Goal: Task Accomplishment & Management: Manage account settings

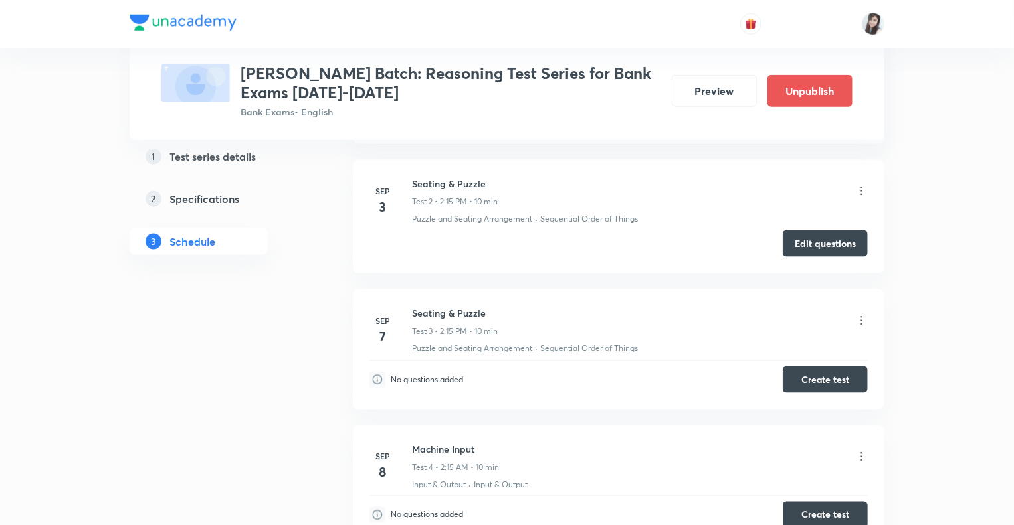
scroll to position [776, 0]
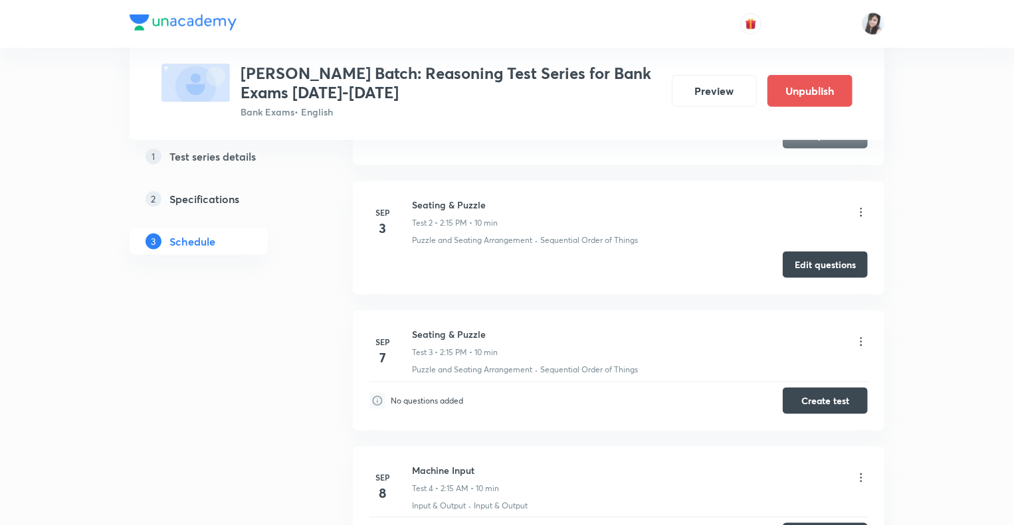
scroll to position [723, 0]
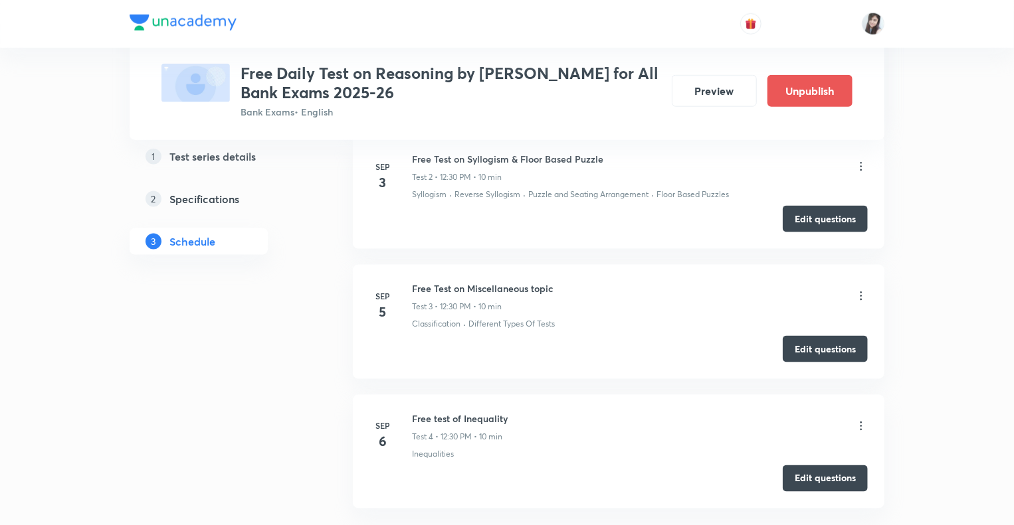
scroll to position [785, 0]
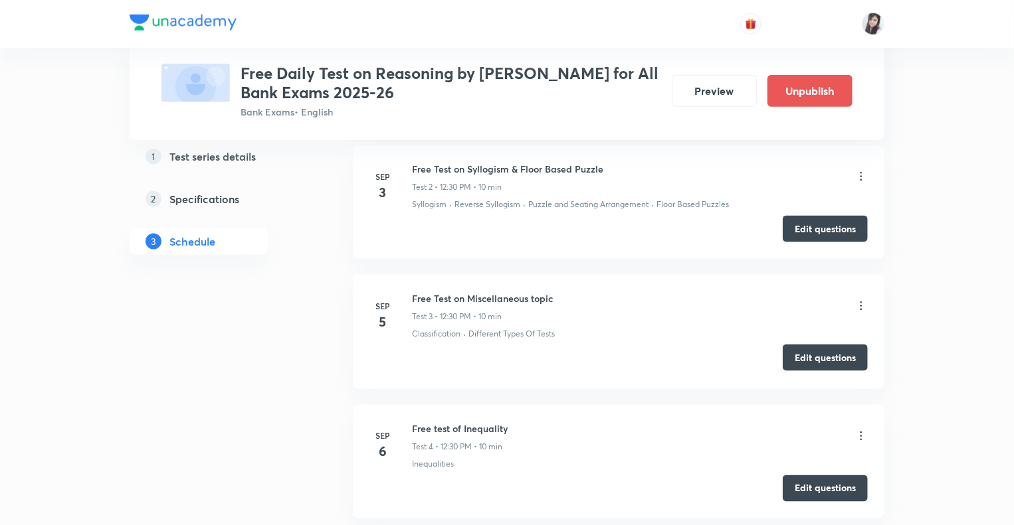
click at [812, 361] on button "Edit questions" at bounding box center [824, 358] width 85 height 27
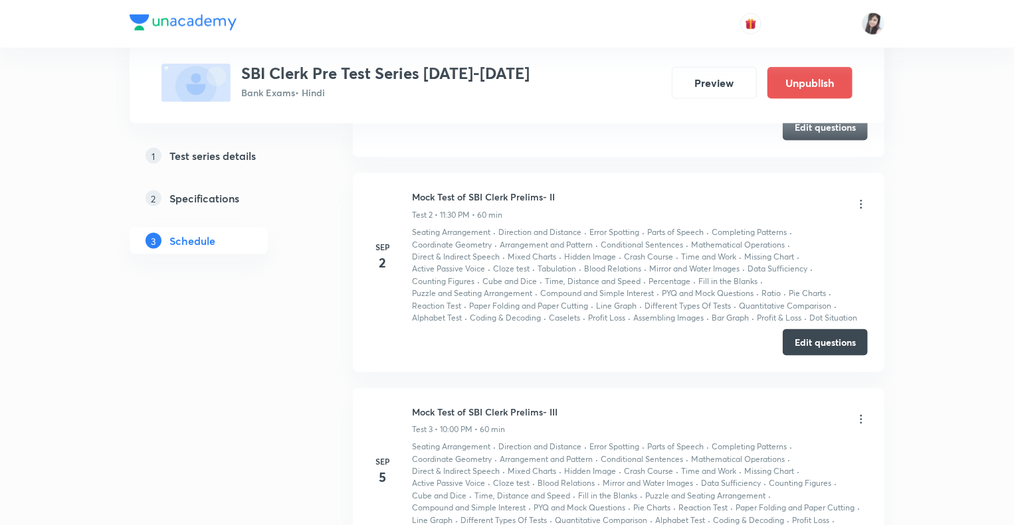
scroll to position [877, 0]
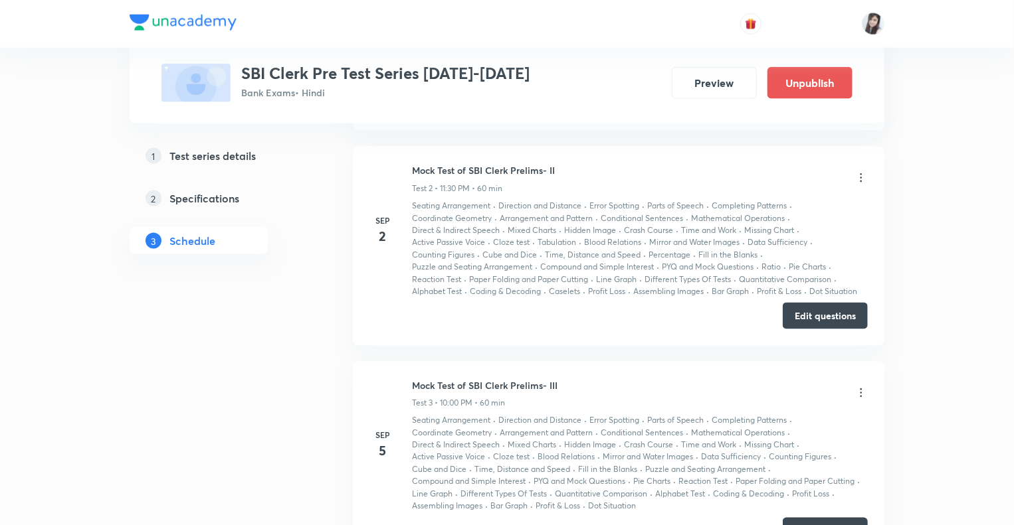
click at [252, 433] on div "1 Test series details 2 Specifications 3 Schedule" at bounding box center [220, 288] width 181 height 1881
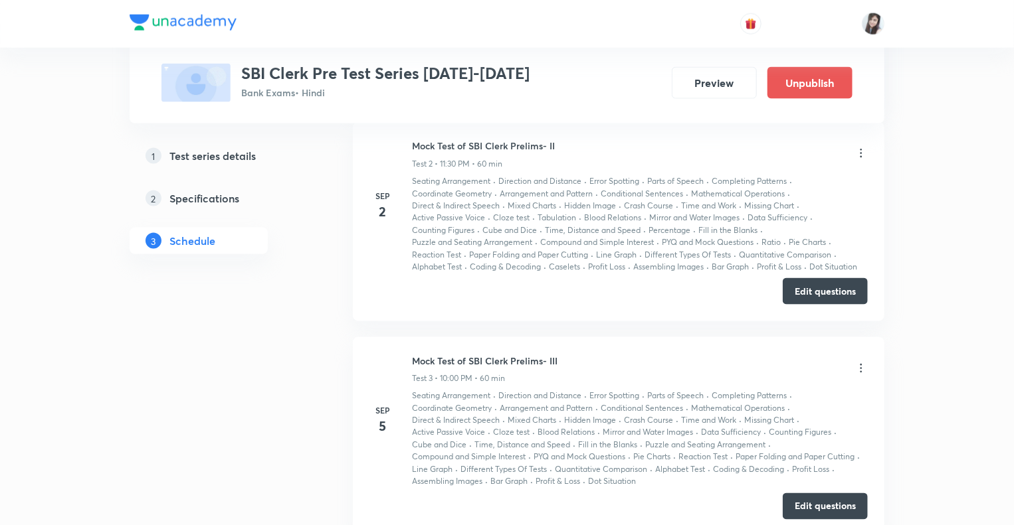
scroll to position [903, 0]
click at [217, 440] on div "1 Test series details 2 Specifications 3 Schedule" at bounding box center [220, 261] width 181 height 1881
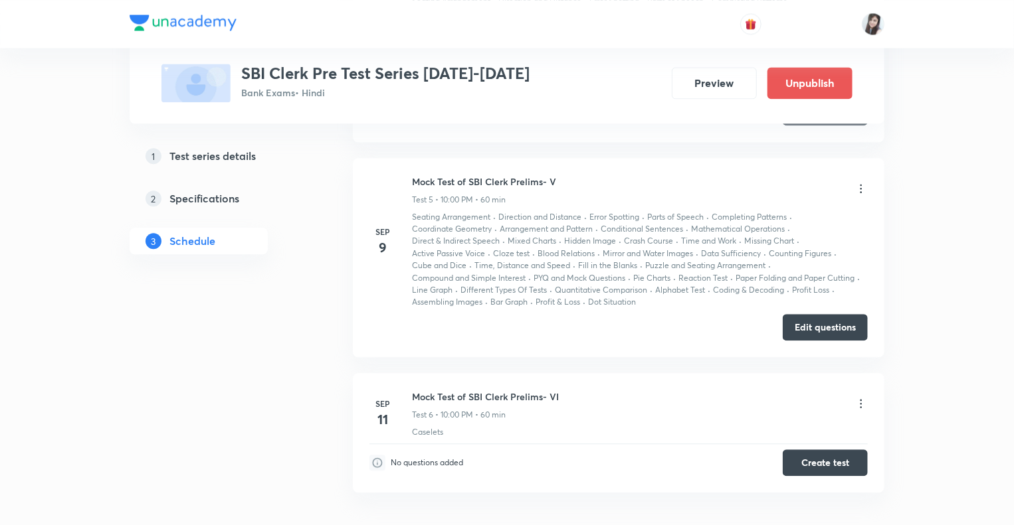
scroll to position [1601, 0]
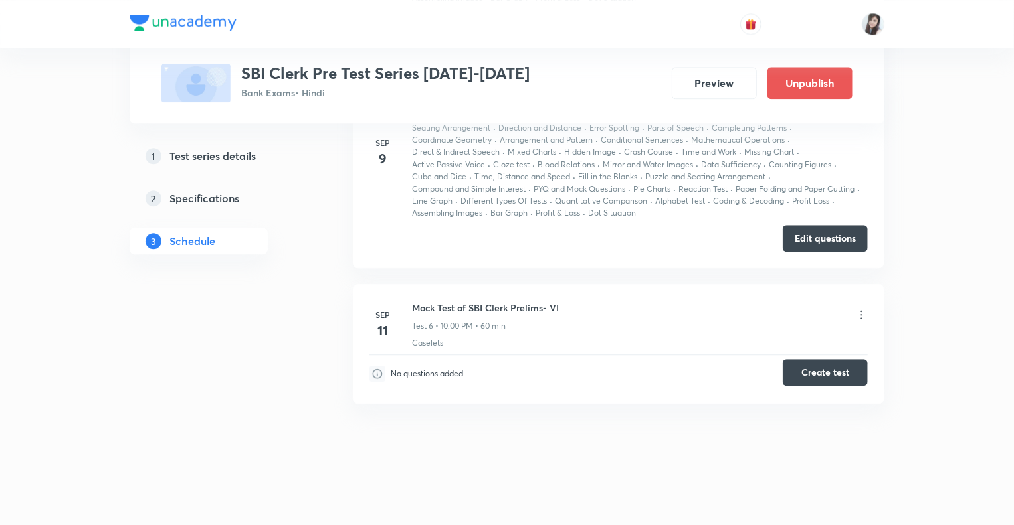
click at [811, 367] on button "Create test" at bounding box center [824, 372] width 85 height 27
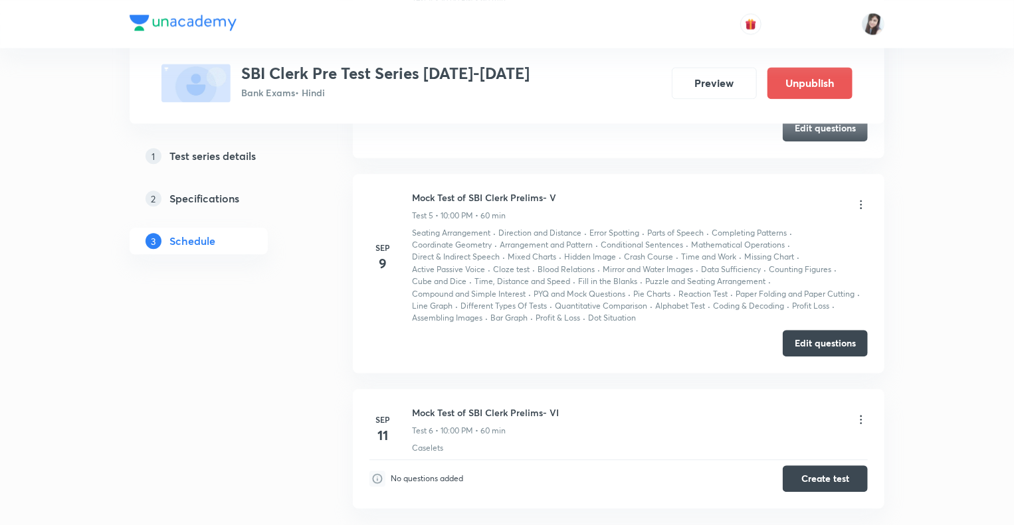
scroll to position [1495, 0]
click at [860, 201] on icon at bounding box center [860, 205] width 13 height 13
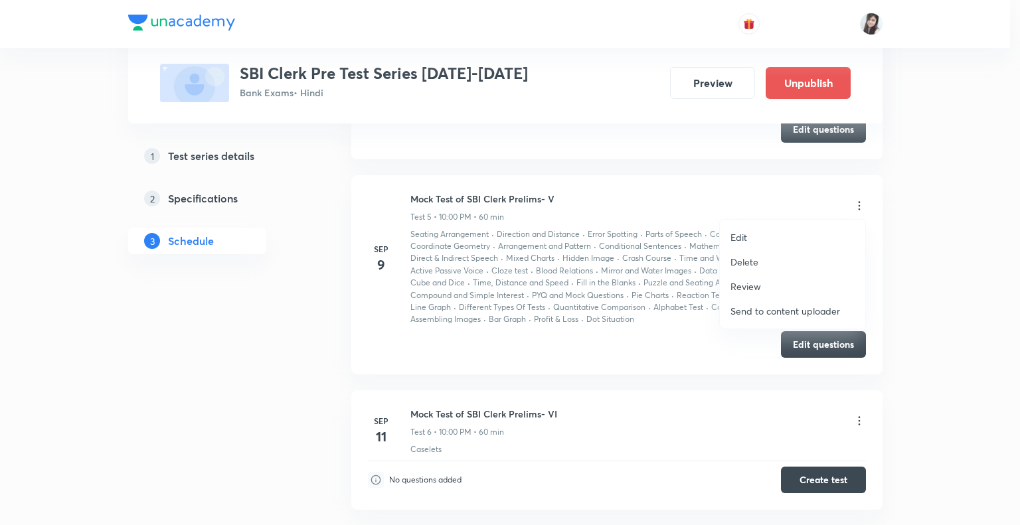
click at [695, 335] on div at bounding box center [510, 262] width 1020 height 525
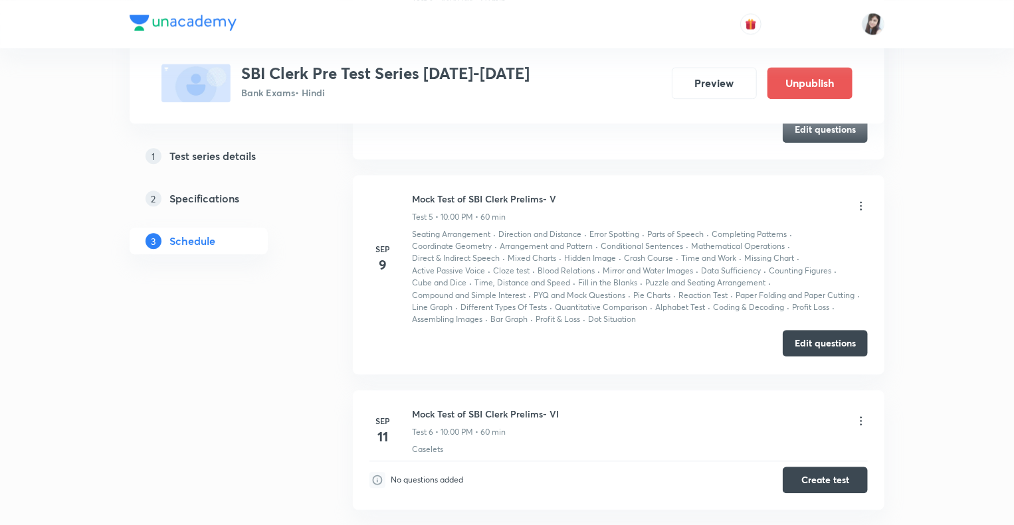
click at [797, 338] on button "Edit questions" at bounding box center [824, 343] width 85 height 27
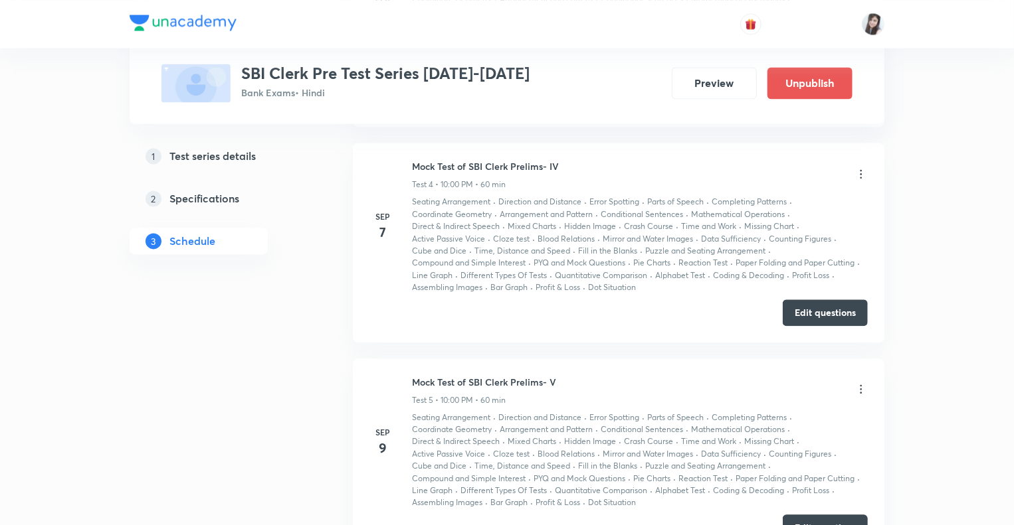
scroll to position [1335, 0]
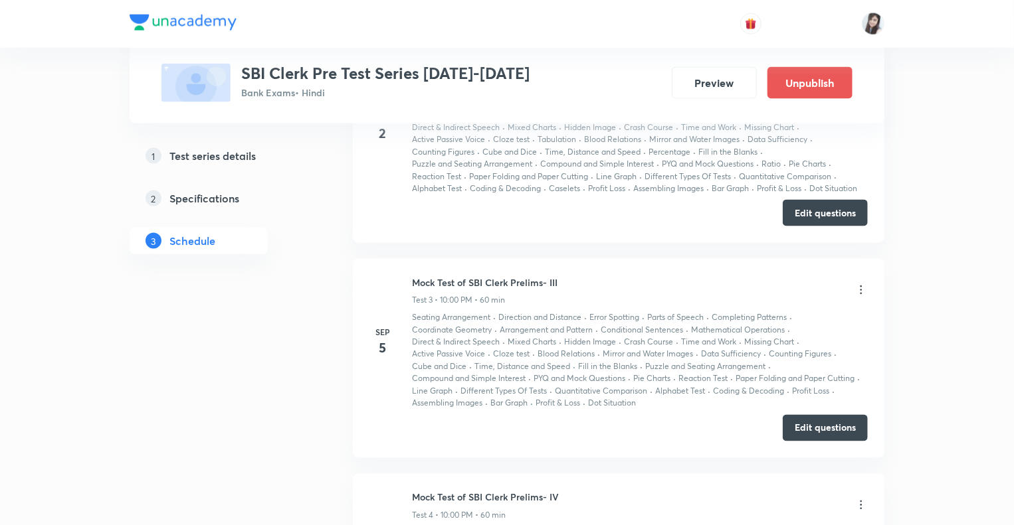
scroll to position [984, 0]
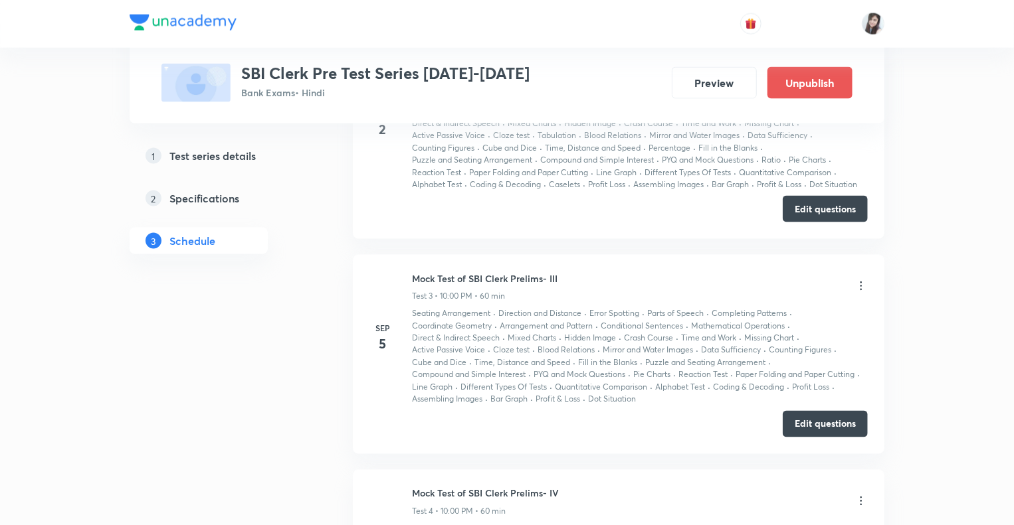
click at [304, 375] on div "1 Test series details 2 Specifications 3 Schedule" at bounding box center [220, 181] width 181 height 1881
click at [791, 424] on button "Edit questions" at bounding box center [824, 423] width 85 height 27
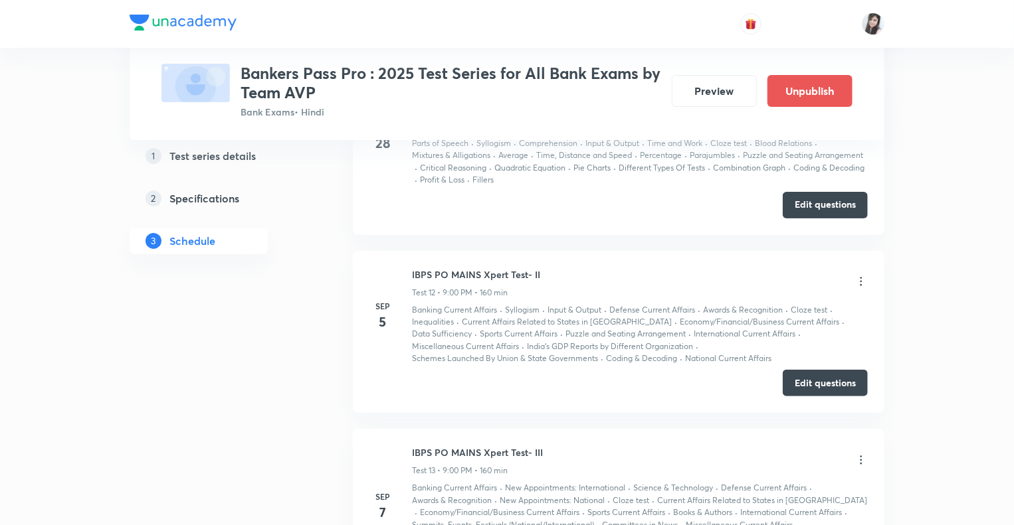
scroll to position [2577, 0]
click at [812, 377] on button "Edit questions" at bounding box center [824, 380] width 85 height 27
click at [861, 274] on icon at bounding box center [860, 279] width 13 height 13
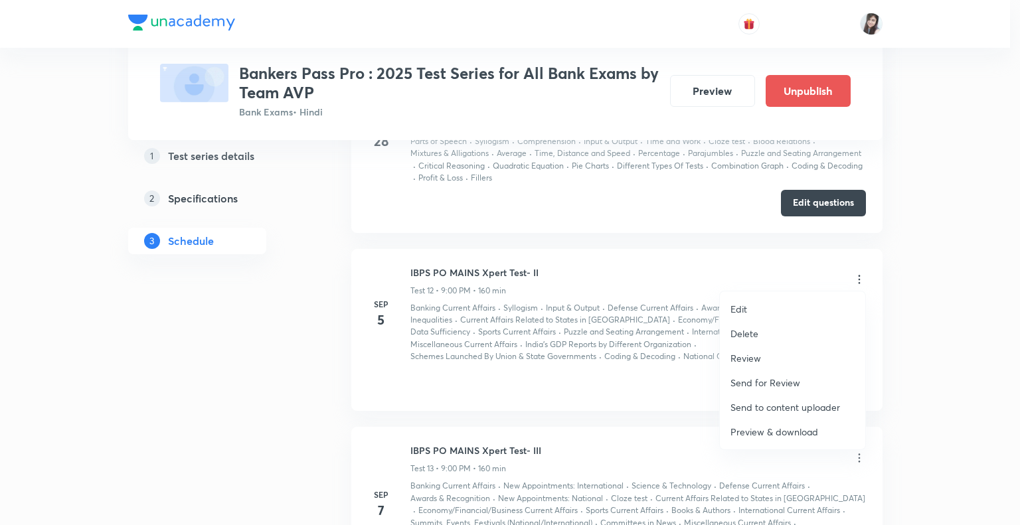
click at [743, 302] on p "Edit" at bounding box center [739, 309] width 17 height 14
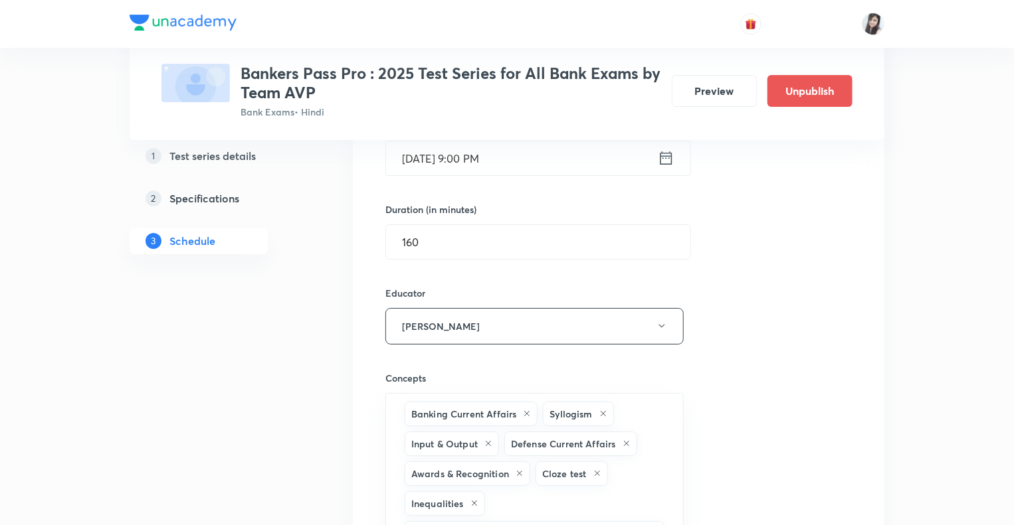
scroll to position [2258, 0]
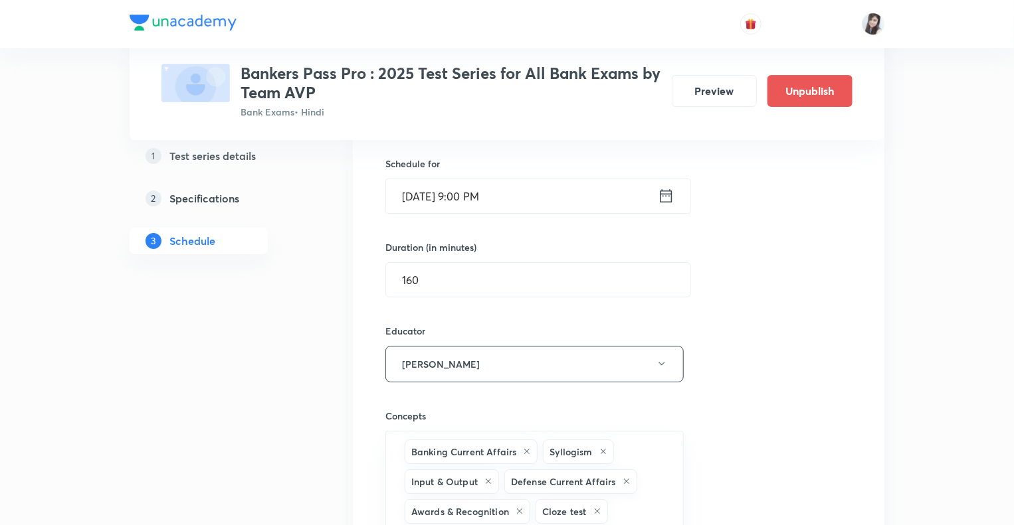
click at [226, 413] on div "1 Test series details 2 Specifications 3 Schedule" at bounding box center [220, 130] width 181 height 4294
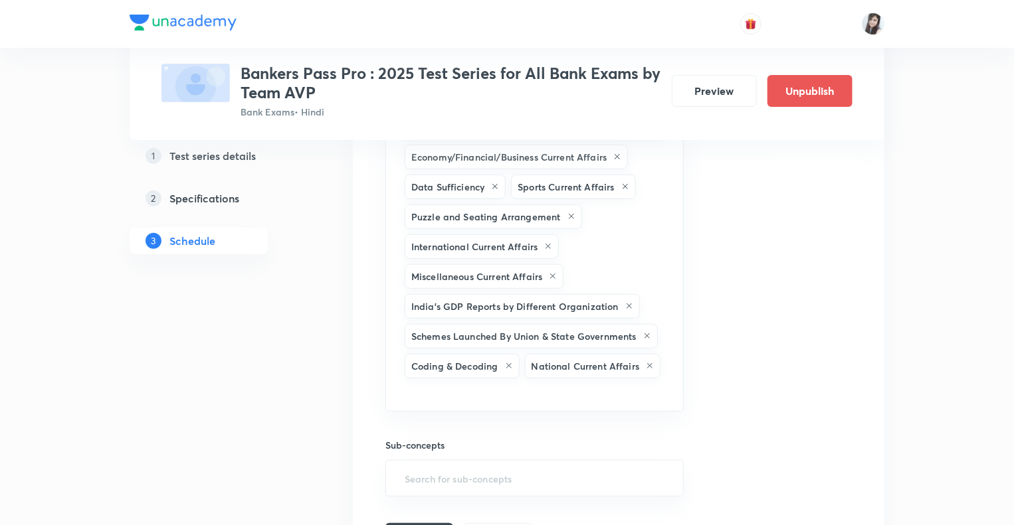
scroll to position [2763, 0]
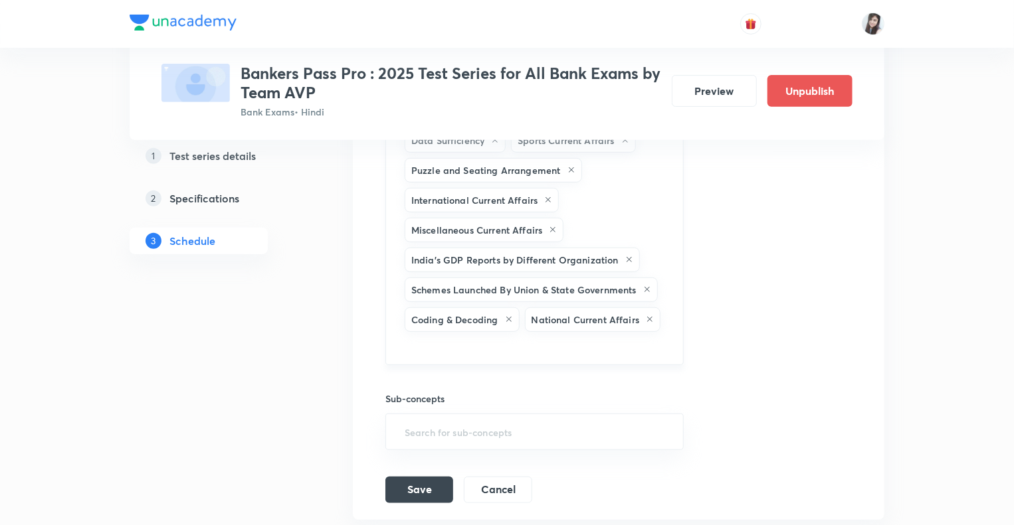
click at [439, 335] on input "text" at bounding box center [534, 347] width 265 height 25
type input "Error"
click at [531, 337] on input "text" at bounding box center [582, 349] width 169 height 25
type input "C"
type input "Parajumbles"
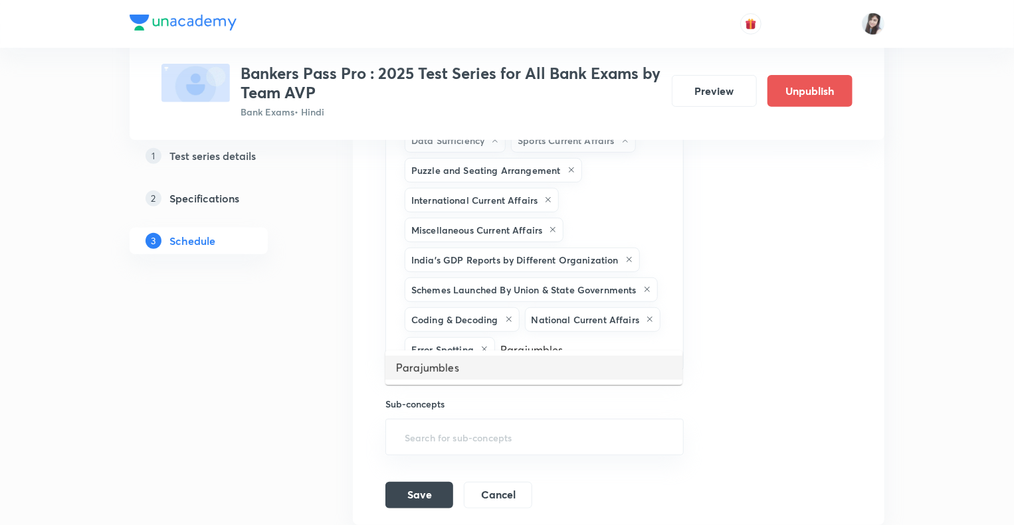
click at [428, 370] on li "Parajumbles" at bounding box center [533, 368] width 297 height 24
click at [603, 337] on input "text" at bounding box center [627, 349] width 80 height 25
type input "Parts"
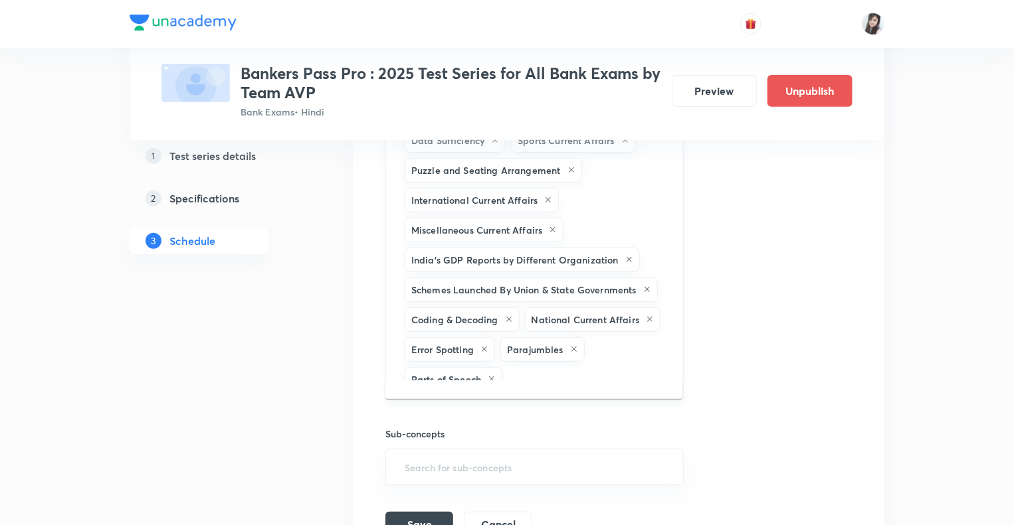
click at [542, 367] on input "text" at bounding box center [585, 379] width 161 height 25
type input "Comprehension"
click at [424, 396] on li "Comprehension" at bounding box center [533, 398] width 297 height 24
click at [626, 367] on input "text" at bounding box center [637, 379] width 58 height 25
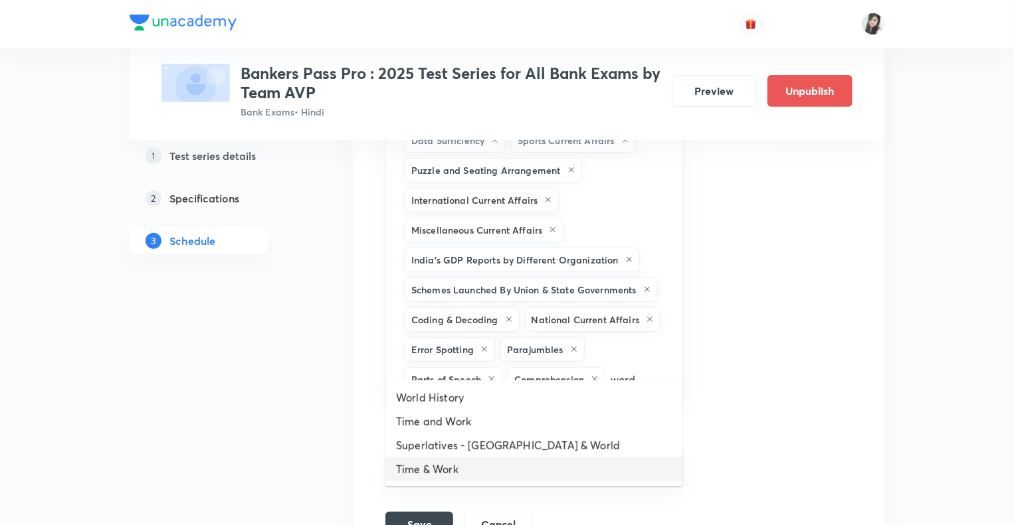
type input "word"
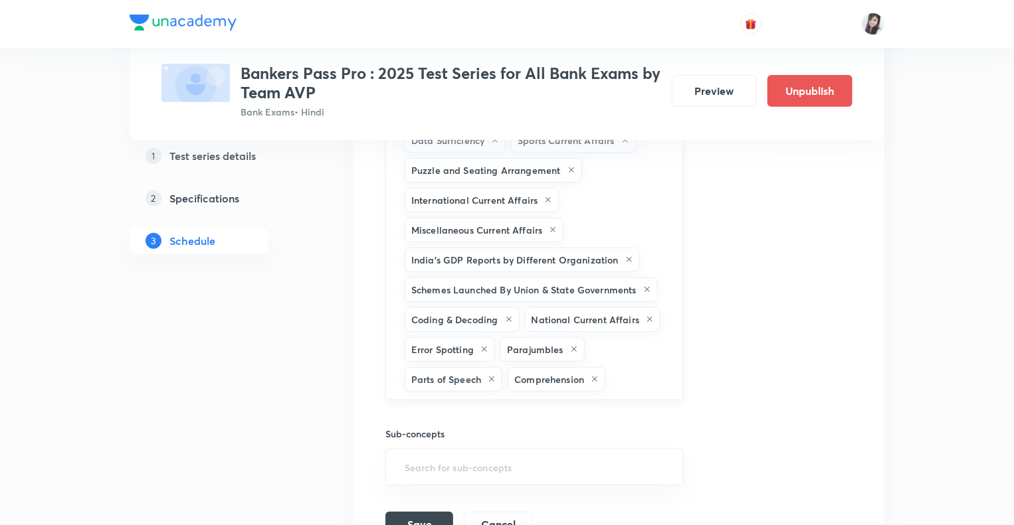
click at [624, 367] on input "text" at bounding box center [637, 379] width 58 height 25
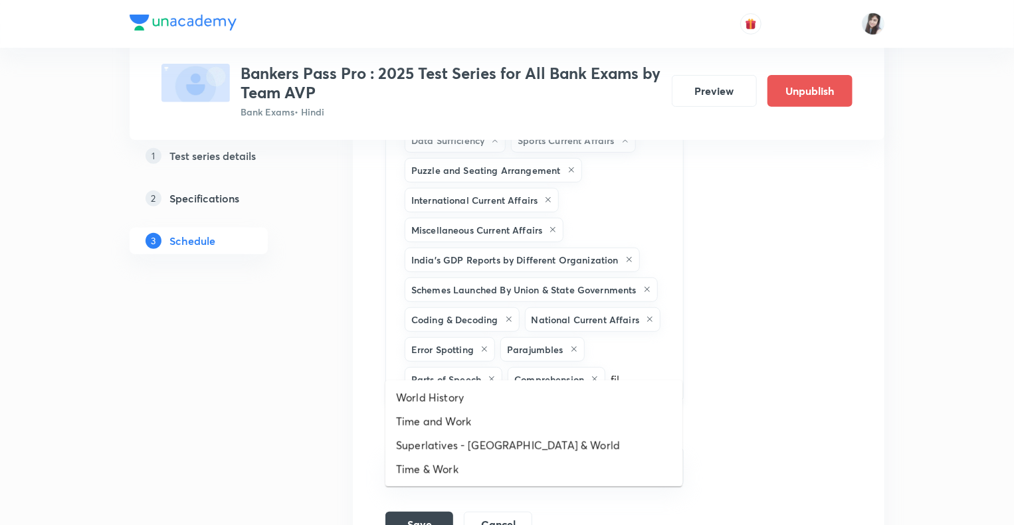
type input "fill"
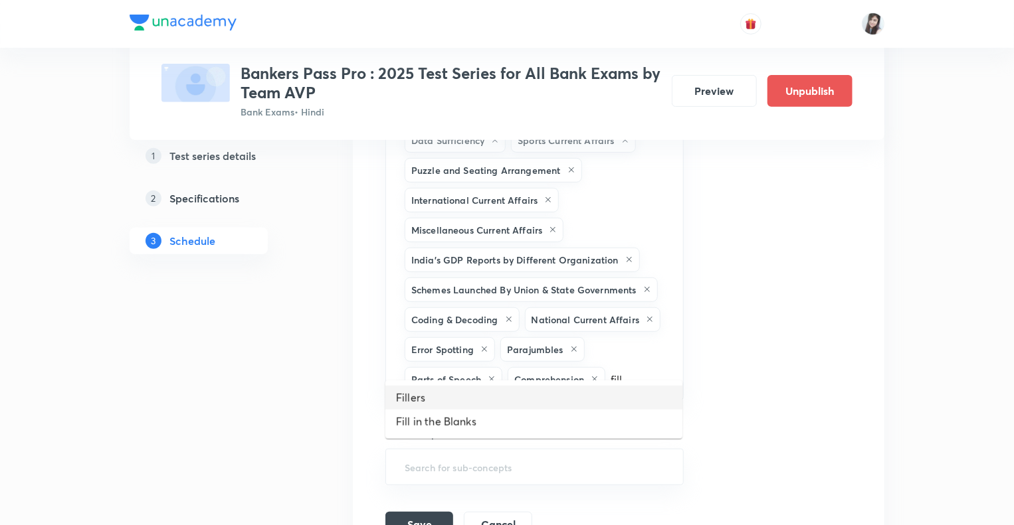
click at [444, 405] on li "Fillers" at bounding box center [533, 398] width 297 height 24
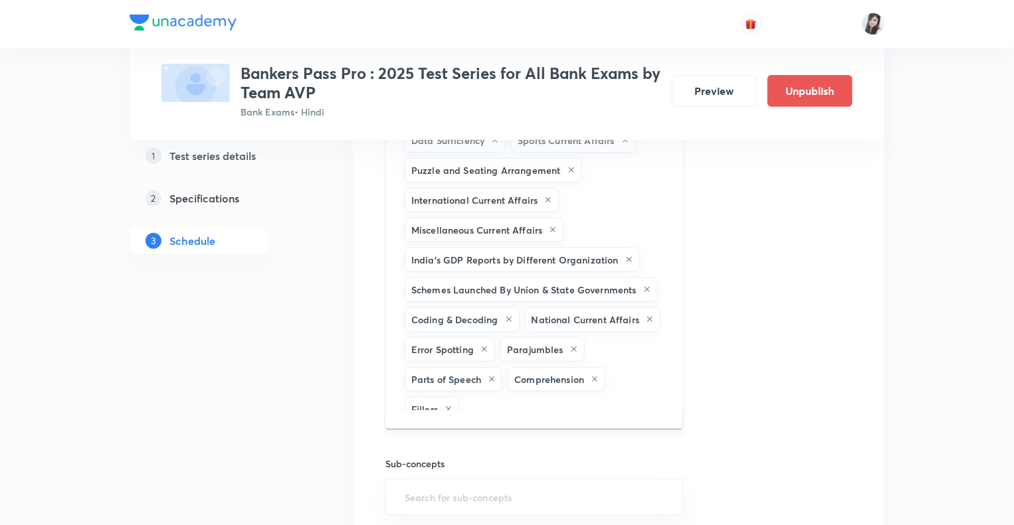
click at [525, 397] on input "text" at bounding box center [564, 409] width 205 height 25
type input "fill"
click at [439, 427] on li "Fill in the Blanks" at bounding box center [533, 428] width 297 height 24
click at [597, 397] on input "text" at bounding box center [618, 409] width 98 height 25
type input "s"
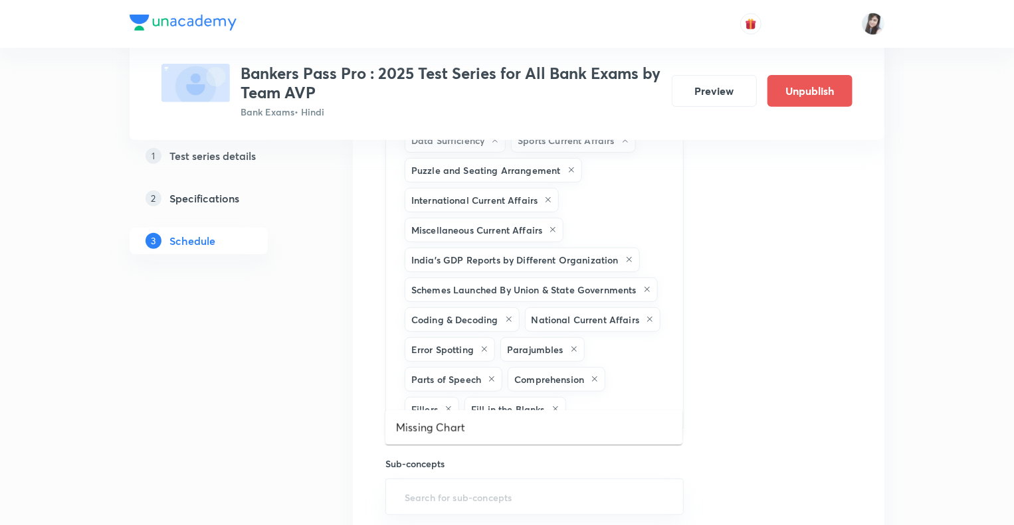
click at [628, 359] on div "Banking Current Affairs Syllogism Input & Output Defense Current Affairs Awards…" at bounding box center [534, 178] width 298 height 504
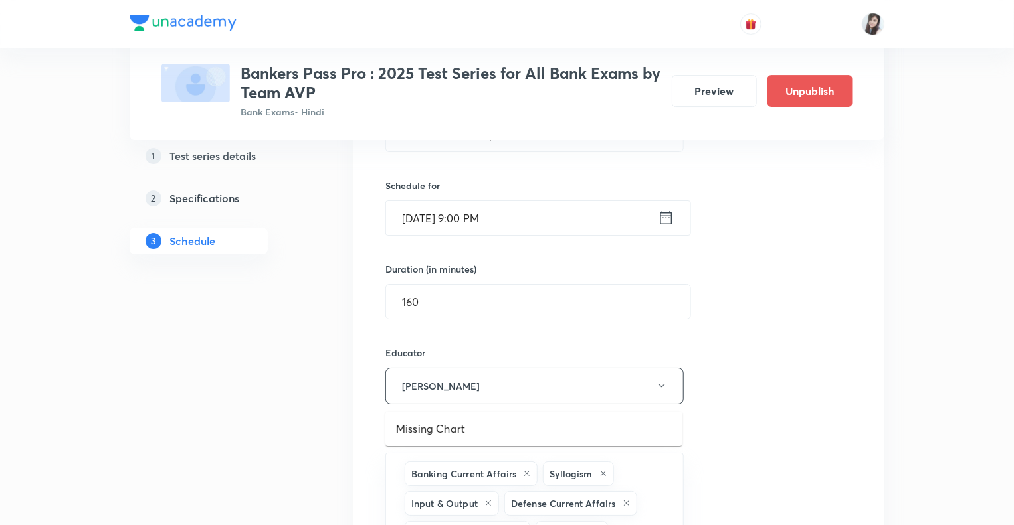
scroll to position [2245, 0]
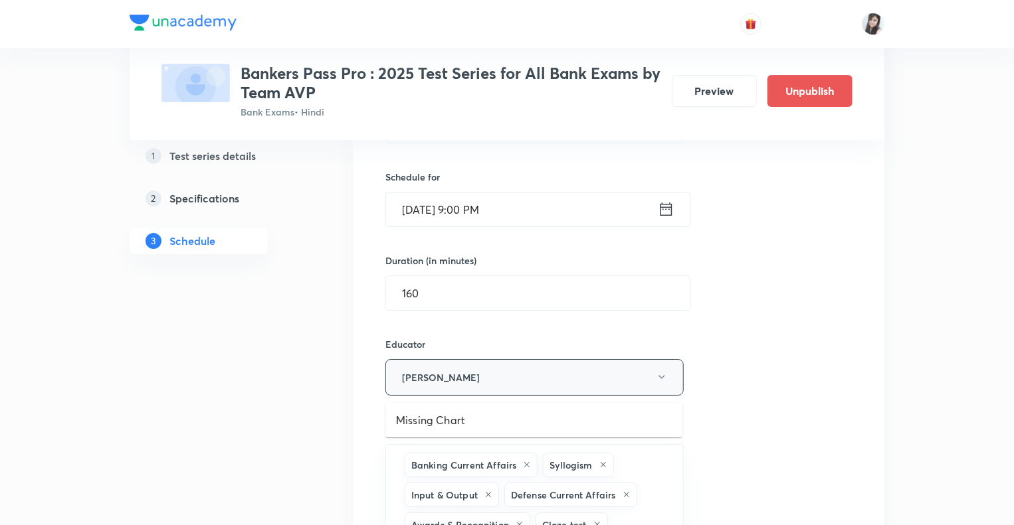
click at [573, 375] on button "[PERSON_NAME]" at bounding box center [534, 377] width 298 height 37
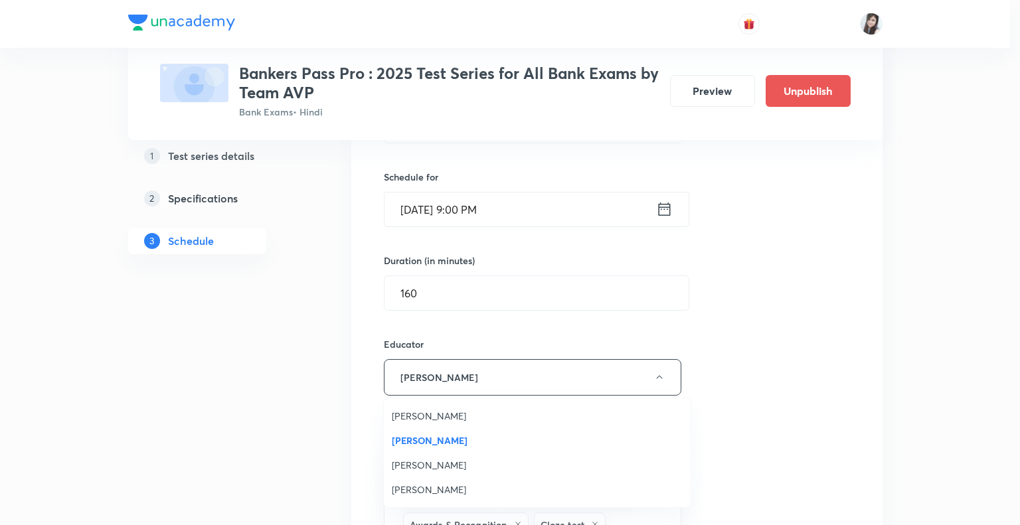
click at [454, 462] on span "[PERSON_NAME]" at bounding box center [537, 465] width 291 height 14
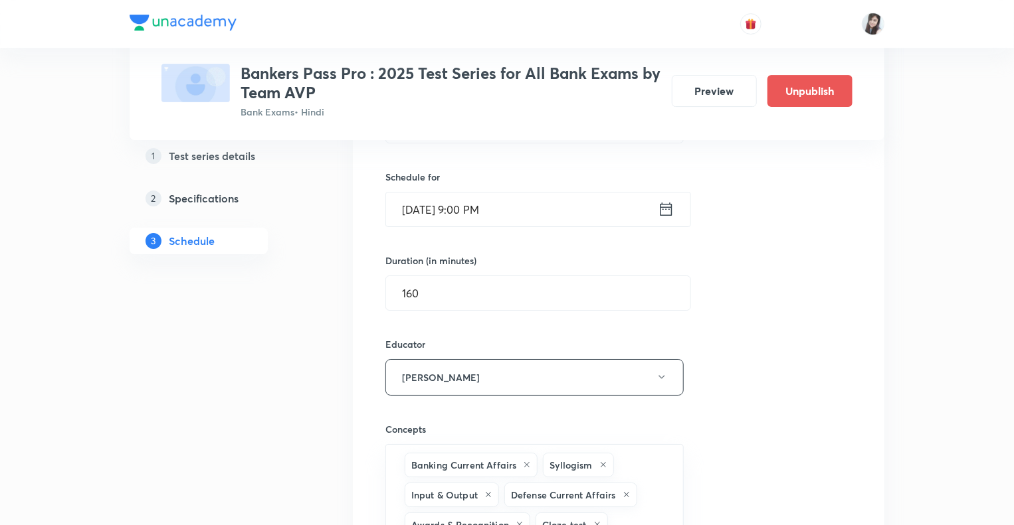
click at [241, 443] on div "1 Test series details 2 Specifications 3 Schedule" at bounding box center [220, 176] width 181 height 4360
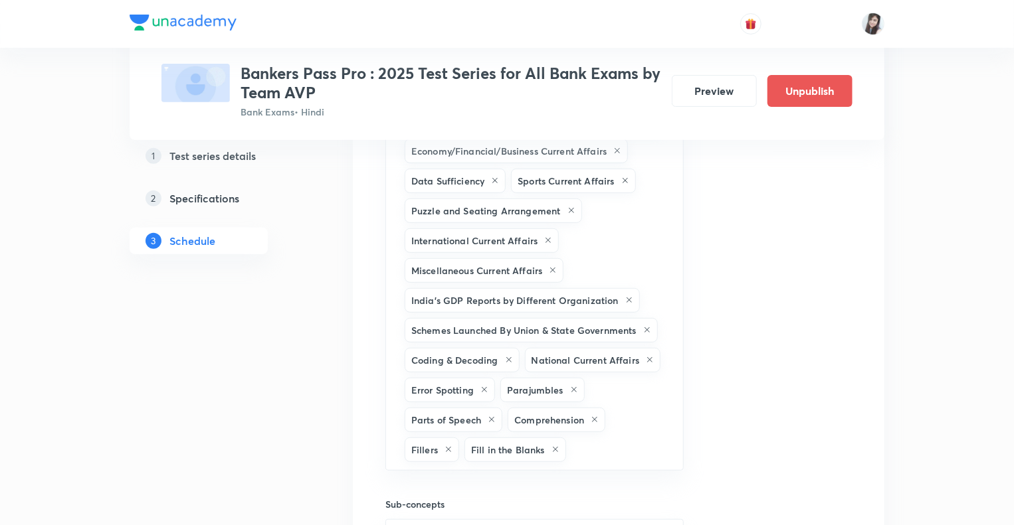
scroll to position [2777, 0]
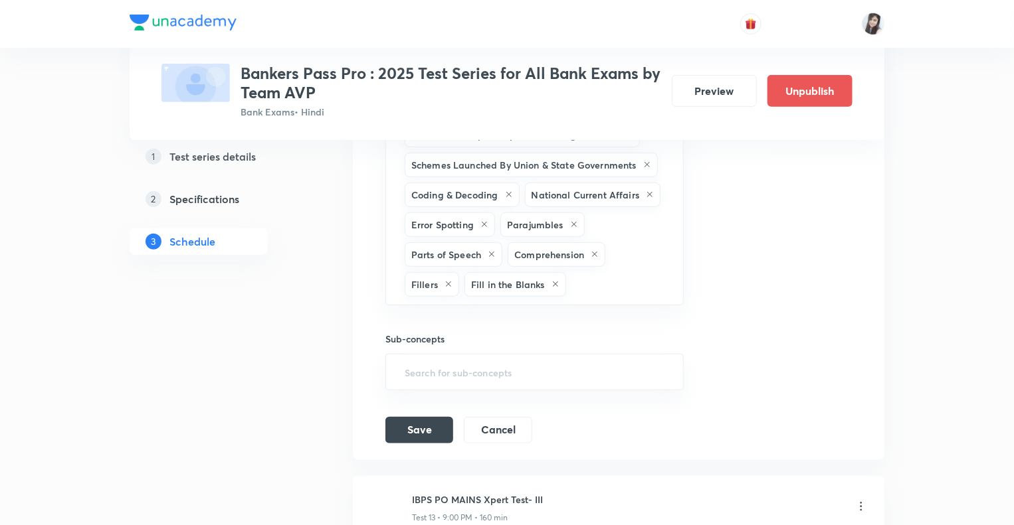
scroll to position [2963, 0]
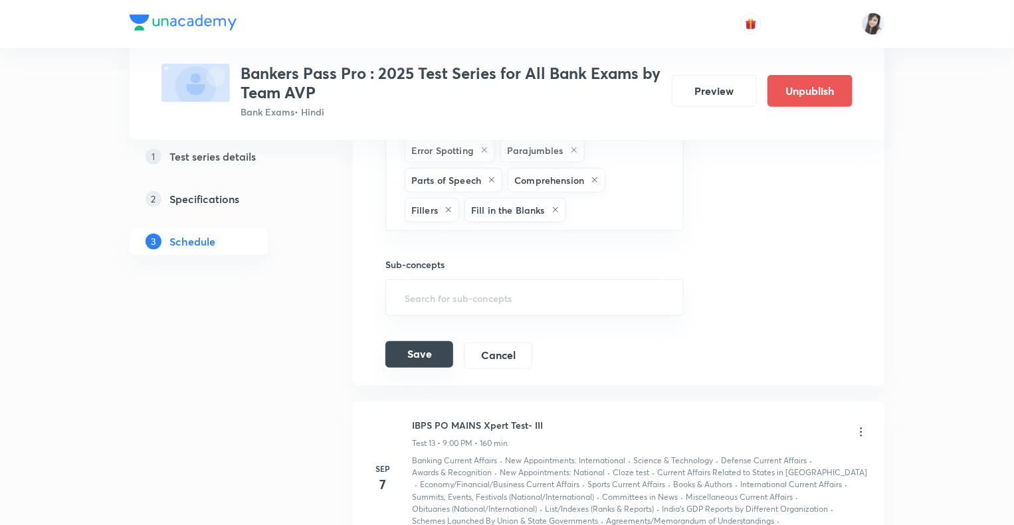
click at [404, 341] on button "Save" at bounding box center [419, 354] width 68 height 27
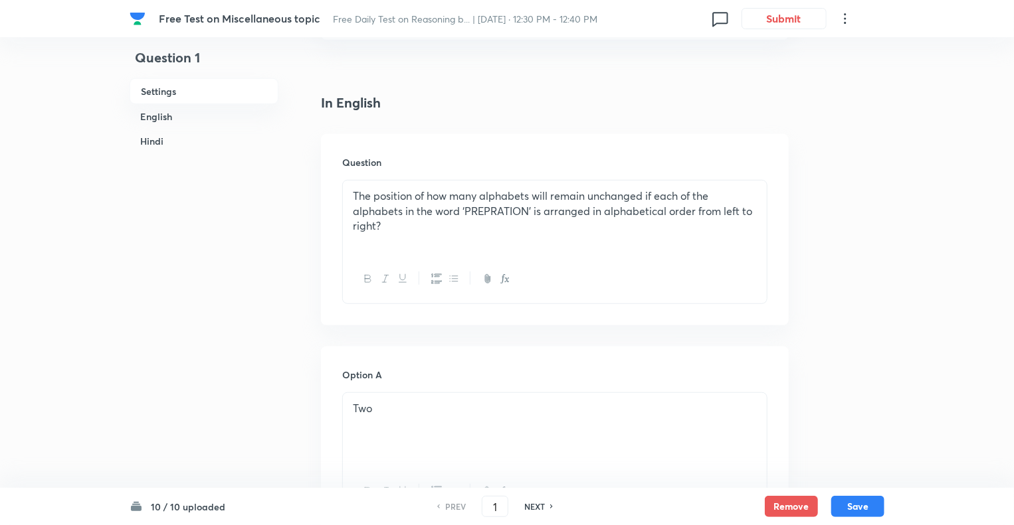
scroll to position [240, 0]
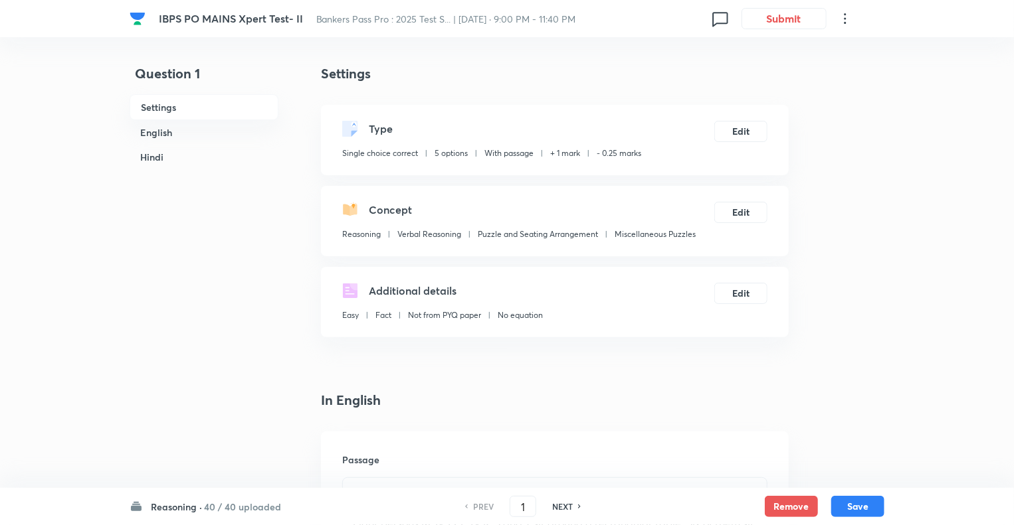
click at [167, 507] on h6 "Reasoning ·" at bounding box center [176, 507] width 51 height 14
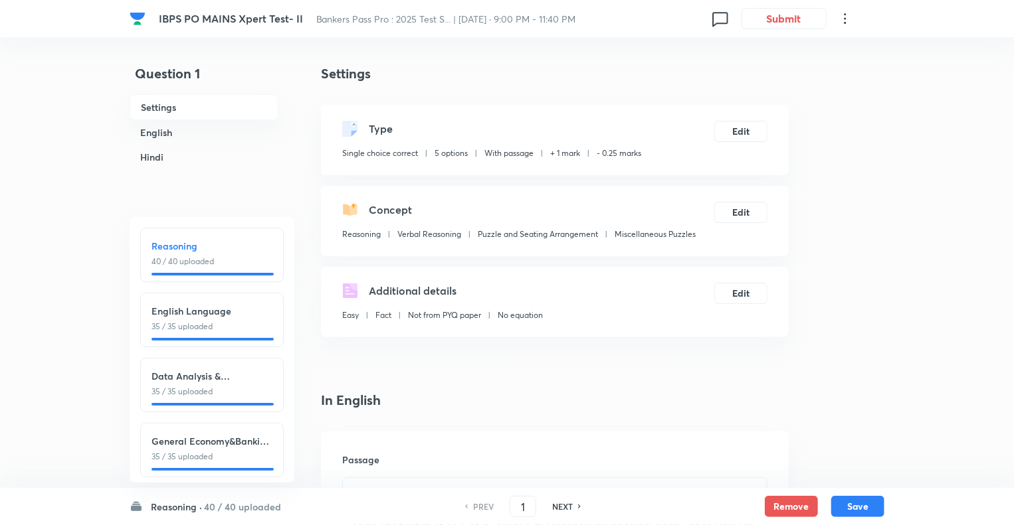
click at [234, 304] on h6 "English Language" at bounding box center [211, 311] width 121 height 14
type input "41"
checkbox input "false"
checkbox input "true"
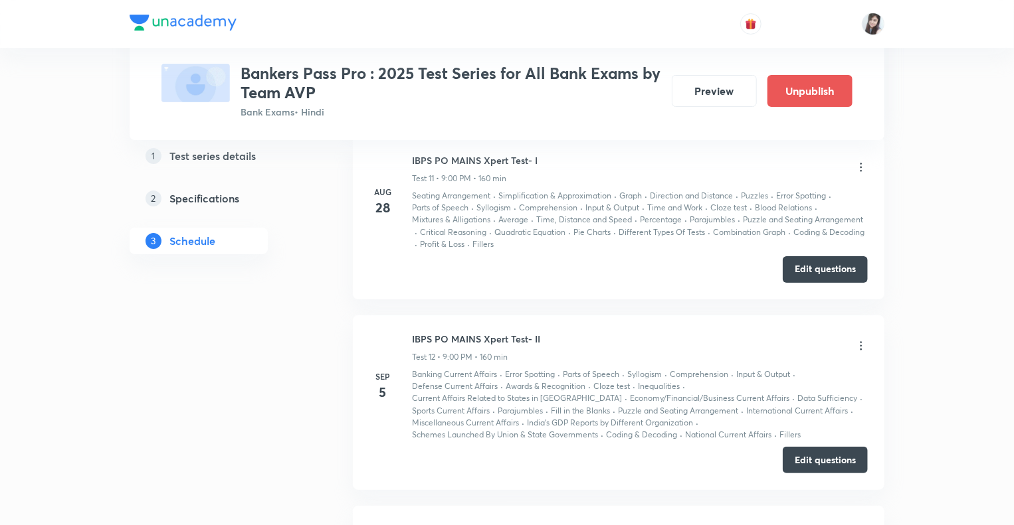
scroll to position [2537, 0]
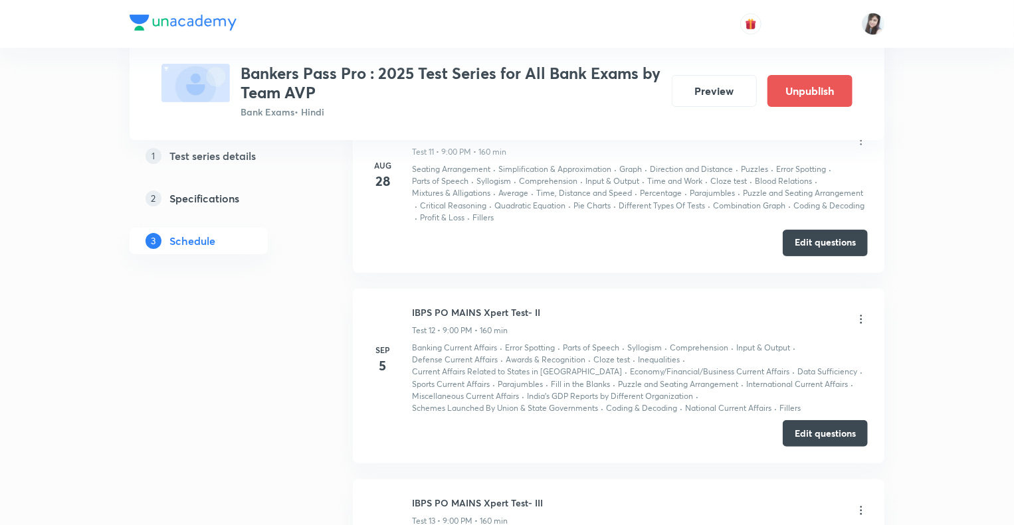
click at [703, 88] on button "Preview" at bounding box center [714, 90] width 85 height 32
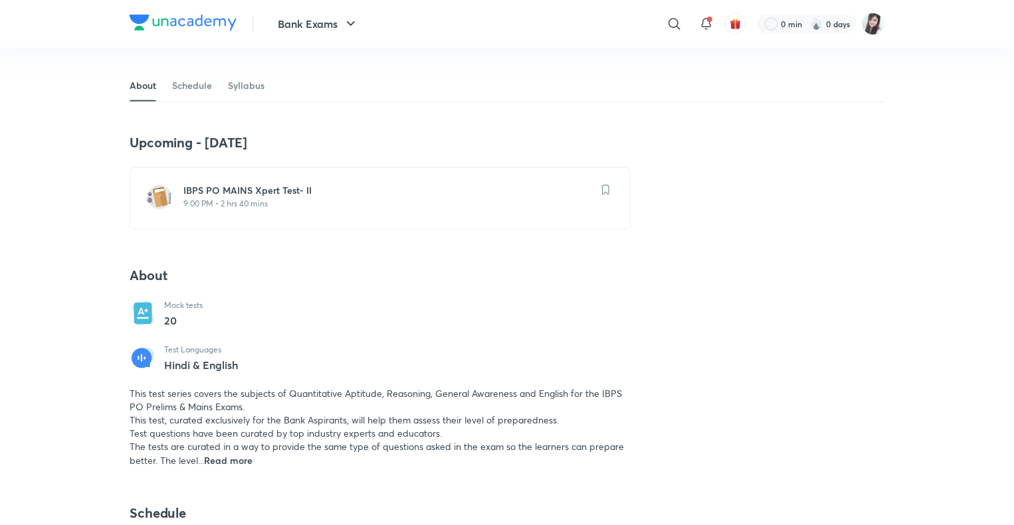
scroll to position [239, 0]
click at [256, 191] on h6 "IBPS PO MAINS Xpert Test- II" at bounding box center [387, 189] width 409 height 13
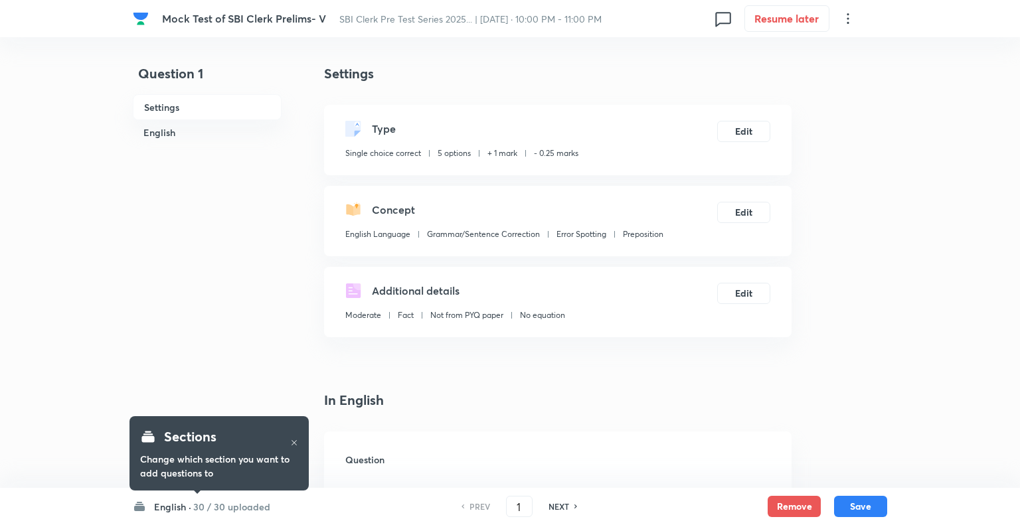
checkbox input "true"
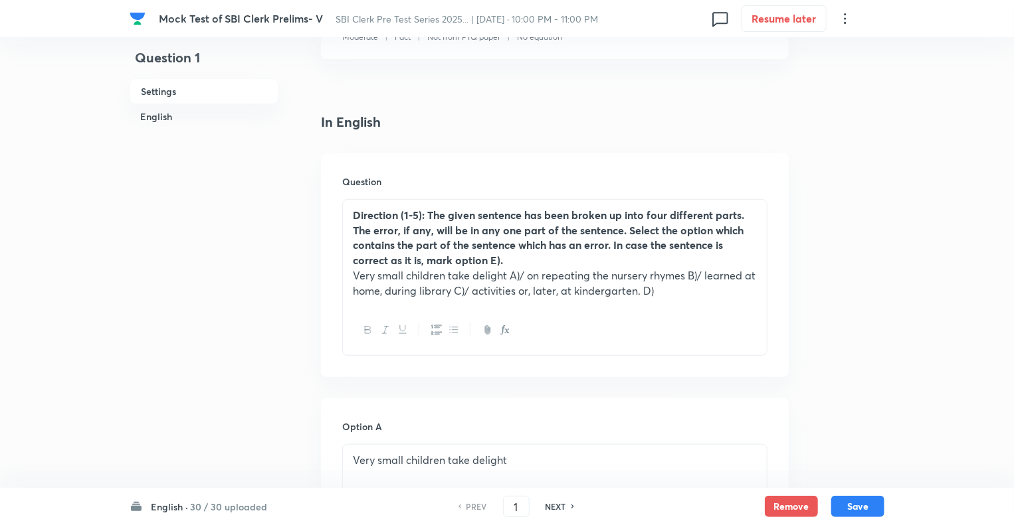
scroll to position [319, 0]
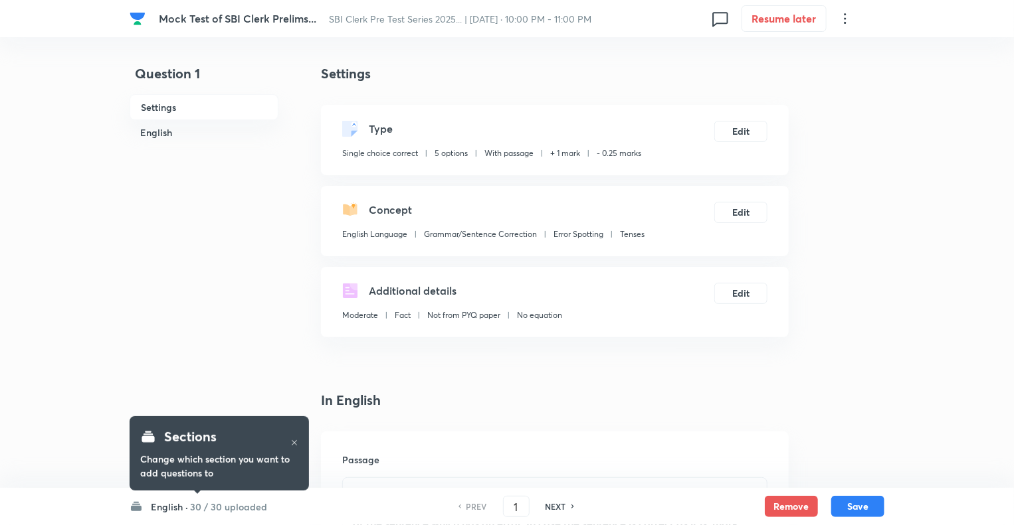
click at [163, 510] on h6 "English ·" at bounding box center [169, 507] width 37 height 14
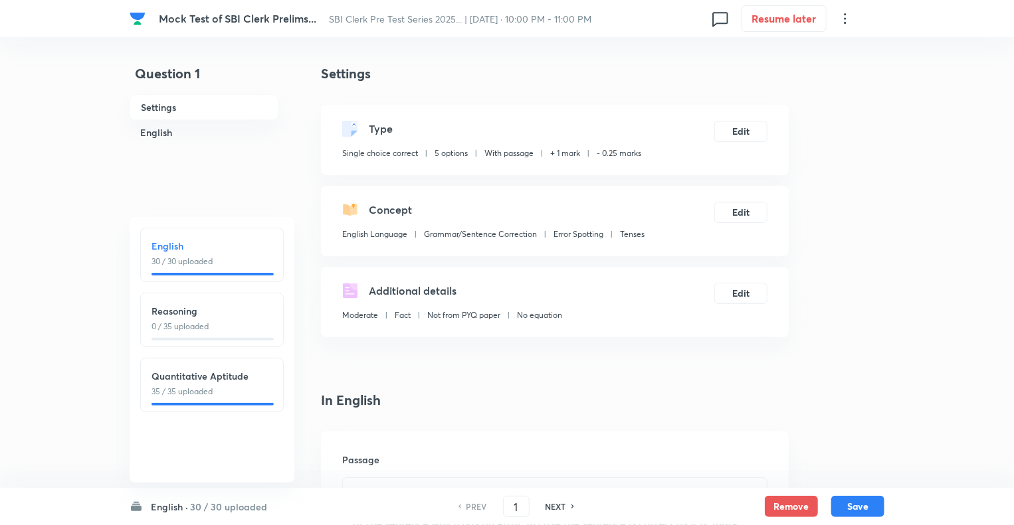
click at [191, 244] on h6 "English" at bounding box center [211, 246] width 121 height 14
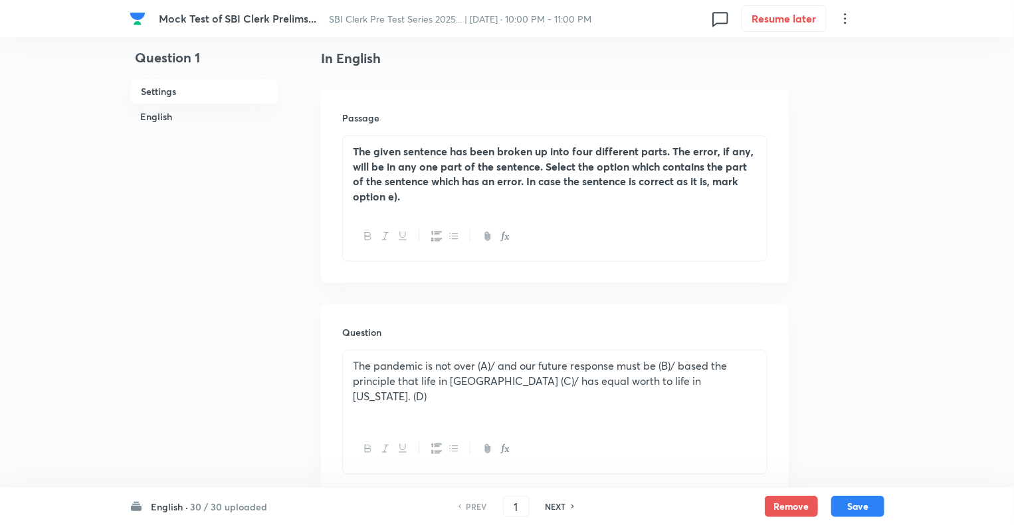
scroll to position [345, 0]
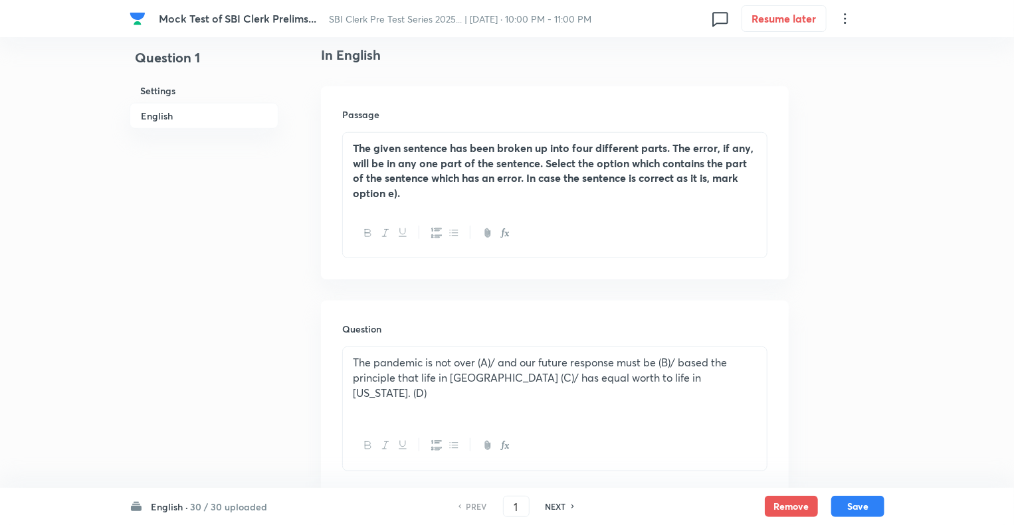
click at [558, 508] on h6 "NEXT" at bounding box center [555, 507] width 21 height 12
type input "2"
checkbox input "true"
click at [558, 508] on h6 "NEXT" at bounding box center [555, 507] width 21 height 12
type input "3"
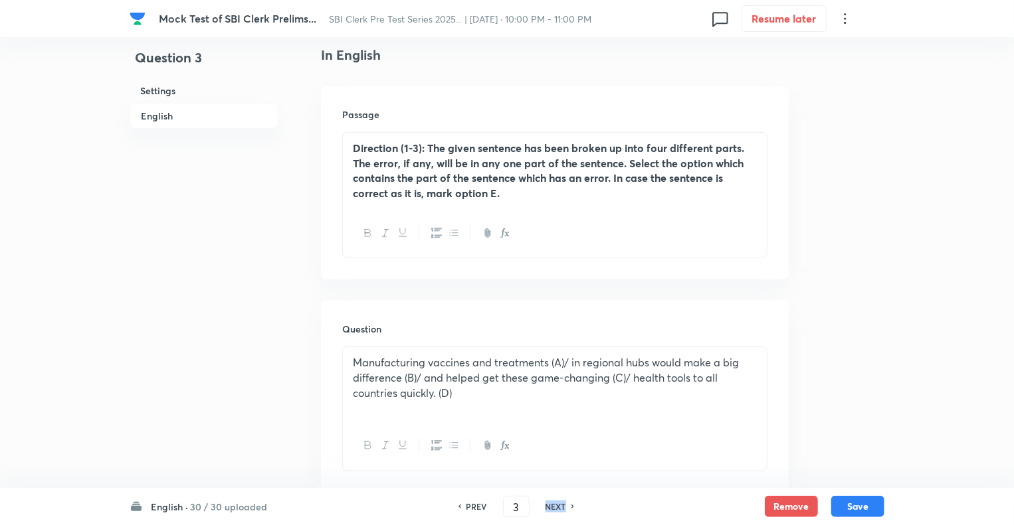
click at [558, 508] on h6 "NEXT" at bounding box center [555, 507] width 21 height 12
checkbox input "false"
type input "4"
checkbox input "true"
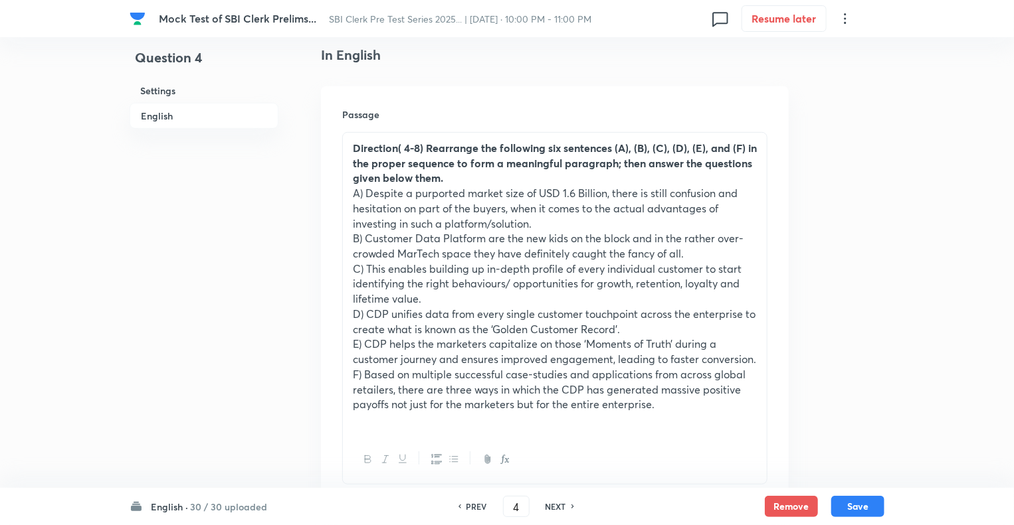
click at [558, 508] on h6 "NEXT" at bounding box center [555, 507] width 21 height 12
type input "5"
checkbox input "false"
click at [558, 508] on h6 "NEXT" at bounding box center [555, 507] width 21 height 12
checkbox input "false"
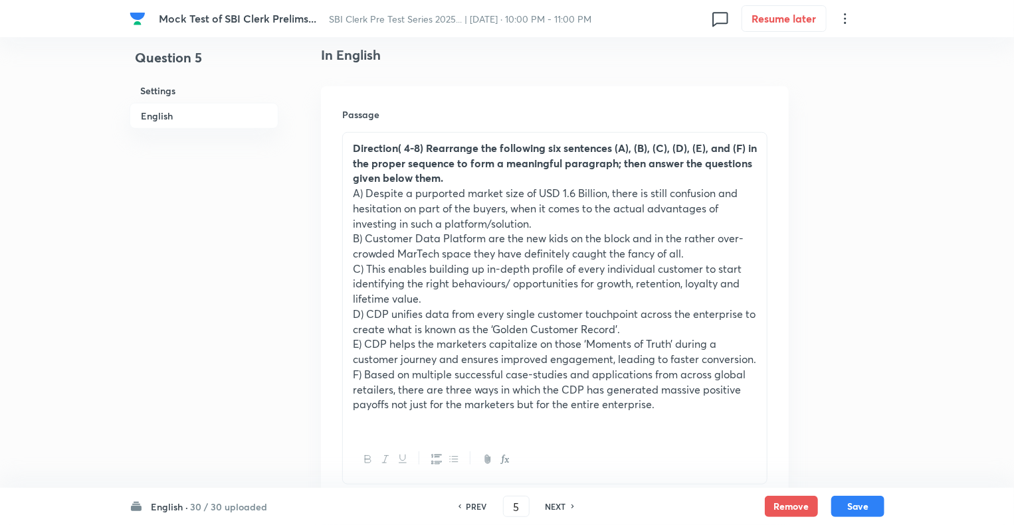
type input "6"
checkbox input "true"
click at [558, 508] on h6 "NEXT" at bounding box center [555, 507] width 21 height 12
type input "7"
checkbox input "true"
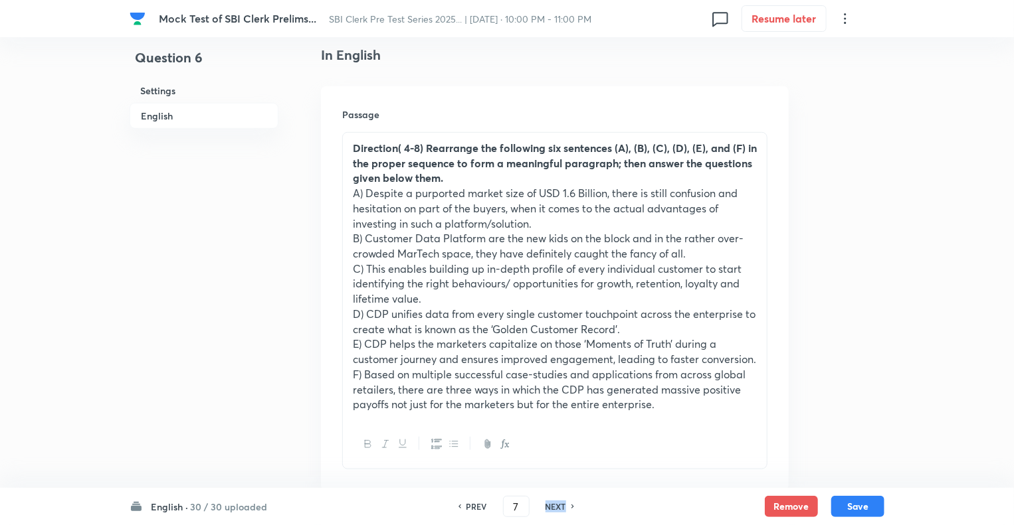
checkbox input "false"
click at [558, 508] on h6 "NEXT" at bounding box center [555, 507] width 21 height 12
checkbox input "false"
type input "8"
checkbox input "true"
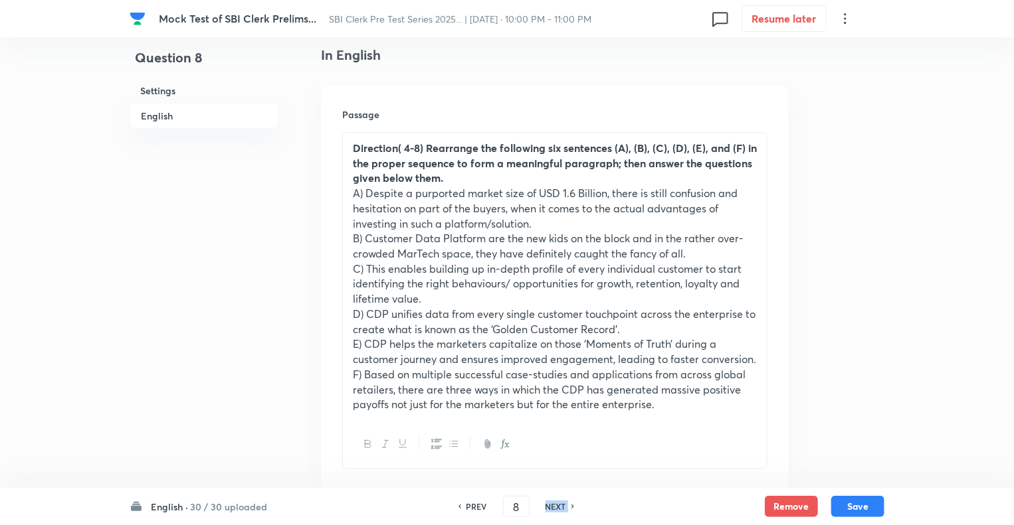
click at [558, 508] on h6 "NEXT" at bounding box center [555, 507] width 21 height 12
type input "9"
checkbox input "true"
checkbox input "false"
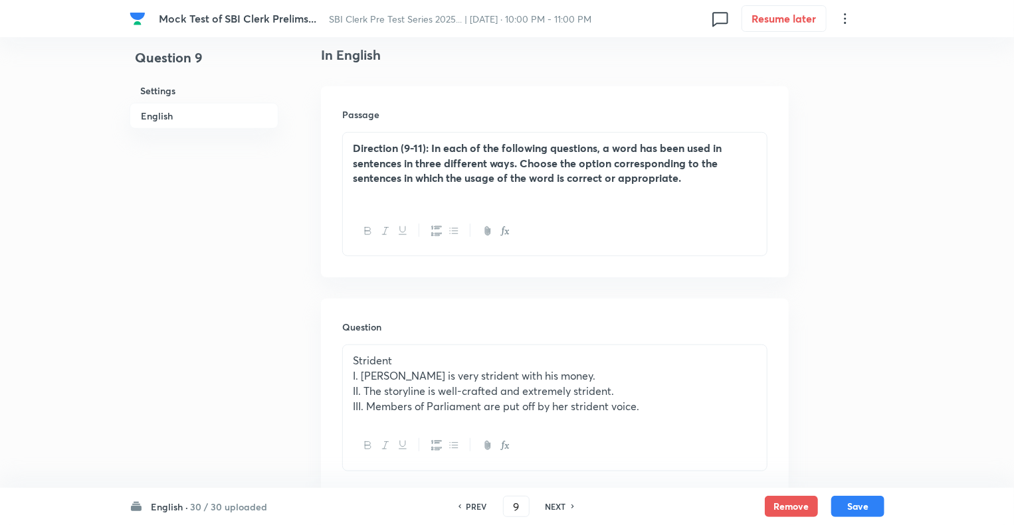
click at [558, 508] on h6 "NEXT" at bounding box center [555, 507] width 21 height 12
checkbox input "false"
type input "10"
click at [558, 508] on h6 "NEXT" at bounding box center [555, 507] width 21 height 12
checkbox input "false"
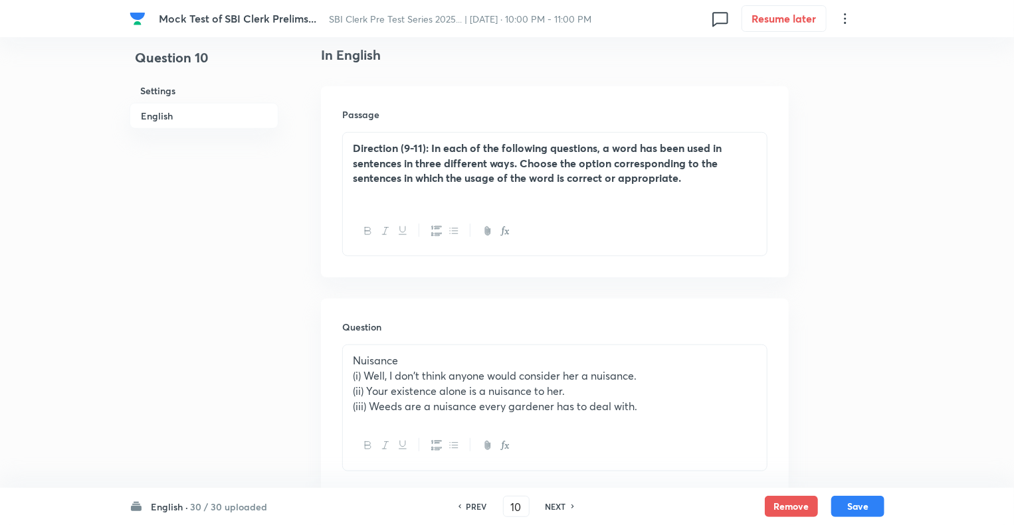
type input "11"
click at [558, 508] on h6 "NEXT" at bounding box center [555, 507] width 21 height 12
checkbox input "false"
type input "12"
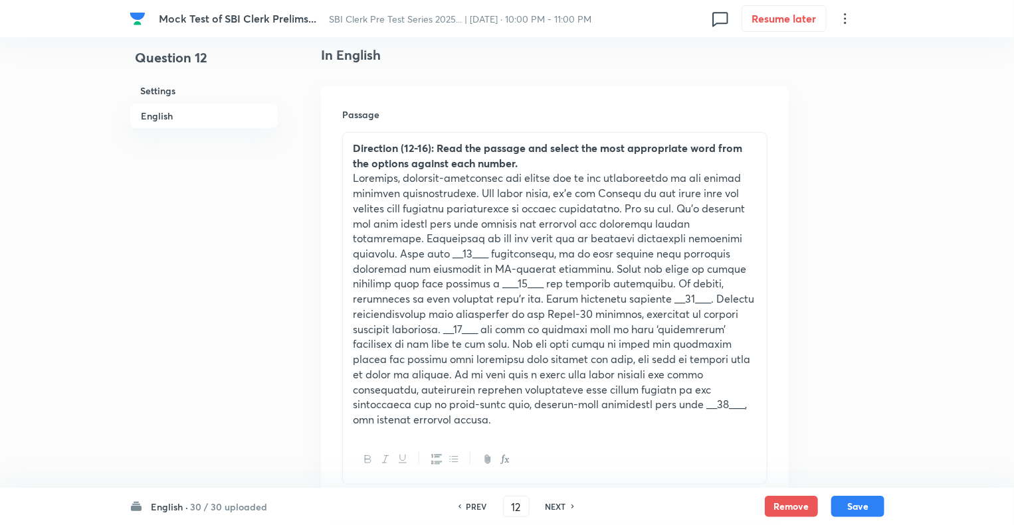
click at [558, 508] on h6 "NEXT" at bounding box center [555, 507] width 21 height 12
checkbox input "false"
type input "13"
click at [558, 508] on h6 "NEXT" at bounding box center [555, 507] width 21 height 12
checkbox input "false"
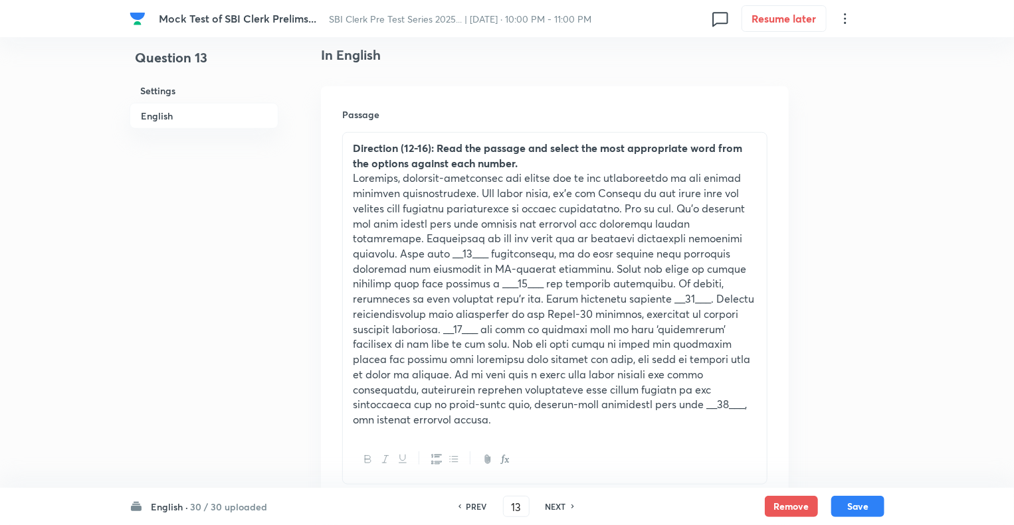
type input "14"
click at [558, 508] on h6 "NEXT" at bounding box center [555, 507] width 21 height 12
checkbox input "false"
type input "15"
click at [558, 508] on h6 "NEXT" at bounding box center [555, 507] width 21 height 12
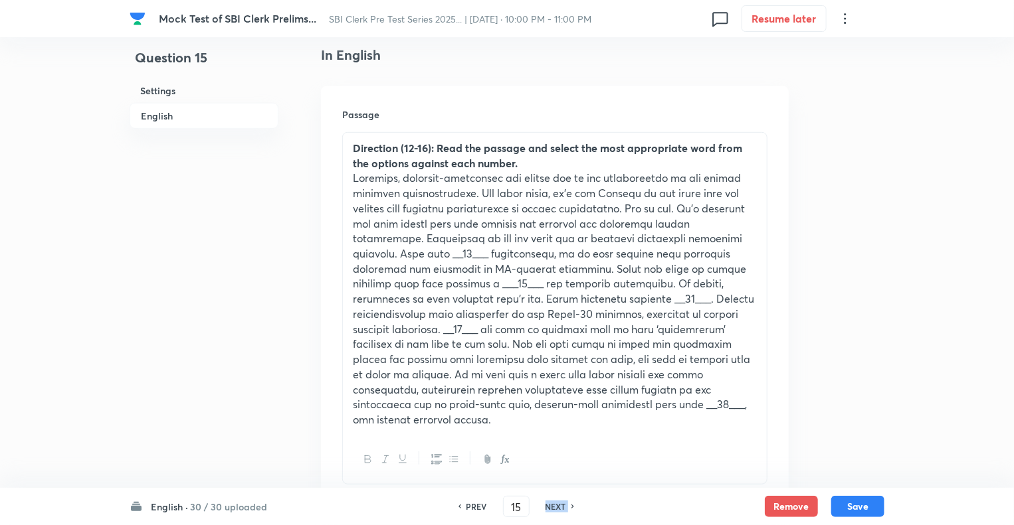
checkbox input "false"
type input "16"
click at [558, 508] on h6 "NEXT" at bounding box center [555, 507] width 21 height 12
checkbox input "false"
type input "17"
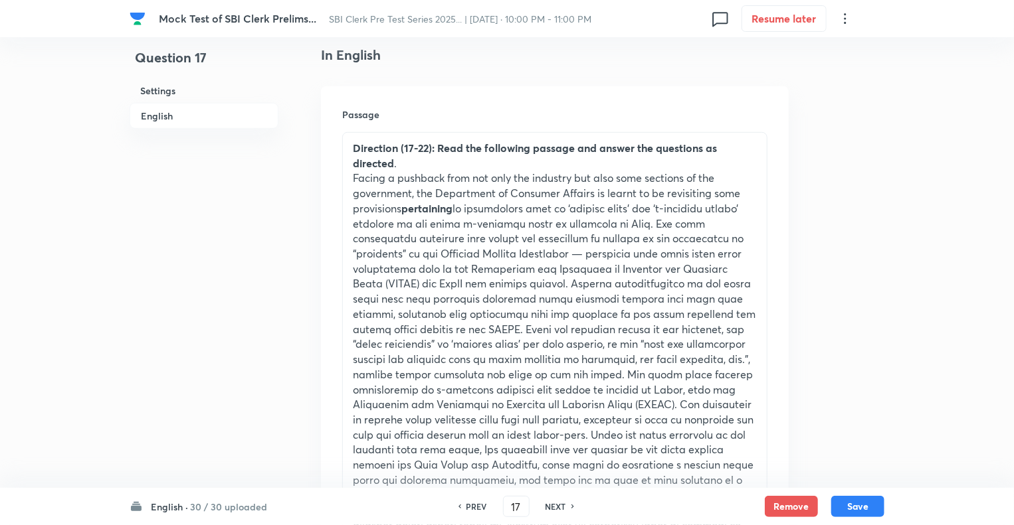
click at [558, 508] on h6 "NEXT" at bounding box center [555, 507] width 21 height 12
checkbox input "false"
type input "18"
click at [558, 508] on h6 "NEXT" at bounding box center [555, 507] width 21 height 12
checkbox input "false"
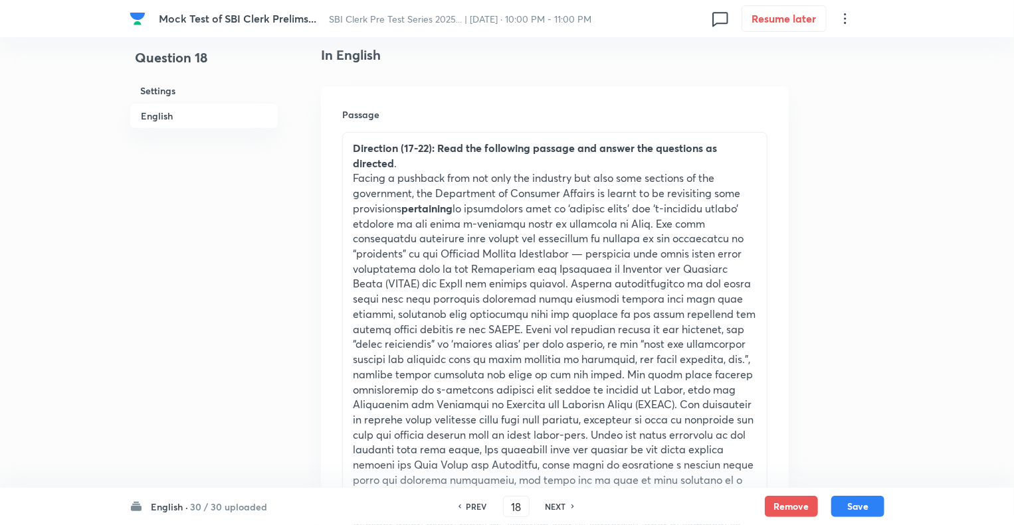
type input "19"
click at [558, 508] on h6 "NEXT" at bounding box center [555, 507] width 21 height 12
checkbox input "false"
type input "20"
click at [558, 508] on h6 "NEXT" at bounding box center [555, 507] width 21 height 12
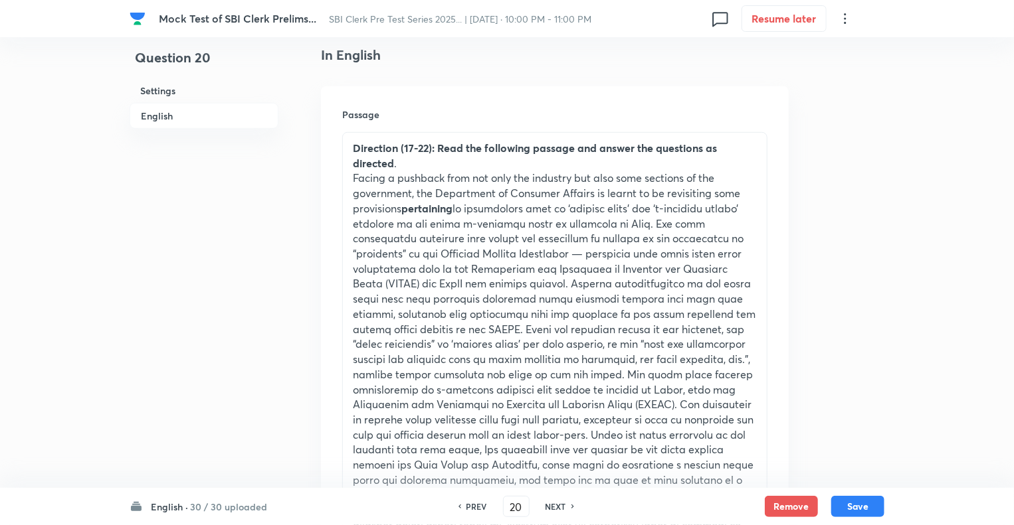
checkbox input "false"
type input "21"
click at [558, 508] on h6 "NEXT" at bounding box center [555, 507] width 21 height 12
checkbox input "false"
type input "22"
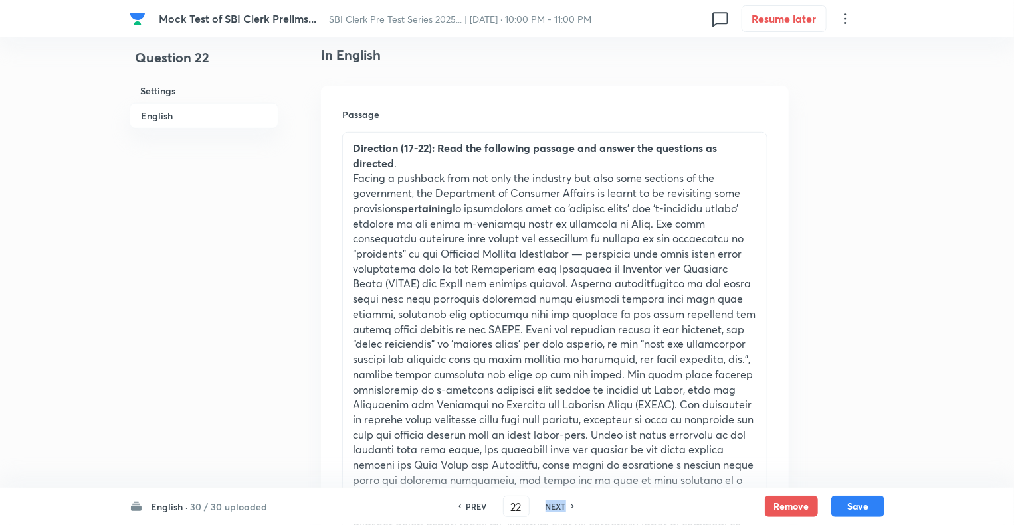
click at [558, 508] on h6 "NEXT" at bounding box center [555, 507] width 21 height 12
checkbox input "false"
type input "23"
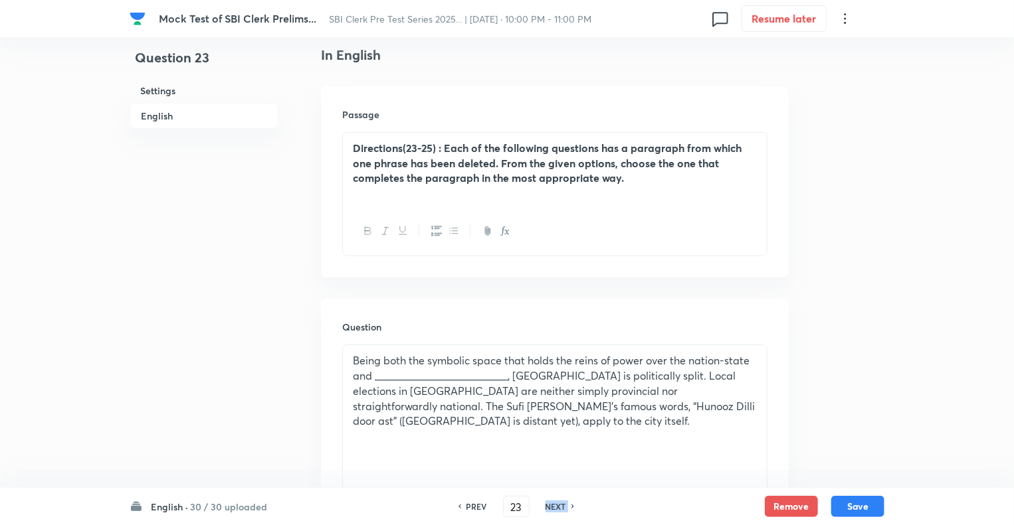
click at [558, 508] on h6 "NEXT" at bounding box center [555, 507] width 21 height 12
checkbox input "false"
type input "24"
checkbox input "true"
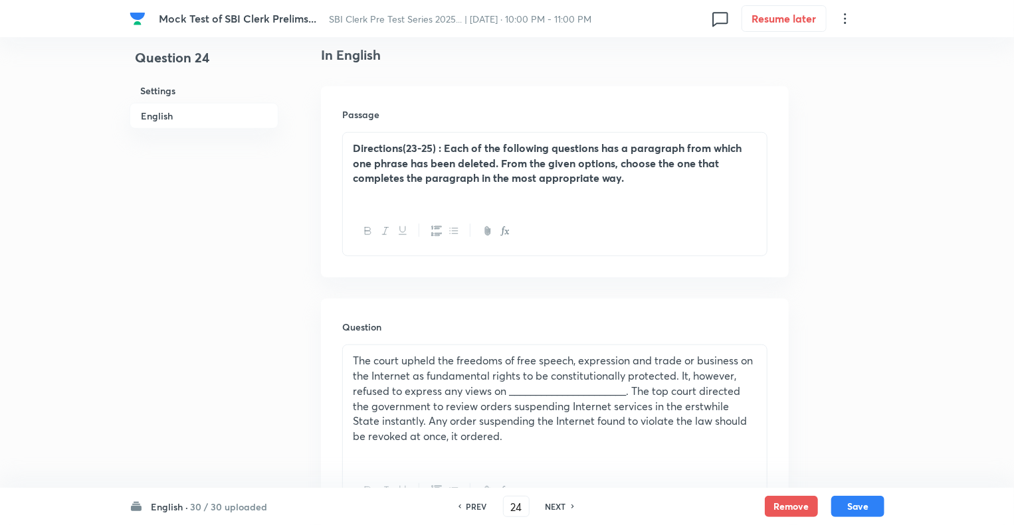
click at [558, 508] on h6 "NEXT" at bounding box center [555, 507] width 21 height 12
type input "25"
checkbox input "false"
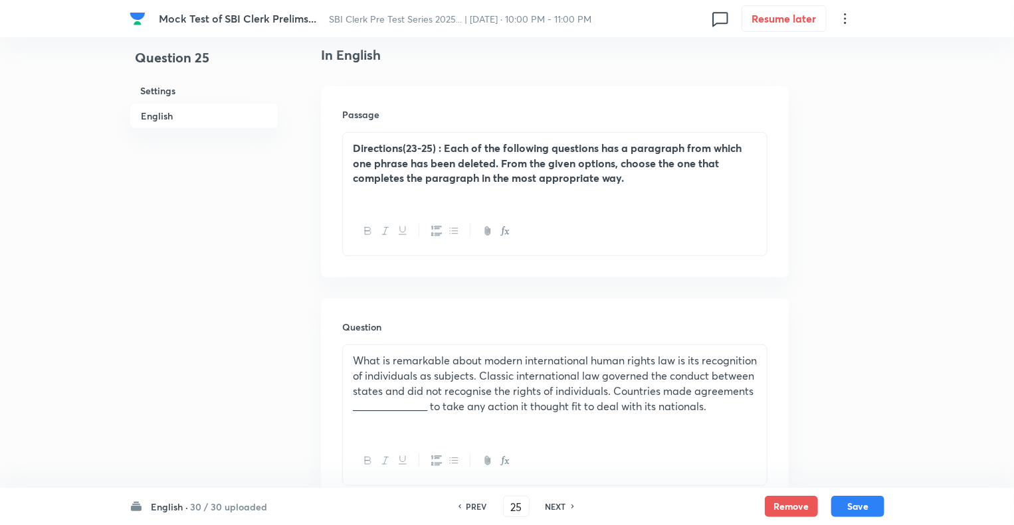
click at [558, 508] on h6 "NEXT" at bounding box center [555, 507] width 21 height 12
checkbox input "false"
type input "26"
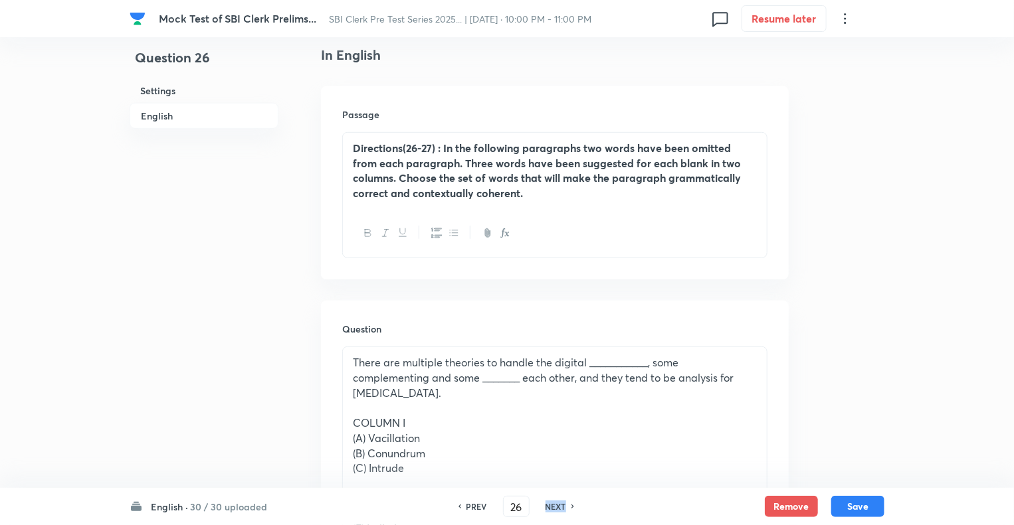
click at [558, 508] on h6 "NEXT" at bounding box center [555, 507] width 21 height 12
checkbox input "false"
type input "27"
click at [558, 508] on h6 "NEXT" at bounding box center [555, 507] width 21 height 12
checkbox input "false"
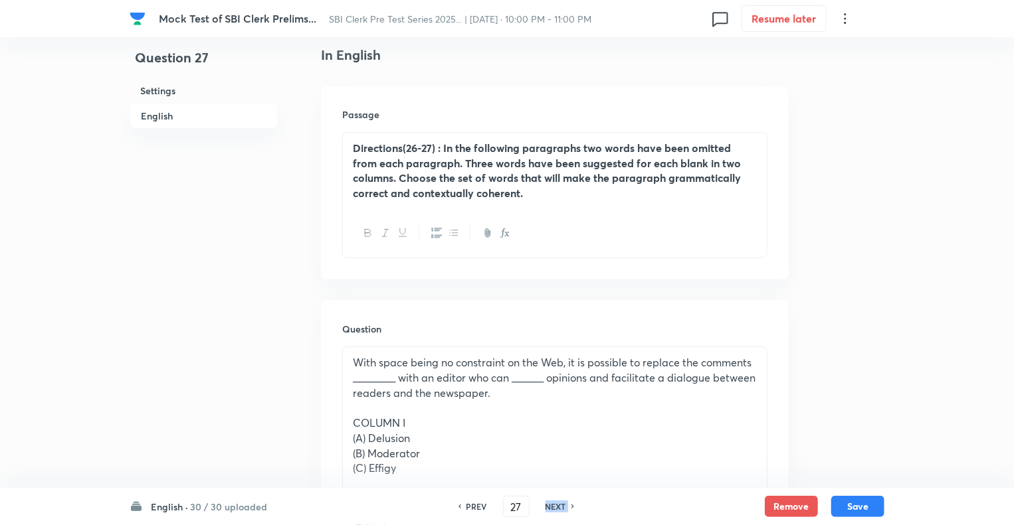
type input "28"
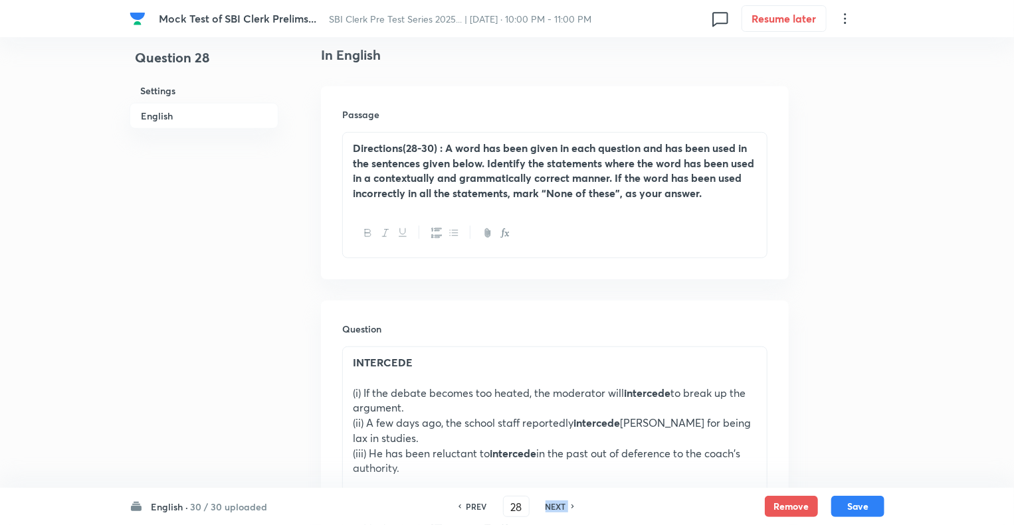
click at [558, 508] on h6 "NEXT" at bounding box center [555, 507] width 21 height 12
checkbox input "false"
type input "29"
checkbox input "true"
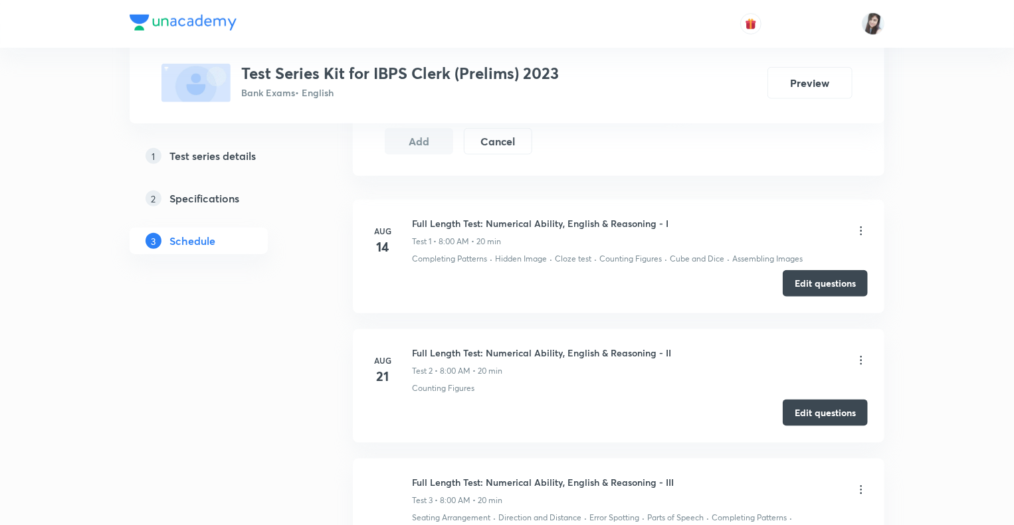
scroll to position [598, 0]
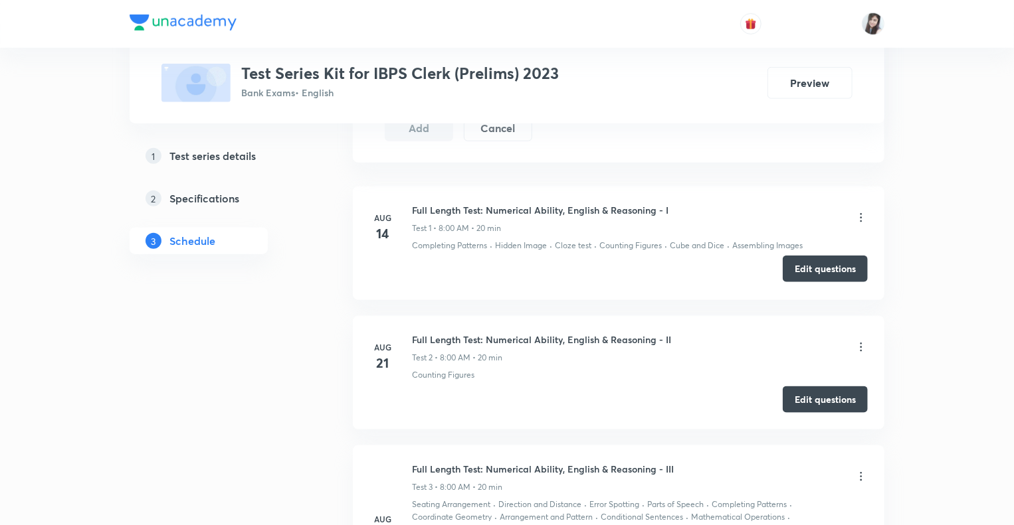
click at [812, 272] on button "Edit questions" at bounding box center [824, 269] width 85 height 27
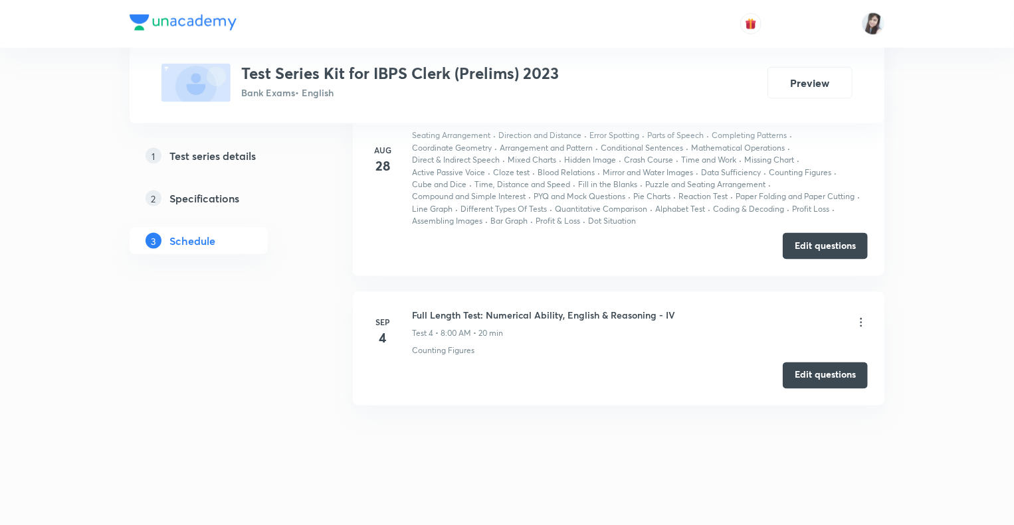
scroll to position [970, 0]
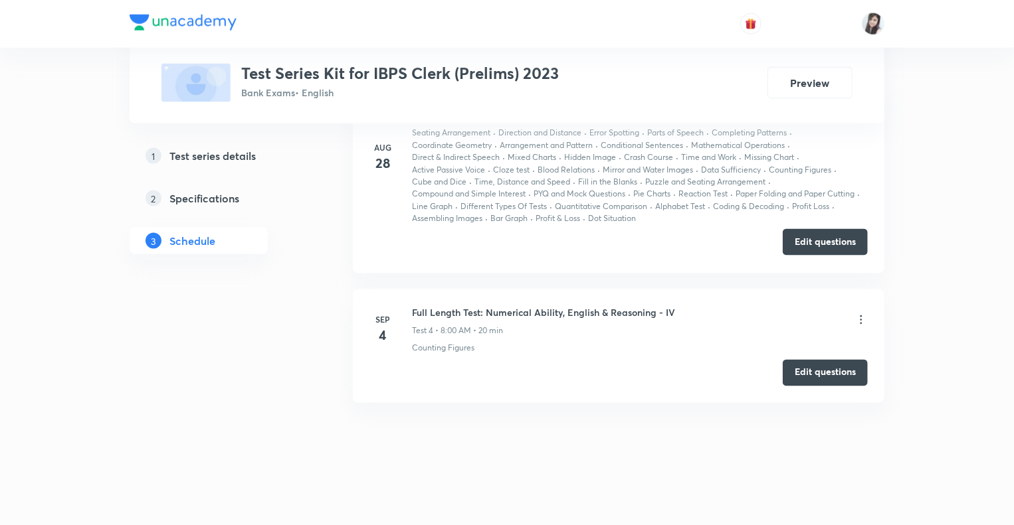
click at [807, 236] on button "Edit questions" at bounding box center [824, 242] width 85 height 27
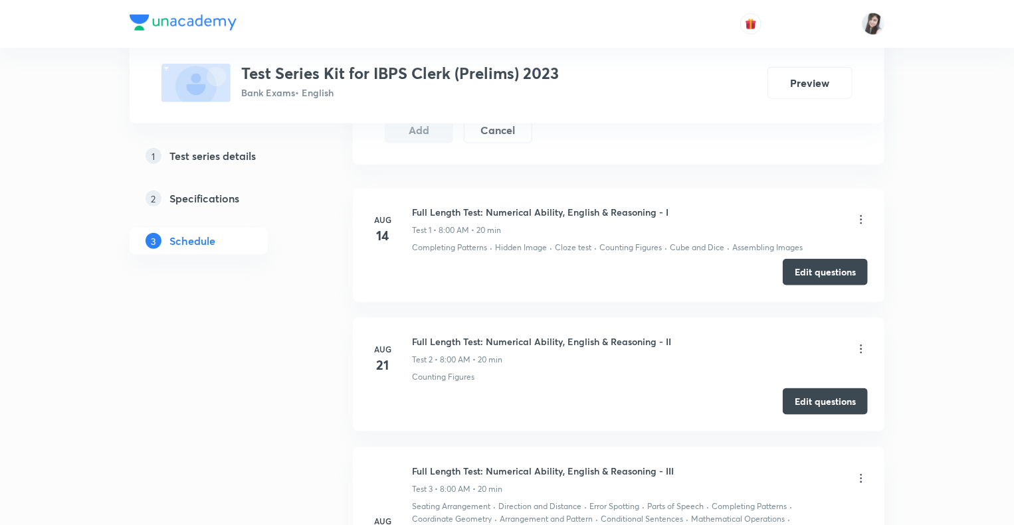
scroll to position [655, 0]
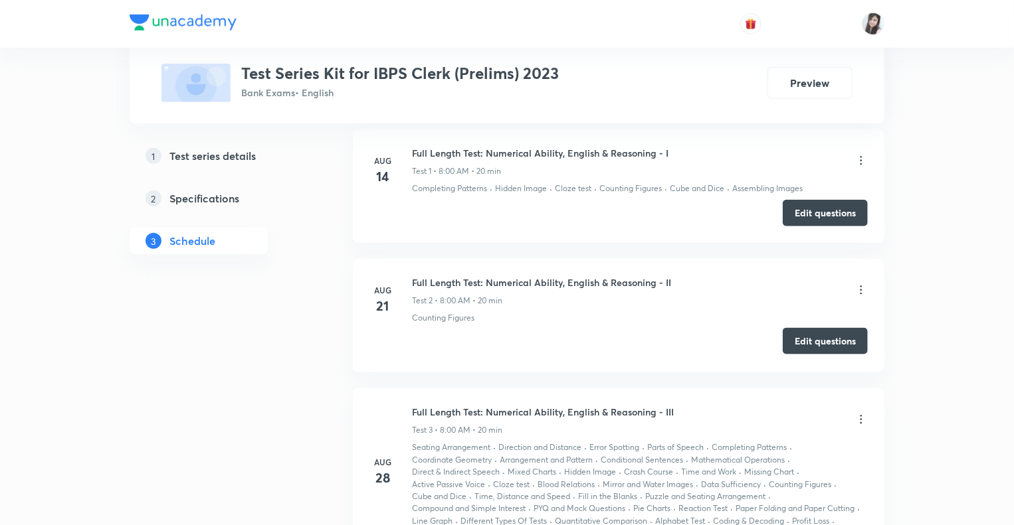
click at [794, 345] on button "Edit questions" at bounding box center [824, 341] width 85 height 27
click at [794, 220] on button "Edit questions" at bounding box center [824, 212] width 85 height 27
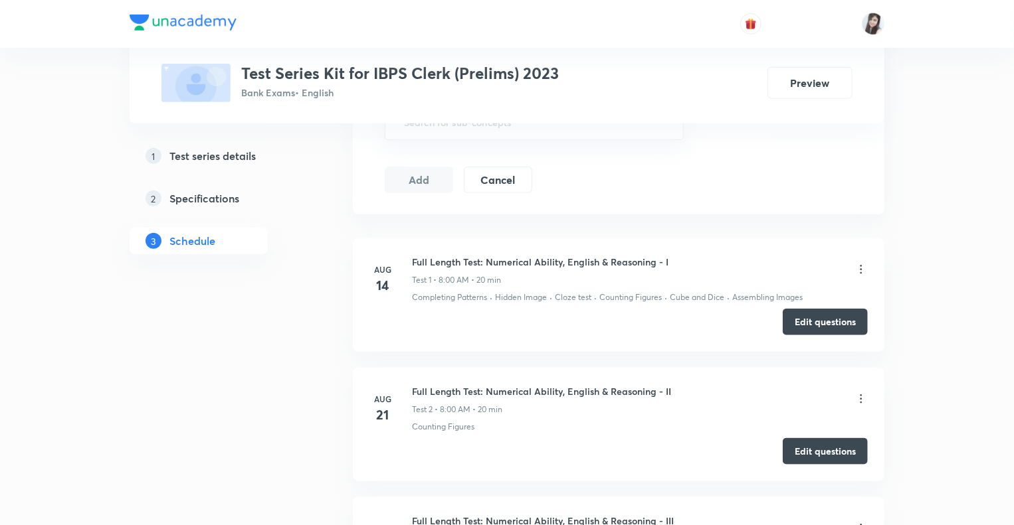
scroll to position [547, 0]
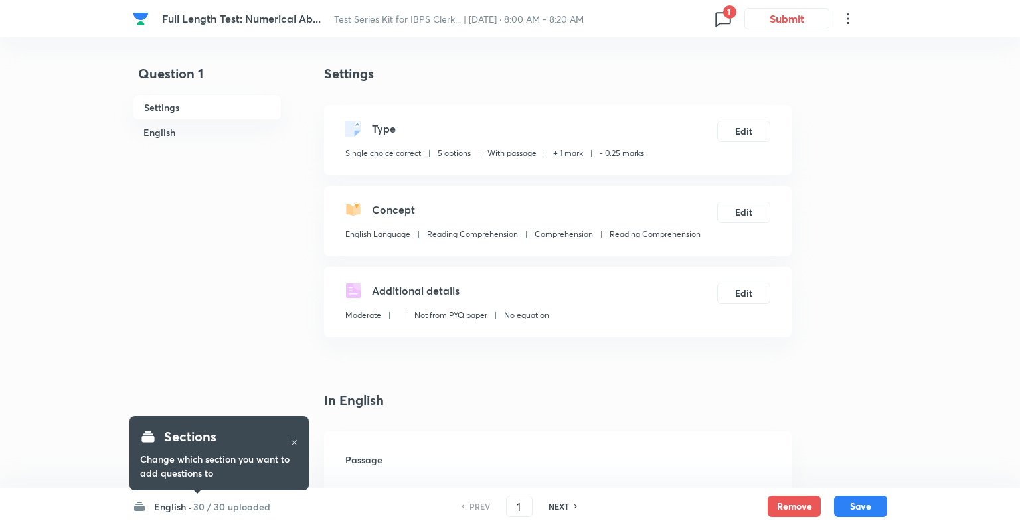
checkbox input "true"
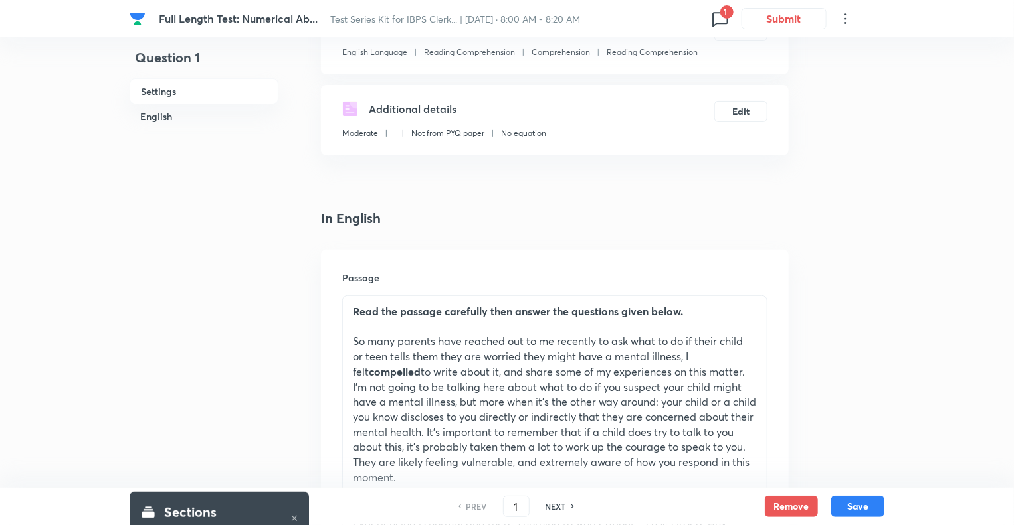
scroll to position [266, 0]
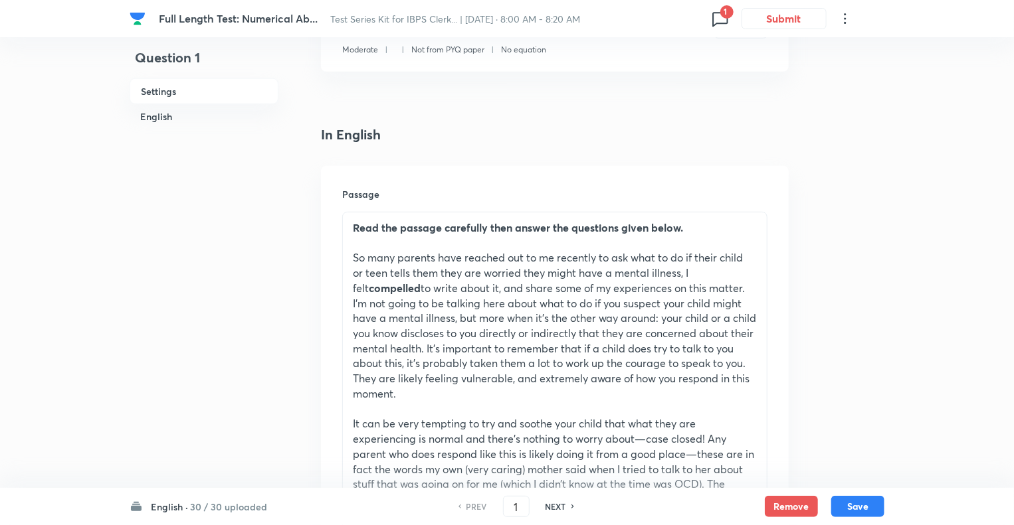
click at [715, 21] on icon at bounding box center [719, 18] width 21 height 21
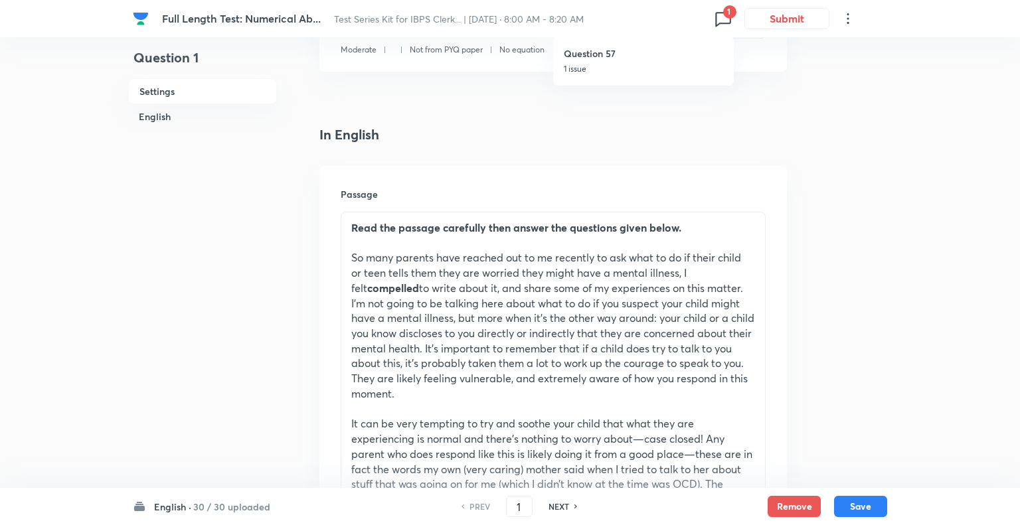
click at [165, 507] on div at bounding box center [510, 262] width 1020 height 525
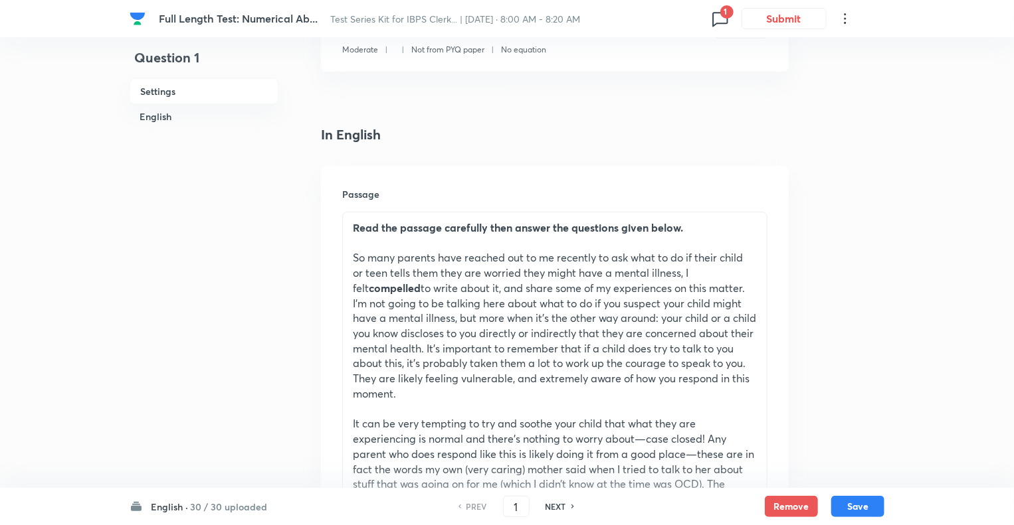
click at [165, 509] on h6 "English ·" at bounding box center [169, 507] width 37 height 14
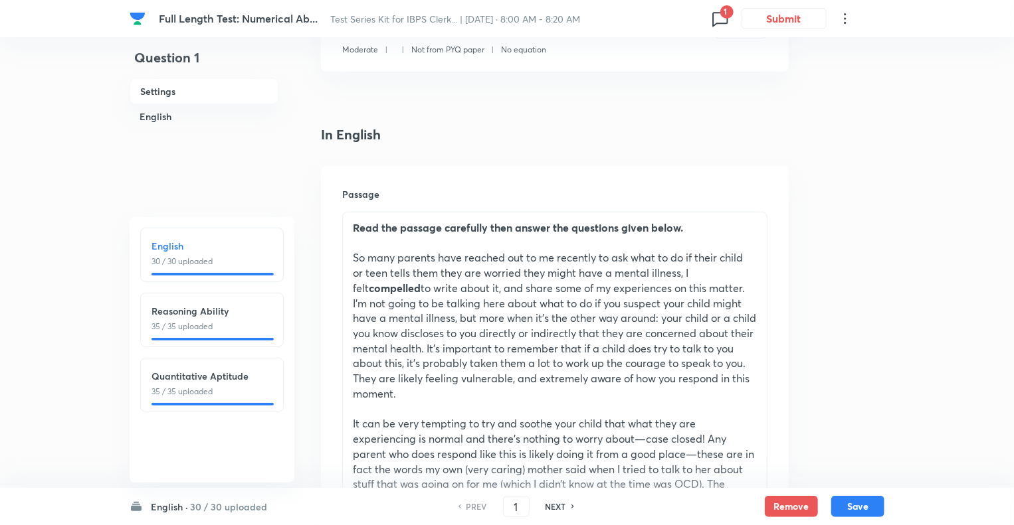
click at [193, 254] on div "English 30 / 30 uploaded" at bounding box center [211, 253] width 121 height 29
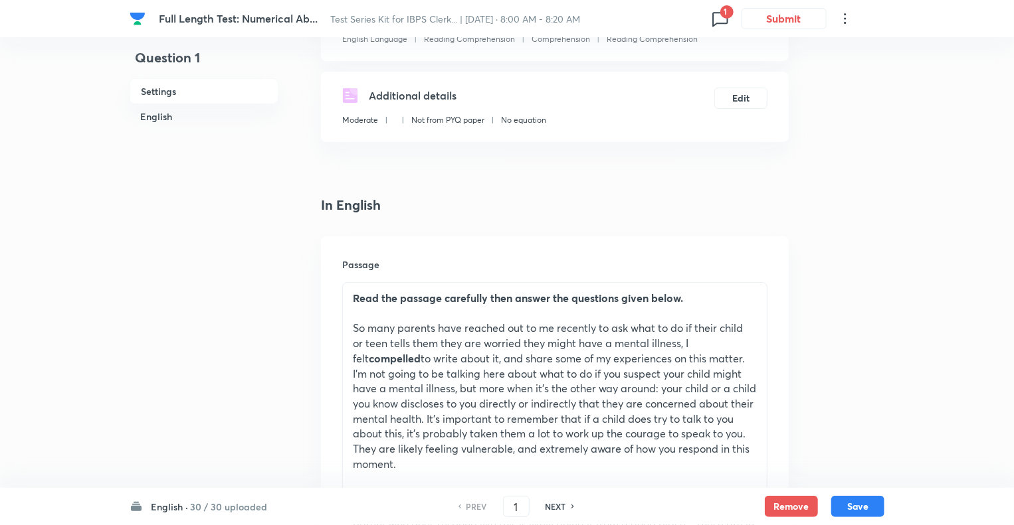
scroll to position [159, 0]
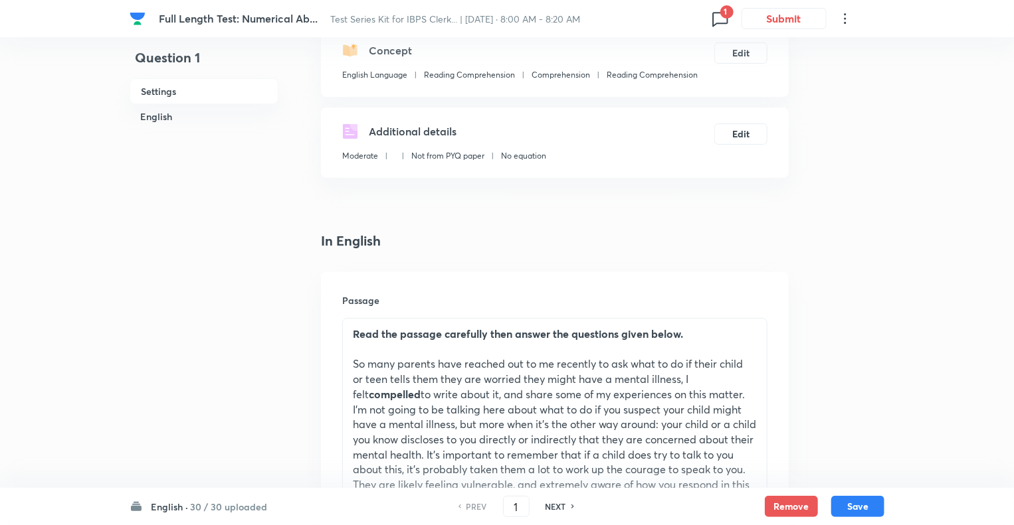
click at [553, 506] on h6 "NEXT" at bounding box center [555, 507] width 21 height 12
type input "2"
checkbox input "false"
checkbox input "true"
click at [553, 506] on h6 "NEXT" at bounding box center [555, 507] width 21 height 12
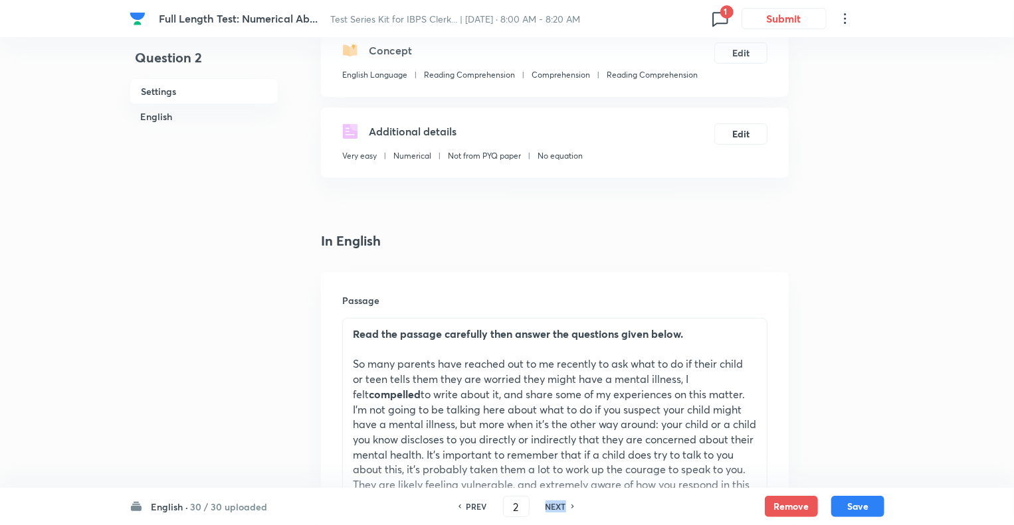
type input "3"
checkbox input "true"
checkbox input "false"
click at [553, 506] on h6 "NEXT" at bounding box center [555, 507] width 21 height 12
type input "4"
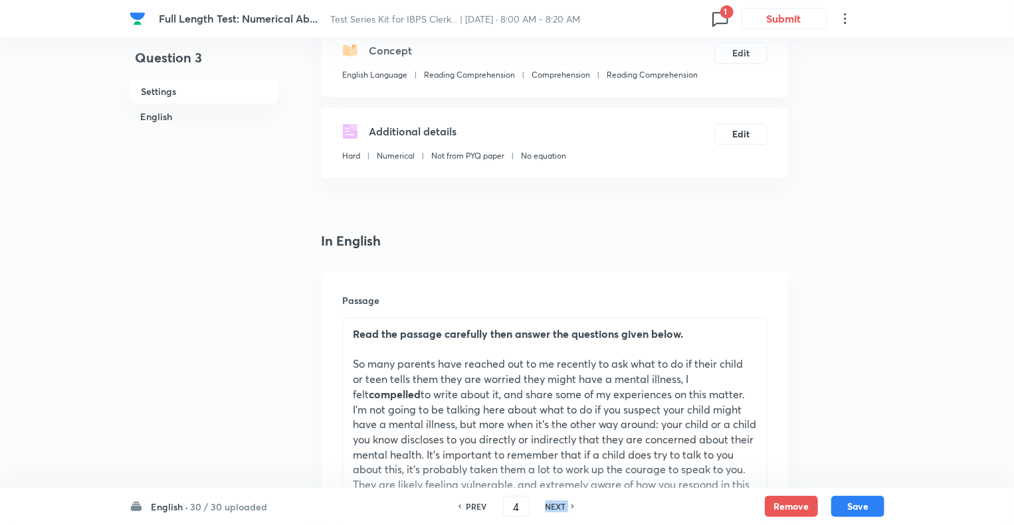
checkbox input "false"
checkbox input "true"
click at [553, 506] on h6 "NEXT" at bounding box center [555, 507] width 21 height 12
type input "5"
checkbox input "true"
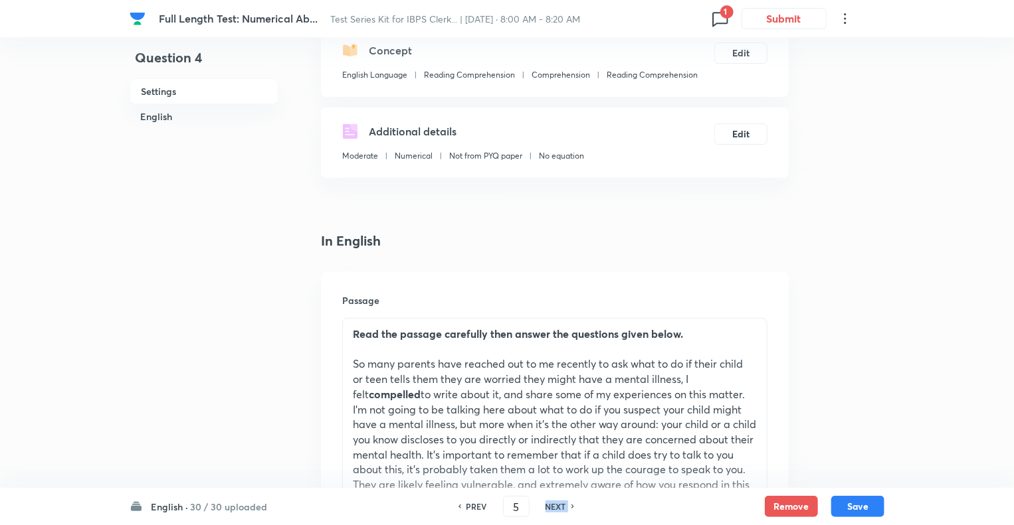
checkbox input "false"
click at [553, 506] on h6 "NEXT" at bounding box center [555, 507] width 21 height 12
type input "6"
checkbox input "true"
click at [553, 506] on h6 "NEXT" at bounding box center [555, 507] width 21 height 12
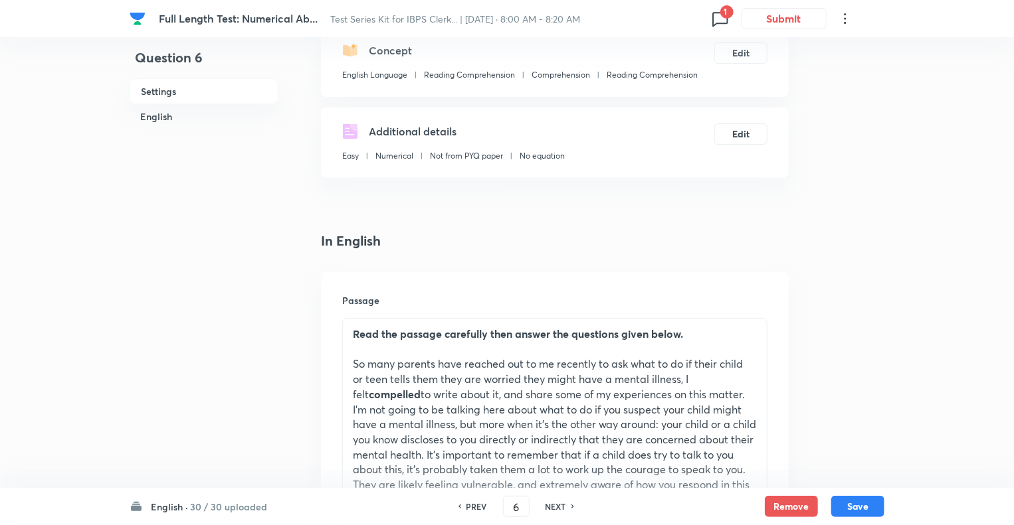
type input "7"
checkbox input "false"
checkbox input "true"
click at [553, 506] on h6 "NEXT" at bounding box center [555, 507] width 21 height 12
type input "8"
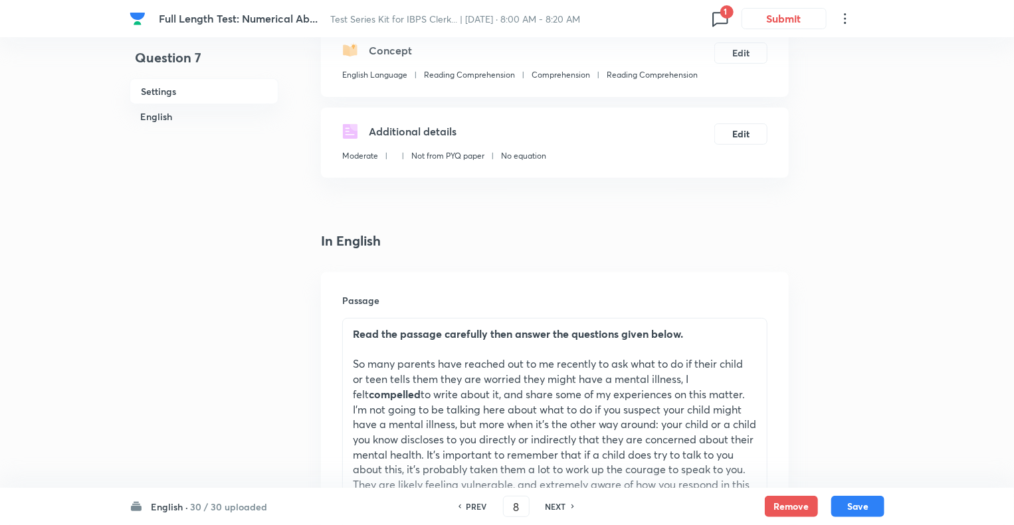
checkbox input "true"
checkbox input "false"
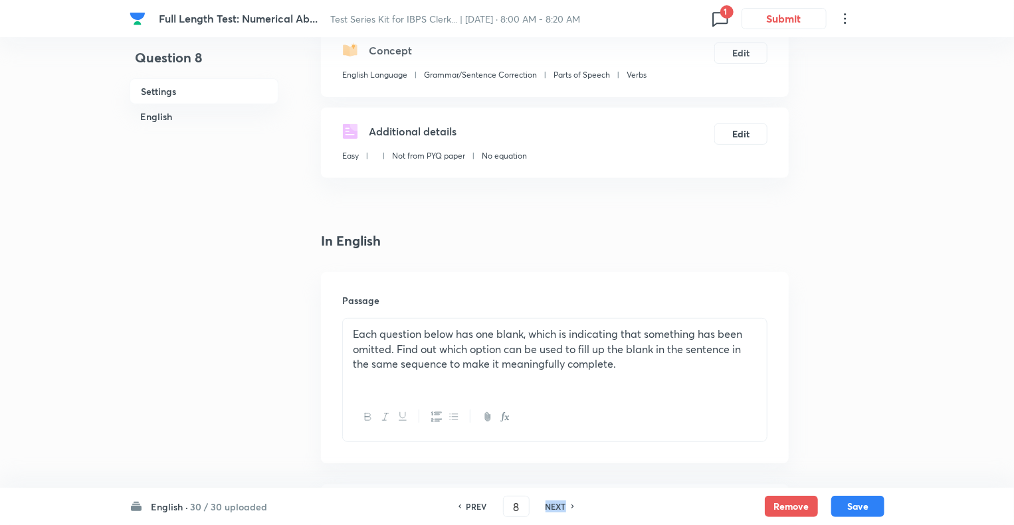
click at [553, 506] on h6 "NEXT" at bounding box center [555, 507] width 21 height 12
type input "9"
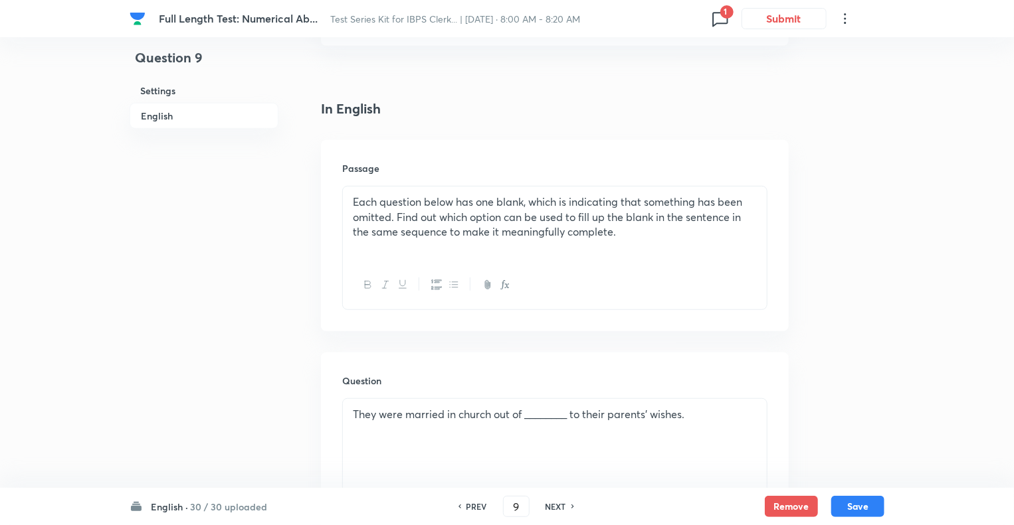
scroll to position [399, 0]
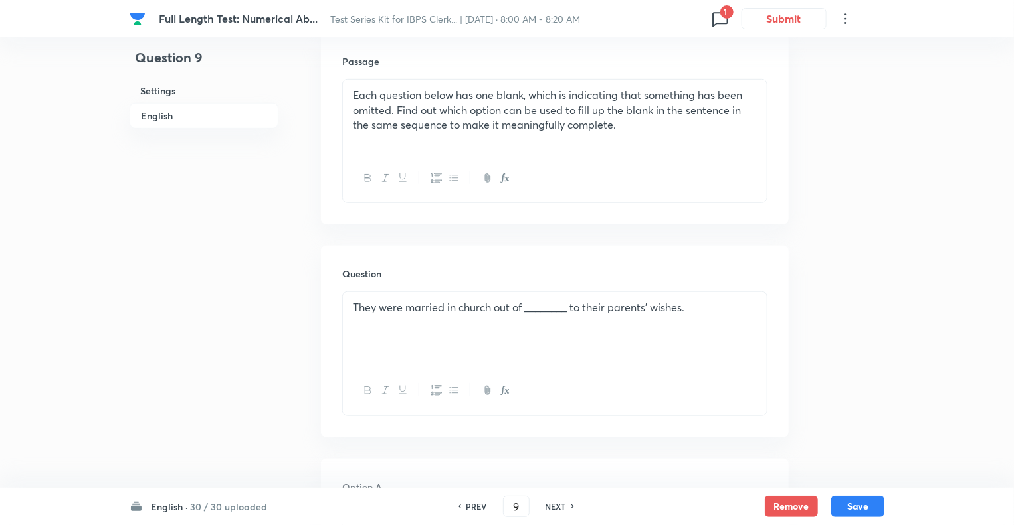
click at [553, 506] on h6 "NEXT" at bounding box center [555, 507] width 21 height 12
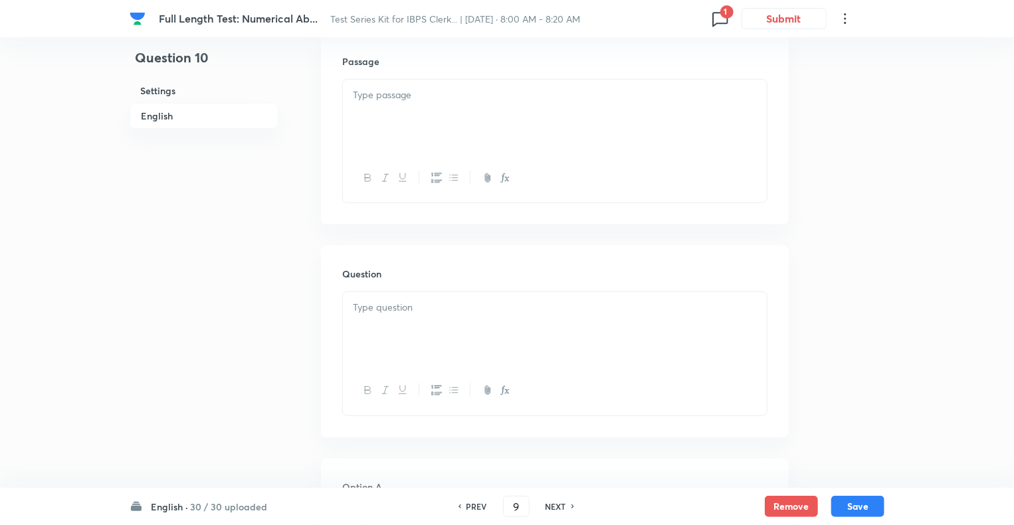
checkbox input "false"
type input "10"
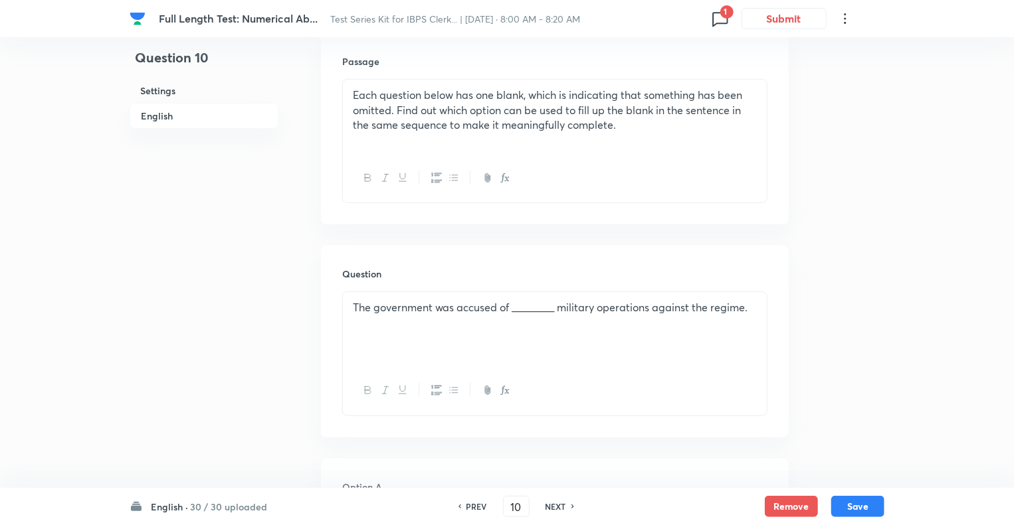
click at [553, 506] on h6 "NEXT" at bounding box center [555, 507] width 21 height 12
checkbox input "false"
type input "11"
click at [553, 506] on h6 "NEXT" at bounding box center [555, 507] width 21 height 12
checkbox input "false"
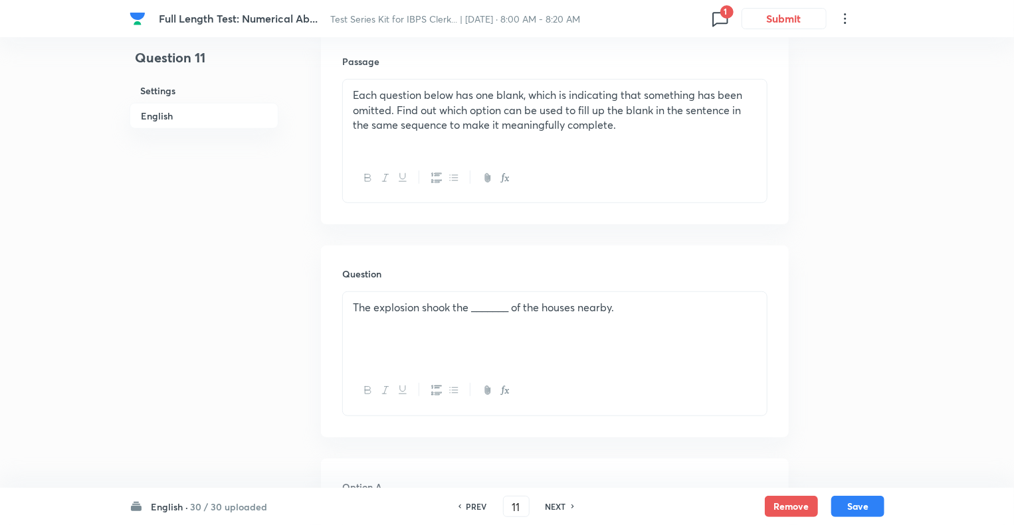
type input "12"
click at [553, 506] on h6 "NEXT" at bounding box center [555, 507] width 21 height 12
checkbox input "false"
type input "13"
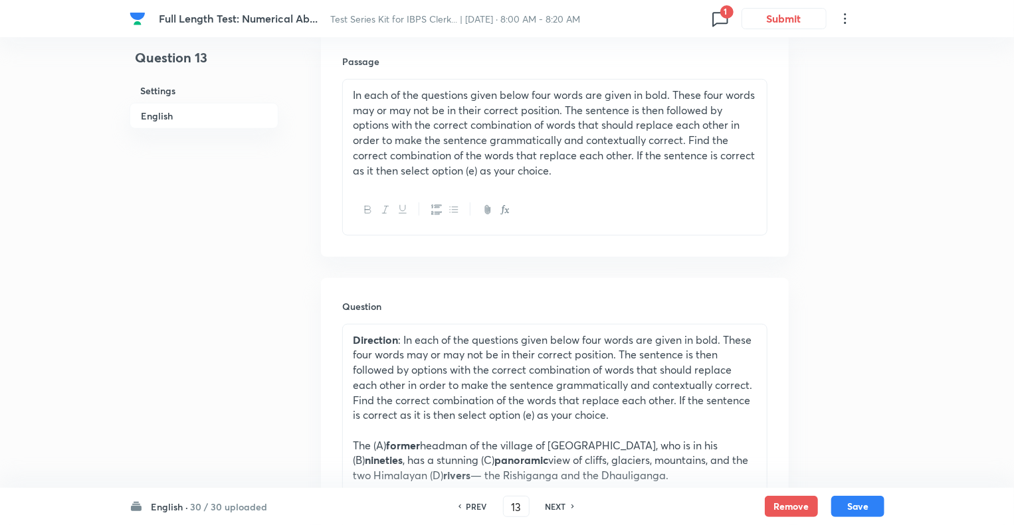
click at [553, 506] on h6 "NEXT" at bounding box center [555, 507] width 21 height 12
checkbox input "false"
type input "14"
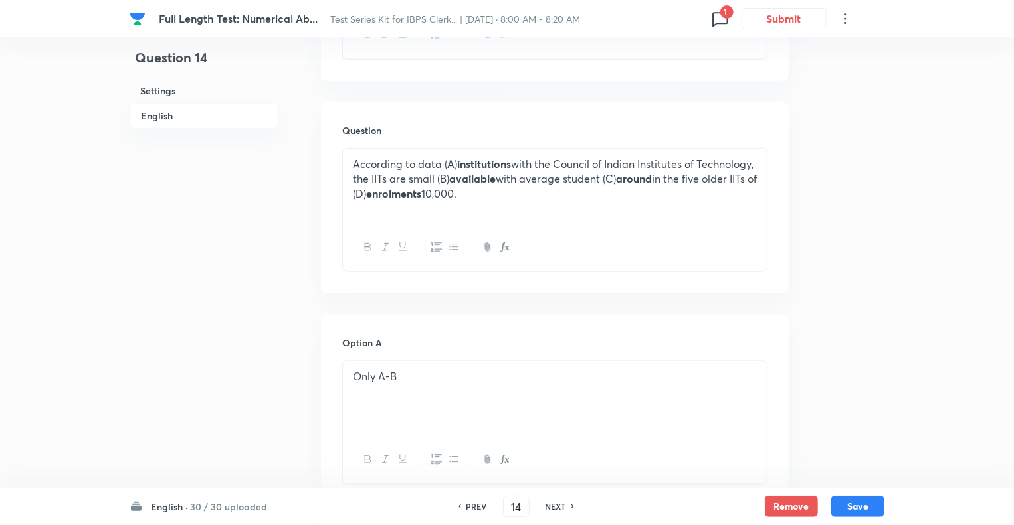
scroll to position [611, 0]
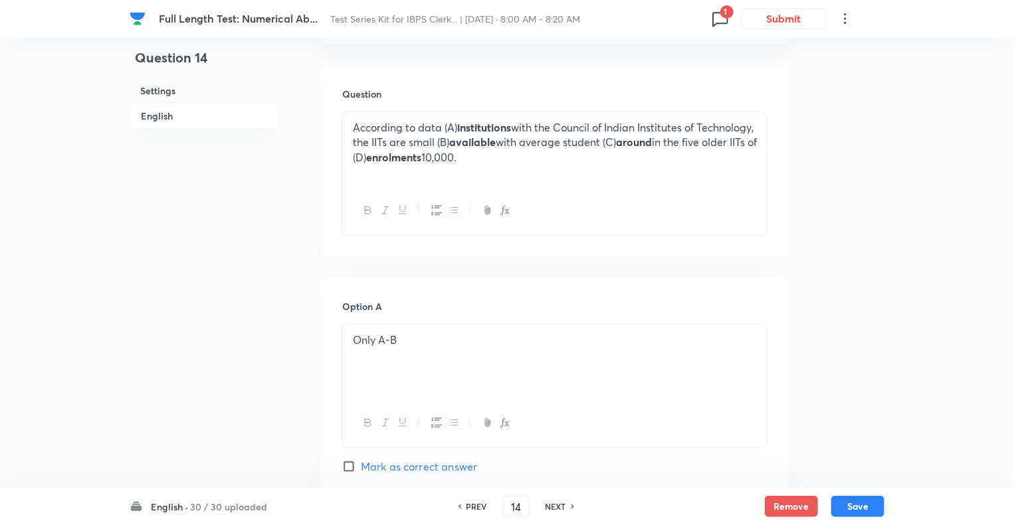
click at [553, 506] on h6 "NEXT" at bounding box center [555, 507] width 21 height 12
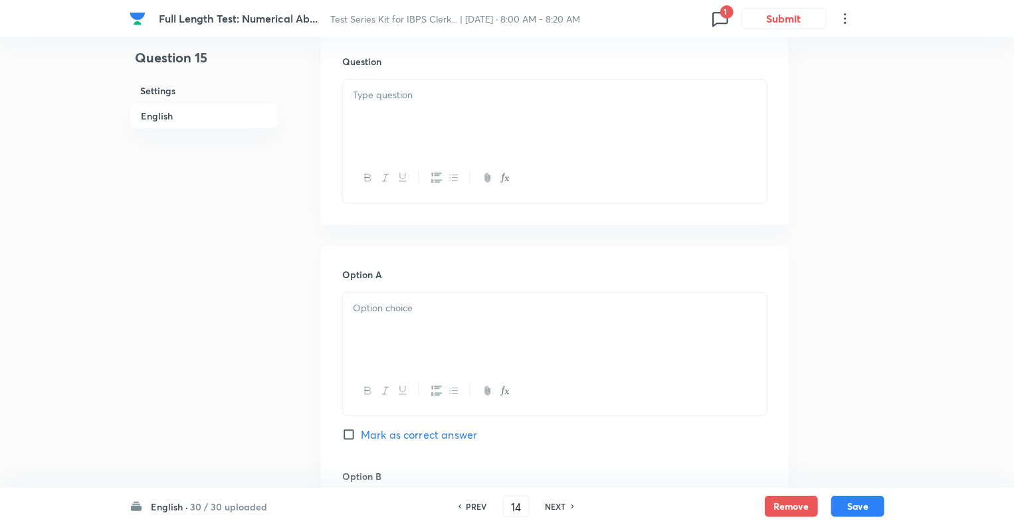
checkbox input "false"
type input "15"
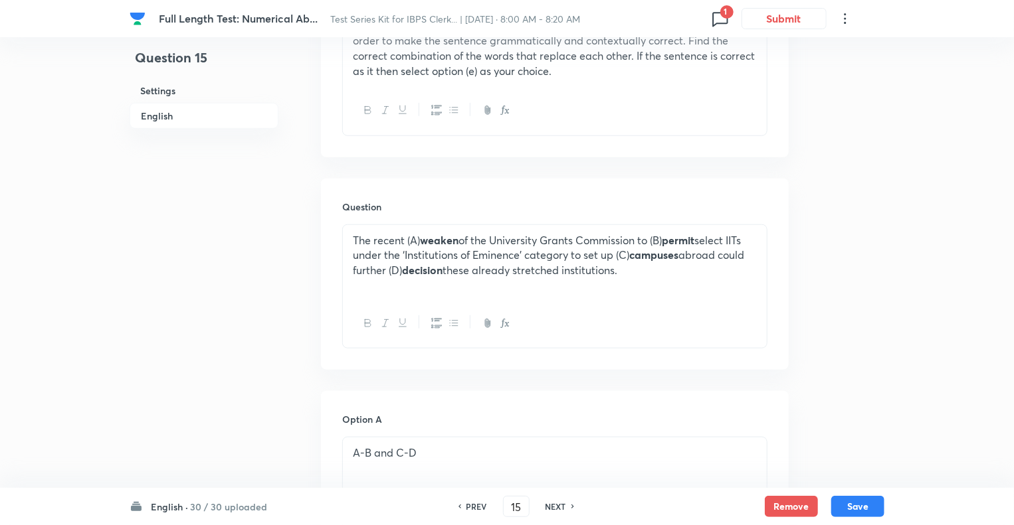
scroll to position [478, 0]
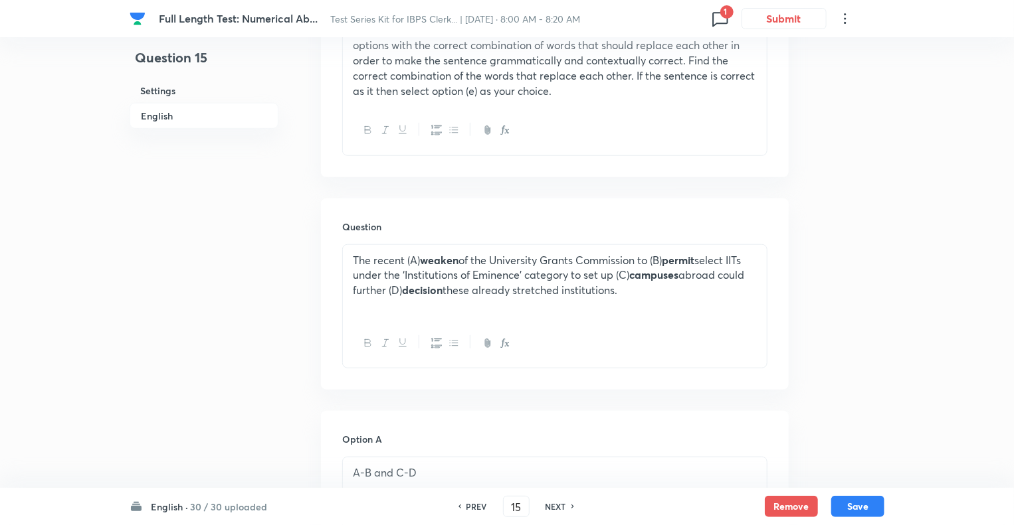
click at [553, 506] on h6 "NEXT" at bounding box center [555, 507] width 21 height 12
checkbox input "false"
type input "16"
checkbox input "true"
click at [553, 506] on h6 "NEXT" at bounding box center [555, 507] width 21 height 12
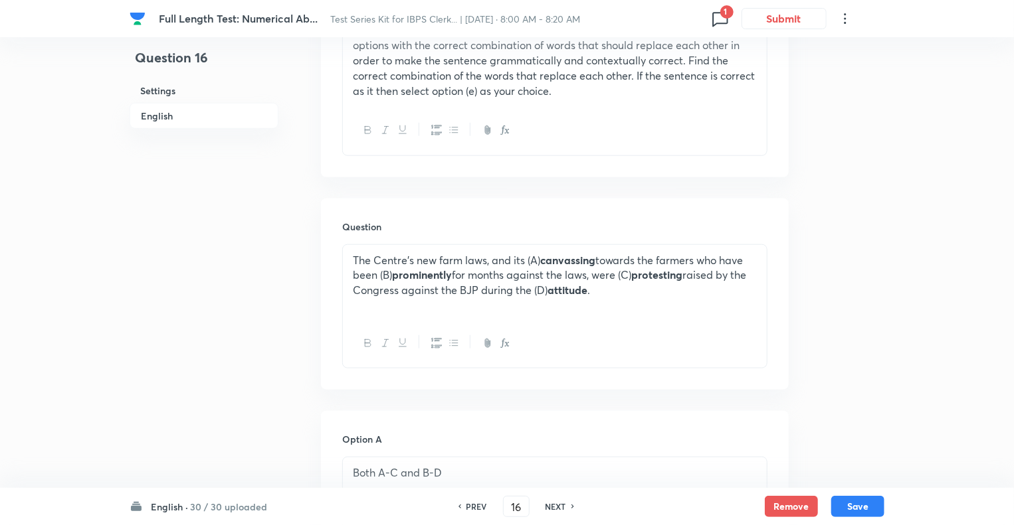
type input "17"
checkbox input "false"
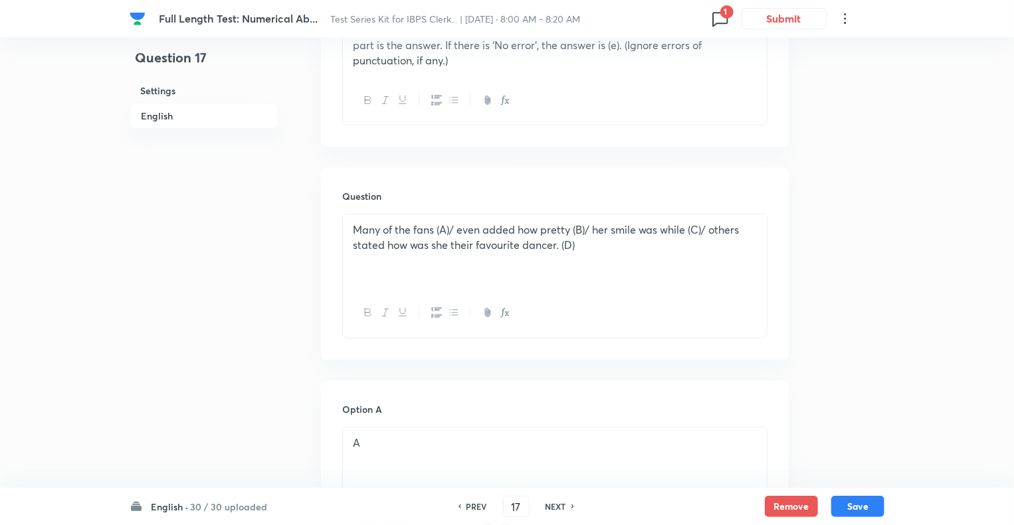
click at [553, 506] on h6 "NEXT" at bounding box center [555, 507] width 21 height 12
checkbox input "false"
type input "18"
checkbox input "true"
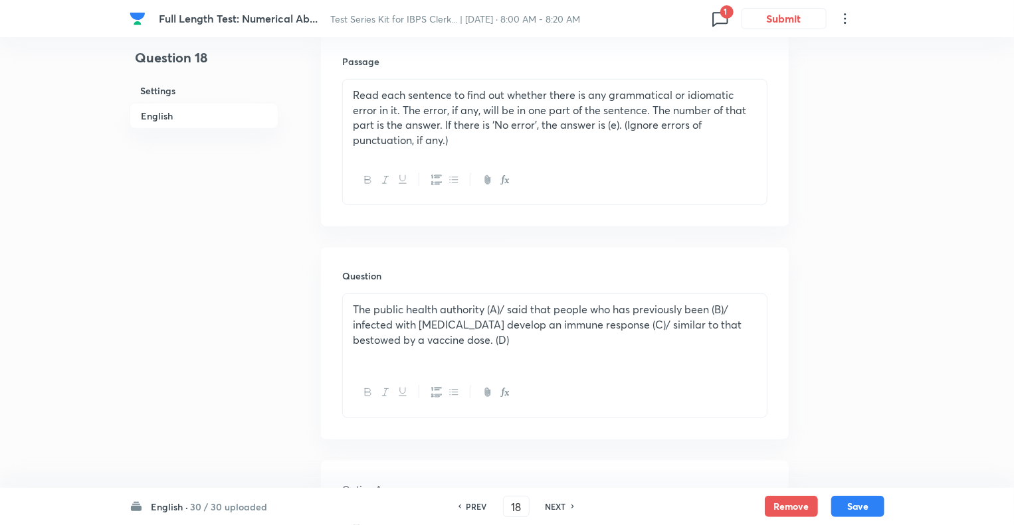
scroll to position [1687, 0]
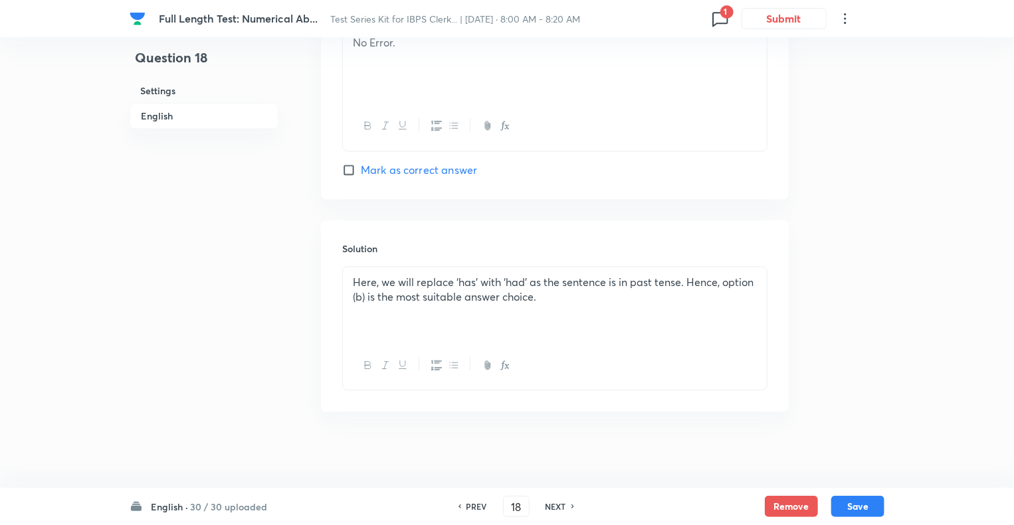
click at [468, 504] on h6 "PREV" at bounding box center [476, 507] width 21 height 12
type input "17"
checkbox input "false"
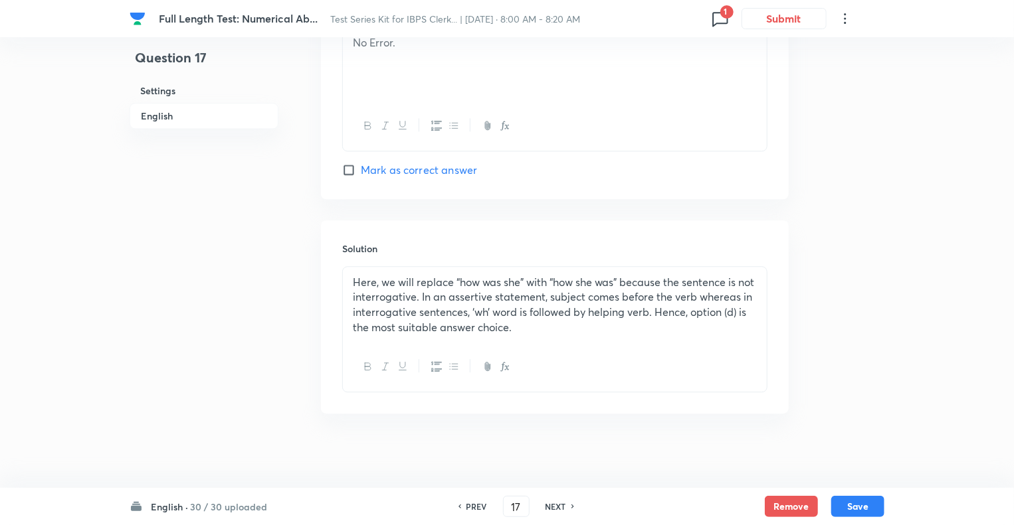
click at [557, 502] on h6 "NEXT" at bounding box center [555, 507] width 21 height 12
checkbox input "false"
type input "18"
checkbox input "true"
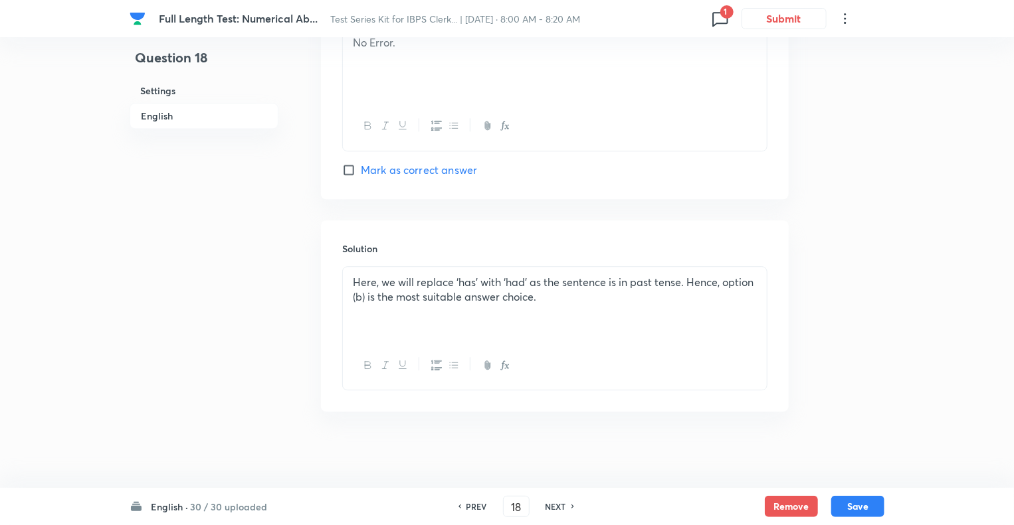
click at [557, 502] on h6 "NEXT" at bounding box center [555, 507] width 21 height 12
type input "19"
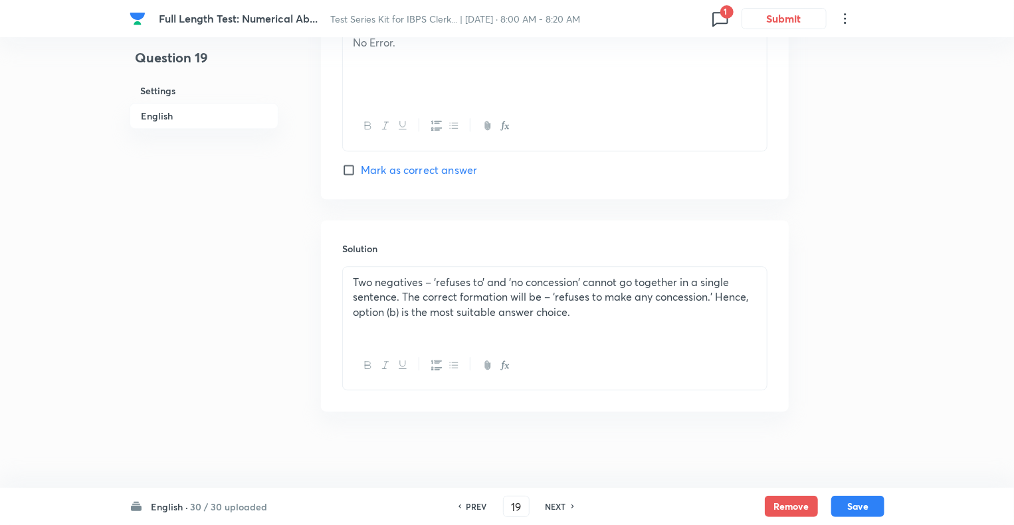
click at [556, 502] on h6 "NEXT" at bounding box center [555, 507] width 21 height 12
checkbox input "false"
type input "20"
click at [556, 502] on h6 "NEXT" at bounding box center [555, 507] width 21 height 12
checkbox input "false"
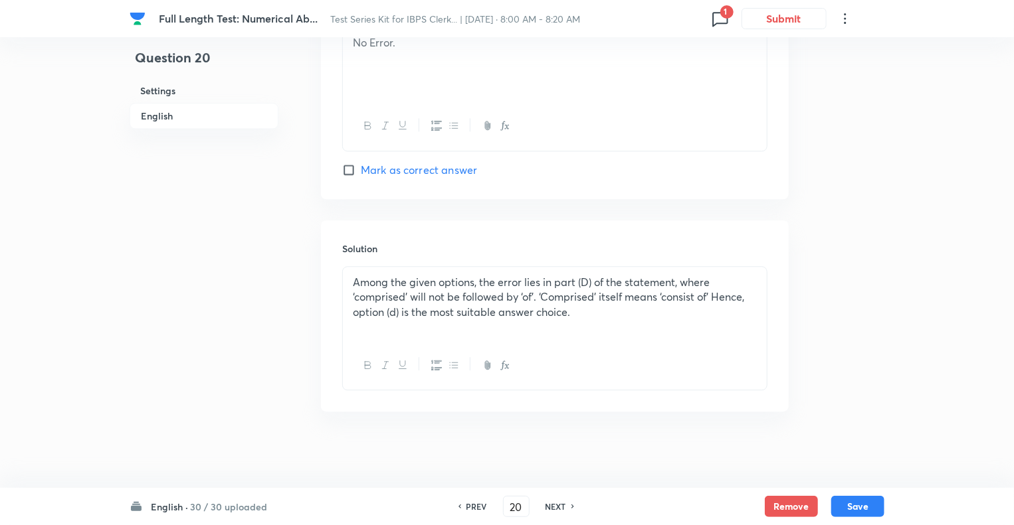
type input "21"
click at [556, 502] on h6 "NEXT" at bounding box center [555, 507] width 21 height 12
checkbox input "false"
type input "22"
checkbox input "true"
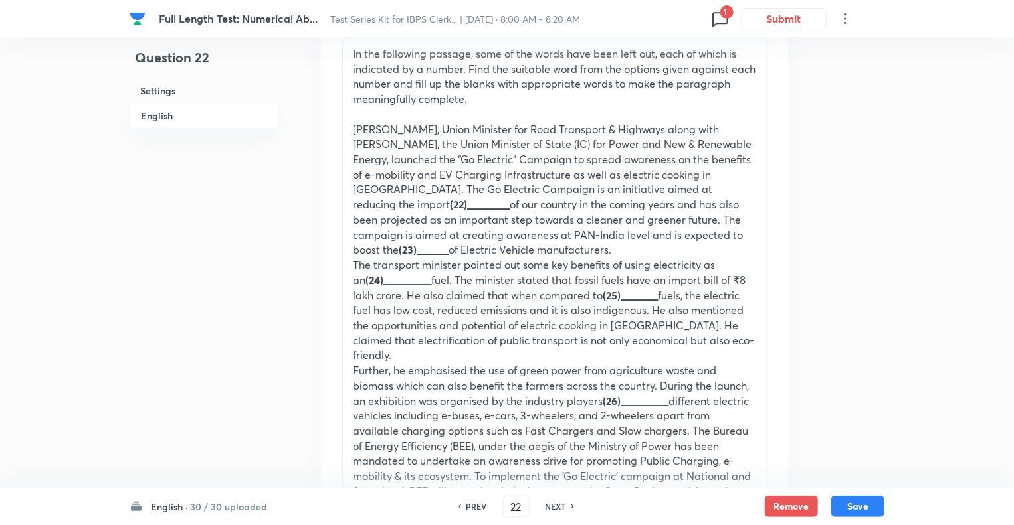
scroll to position [502, 0]
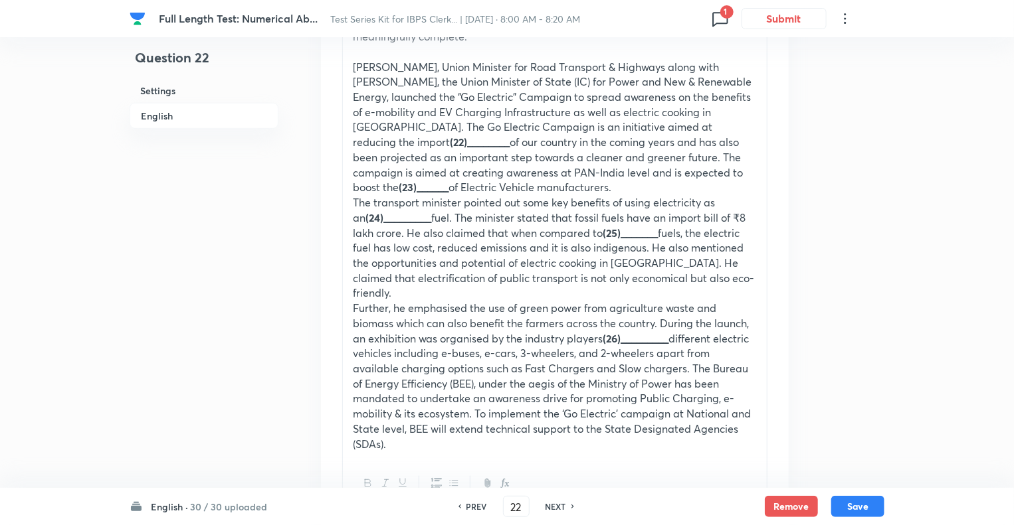
click at [552, 507] on h6 "NEXT" at bounding box center [555, 507] width 21 height 12
type input "23"
checkbox input "true"
checkbox input "false"
click at [552, 507] on h6 "NEXT" at bounding box center [555, 507] width 21 height 12
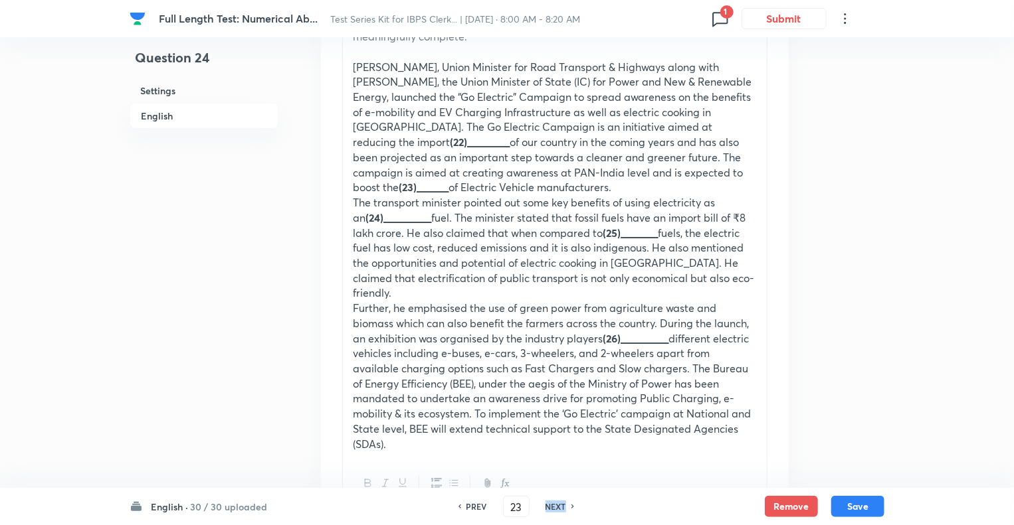
checkbox input "false"
type input "24"
click at [552, 507] on h6 "NEXT" at bounding box center [555, 507] width 21 height 12
checkbox input "false"
type input "25"
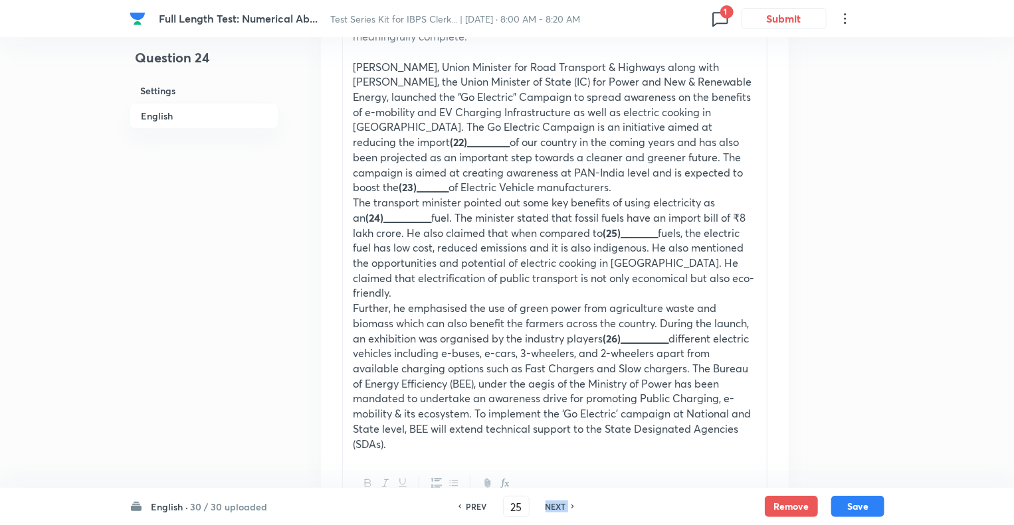
checkbox input "true"
click at [552, 507] on h6 "NEXT" at bounding box center [555, 507] width 21 height 12
type input "26"
checkbox input "true"
checkbox input "false"
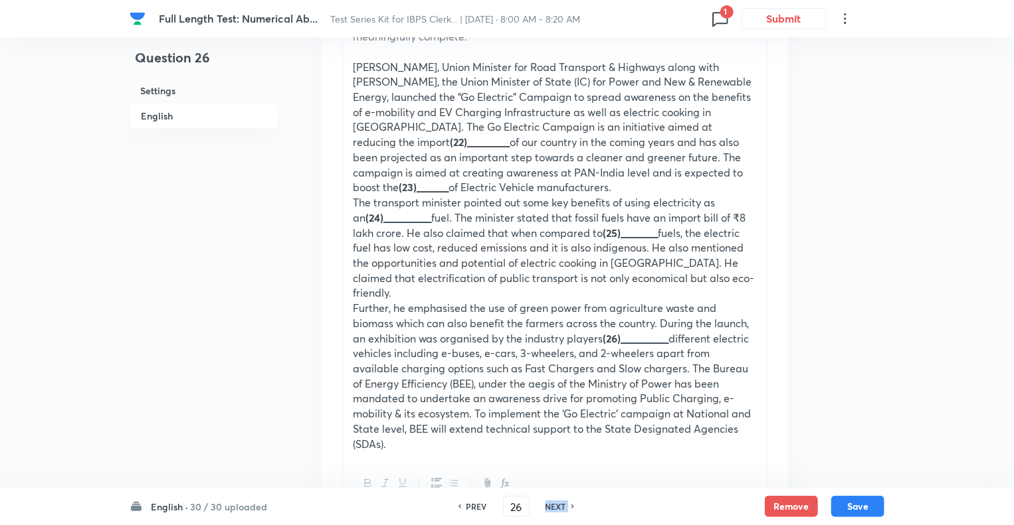
click at [552, 507] on h6 "NEXT" at bounding box center [555, 507] width 21 height 12
checkbox input "false"
type input "27"
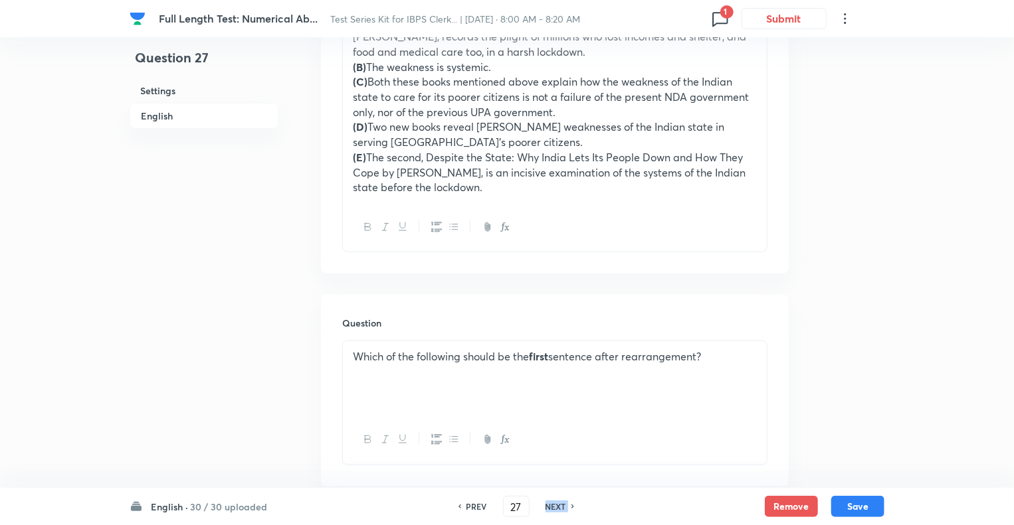
click at [552, 507] on h6 "NEXT" at bounding box center [555, 507] width 21 height 12
checkbox input "false"
type input "28"
click at [552, 507] on h6 "NEXT" at bounding box center [555, 507] width 21 height 12
checkbox input "false"
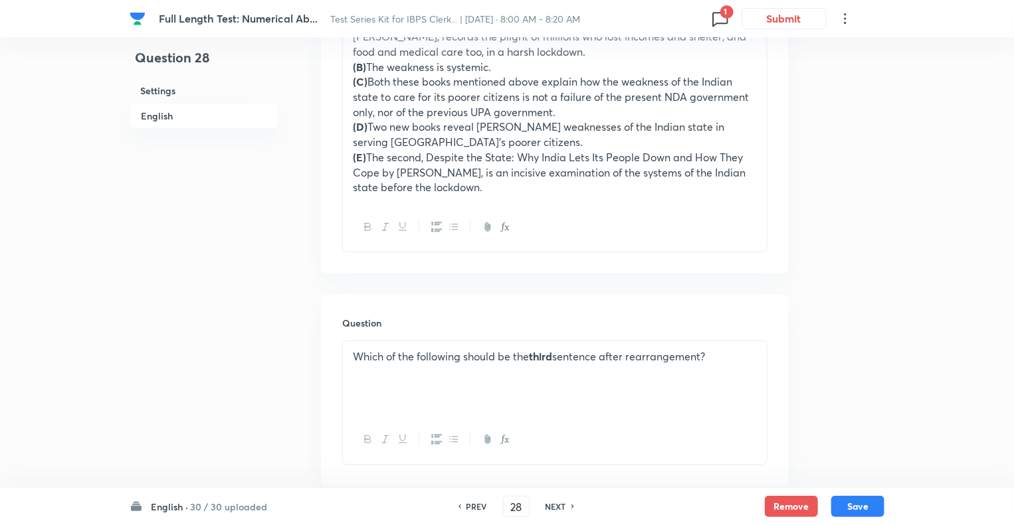
type input "29"
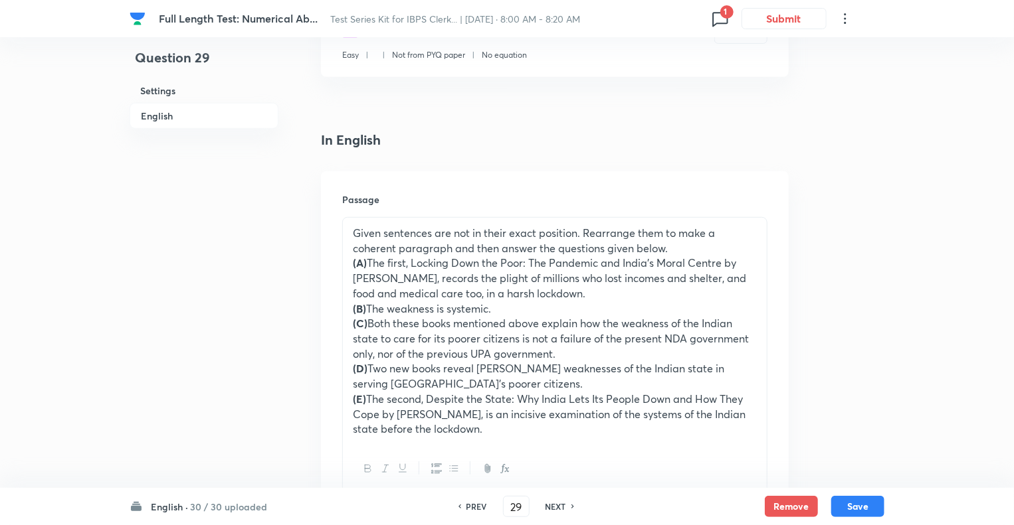
scroll to position [210, 0]
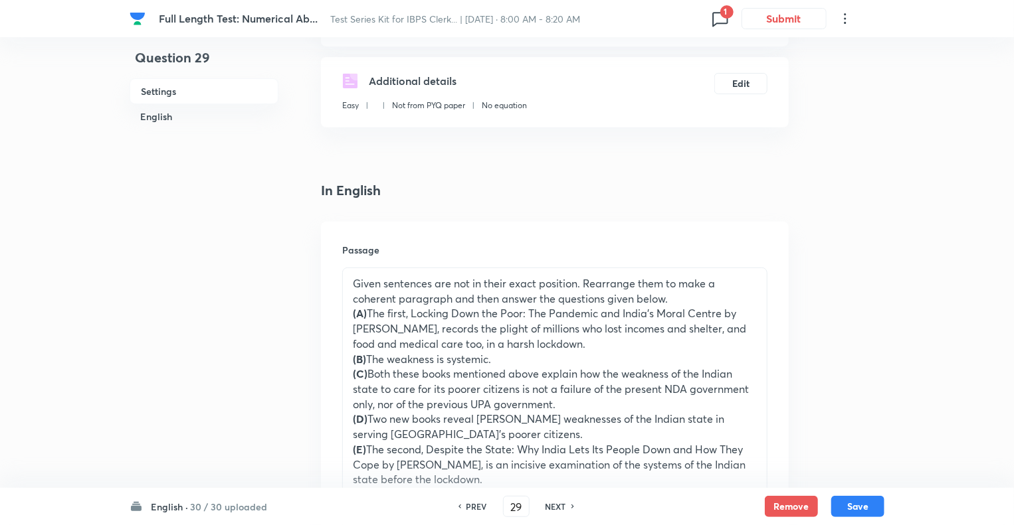
click at [552, 507] on h6 "NEXT" at bounding box center [555, 507] width 21 height 12
checkbox input "false"
type input "30"
checkbox input "true"
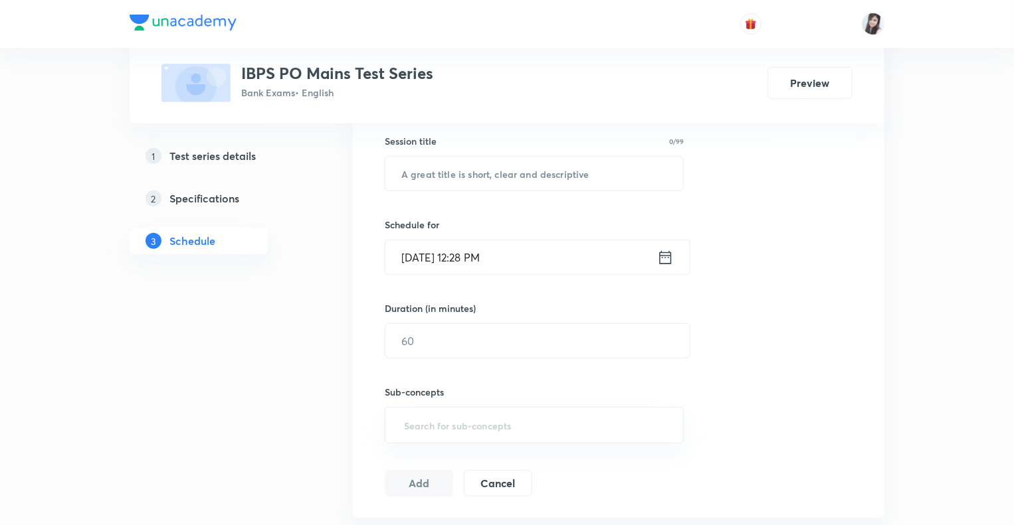
scroll to position [200, 0]
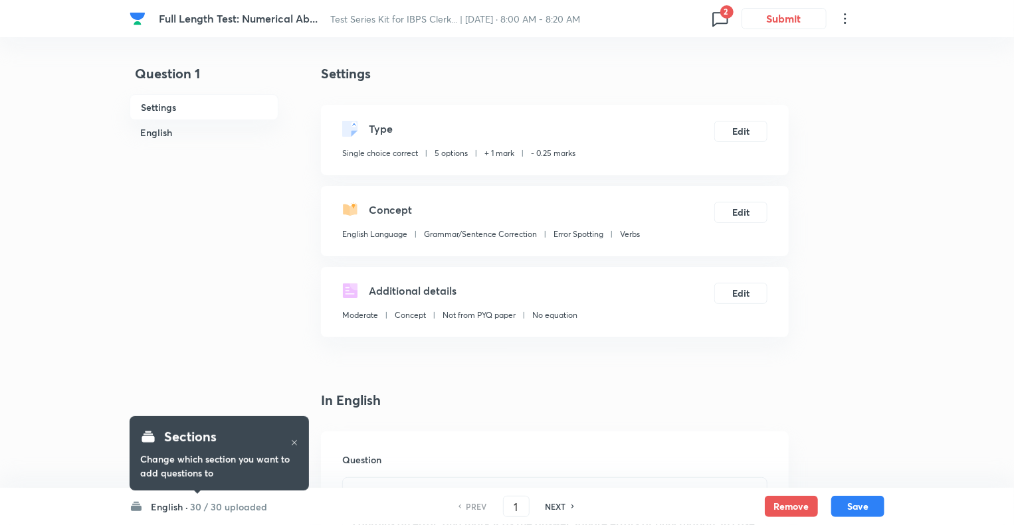
click at [715, 19] on icon at bounding box center [719, 18] width 21 height 21
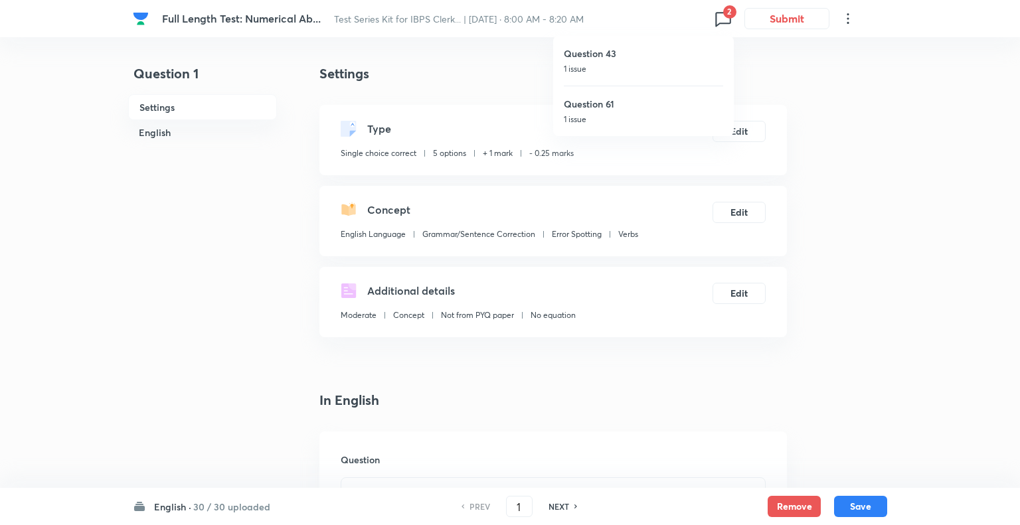
click at [162, 506] on div at bounding box center [510, 262] width 1020 height 525
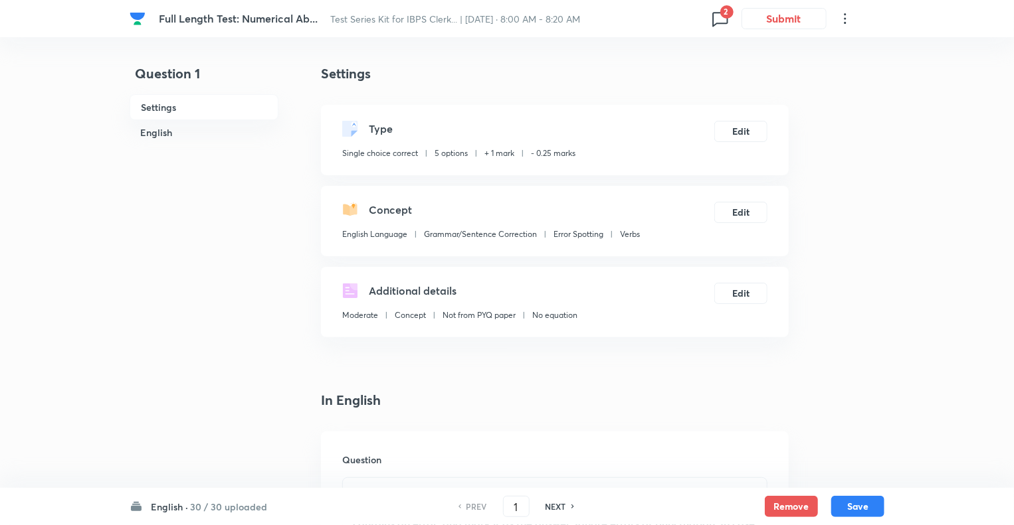
click at [153, 508] on h6 "English ·" at bounding box center [169, 507] width 37 height 14
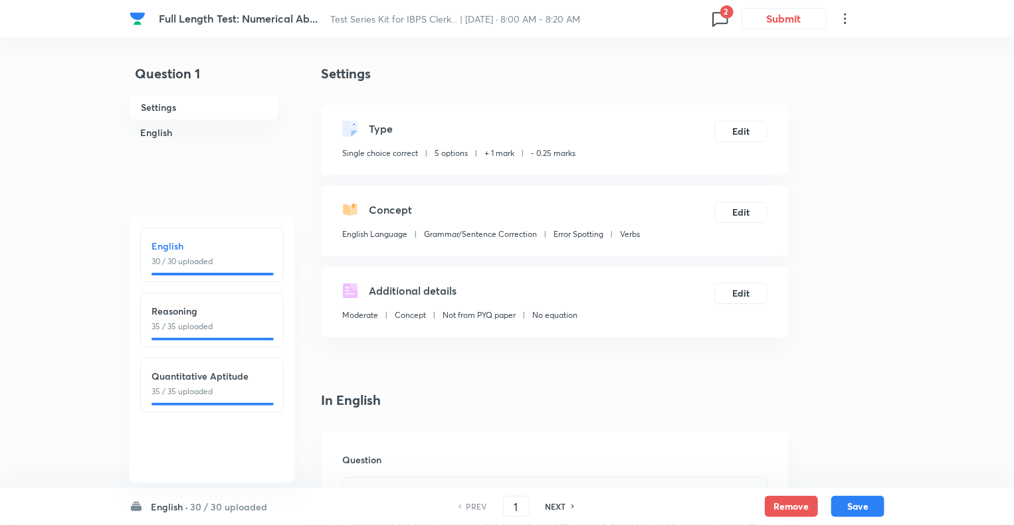
click at [185, 256] on p "30 / 30 uploaded" at bounding box center [211, 262] width 121 height 12
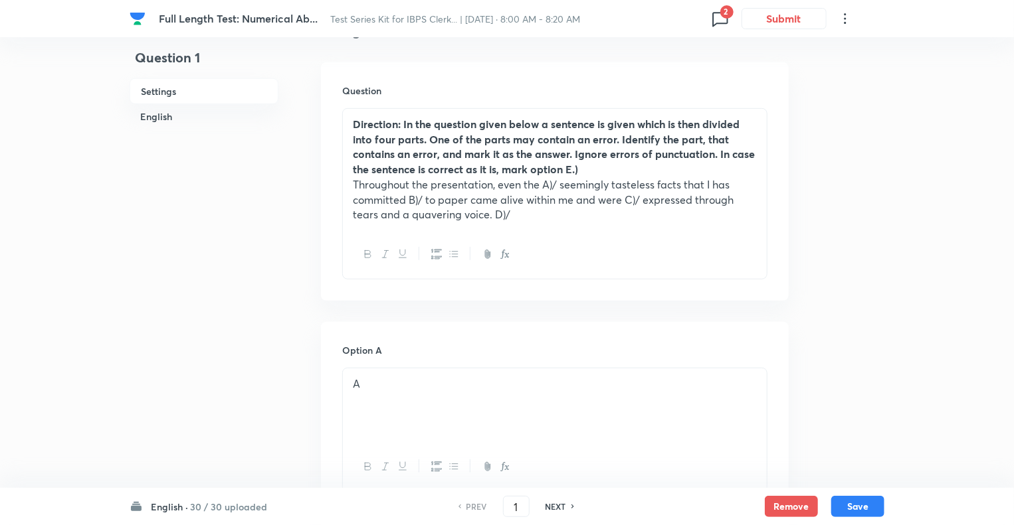
scroll to position [372, 0]
click at [554, 508] on h6 "NEXT" at bounding box center [555, 507] width 21 height 12
type input "2"
checkbox input "false"
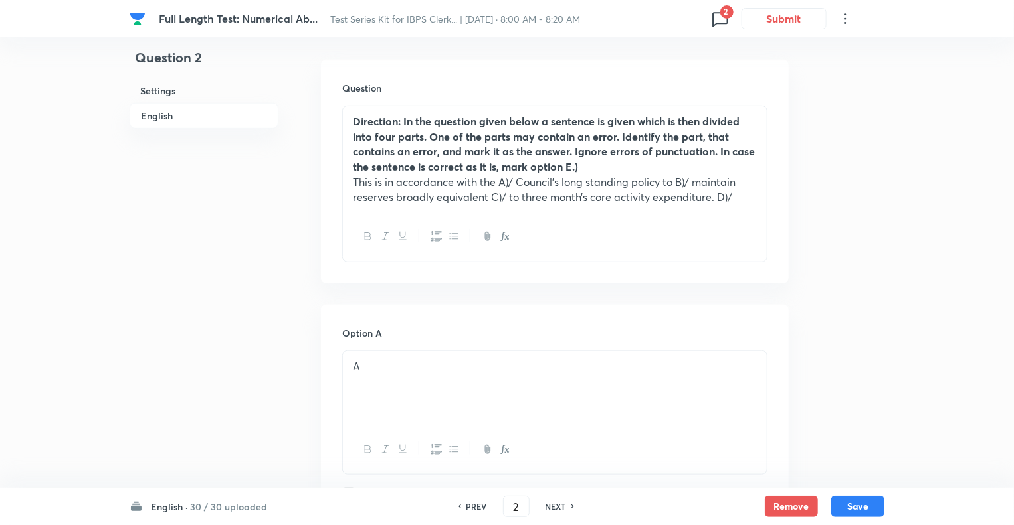
checkbox input "true"
click at [554, 508] on h6 "NEXT" at bounding box center [555, 507] width 21 height 12
type input "3"
click at [554, 508] on h6 "NEXT" at bounding box center [555, 507] width 21 height 12
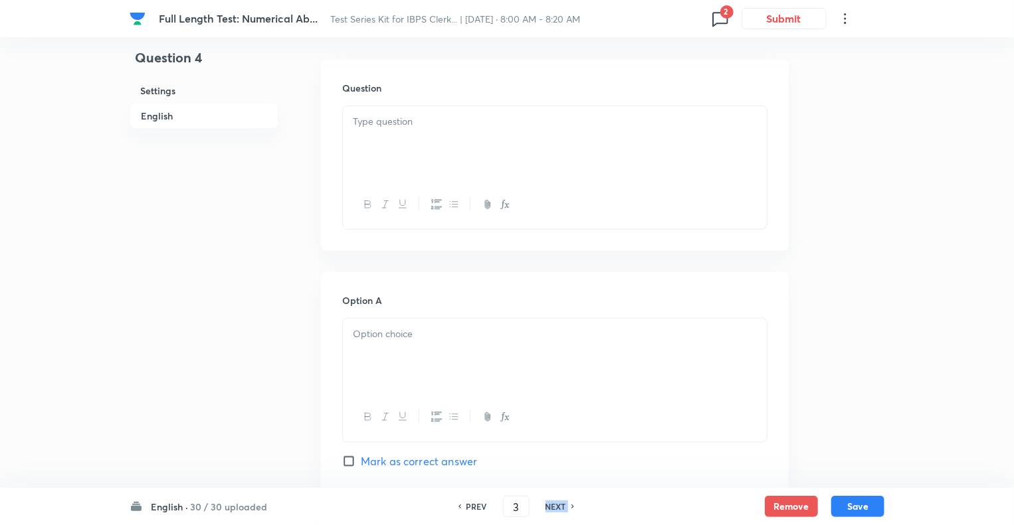
checkbox input "false"
type input "4"
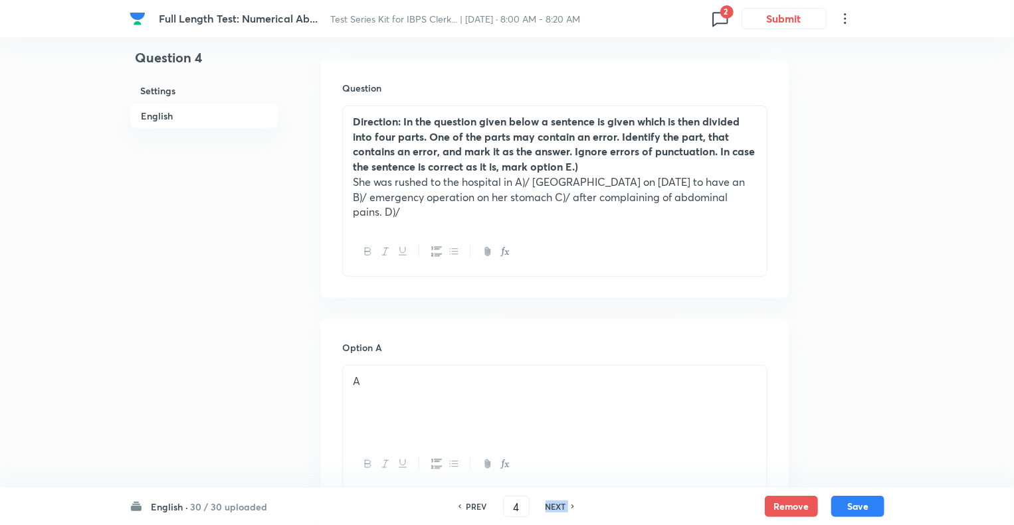
click at [554, 508] on h6 "NEXT" at bounding box center [555, 507] width 21 height 12
checkbox input "false"
type input "5"
checkbox input "true"
click at [554, 508] on h6 "NEXT" at bounding box center [555, 507] width 21 height 12
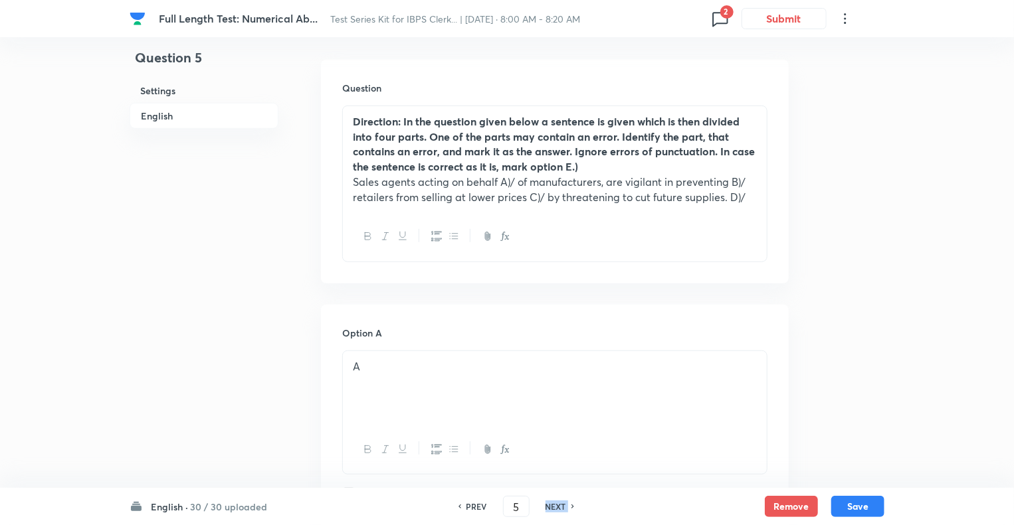
type input "6"
checkbox input "false"
checkbox input "true"
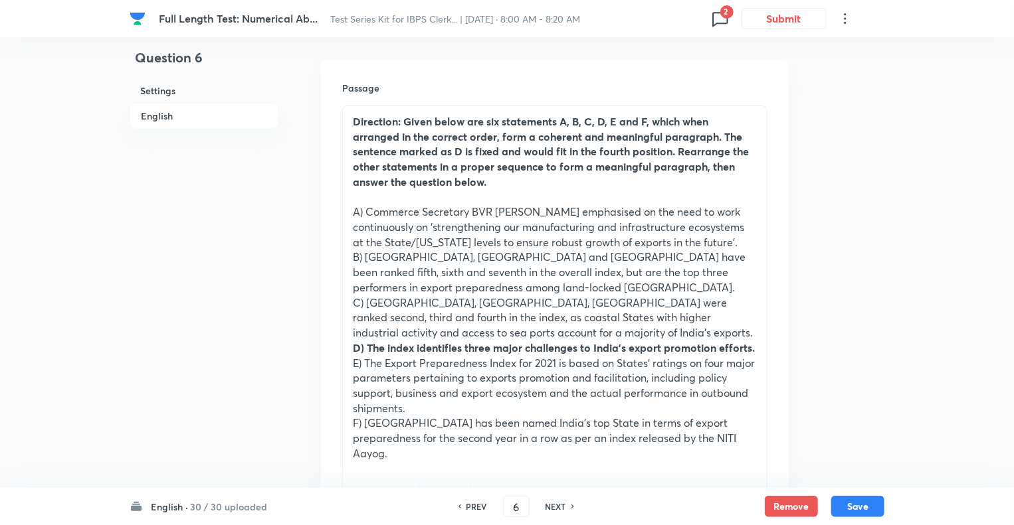
click at [554, 508] on h6 "NEXT" at bounding box center [555, 507] width 21 height 12
type input "7"
checkbox input "false"
click at [554, 508] on h6 "NEXT" at bounding box center [555, 507] width 21 height 12
checkbox input "false"
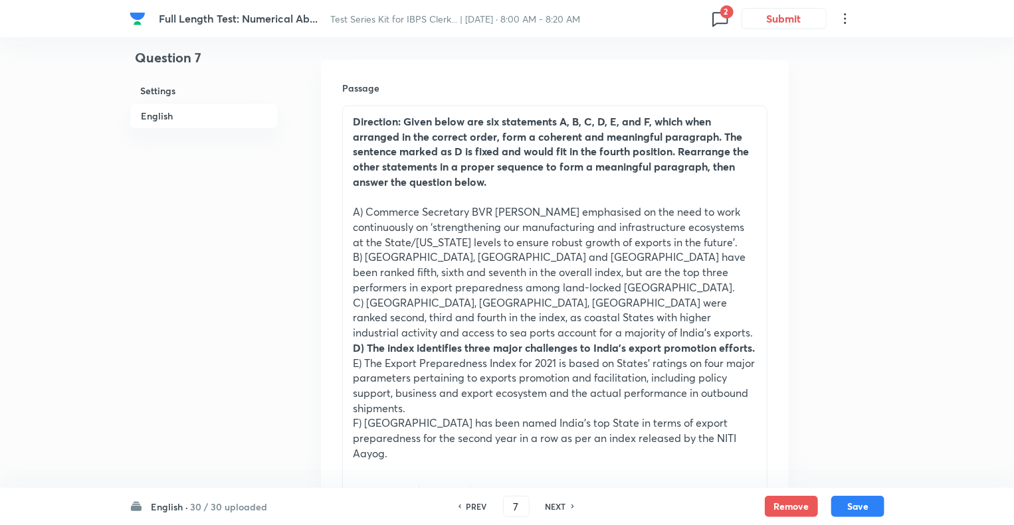
type input "8"
click at [554, 508] on h6 "NEXT" at bounding box center [555, 507] width 21 height 12
checkbox input "false"
type input "9"
click at [554, 508] on h6 "NEXT" at bounding box center [555, 507] width 21 height 12
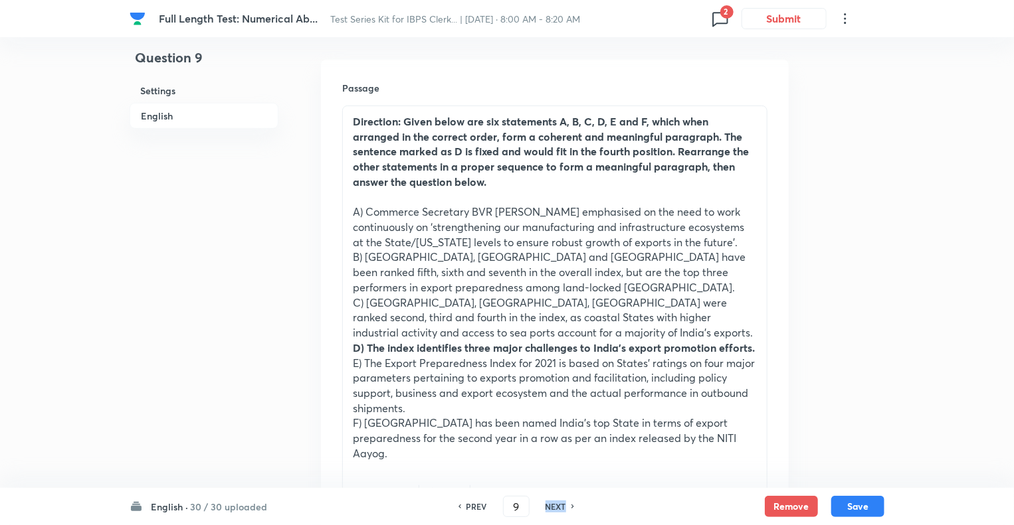
checkbox input "false"
type input "10"
click at [554, 508] on h6 "NEXT" at bounding box center [555, 507] width 21 height 12
checkbox input "false"
type input "11"
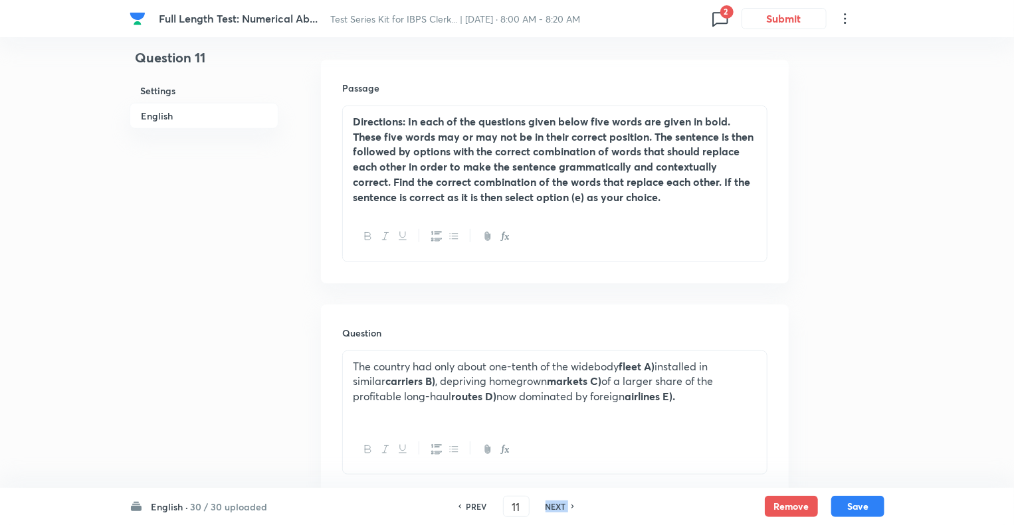
click at [554, 508] on h6 "NEXT" at bounding box center [555, 507] width 21 height 12
checkbox input "false"
type input "12"
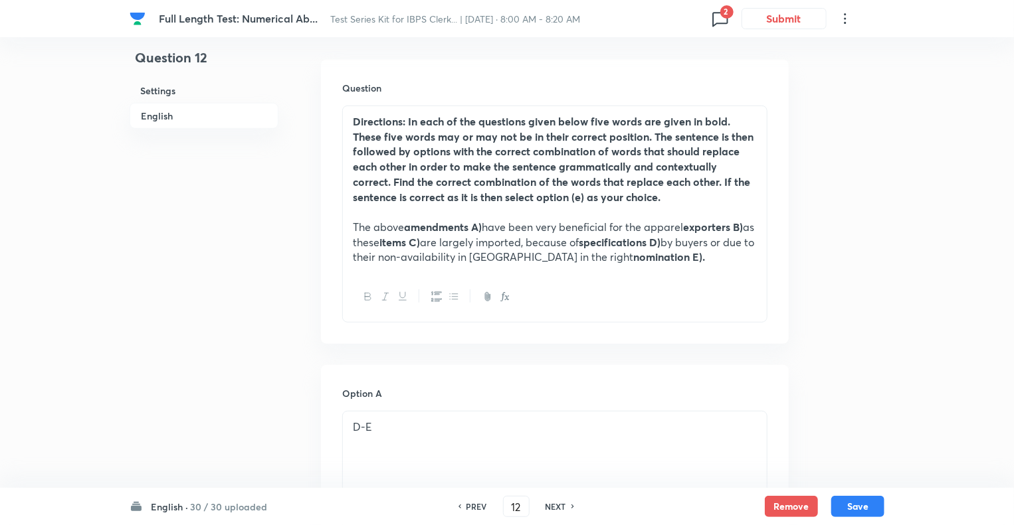
click at [554, 508] on h6 "NEXT" at bounding box center [555, 507] width 21 height 12
checkbox input "false"
type input "13"
click at [554, 508] on h6 "NEXT" at bounding box center [555, 507] width 21 height 12
checkbox input "false"
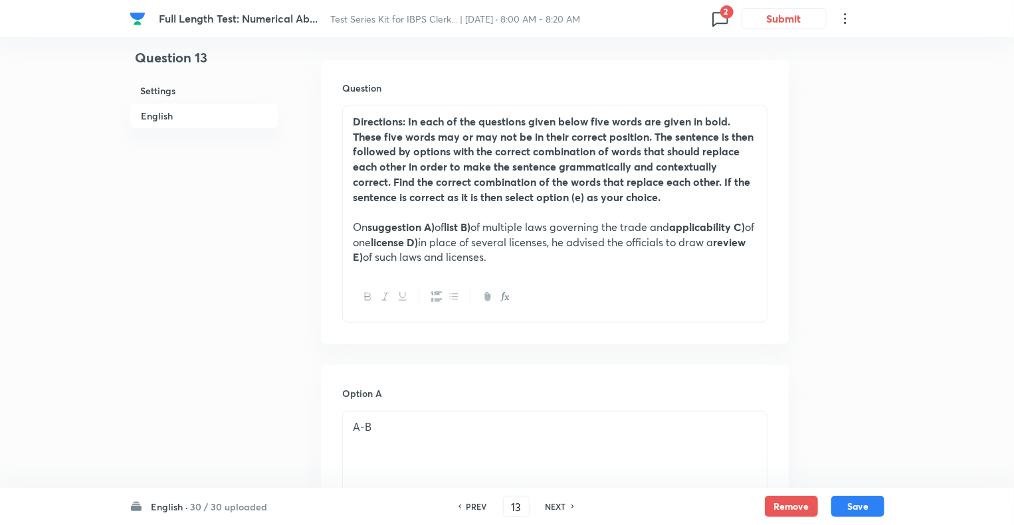
type input "14"
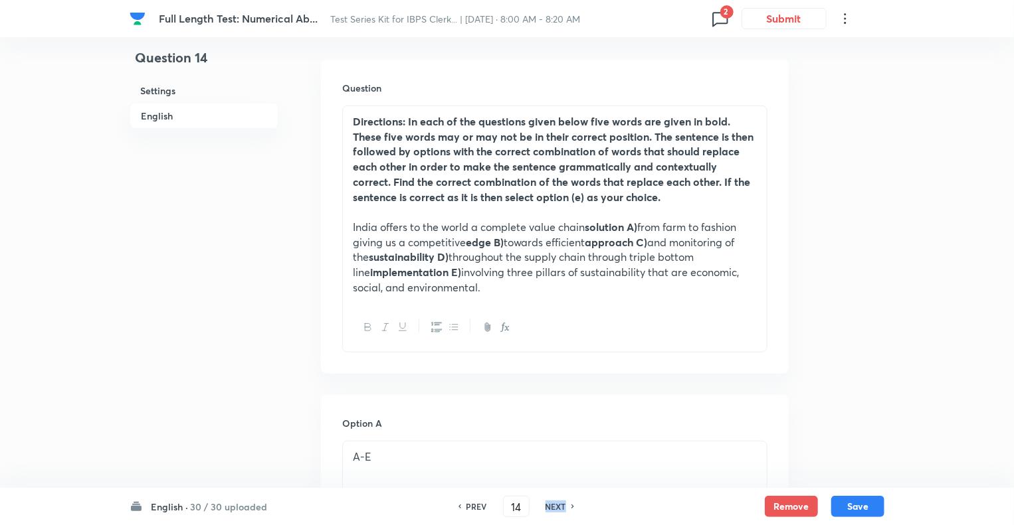
click at [554, 508] on h6 "NEXT" at bounding box center [555, 507] width 21 height 12
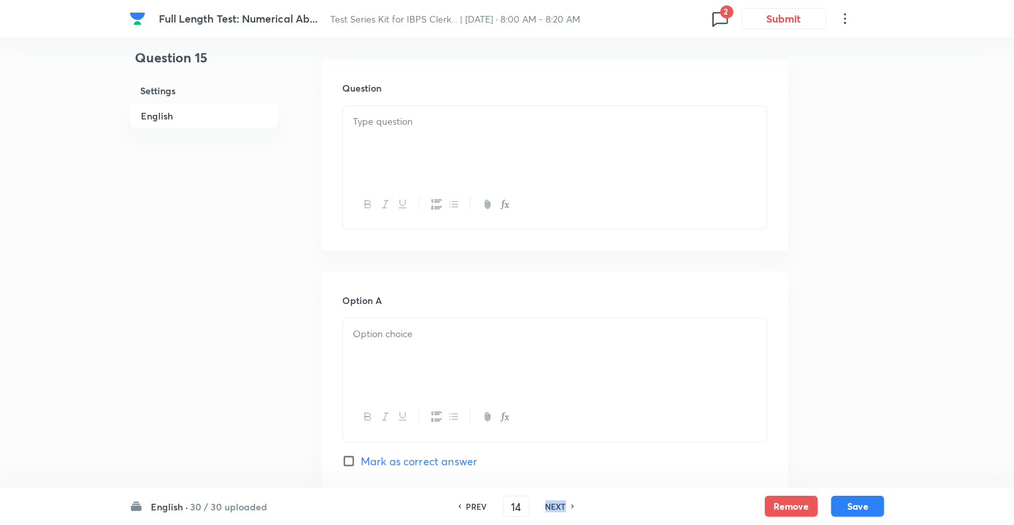
checkbox input "false"
type input "15"
checkbox input "true"
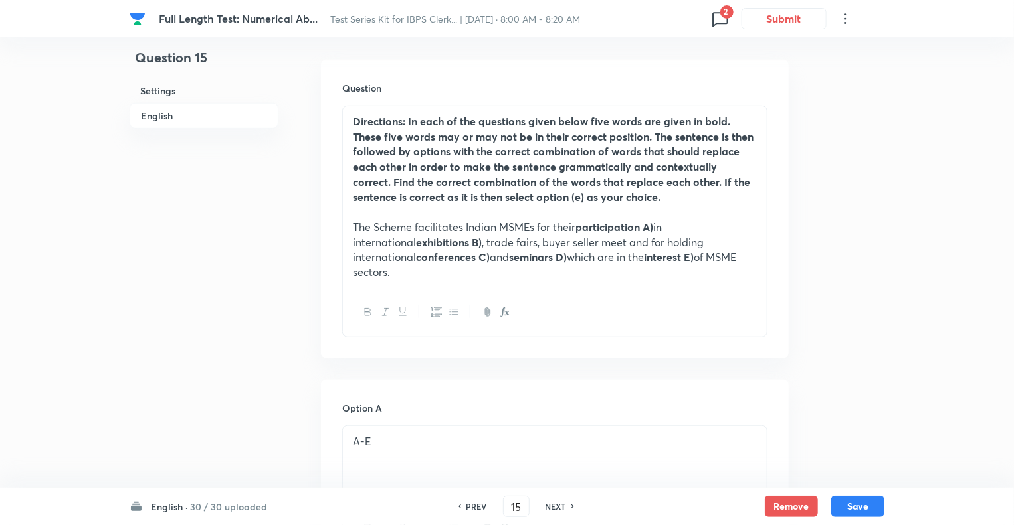
click at [554, 508] on h6 "NEXT" at bounding box center [555, 507] width 21 height 12
type input "16"
checkbox input "false"
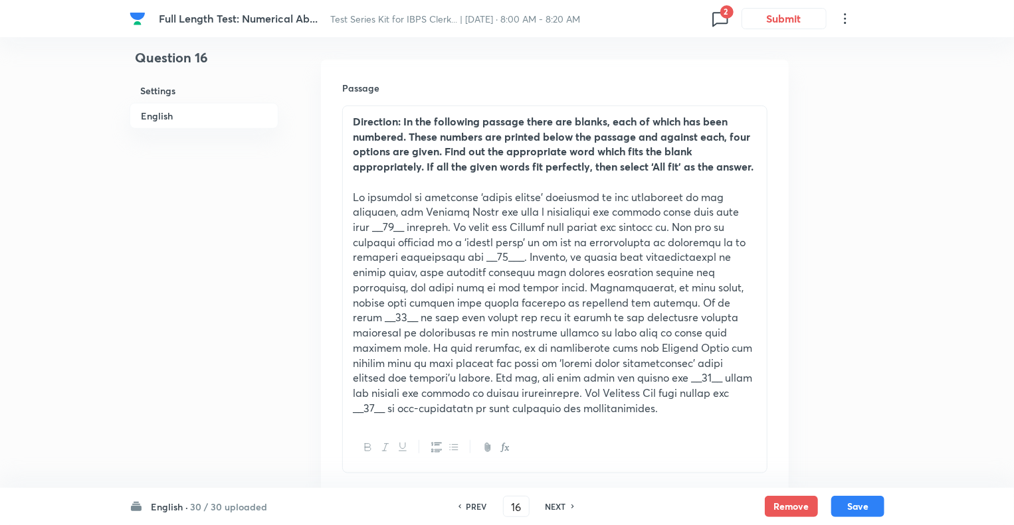
click at [554, 508] on h6 "NEXT" at bounding box center [555, 507] width 21 height 12
checkbox input "false"
type input "17"
checkbox input "true"
click at [554, 508] on h6 "NEXT" at bounding box center [555, 507] width 21 height 12
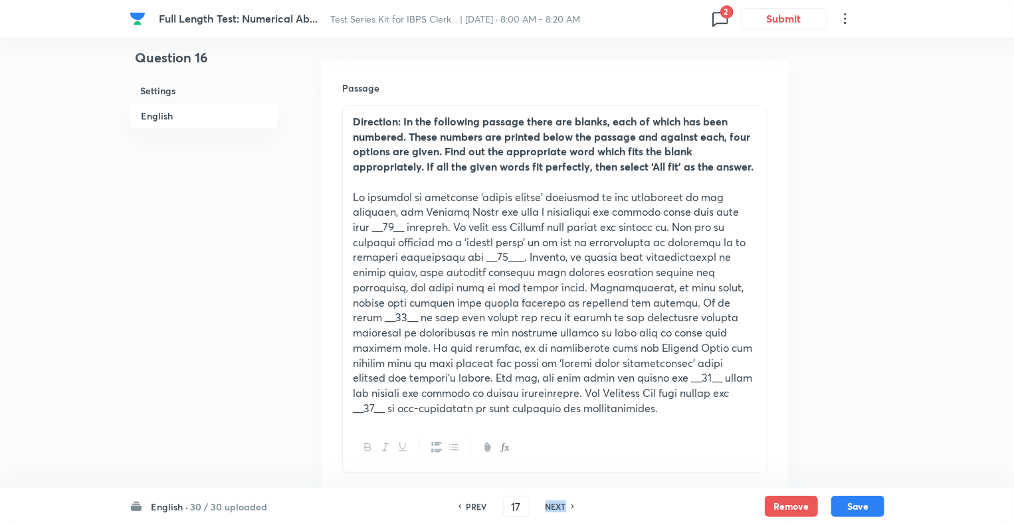
type input "18"
checkbox input "false"
click at [554, 508] on h6 "NEXT" at bounding box center [555, 507] width 21 height 12
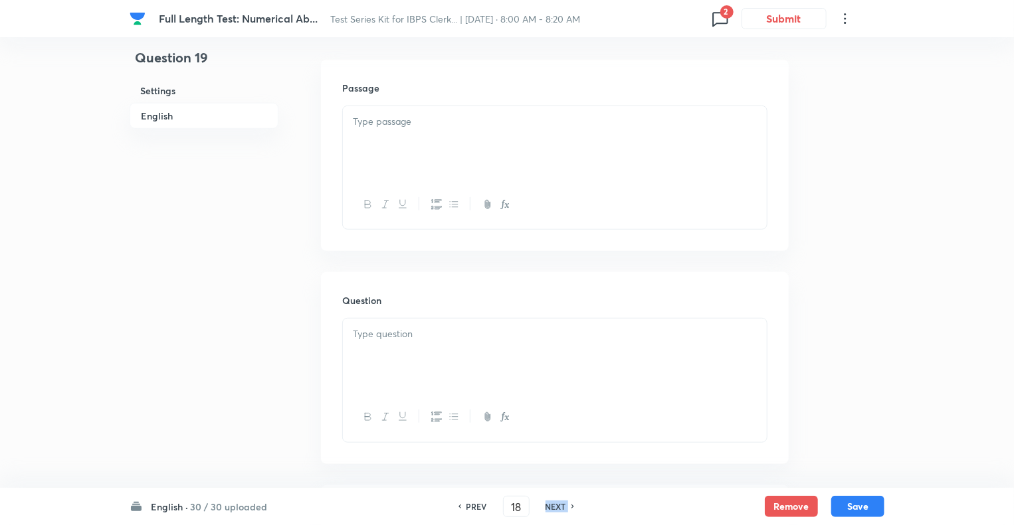
checkbox input "false"
type input "19"
click at [554, 508] on h6 "NEXT" at bounding box center [555, 507] width 21 height 12
checkbox input "false"
type input "20"
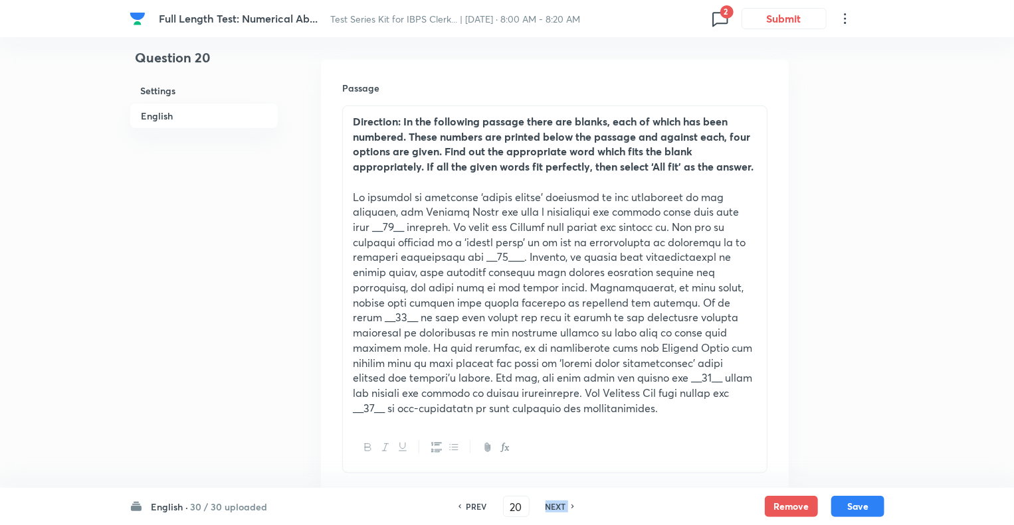
click at [554, 508] on h6 "NEXT" at bounding box center [555, 507] width 21 height 12
checkbox input "false"
type input "21"
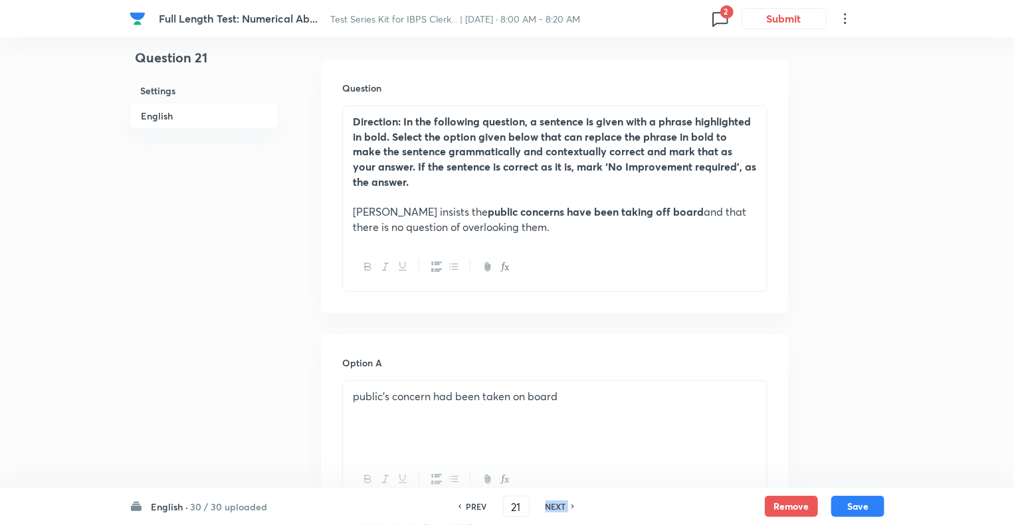
click at [554, 508] on h6 "NEXT" at bounding box center [555, 507] width 21 height 12
checkbox input "false"
type input "22"
click at [554, 508] on h6 "NEXT" at bounding box center [555, 507] width 21 height 12
checkbox input "false"
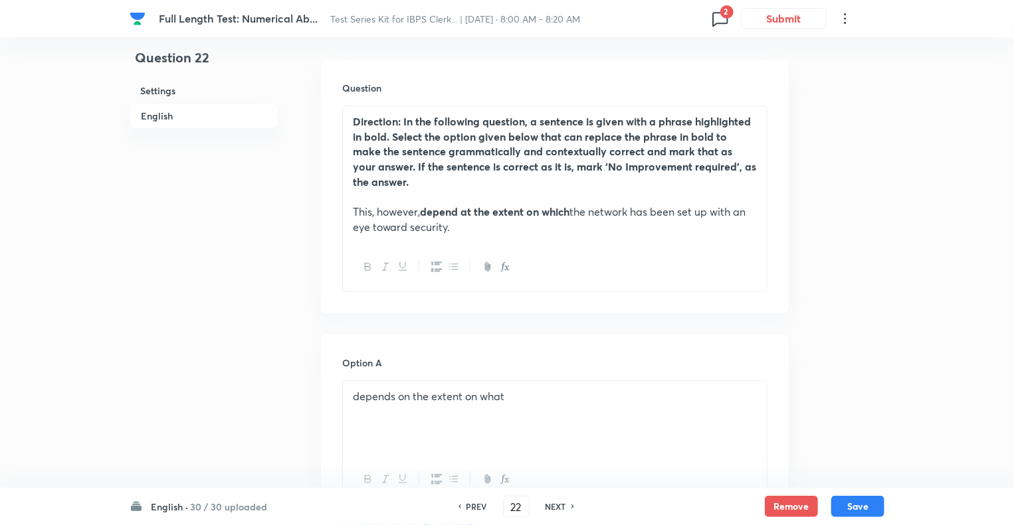
type input "23"
checkbox input "true"
click at [554, 508] on h6 "NEXT" at bounding box center [555, 507] width 21 height 12
type input "24"
checkbox input "false"
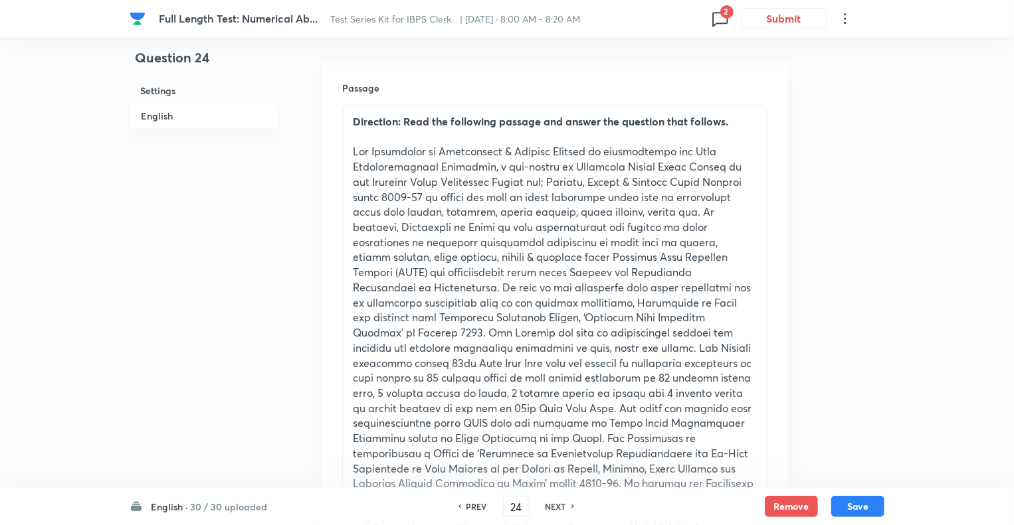
click at [554, 508] on h6 "NEXT" at bounding box center [555, 507] width 21 height 12
checkbox input "false"
type input "25"
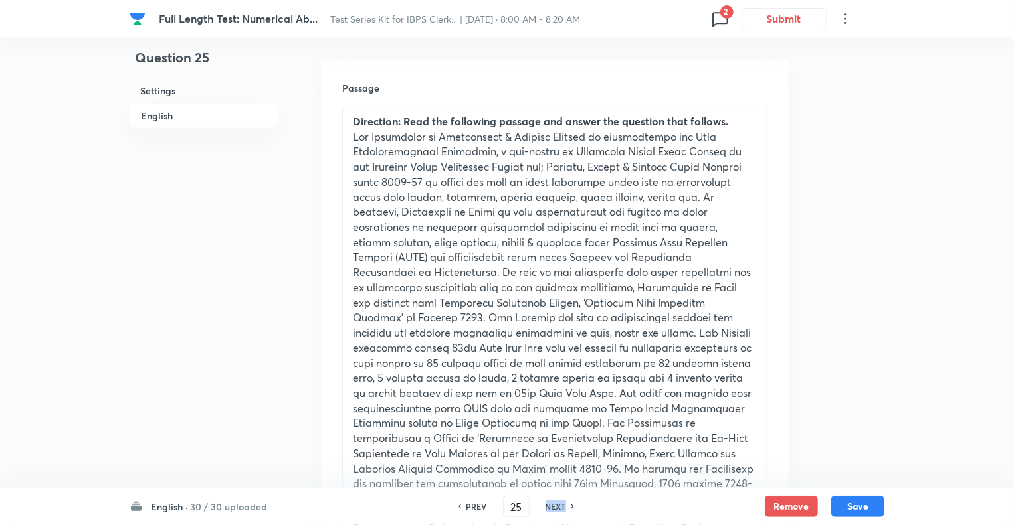
click at [554, 508] on h6 "NEXT" at bounding box center [555, 507] width 21 height 12
checkbox input "false"
type input "26"
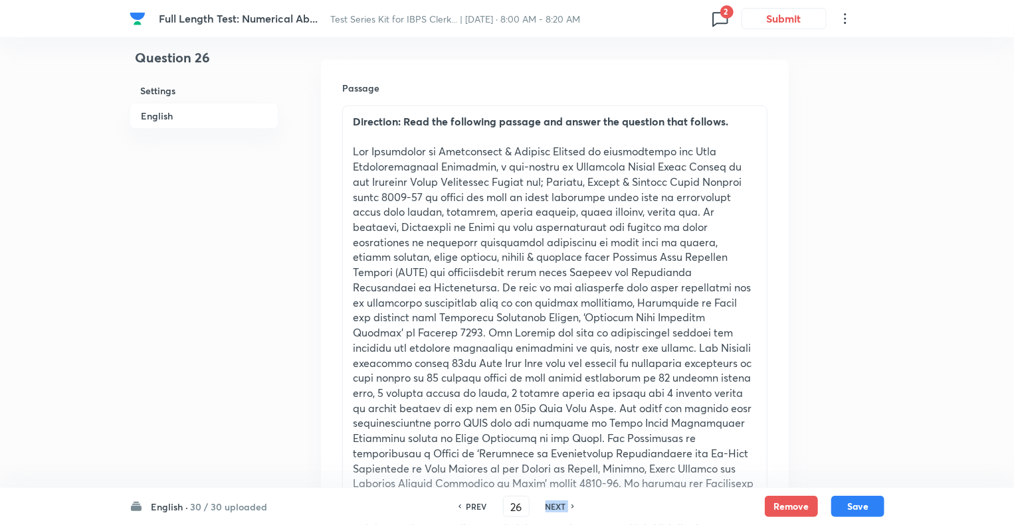
click at [554, 508] on h6 "NEXT" at bounding box center [555, 507] width 21 height 12
checkbox input "false"
type input "27"
click at [554, 508] on h6 "NEXT" at bounding box center [555, 507] width 21 height 12
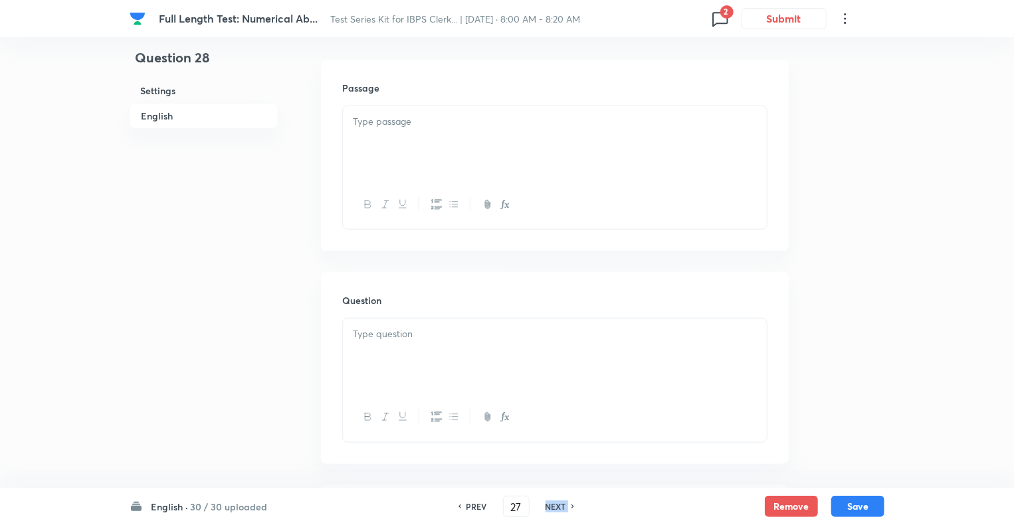
checkbox input "false"
type input "28"
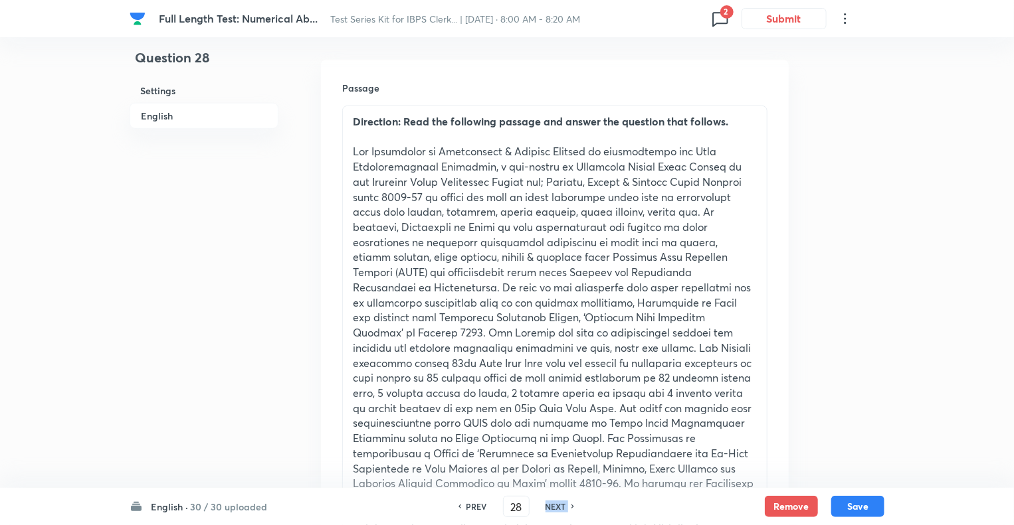
click at [554, 508] on h6 "NEXT" at bounding box center [555, 507] width 21 height 12
checkbox input "false"
type input "29"
click at [554, 508] on h6 "NEXT" at bounding box center [555, 507] width 21 height 12
checkbox input "false"
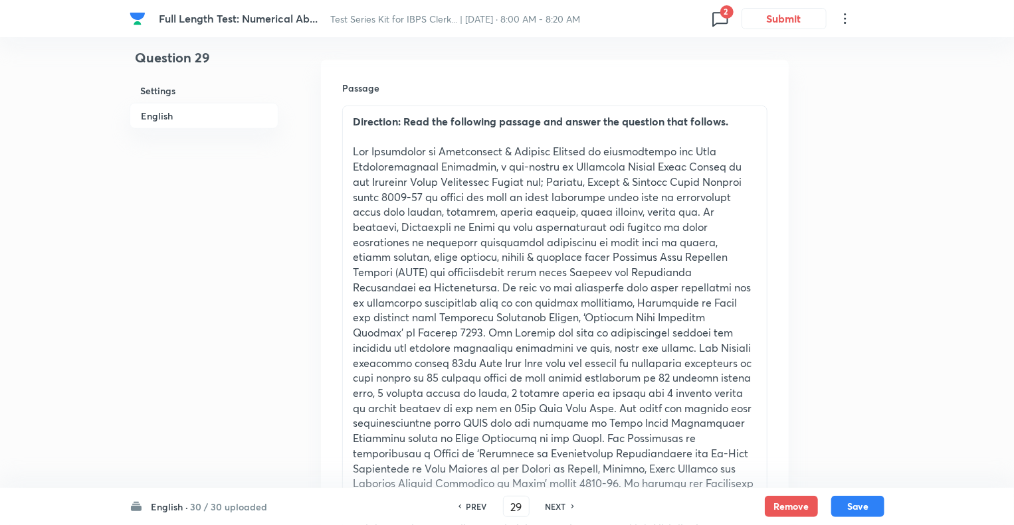
type input "30"
checkbox input "true"
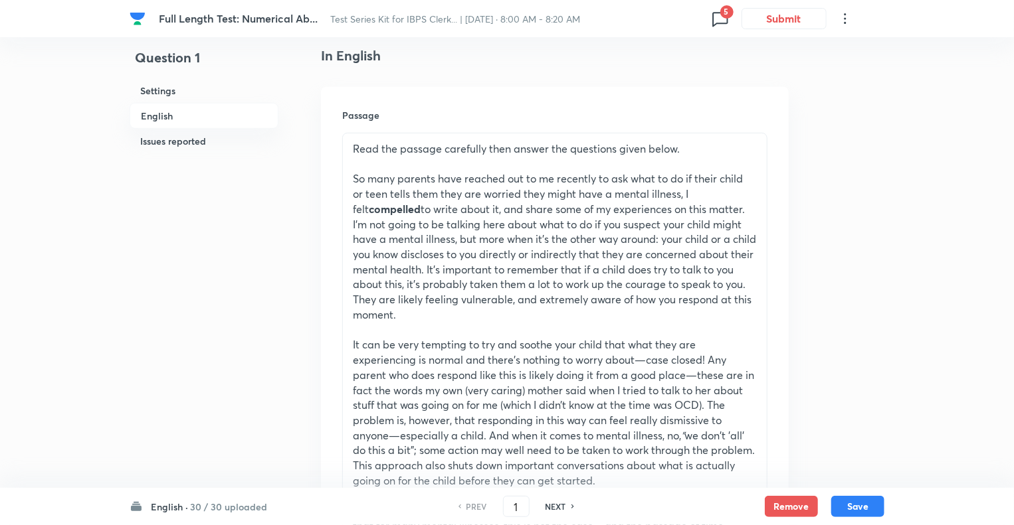
scroll to position [345, 0]
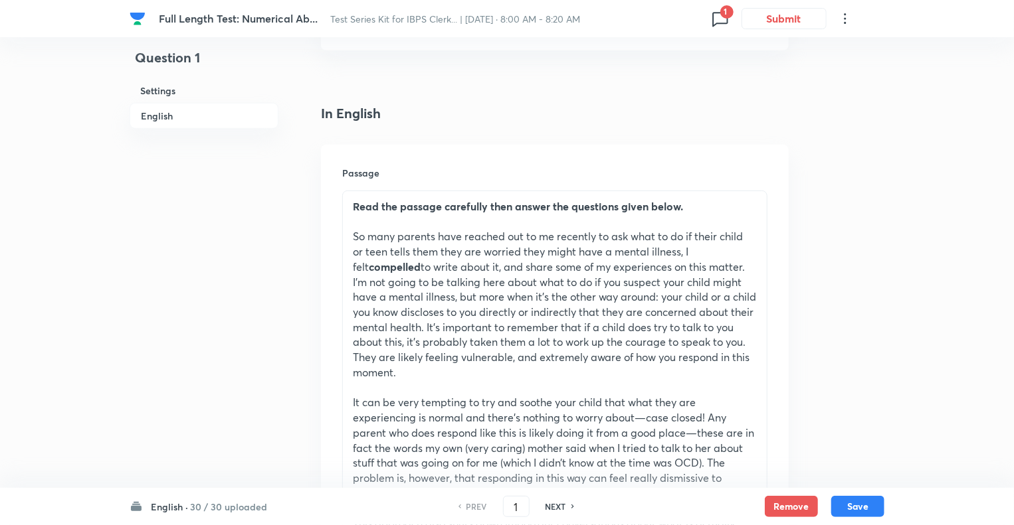
scroll to position [319, 0]
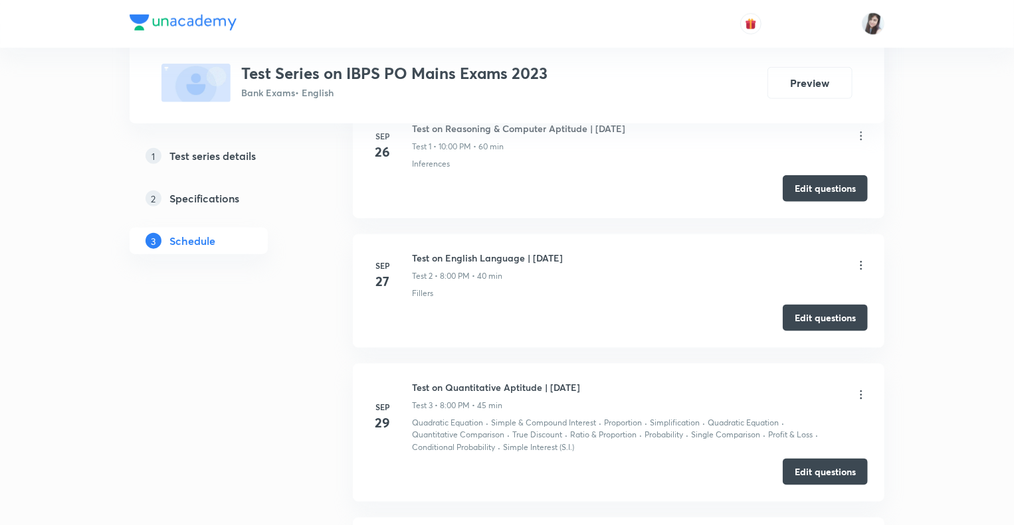
scroll to position [677, 0]
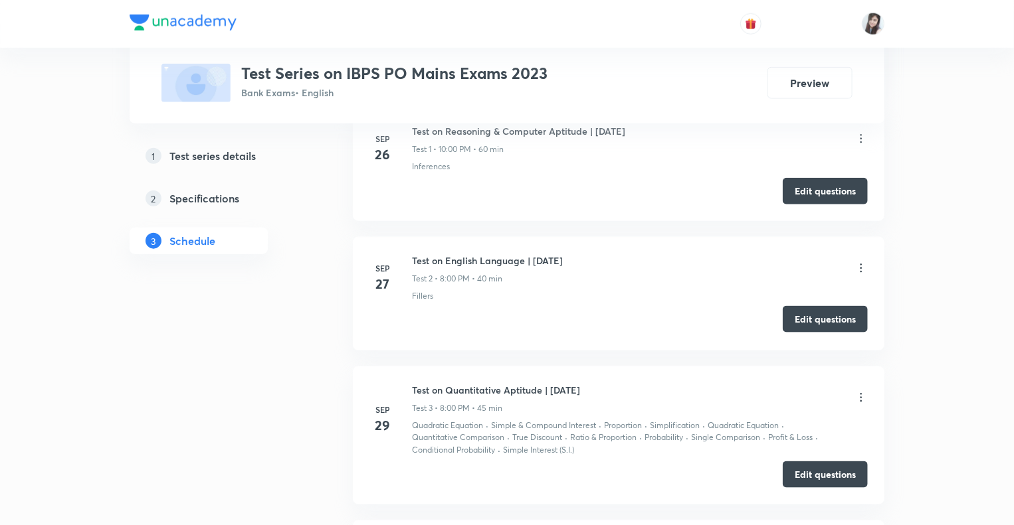
click at [808, 318] on button "Edit questions" at bounding box center [824, 319] width 85 height 27
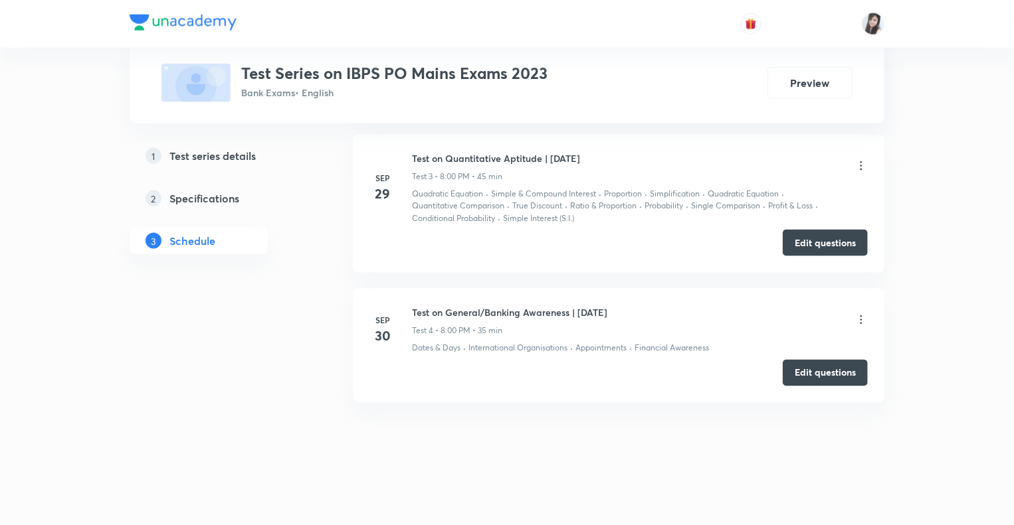
scroll to position [359, 0]
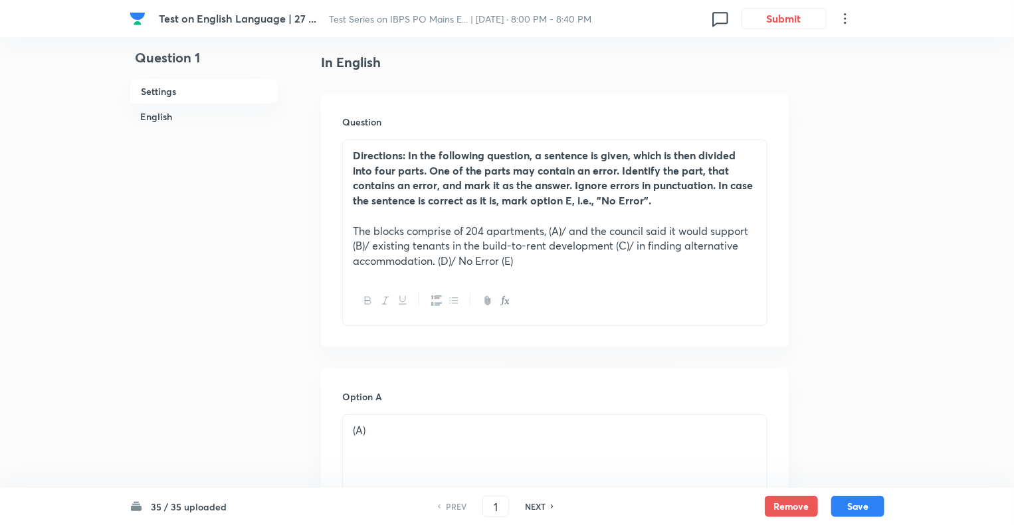
scroll to position [345, 0]
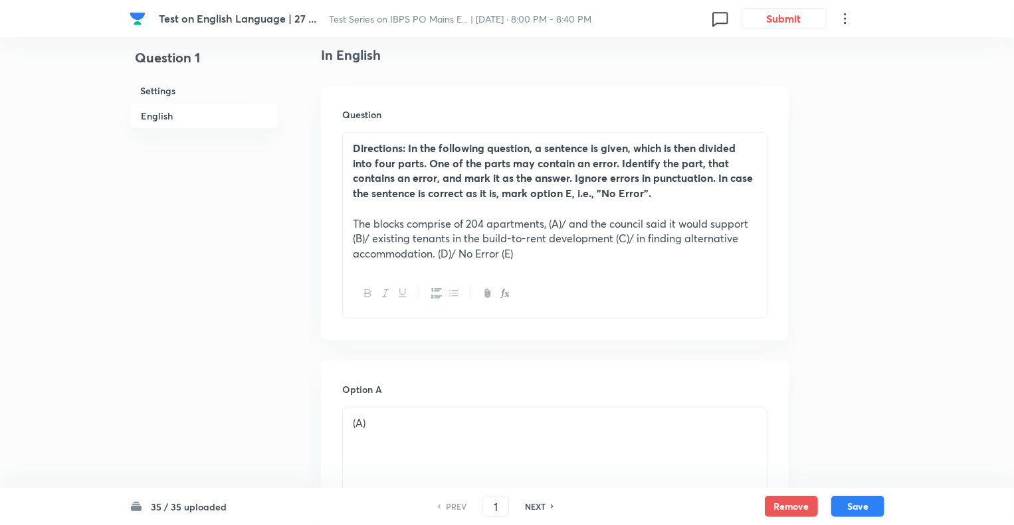
click at [533, 506] on h6 "NEXT" at bounding box center [535, 507] width 21 height 12
type input "2"
click at [533, 506] on h6 "NEXT" at bounding box center [535, 507] width 21 height 12
checkbox input "false"
type input "3"
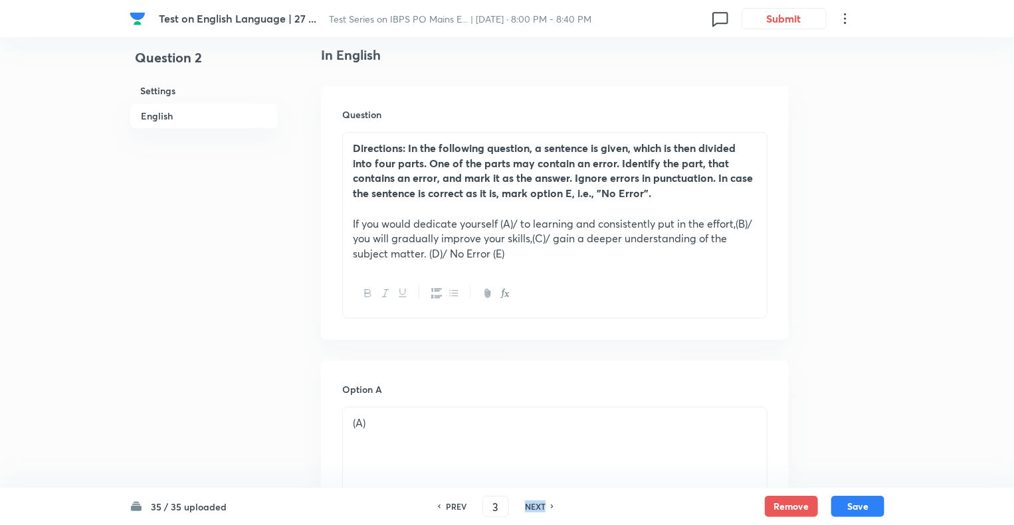
checkbox input "true"
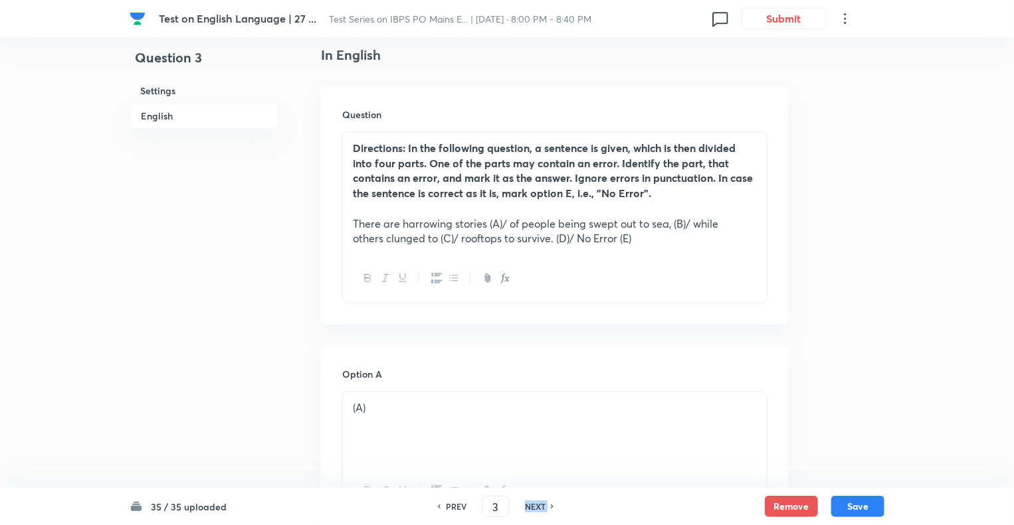
click at [533, 506] on h6 "NEXT" at bounding box center [535, 507] width 21 height 12
type input "4"
checkbox input "false"
checkbox input "true"
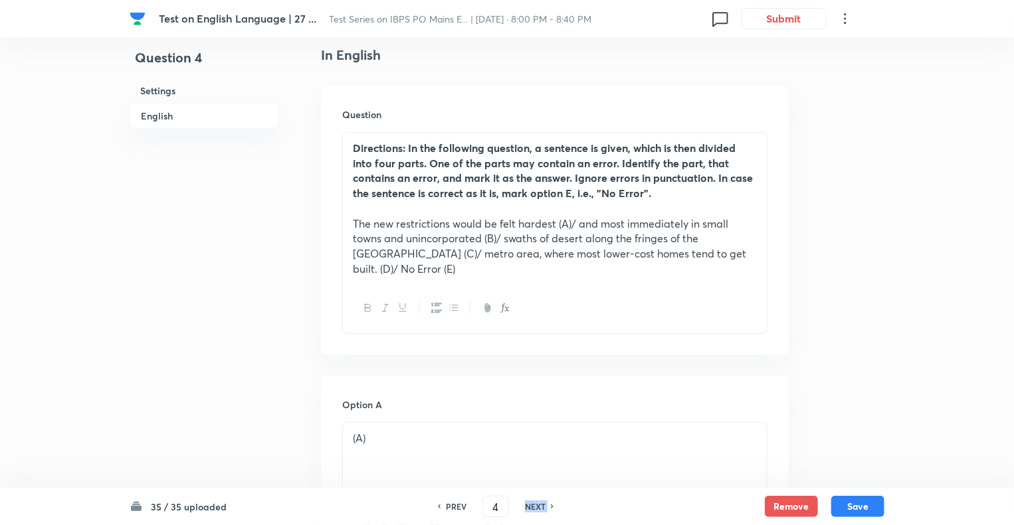
click at [533, 506] on h6 "NEXT" at bounding box center [535, 507] width 21 height 12
type input "5"
checkbox input "false"
checkbox input "true"
click at [533, 506] on h6 "NEXT" at bounding box center [535, 507] width 21 height 12
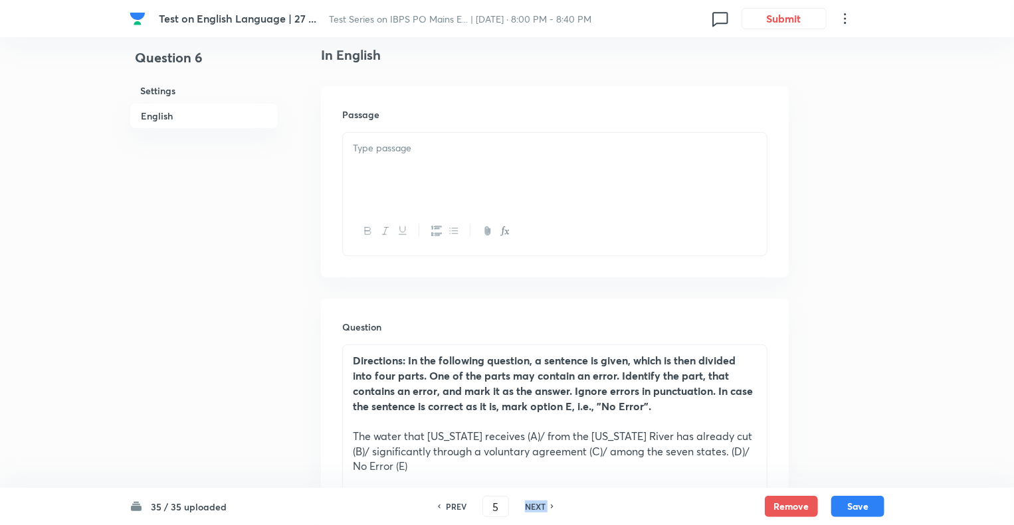
type input "6"
checkbox input "true"
click at [533, 506] on h6 "NEXT" at bounding box center [535, 507] width 21 height 12
type input "7"
checkbox input "true"
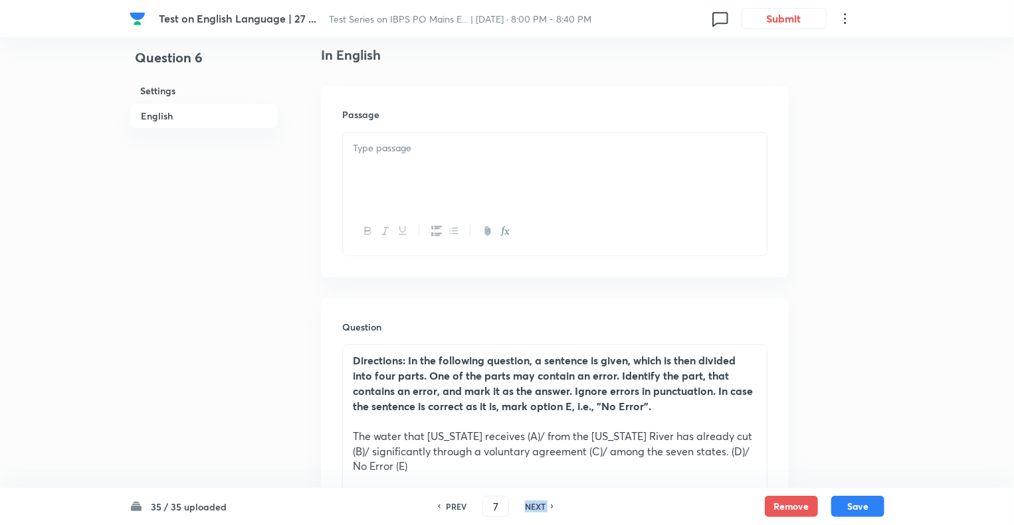
checkbox input "false"
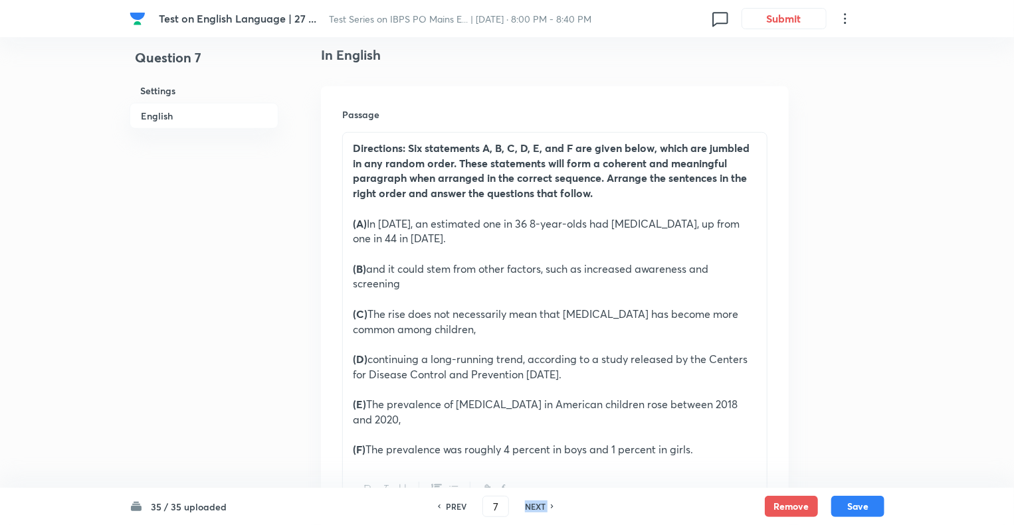
click at [533, 506] on h6 "NEXT" at bounding box center [535, 507] width 21 height 12
checkbox input "false"
type input "8"
click at [533, 506] on h6 "NEXT" at bounding box center [535, 507] width 21 height 12
checkbox input "false"
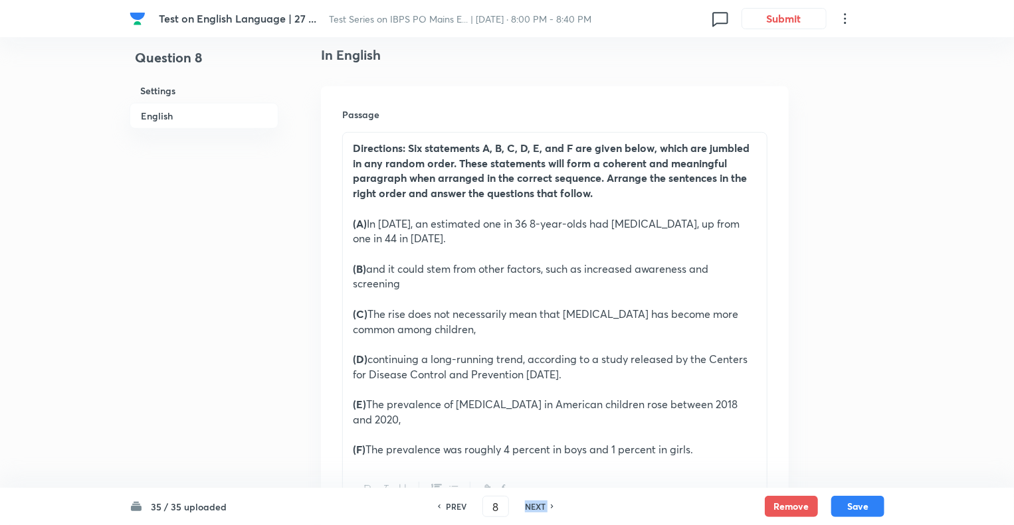
type input "9"
checkbox input "true"
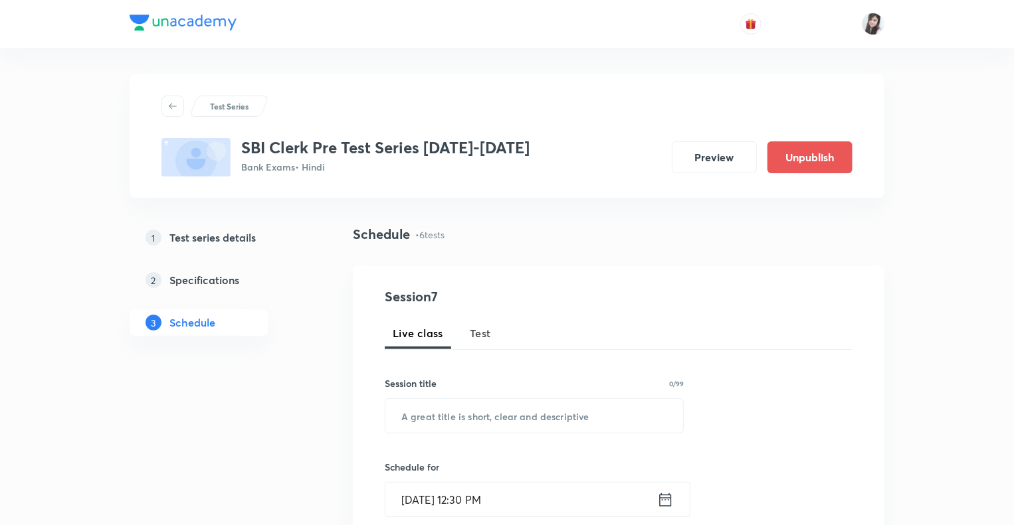
click at [522, 252] on div "Schedule • 6 tests" at bounding box center [618, 245] width 531 height 41
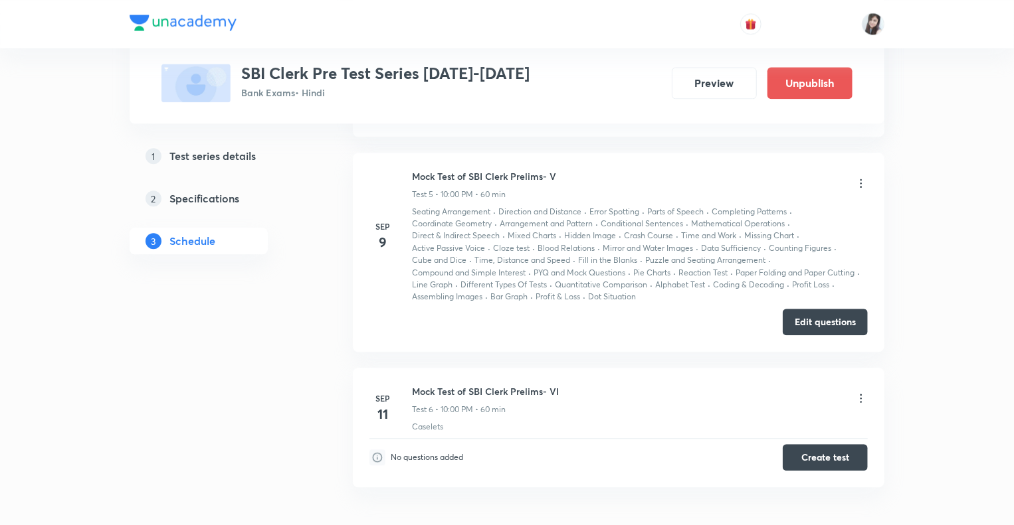
scroll to position [1530, 0]
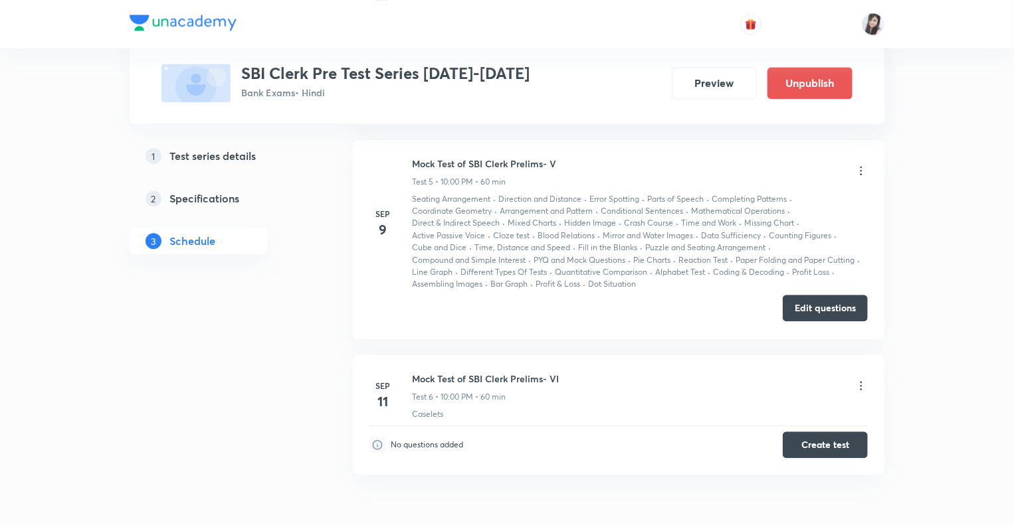
click at [815, 298] on button "Edit questions" at bounding box center [824, 308] width 85 height 27
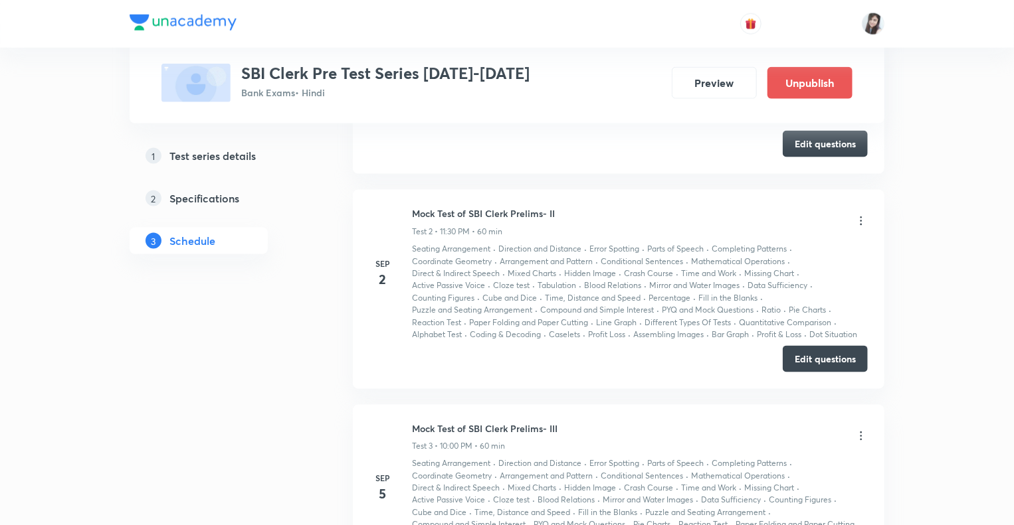
scroll to position [752, 0]
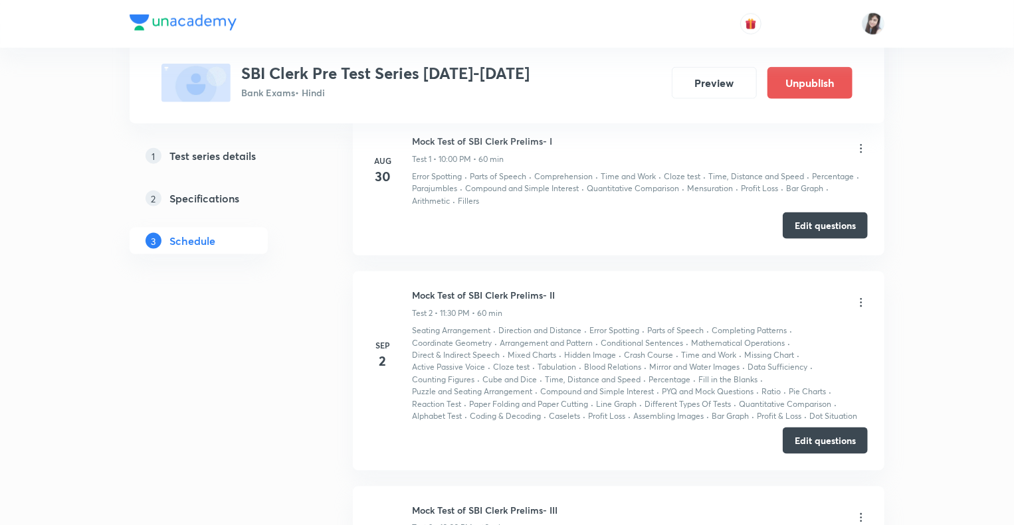
click at [338, 257] on div "Test Series SBI Clerk Pre Test Series [DATE]-[DATE] Bank Exams • Hindi Preview …" at bounding box center [507, 337] width 755 height 2031
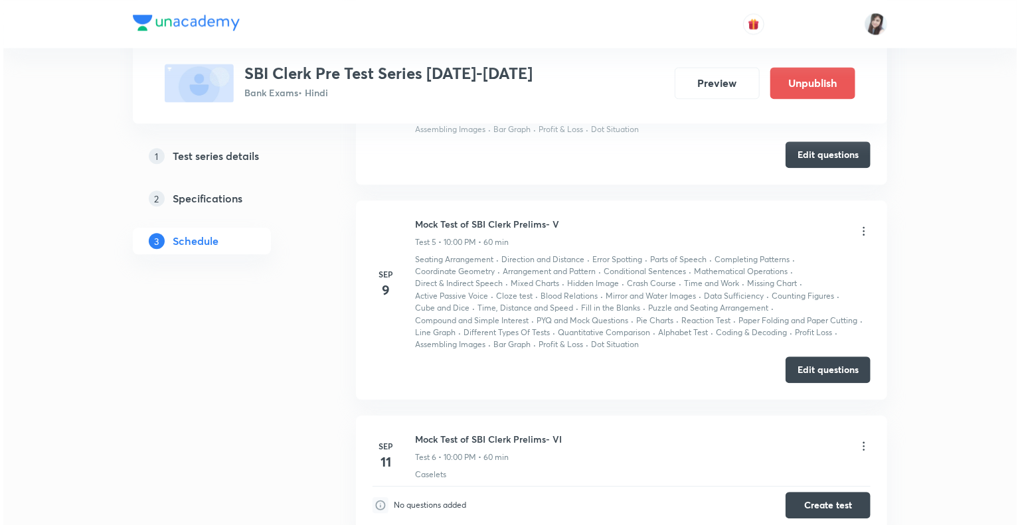
scroll to position [1469, 0]
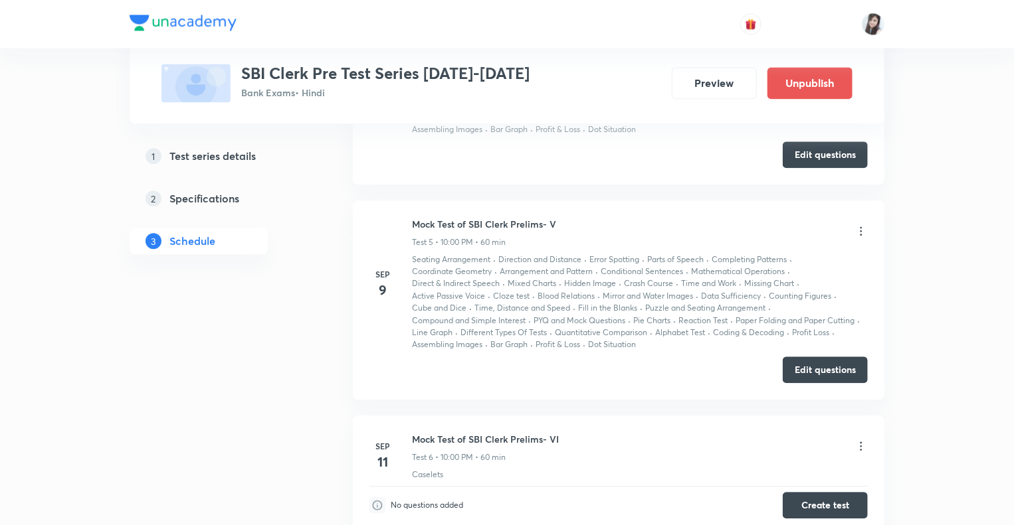
click at [860, 227] on icon at bounding box center [860, 231] width 13 height 13
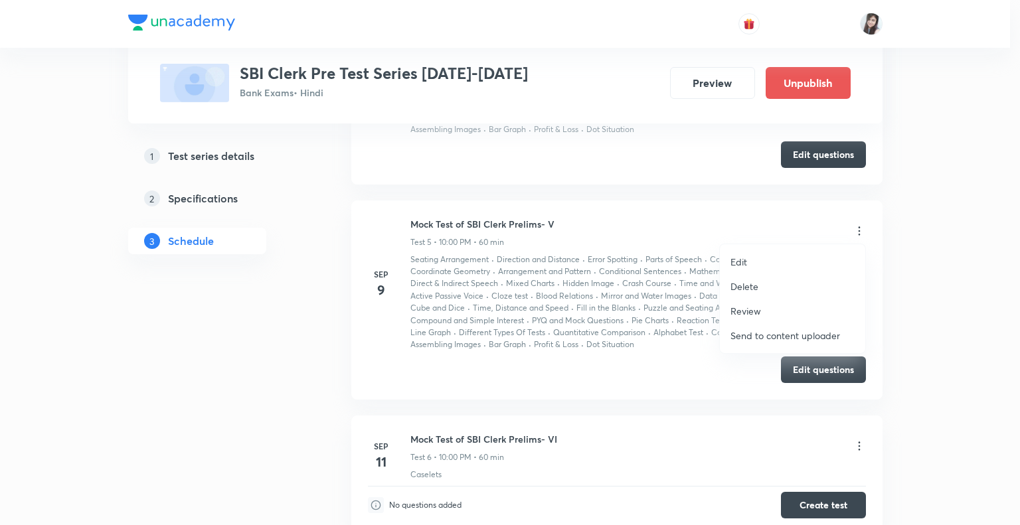
click at [743, 284] on p "Delete" at bounding box center [745, 287] width 28 height 14
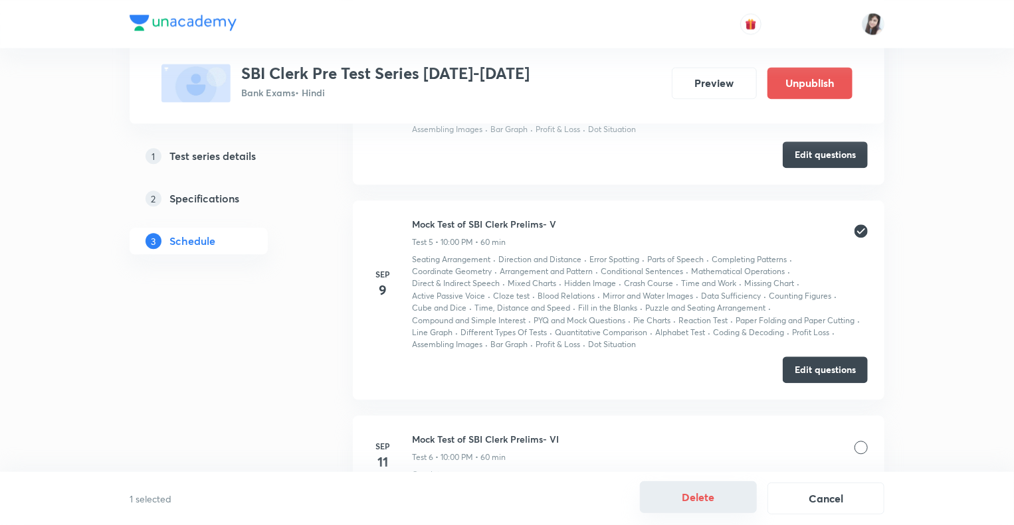
click at [723, 496] on button "Delete" at bounding box center [698, 498] width 117 height 32
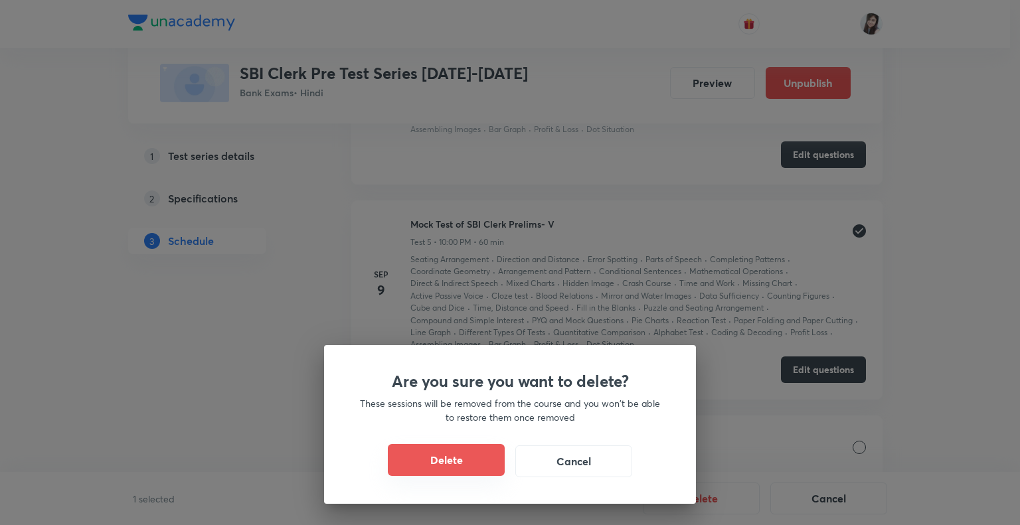
click at [485, 460] on button "Delete" at bounding box center [446, 460] width 117 height 32
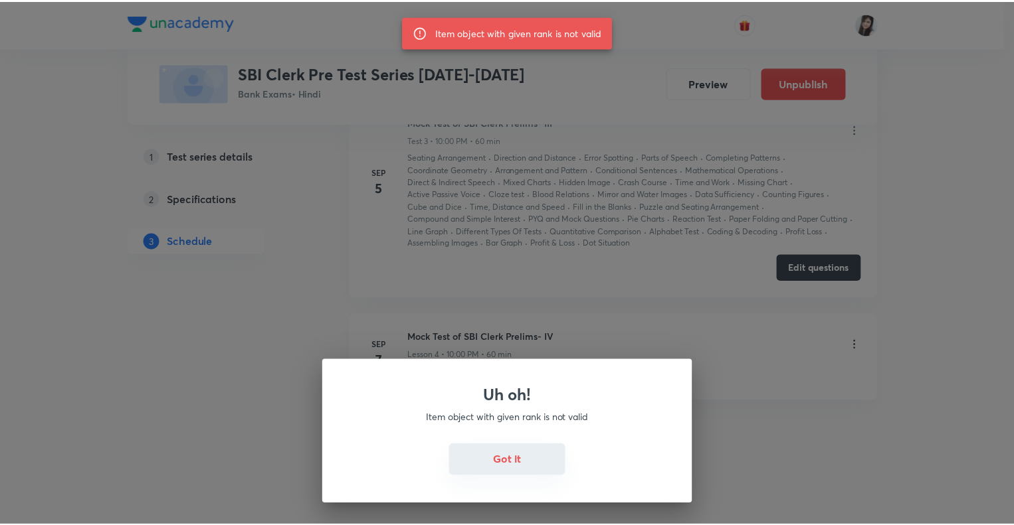
scroll to position [1138, 0]
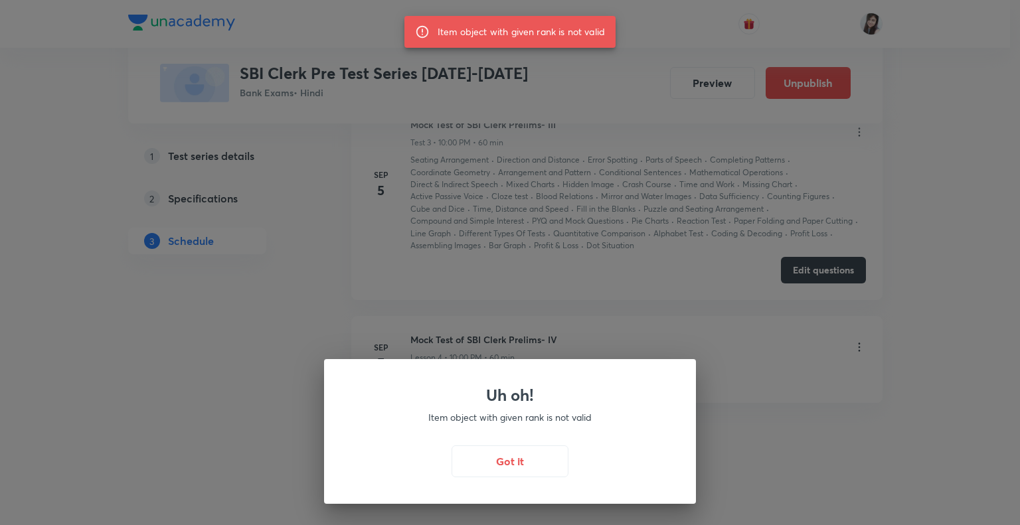
click at [531, 302] on div "Uh oh! Item object with given rank is not valid Got it" at bounding box center [510, 262] width 1020 height 525
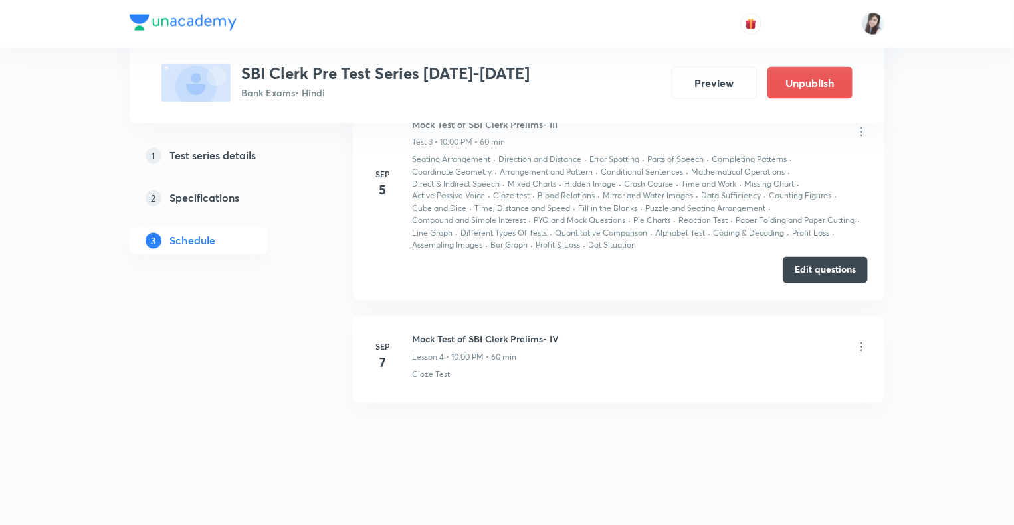
click at [859, 344] on icon at bounding box center [860, 347] width 13 height 13
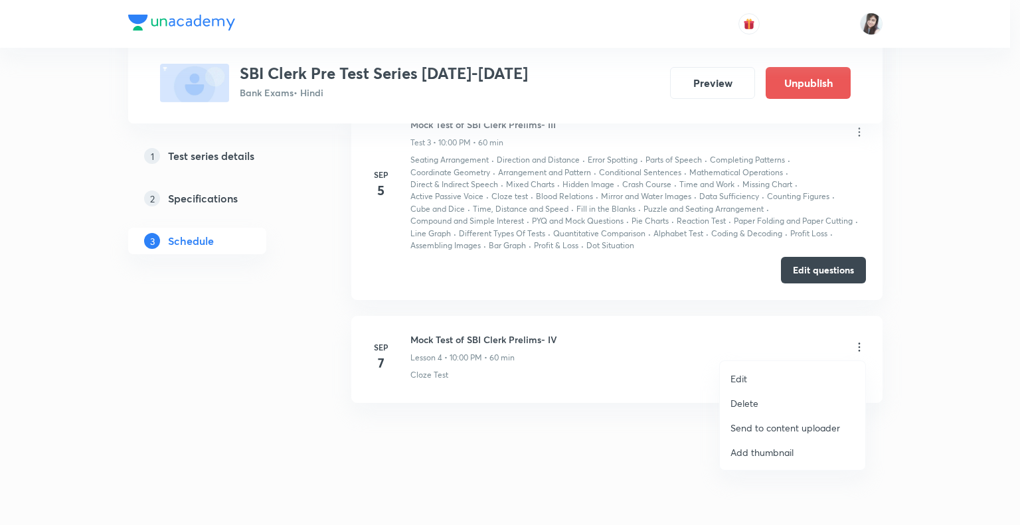
click at [749, 399] on p "Delete" at bounding box center [745, 404] width 28 height 14
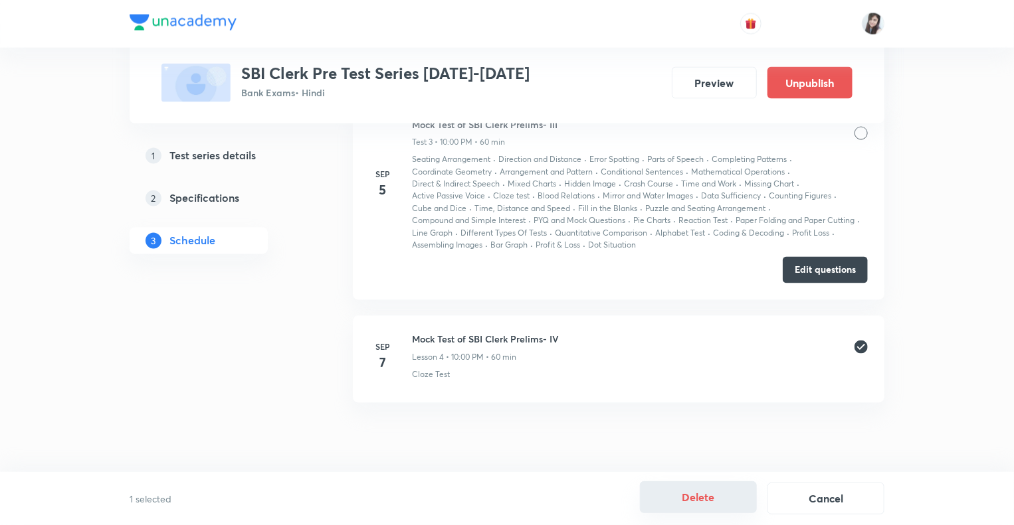
click at [706, 498] on button "Delete" at bounding box center [698, 498] width 117 height 32
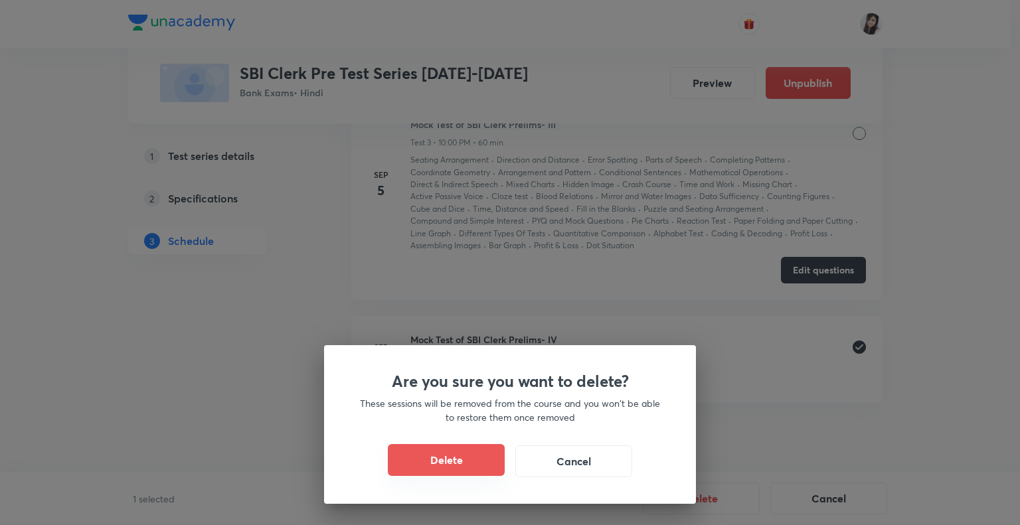
click at [476, 462] on button "Delete" at bounding box center [446, 460] width 117 height 32
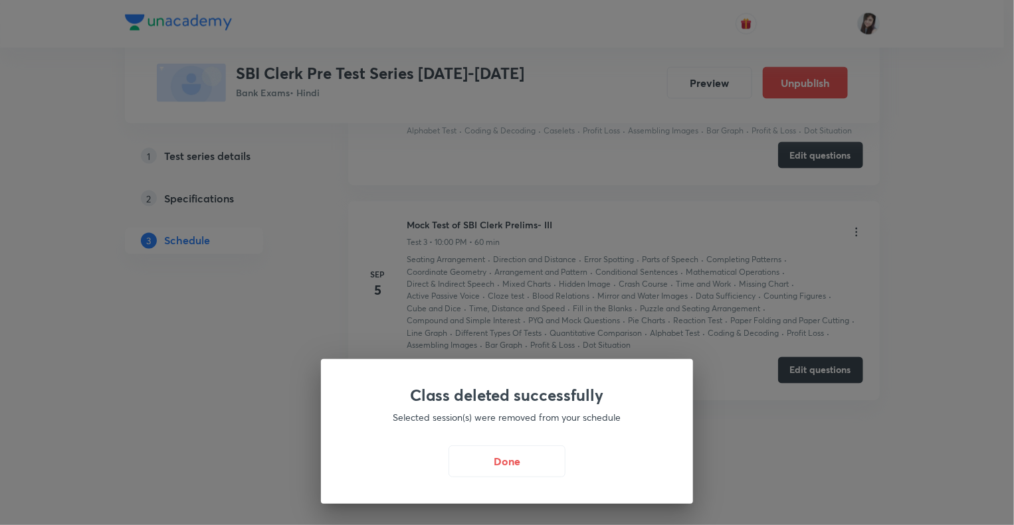
scroll to position [1036, 0]
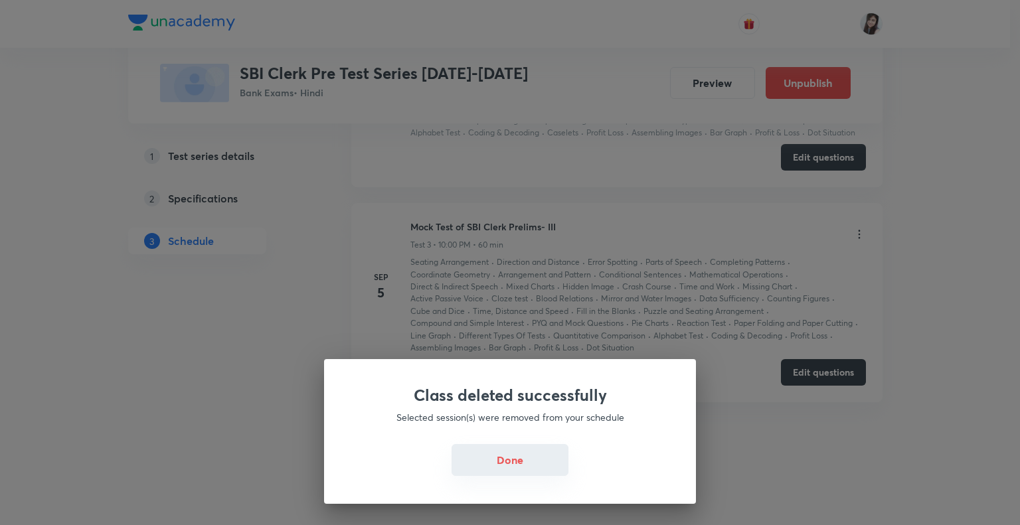
click at [497, 460] on button "Done" at bounding box center [510, 460] width 117 height 32
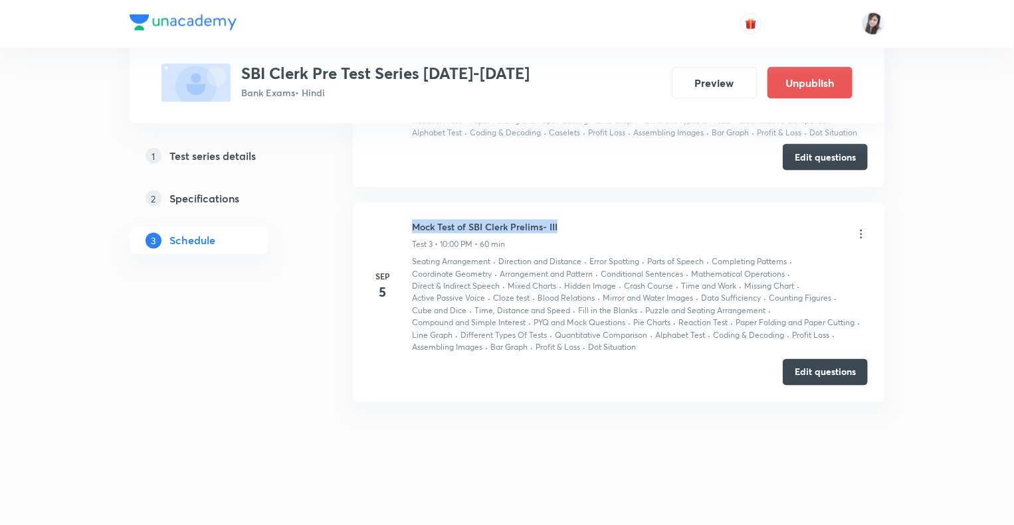
drag, startPoint x: 565, startPoint y: 222, endPoint x: 412, endPoint y: 217, distance: 153.5
click at [412, 217] on li "[DATE] Mock Test of SBI Clerk Prelims- III Test 3 • 10:00 PM • 60 min Seating A…" at bounding box center [618, 302] width 531 height 199
copy h6 "Mock Test of SBI Clerk Prelims- III"
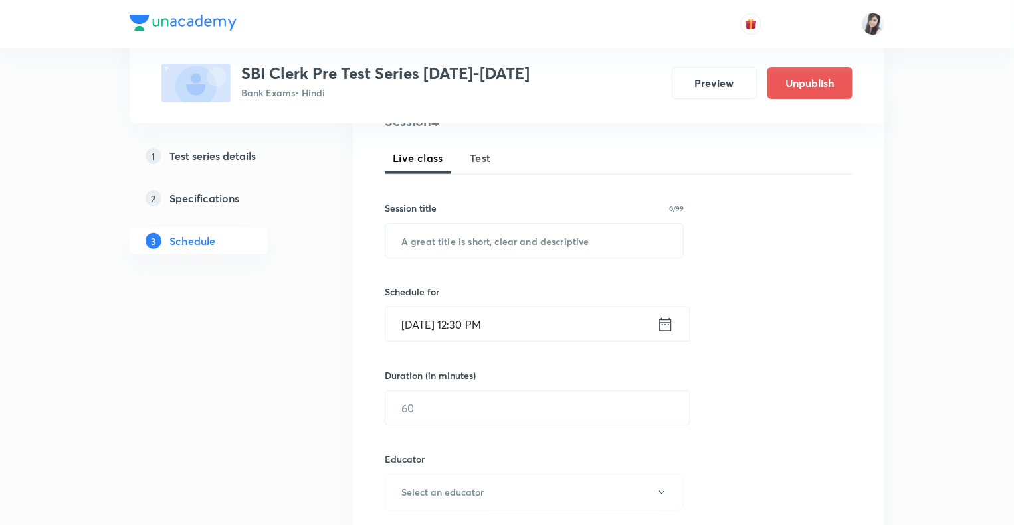
scroll to position [170, 0]
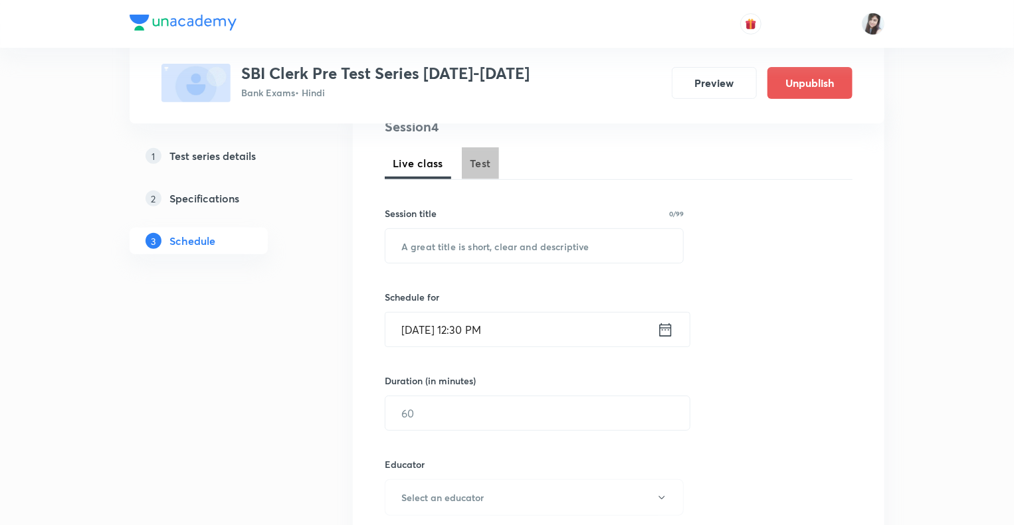
click at [481, 161] on span "Test" at bounding box center [480, 163] width 21 height 16
click at [476, 244] on input "text" at bounding box center [534, 246] width 298 height 34
paste input "Mock Test of SBI Clerk Prelims- III"
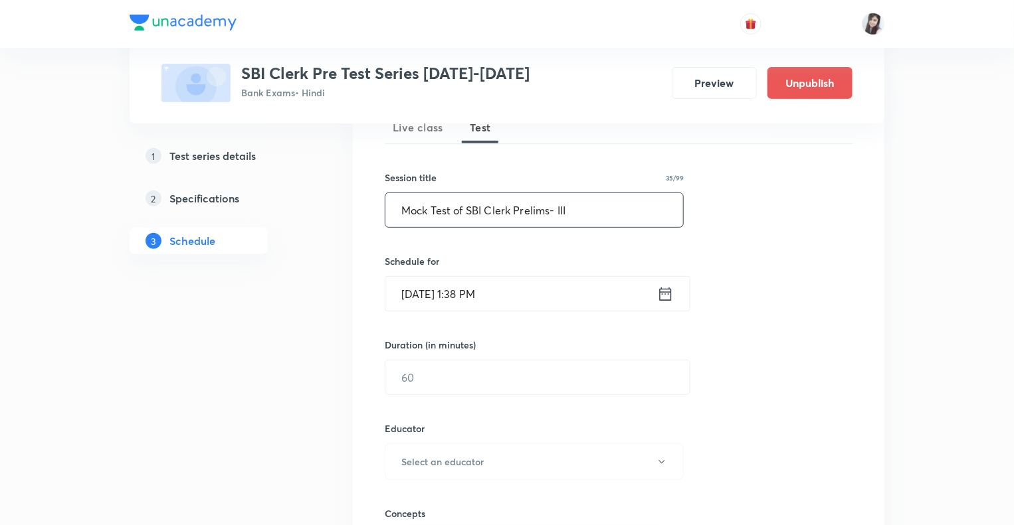
scroll to position [69, 0]
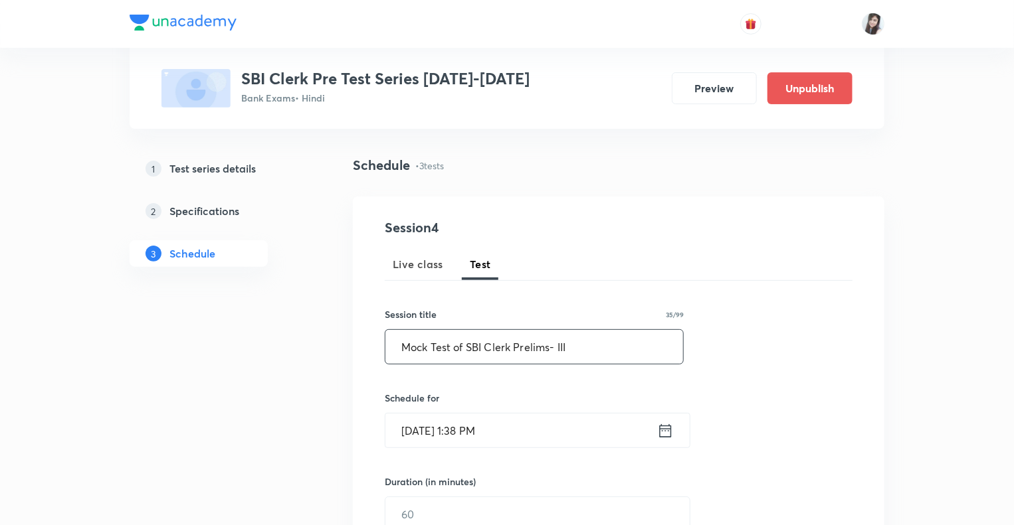
click at [583, 342] on input "Mock Test of SBI Clerk Prelims- III" at bounding box center [534, 347] width 298 height 34
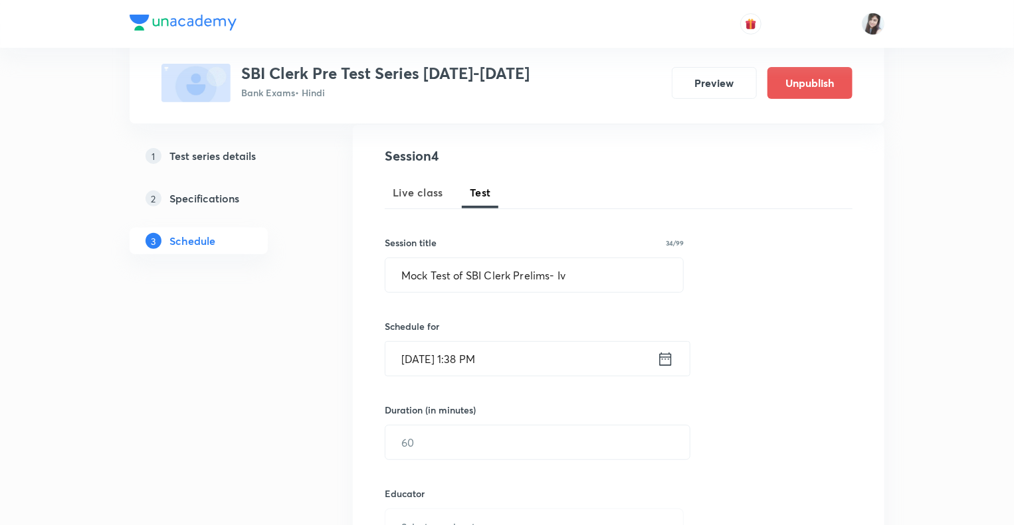
scroll to position [175, 0]
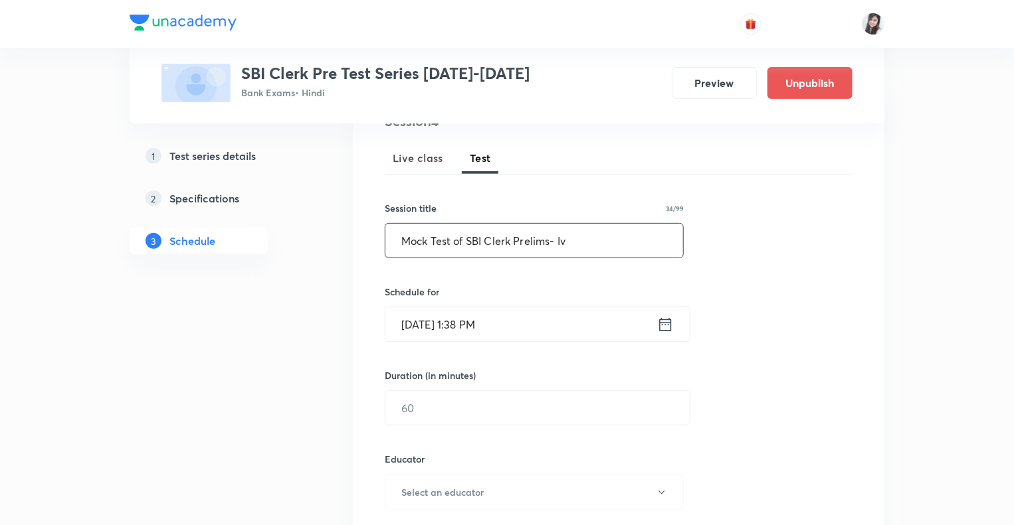
click at [585, 228] on input "Mock Test of SBI Clerk Prelims- Iv" at bounding box center [534, 241] width 298 height 34
type input "Mock Test of SBI Clerk Prelims- IV"
click at [662, 325] on icon at bounding box center [665, 325] width 17 height 19
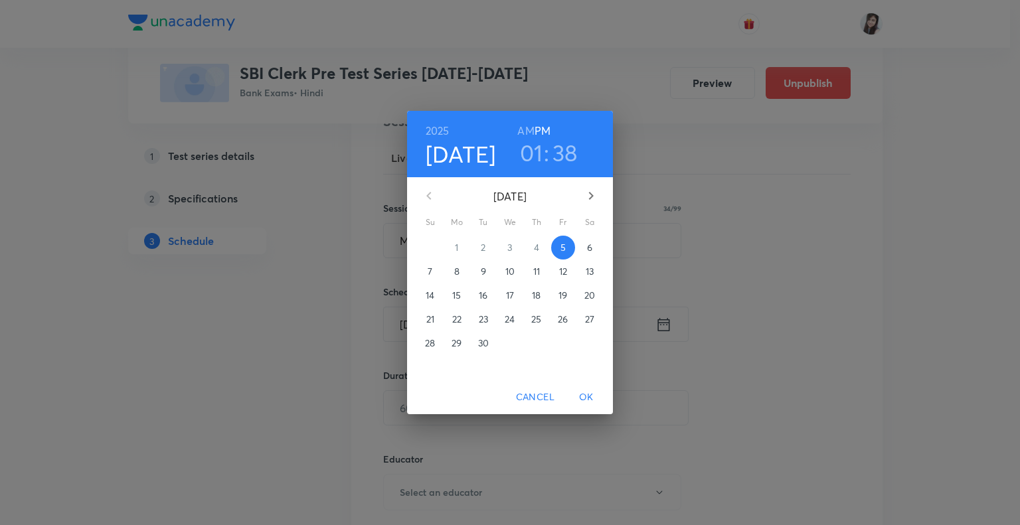
click at [428, 272] on p "7" at bounding box center [430, 271] width 5 height 13
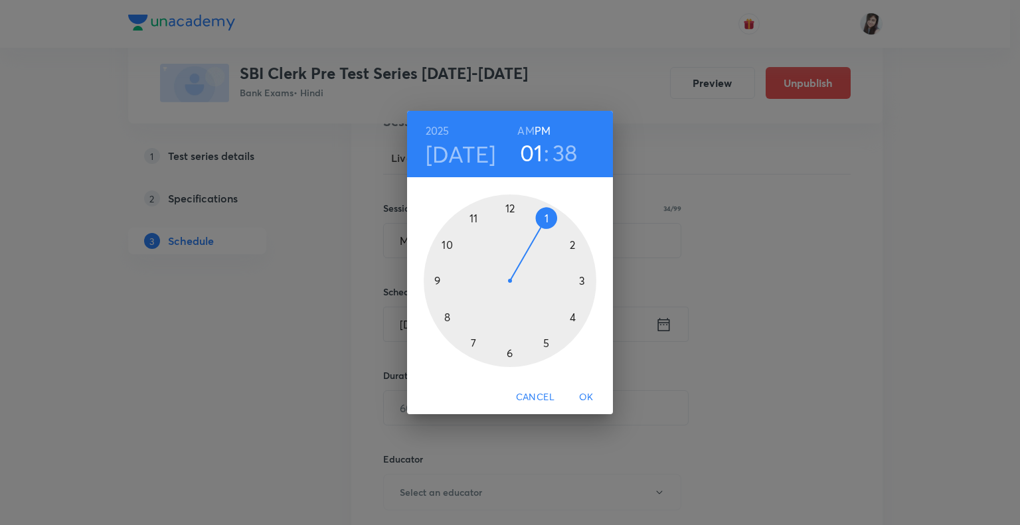
click at [446, 244] on div at bounding box center [510, 281] width 173 height 173
click at [510, 207] on div at bounding box center [510, 281] width 173 height 173
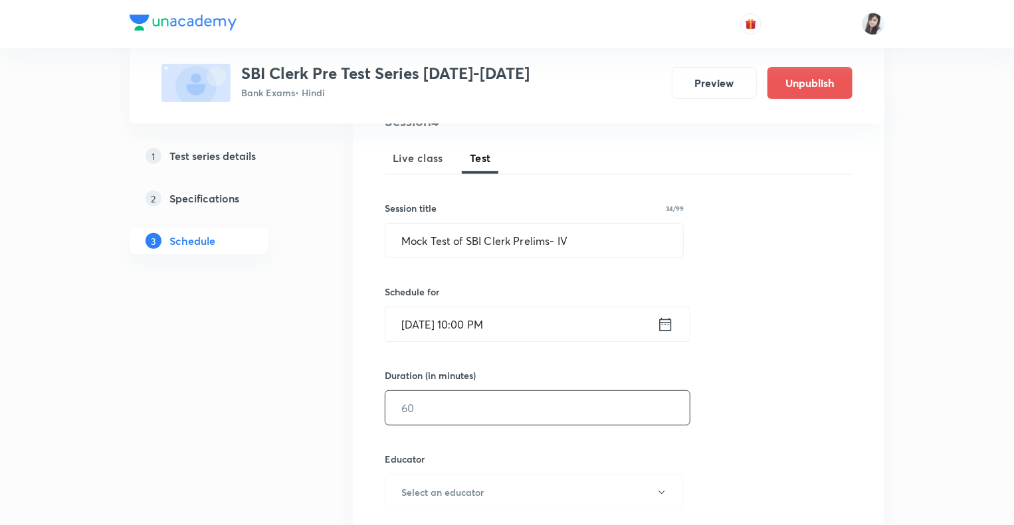
click at [434, 396] on input "text" at bounding box center [537, 408] width 304 height 34
type input "60"
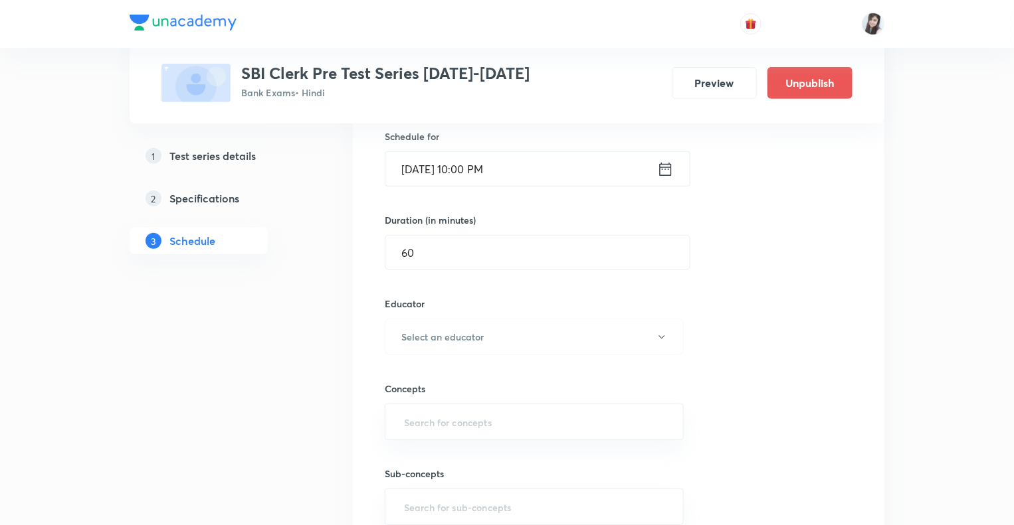
scroll to position [414, 0]
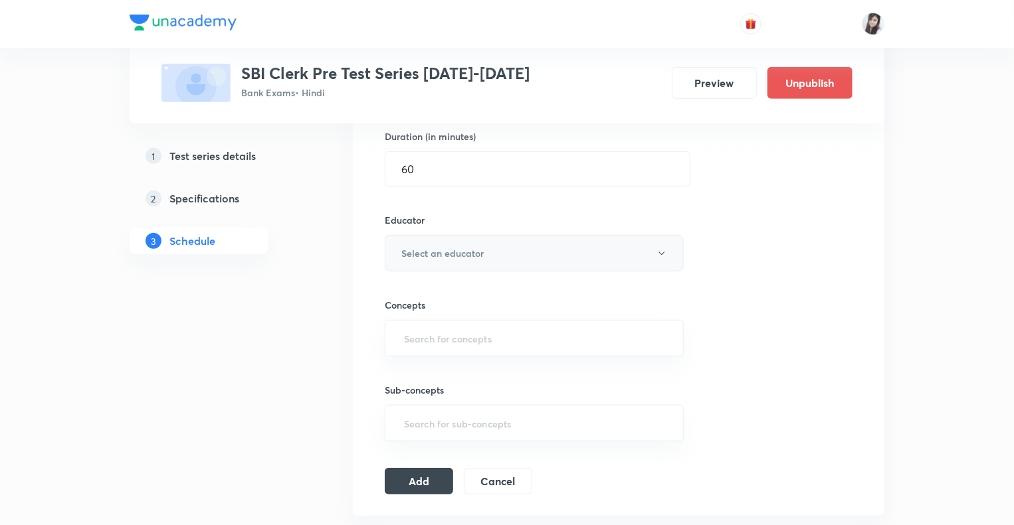
click at [662, 252] on icon "button" at bounding box center [661, 253] width 6 height 3
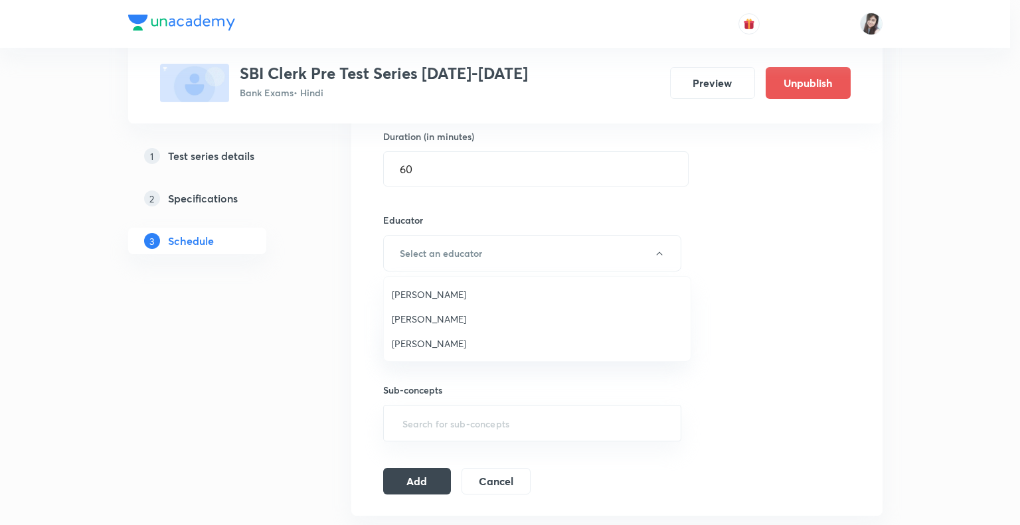
click at [458, 321] on span "[PERSON_NAME]" at bounding box center [537, 319] width 291 height 14
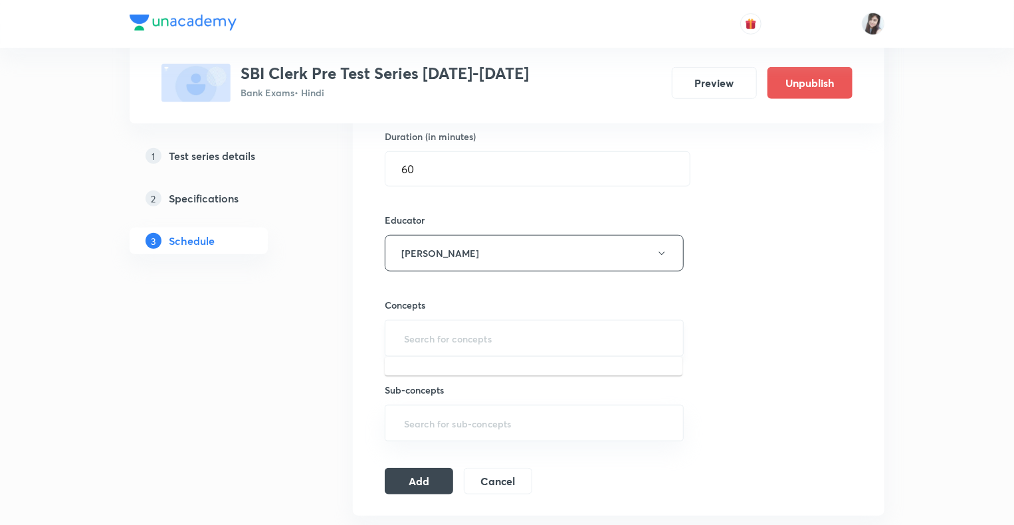
click at [405, 337] on input "text" at bounding box center [534, 338] width 266 height 25
click at [431, 337] on input "text" at bounding box center [534, 338] width 266 height 25
type input "cloze"
click at [411, 371] on li "Cloze test" at bounding box center [534, 375] width 298 height 24
click at [400, 484] on button "Add" at bounding box center [419, 485] width 68 height 27
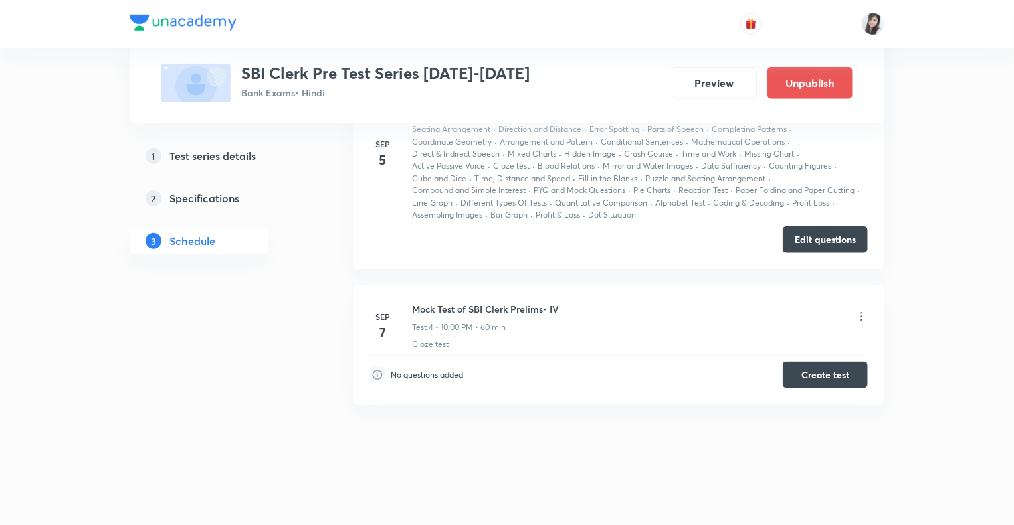
scroll to position [648, 0]
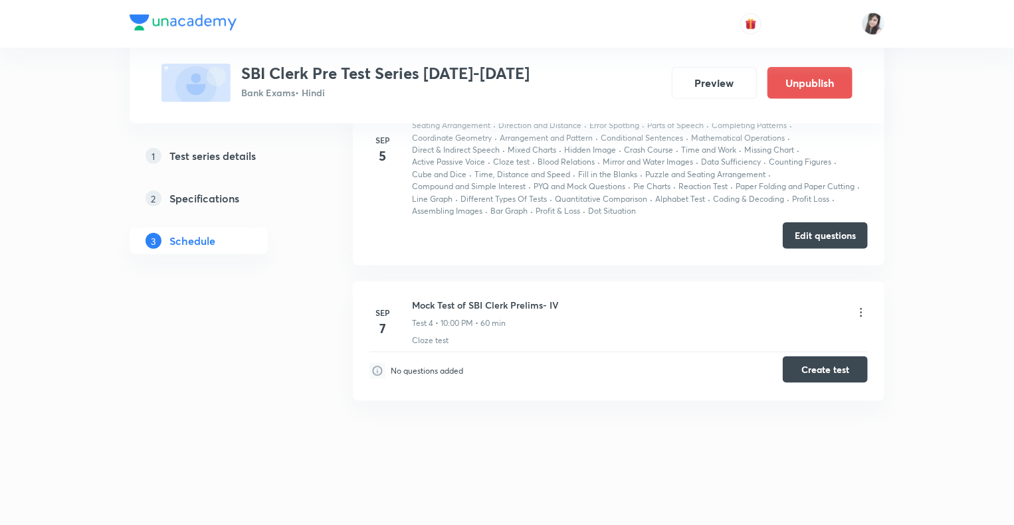
click at [803, 366] on button "Create test" at bounding box center [824, 370] width 85 height 27
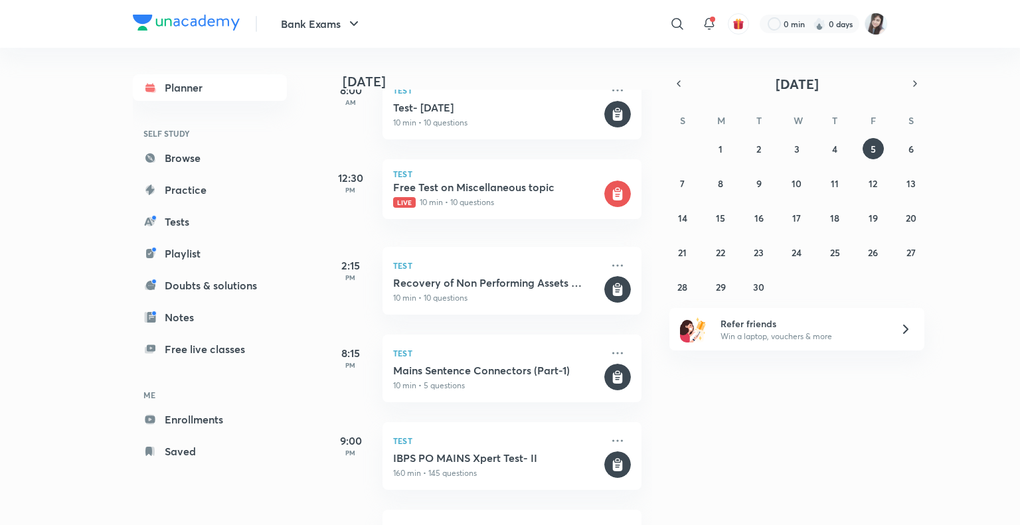
scroll to position [295, 0]
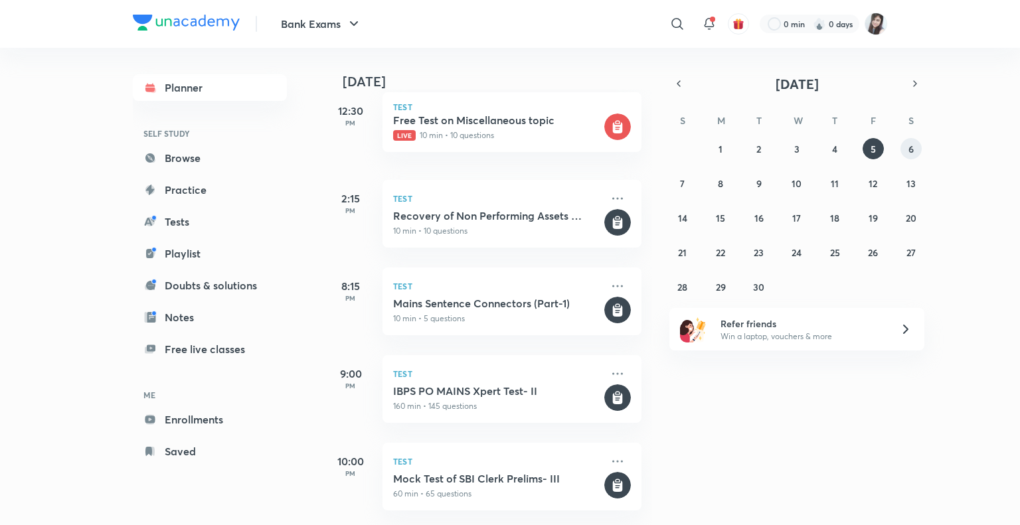
click at [913, 151] on abbr "6" at bounding box center [911, 149] width 5 height 13
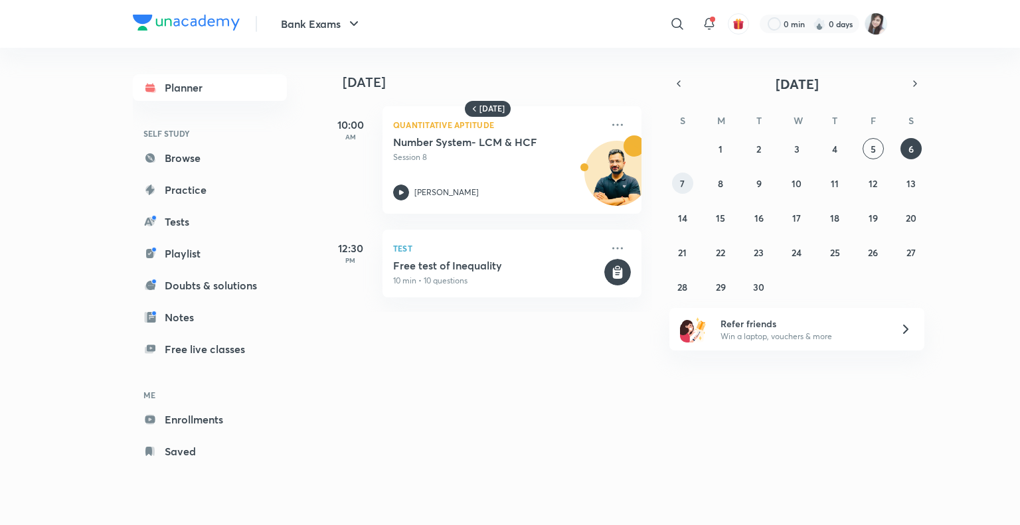
click at [676, 183] on button "7" at bounding box center [682, 183] width 21 height 21
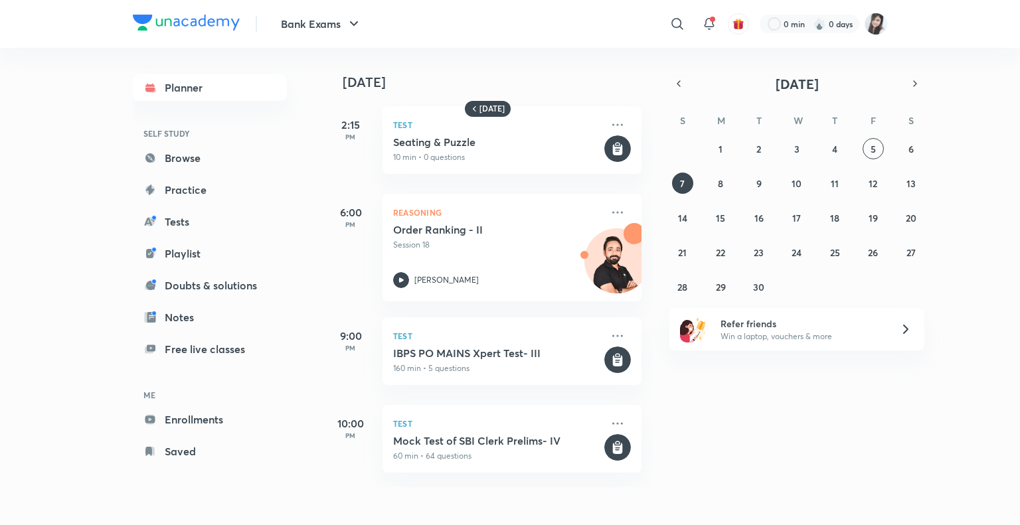
click at [861, 145] on div "31 1 2 3 4 5 6 7 8 9 10 11 12 13 14 15 16 17 18 19 20 21 22 23 24 25 26 27 28 2…" at bounding box center [797, 217] width 255 height 159
click at [874, 151] on abbr "5" at bounding box center [873, 149] width 5 height 13
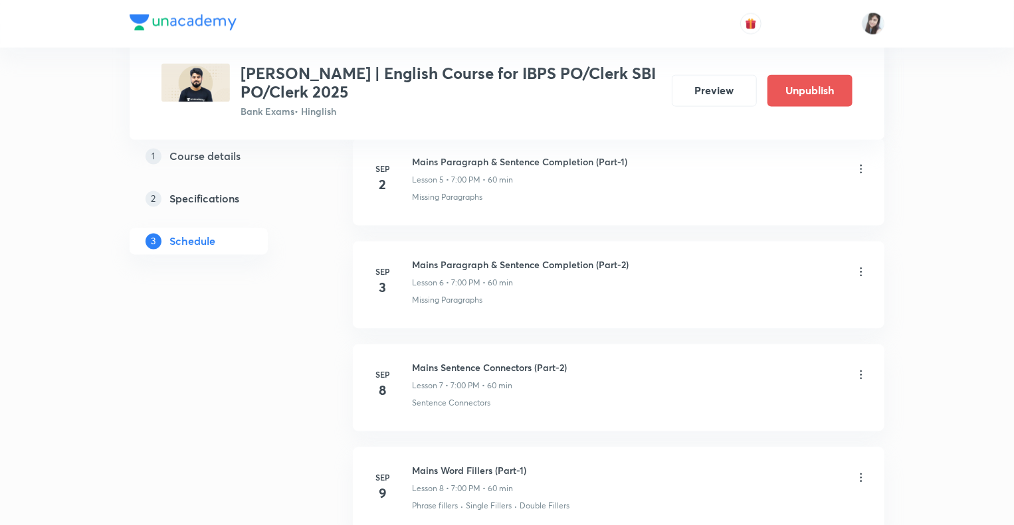
scroll to position [1188, 0]
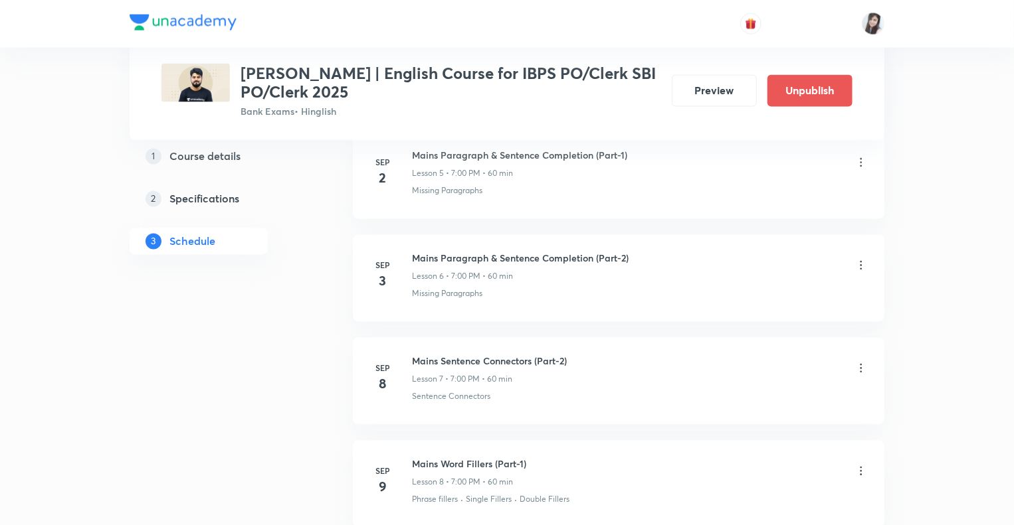
click at [302, 387] on div "1 Course details 2 Specifications 3 Schedule" at bounding box center [220, 511] width 181 height 2917
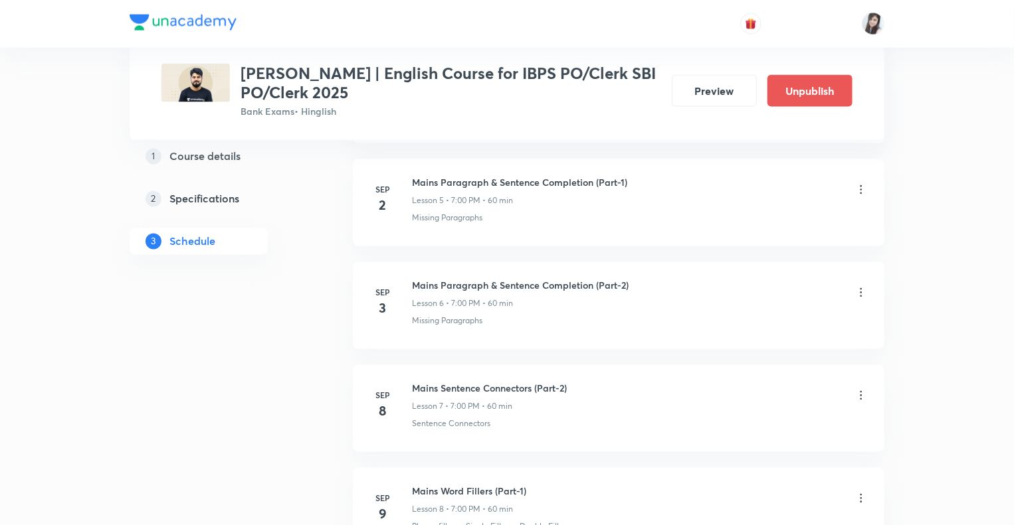
scroll to position [1135, 0]
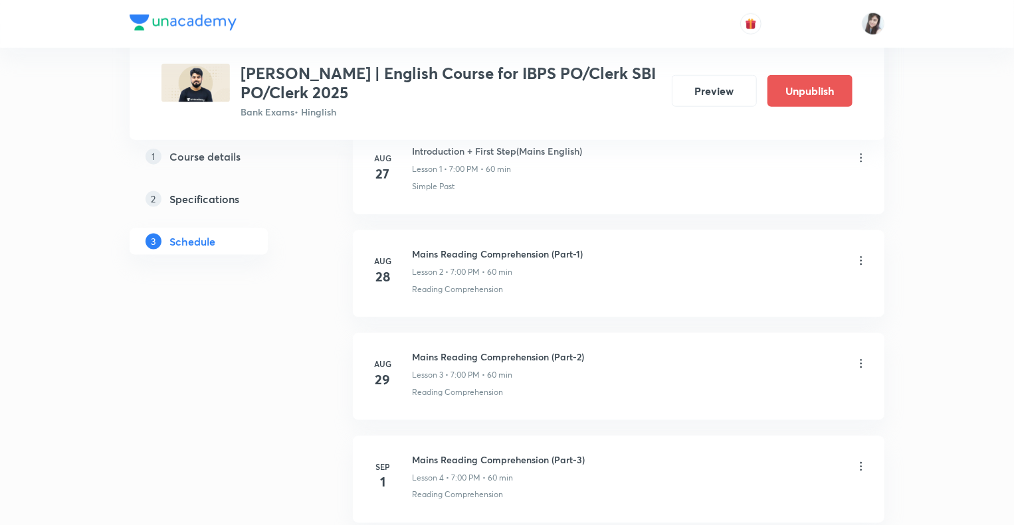
scroll to position [822, 0]
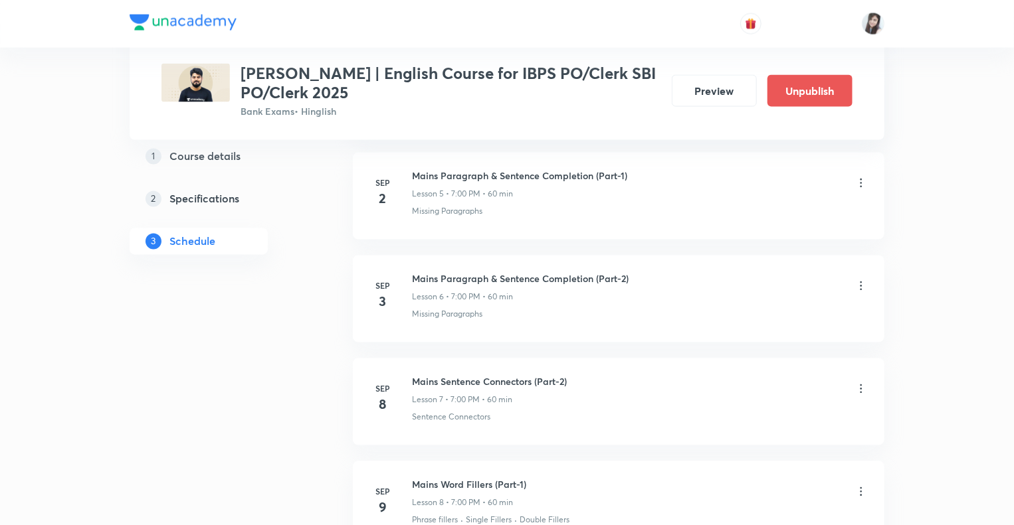
scroll to position [1194, 0]
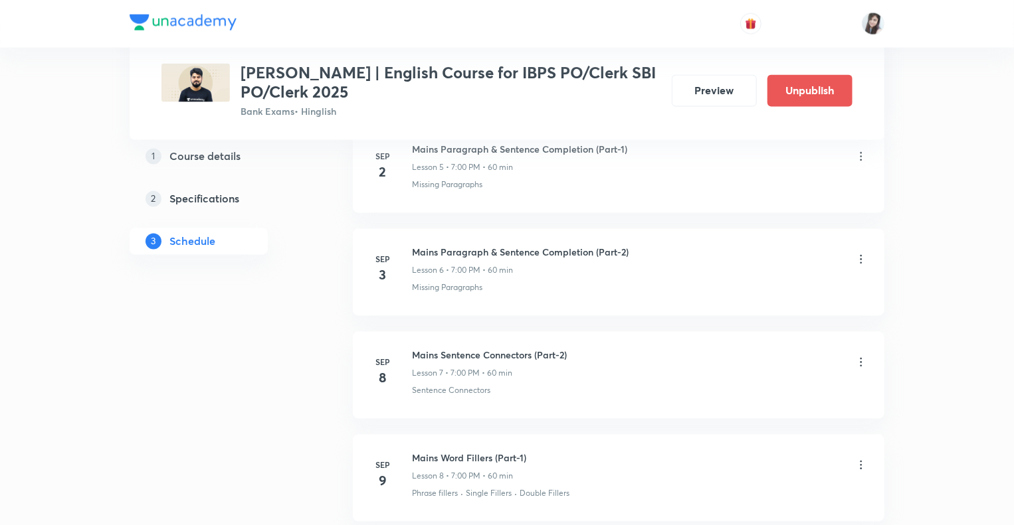
click at [237, 391] on div "1 Course details 2 Specifications 3 Schedule" at bounding box center [220, 505] width 181 height 2917
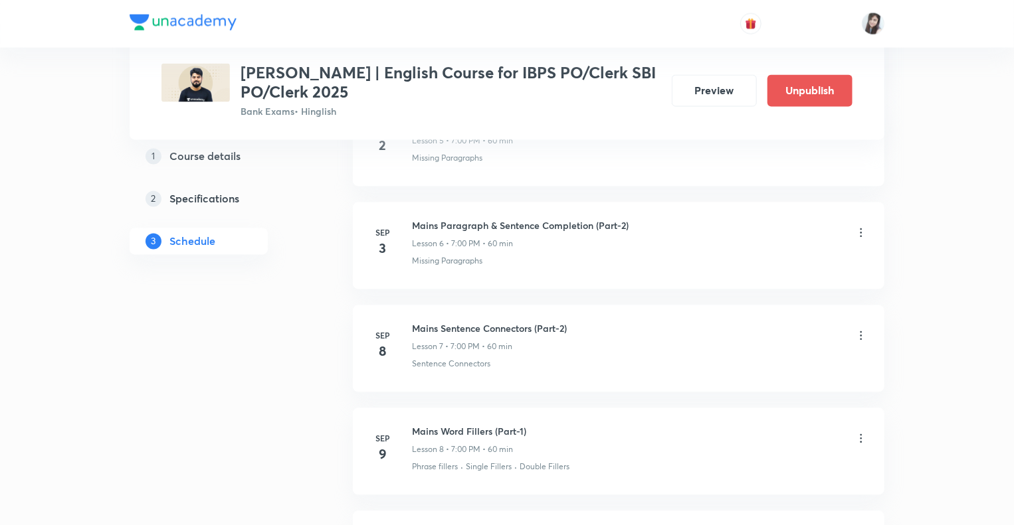
scroll to position [1247, 0]
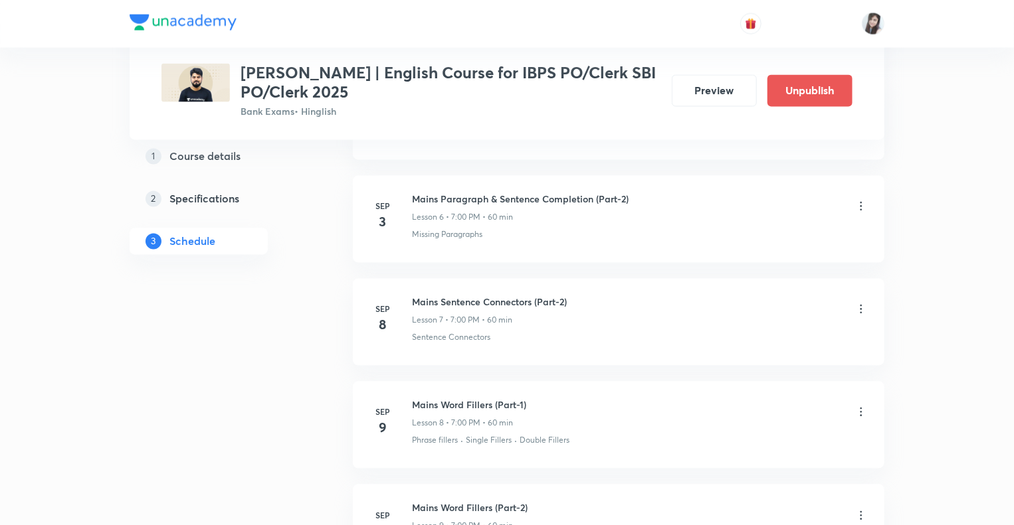
click at [278, 393] on div "1 Course details 2 Specifications 3 Schedule" at bounding box center [220, 452] width 181 height 2917
click at [298, 312] on div "1 Course details 2 Specifications 3 Schedule" at bounding box center [220, 452] width 181 height 2917
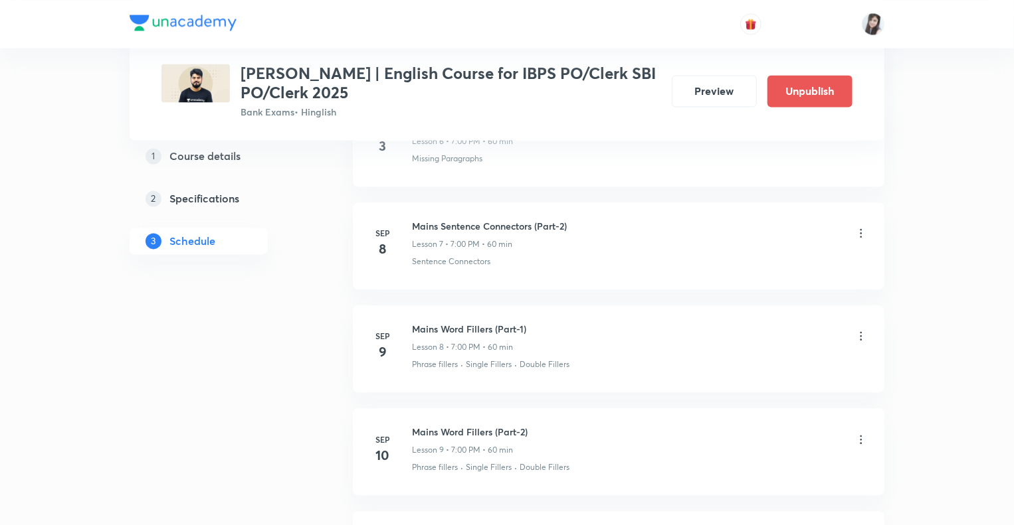
scroll to position [1327, 0]
click at [249, 422] on div "1 Course details 2 Specifications 3 Schedule" at bounding box center [220, 373] width 181 height 2917
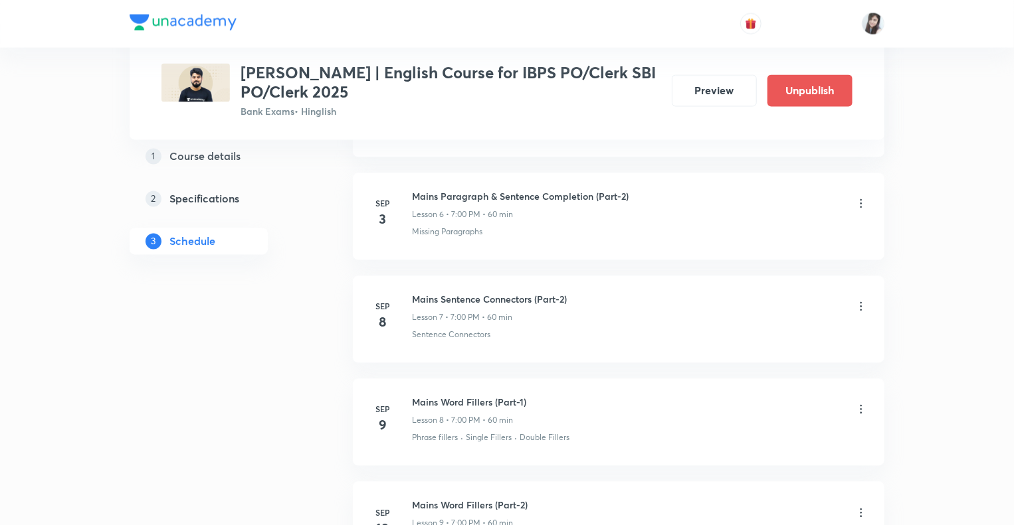
scroll to position [1247, 0]
click at [314, 375] on div "Plus Courses Nishchay Mains | English Course for IBPS PO/Clerk SBI PO/Clerk 202…" at bounding box center [507, 369] width 755 height 3083
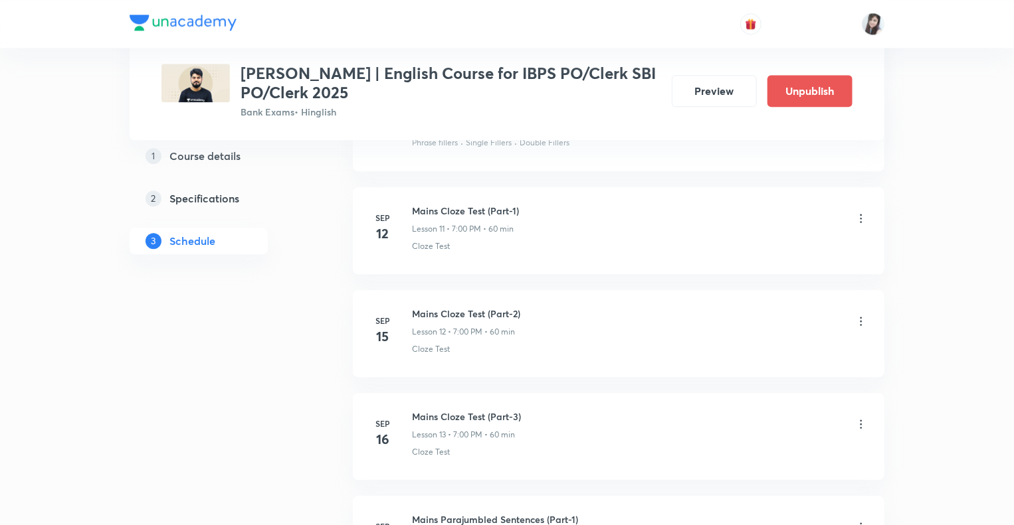
scroll to position [1752, 0]
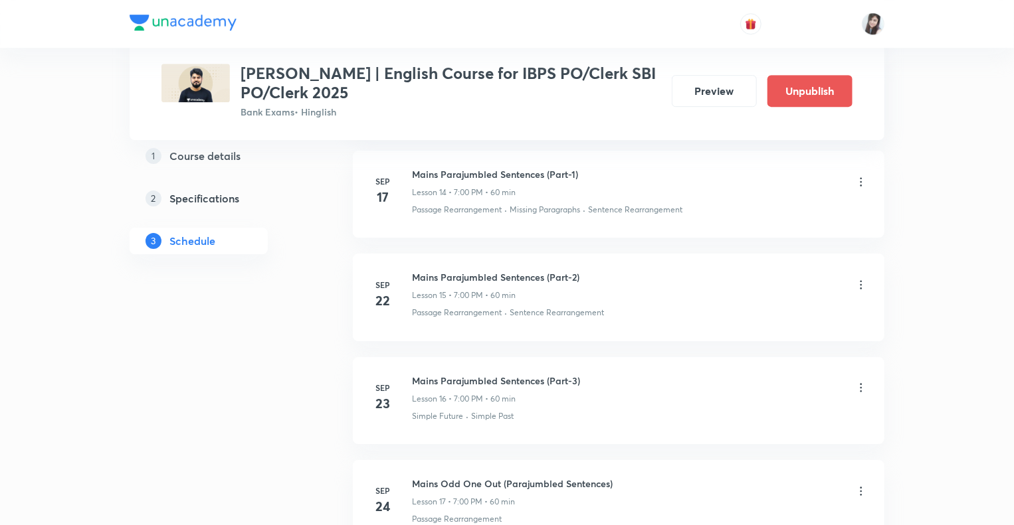
scroll to position [2097, 0]
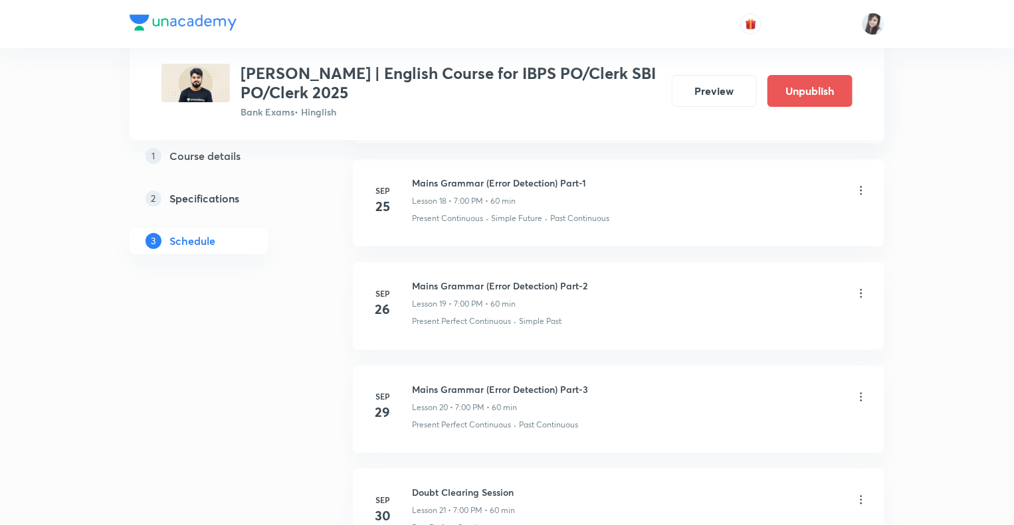
scroll to position [2549, 0]
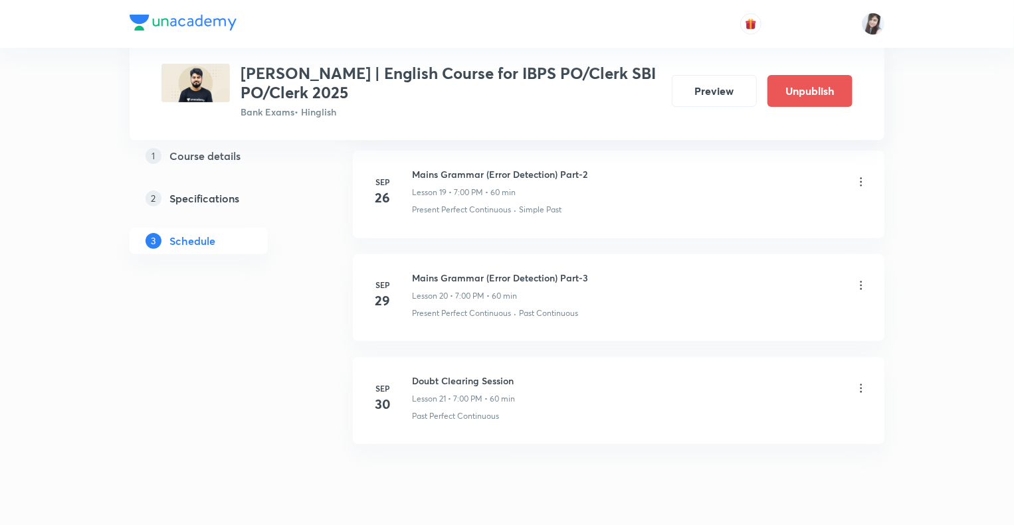
scroll to position [2649, 0]
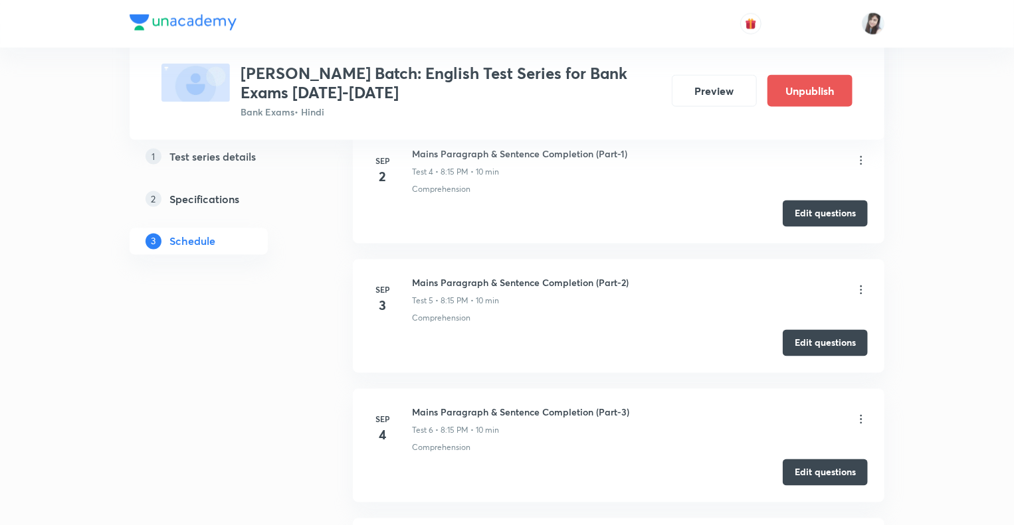
scroll to position [1067, 0]
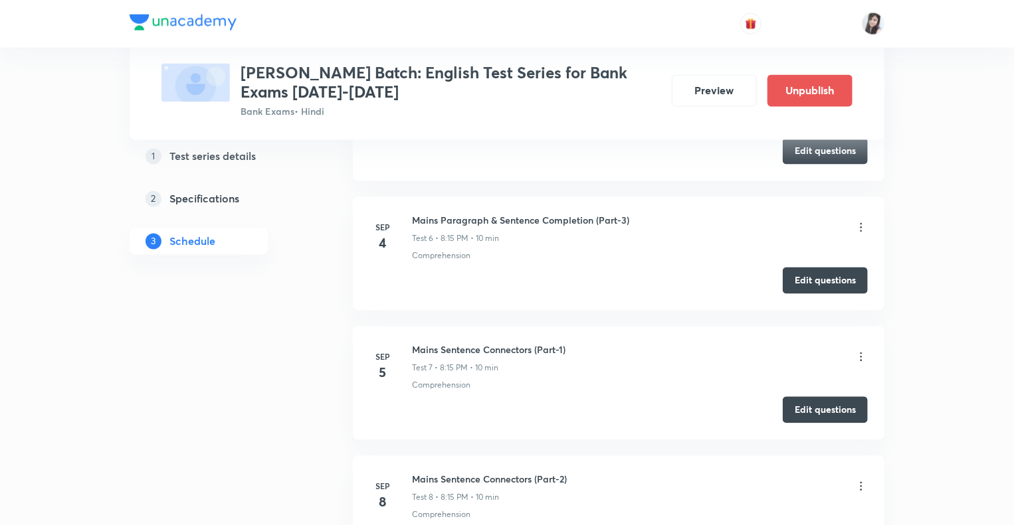
scroll to position [1253, 0]
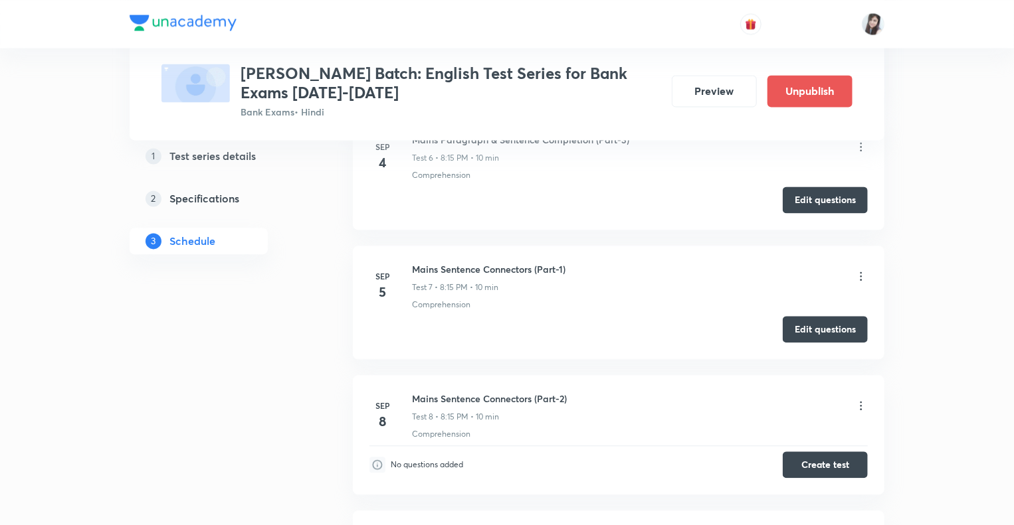
scroll to position [1261, 0]
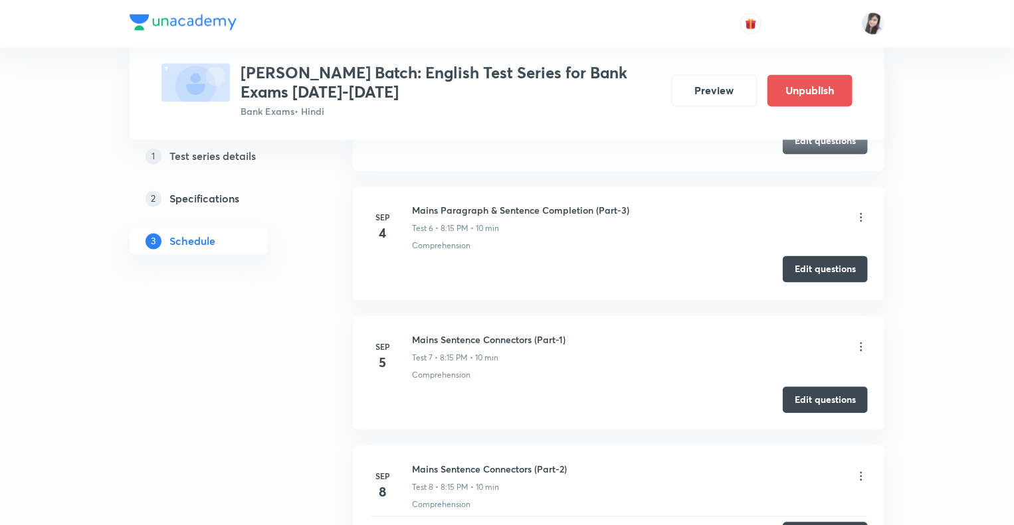
click at [833, 261] on button "Edit questions" at bounding box center [824, 269] width 85 height 27
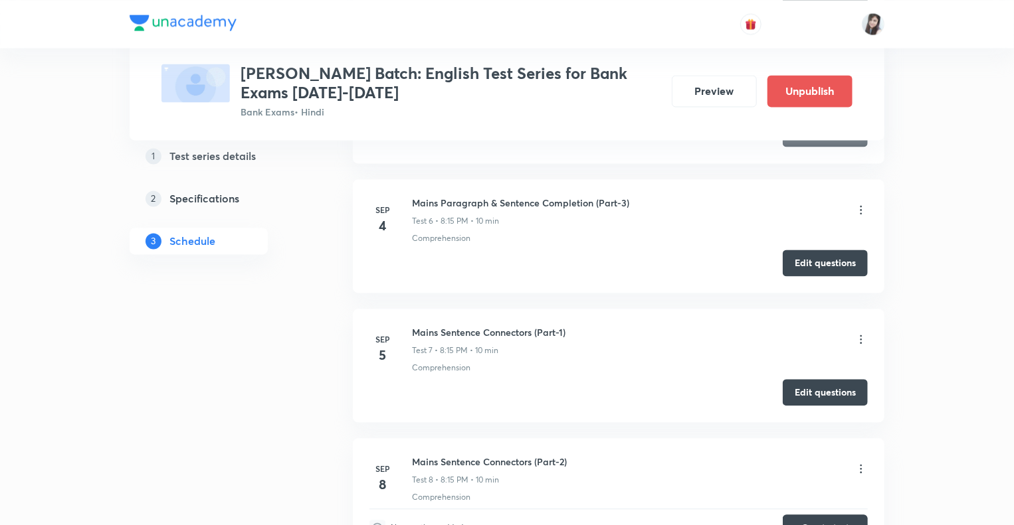
scroll to position [1288, 0]
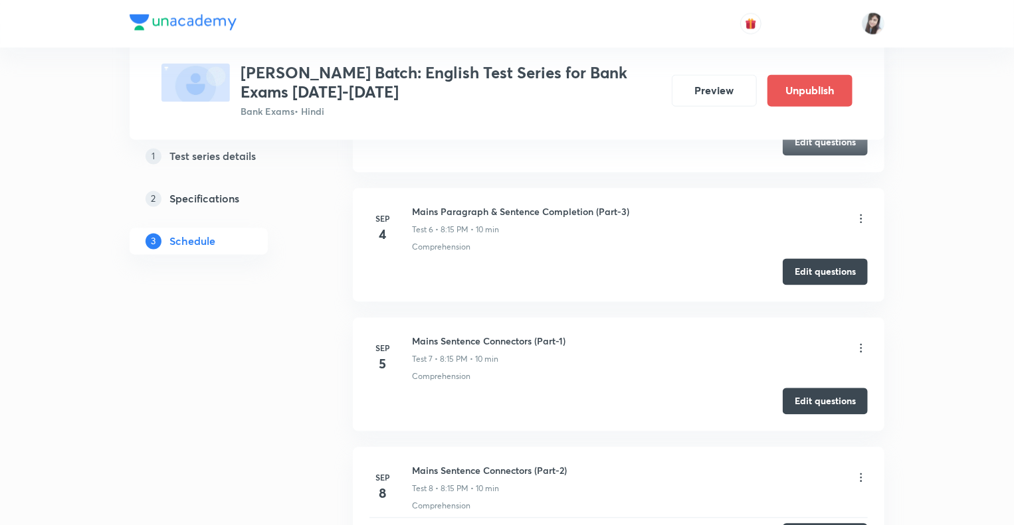
scroll to position [1261, 0]
click at [862, 344] on icon at bounding box center [860, 347] width 13 height 13
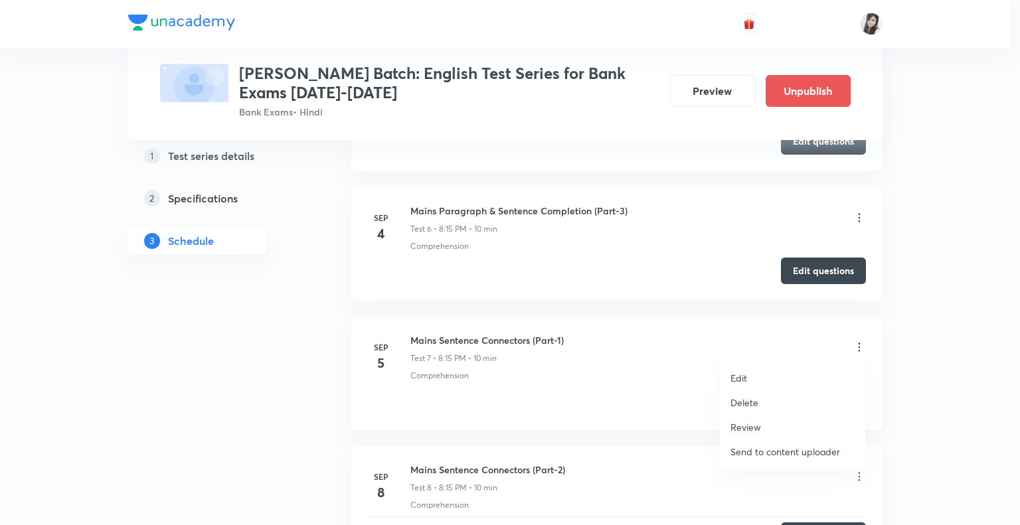
click at [739, 376] on p "Edit" at bounding box center [739, 378] width 17 height 14
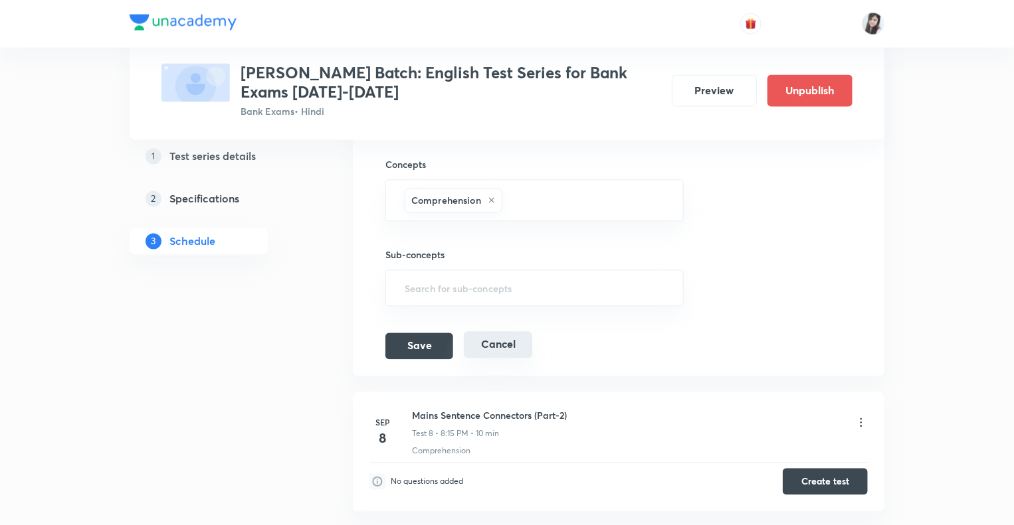
click at [488, 342] on button "Cancel" at bounding box center [498, 345] width 68 height 27
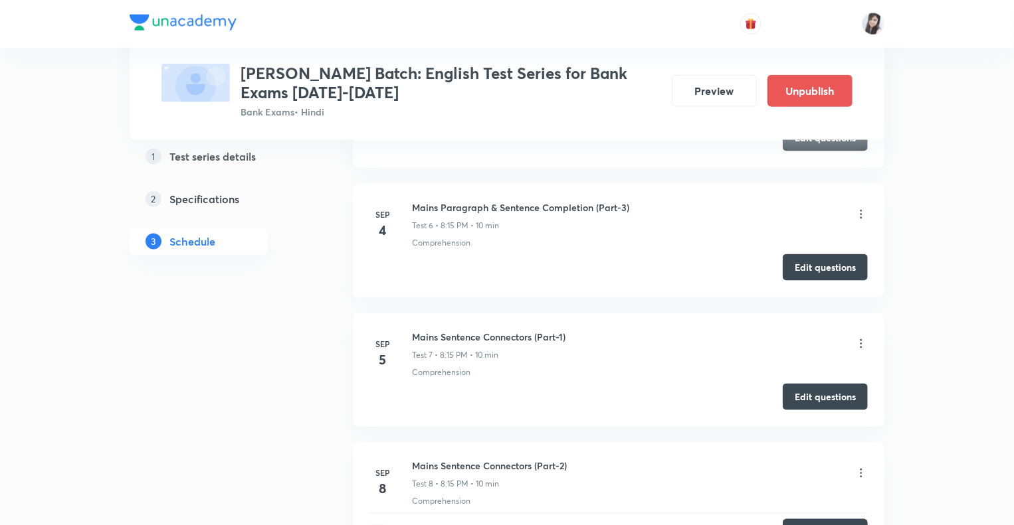
scroll to position [877, 0]
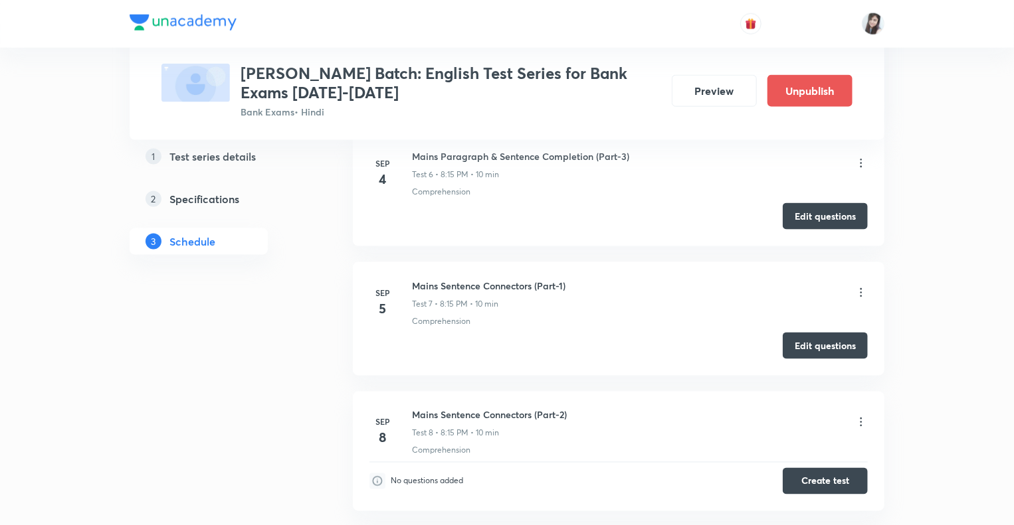
click at [860, 290] on icon at bounding box center [860, 292] width 13 height 13
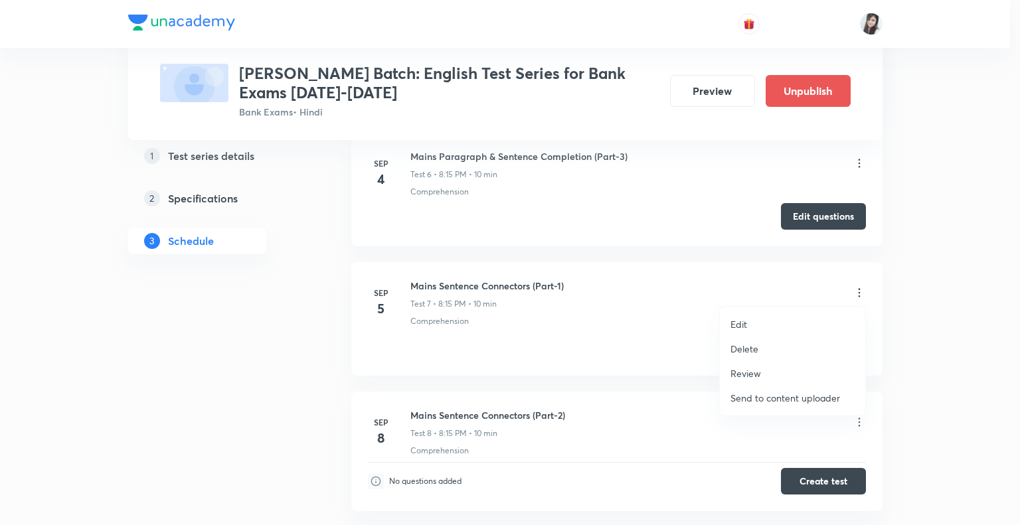
click at [644, 345] on div at bounding box center [510, 262] width 1020 height 525
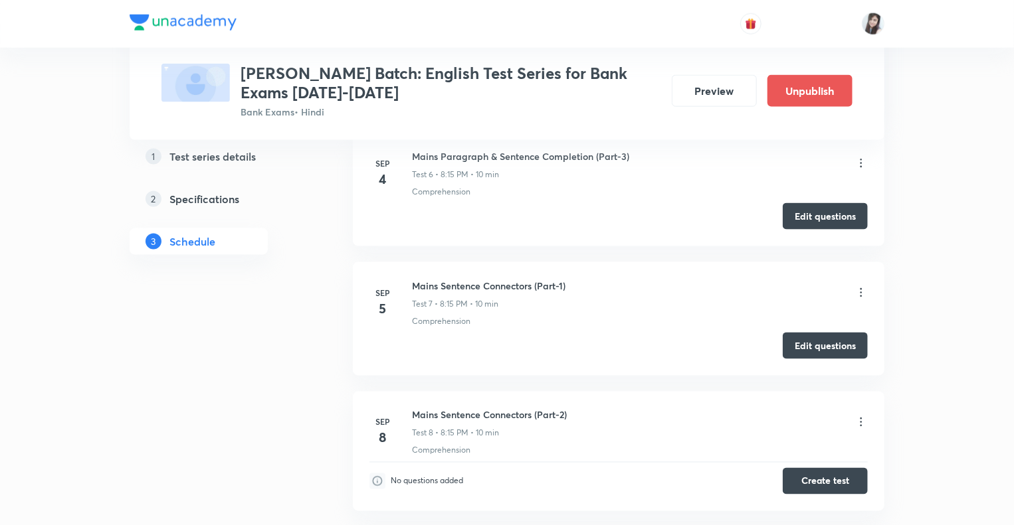
click at [862, 291] on icon at bounding box center [861, 293] width 2 height 9
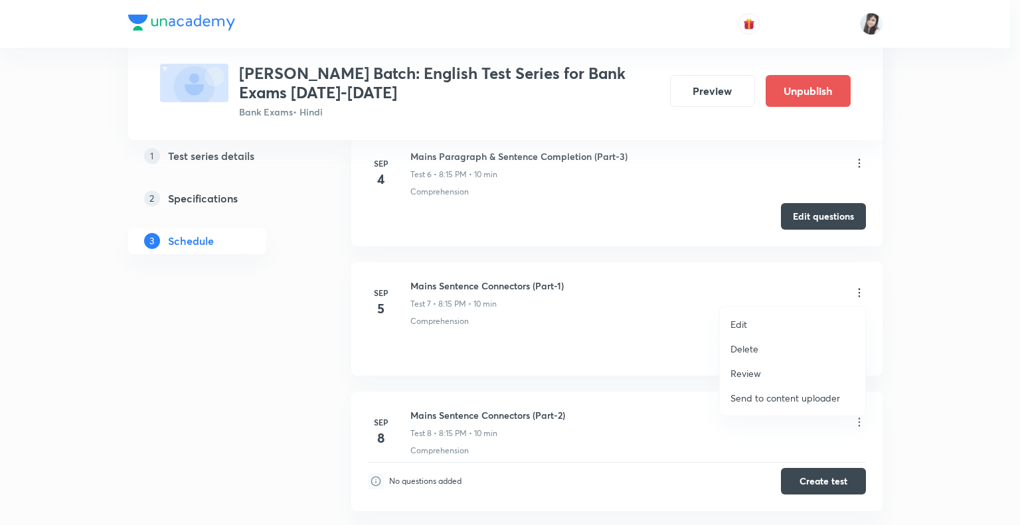
click at [738, 347] on p "Delete" at bounding box center [745, 349] width 28 height 14
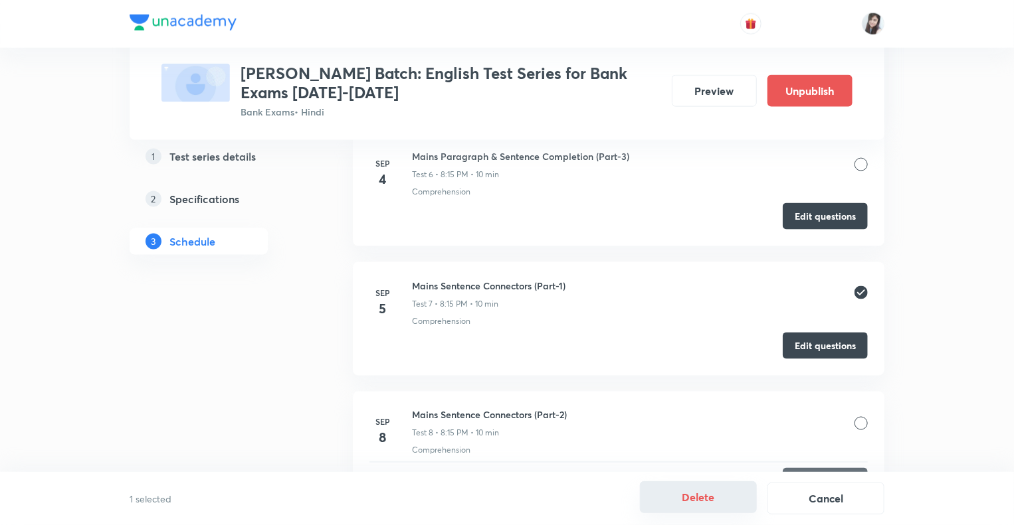
click at [723, 499] on button "Delete" at bounding box center [698, 498] width 117 height 32
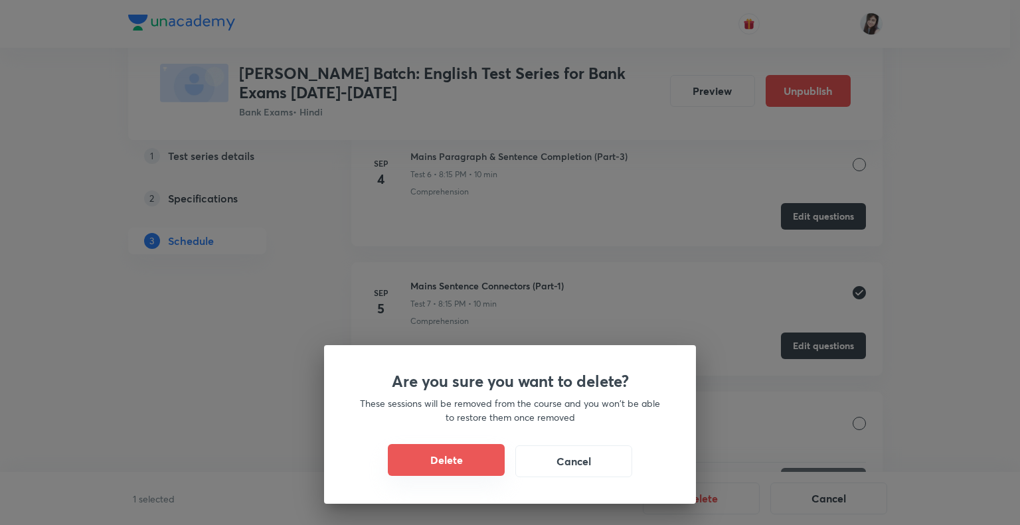
click at [492, 458] on button "Delete" at bounding box center [446, 460] width 117 height 32
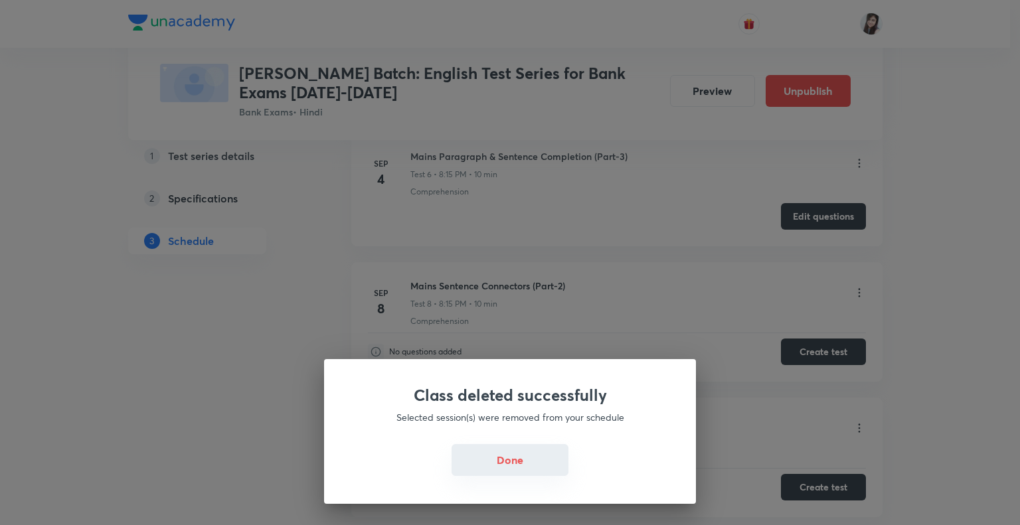
click at [520, 462] on button "Done" at bounding box center [510, 460] width 117 height 32
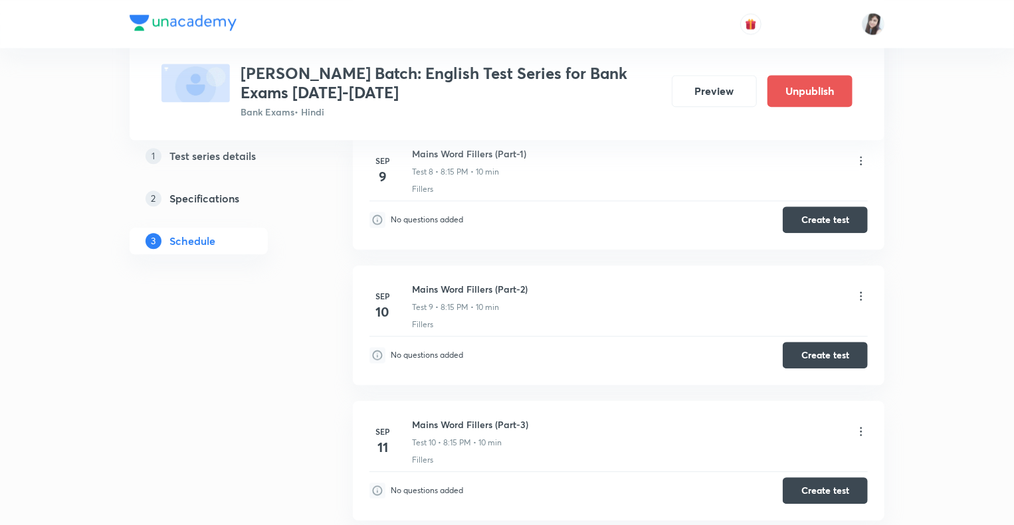
scroll to position [1594, 0]
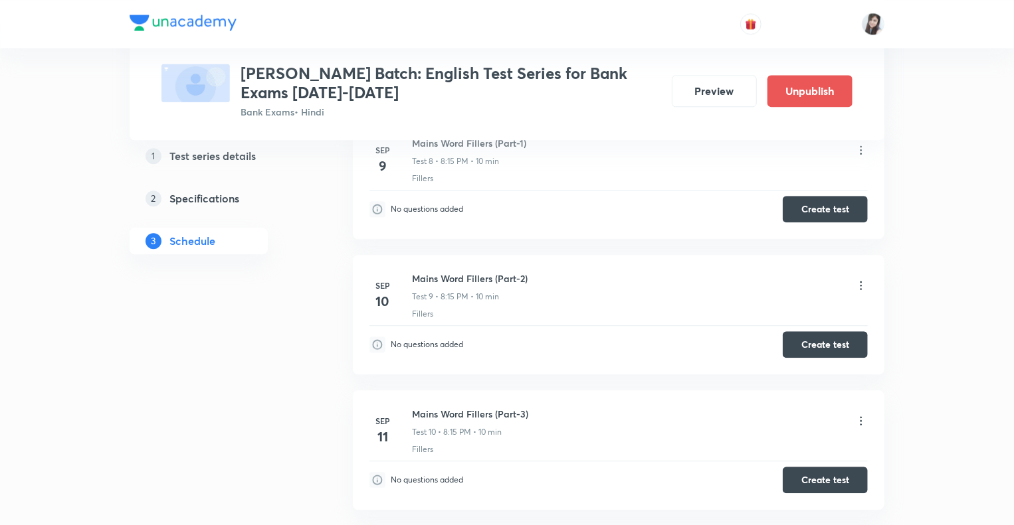
click at [260, 371] on div "1 Test series details 2 Specifications 3 Schedule" at bounding box center [220, 374] width 181 height 3455
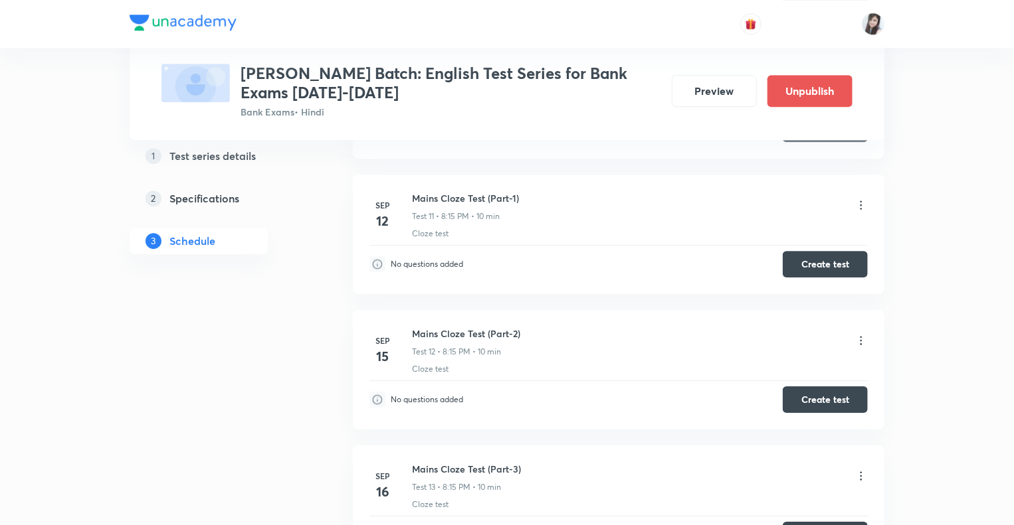
scroll to position [2072, 0]
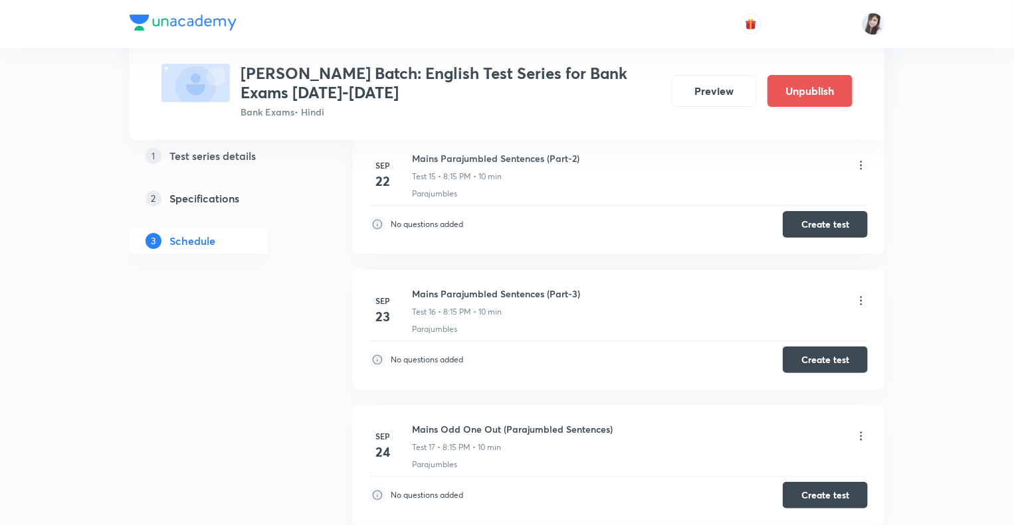
scroll to position [2551, 0]
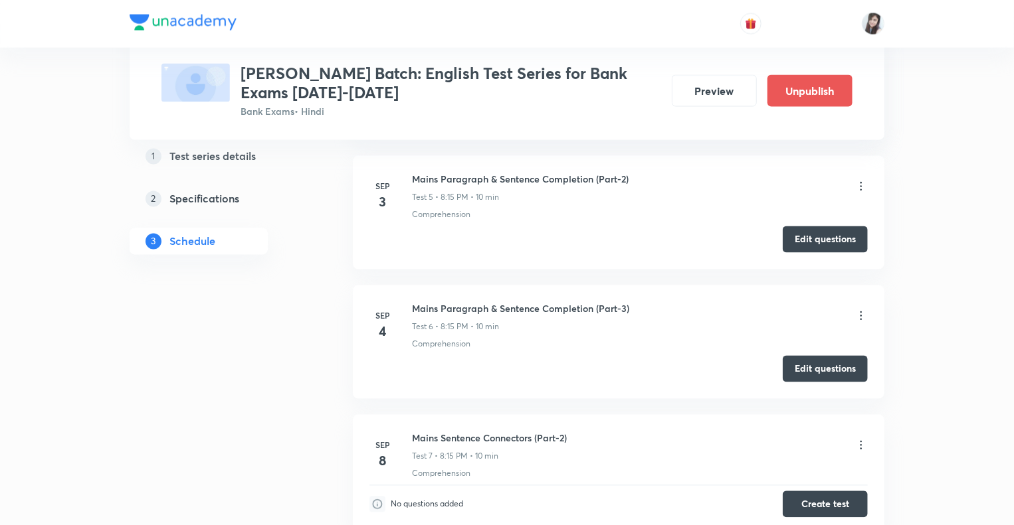
scroll to position [1166, 0]
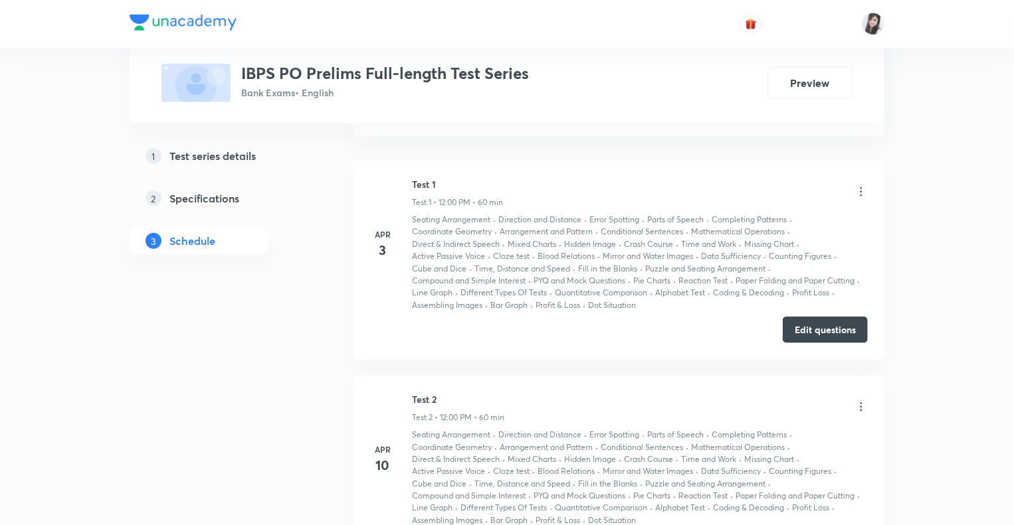
scroll to position [626, 0]
click at [800, 324] on button "Edit questions" at bounding box center [824, 327] width 85 height 27
click at [290, 423] on div "1 Test series details 2 Specifications 3 Schedule" at bounding box center [220, 420] width 181 height 1642
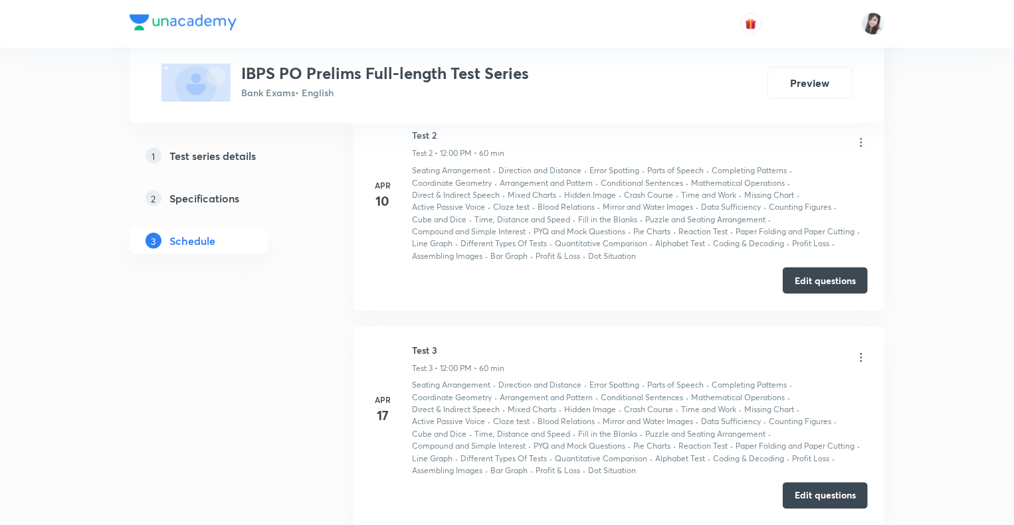
scroll to position [891, 0]
click at [290, 396] on div "1 Test series details 2 Specifications 3 Schedule" at bounding box center [220, 154] width 181 height 1642
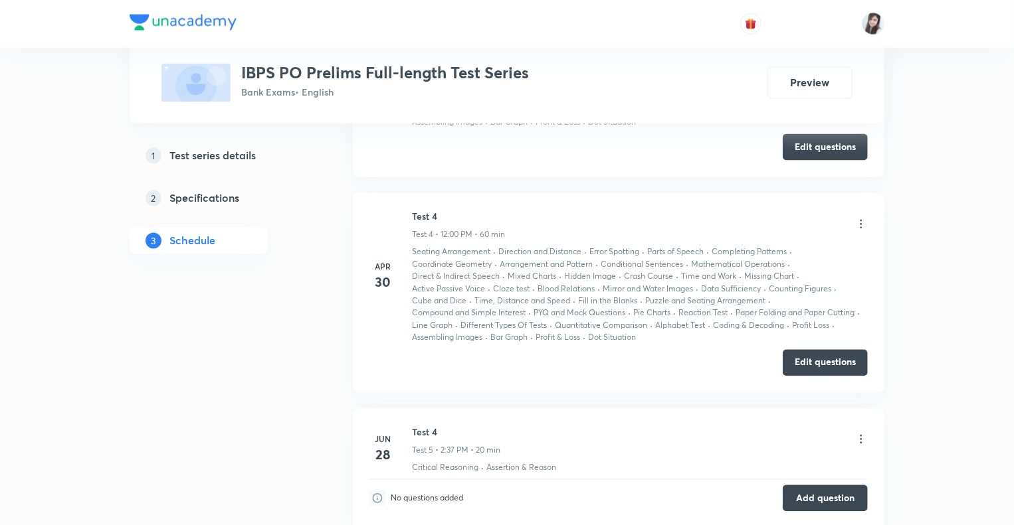
scroll to position [1263, 0]
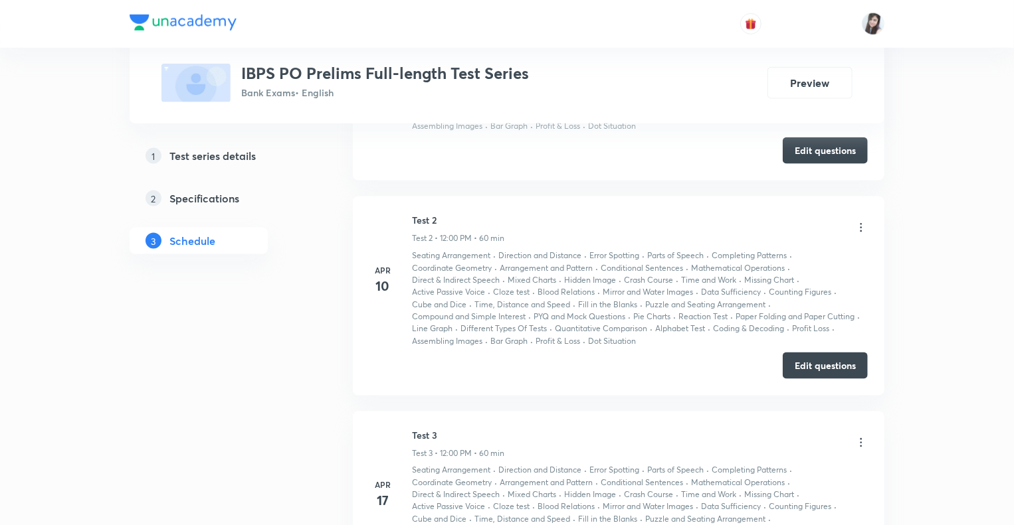
scroll to position [804, 0]
click at [320, 304] on div "Test Series IBPS PO Prelims Full-length Test Series Bank Exams • English Previe…" at bounding box center [507, 166] width 755 height 1792
click at [258, 297] on div "1 Test series details 2 Specifications 3 Schedule" at bounding box center [220, 241] width 181 height 1642
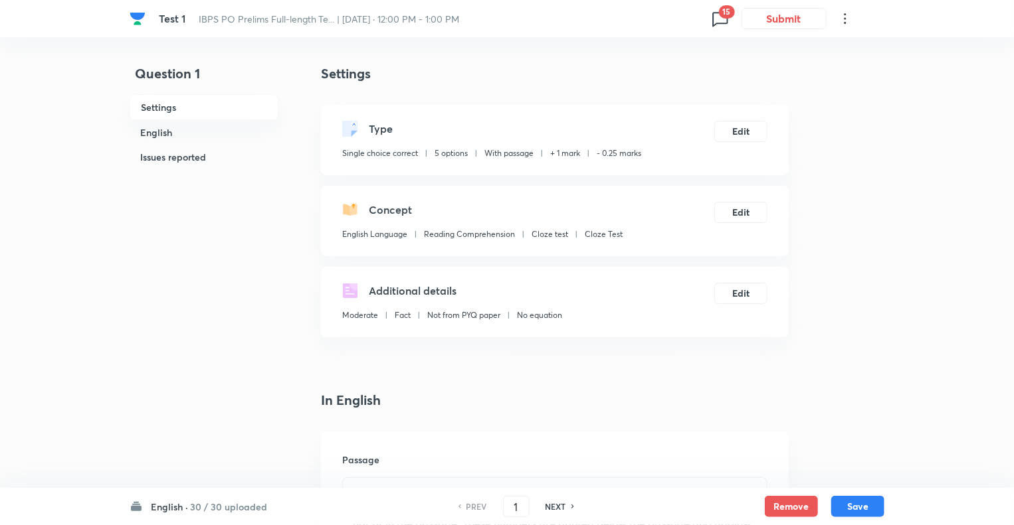
click at [174, 502] on h6 "English ·" at bounding box center [169, 507] width 37 height 14
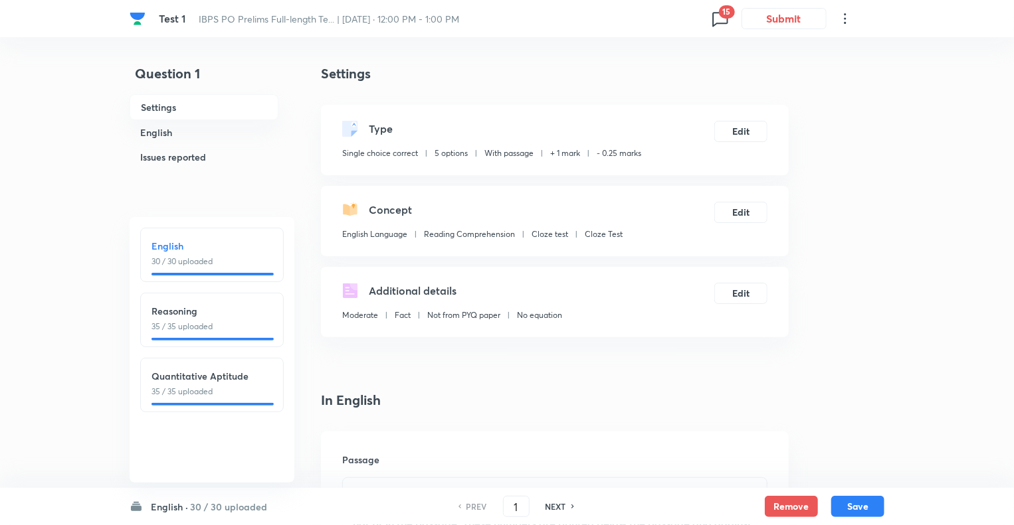
click at [226, 256] on p "30 / 30 uploaded" at bounding box center [211, 262] width 121 height 12
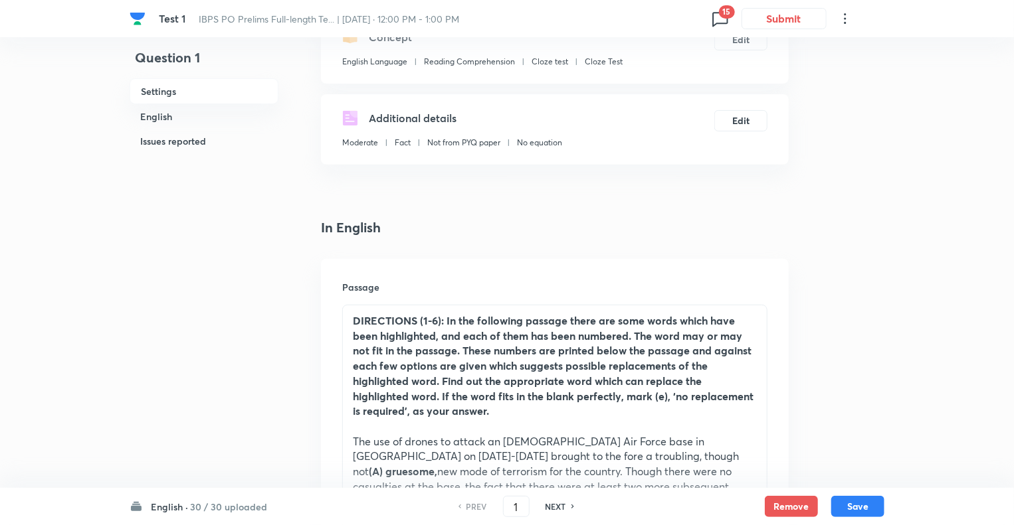
scroll to position [319, 0]
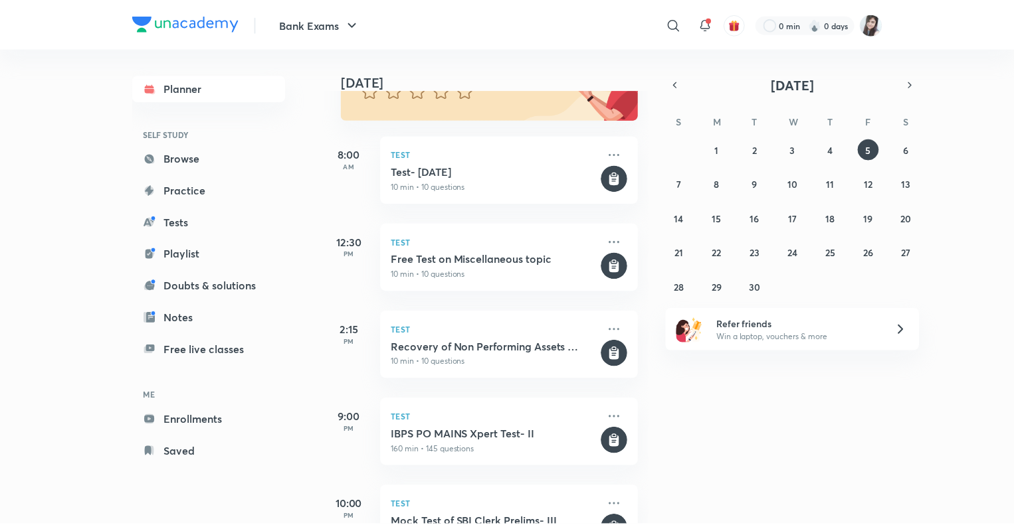
scroll to position [207, 0]
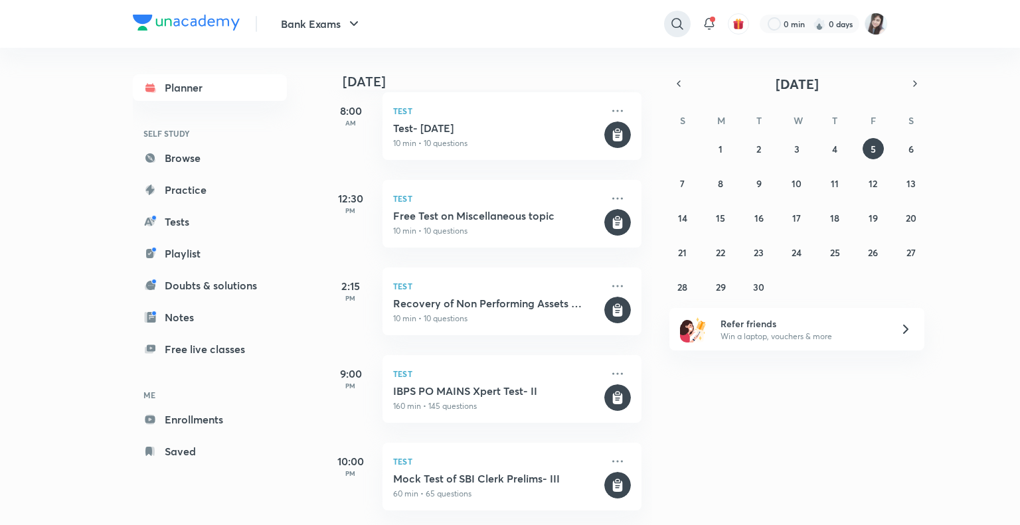
click at [678, 23] on icon at bounding box center [678, 24] width 16 height 16
type input "[PERSON_NAME]"
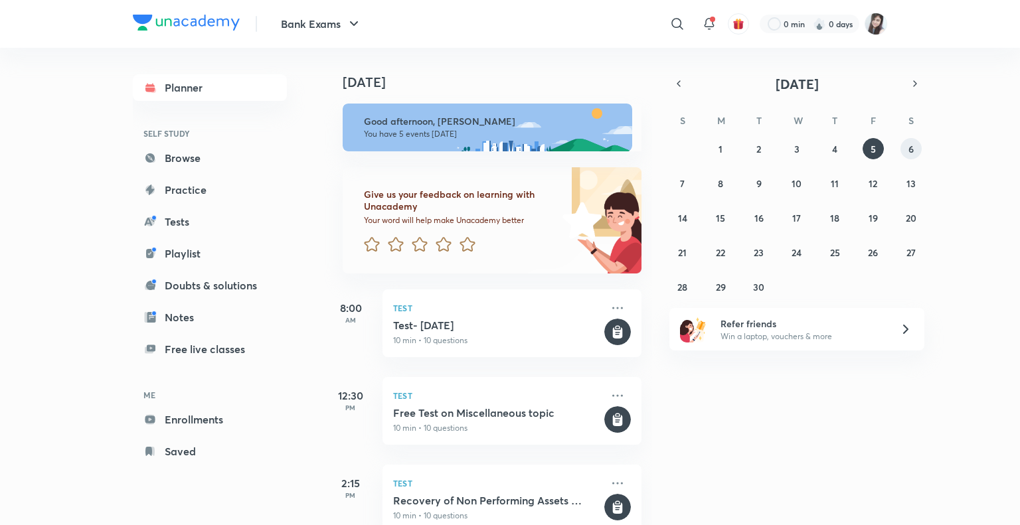
click at [911, 148] on abbr "6" at bounding box center [911, 149] width 5 height 13
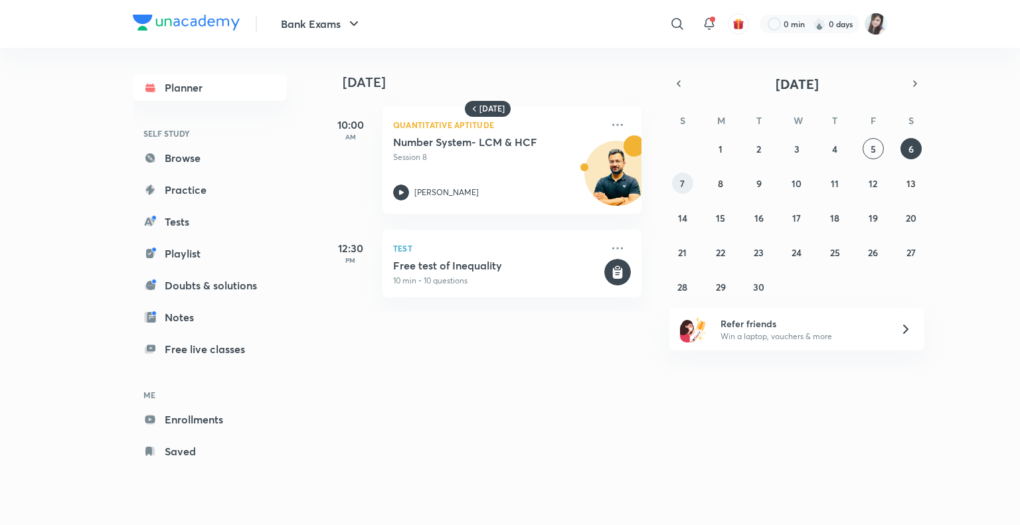
click at [682, 185] on abbr "7" at bounding box center [682, 183] width 5 height 13
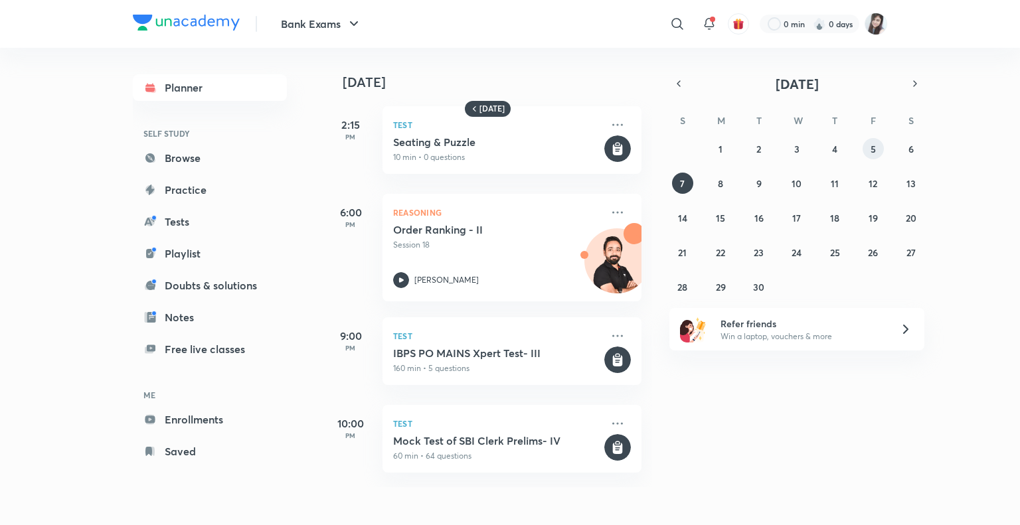
click at [872, 151] on abbr "5" at bounding box center [873, 149] width 5 height 13
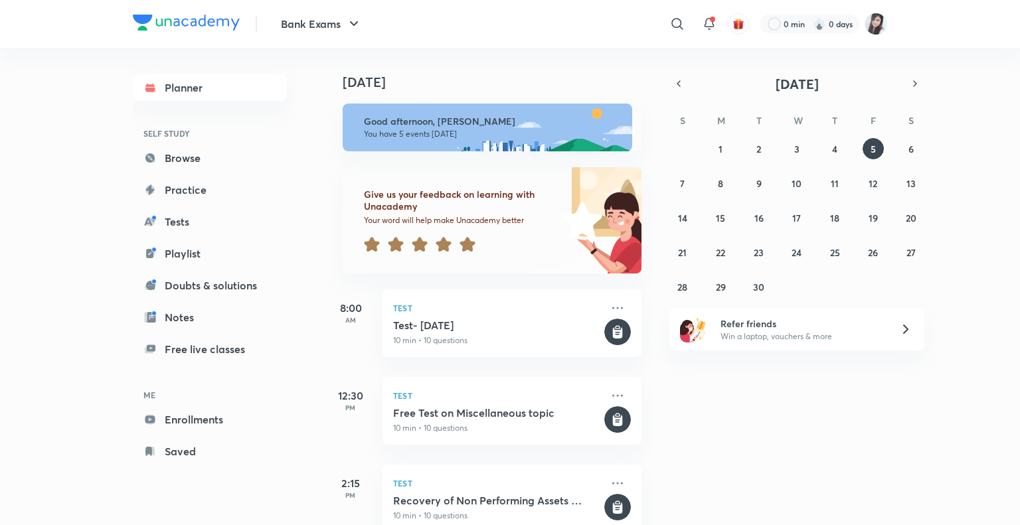
click at [470, 242] on icon at bounding box center [467, 244] width 15 height 15
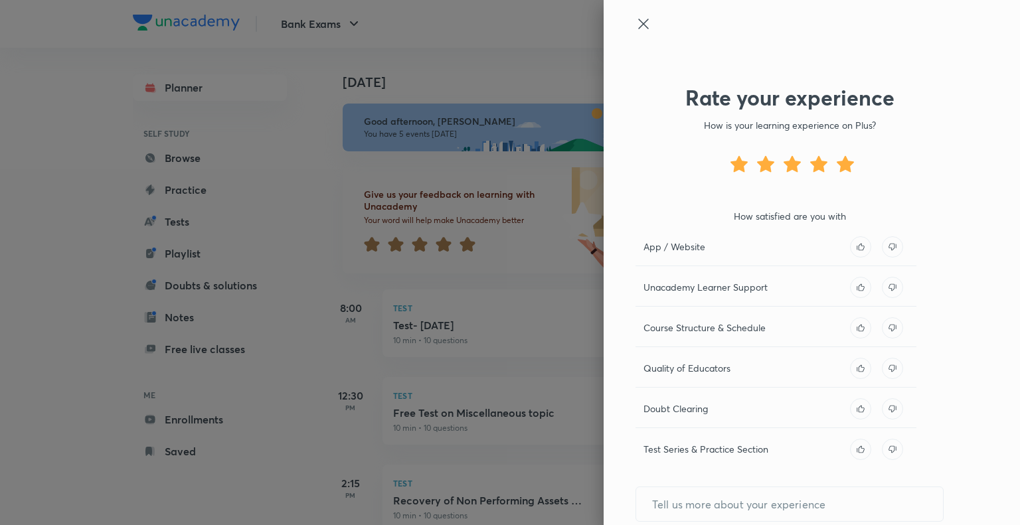
click at [636, 29] on icon at bounding box center [644, 24] width 16 height 16
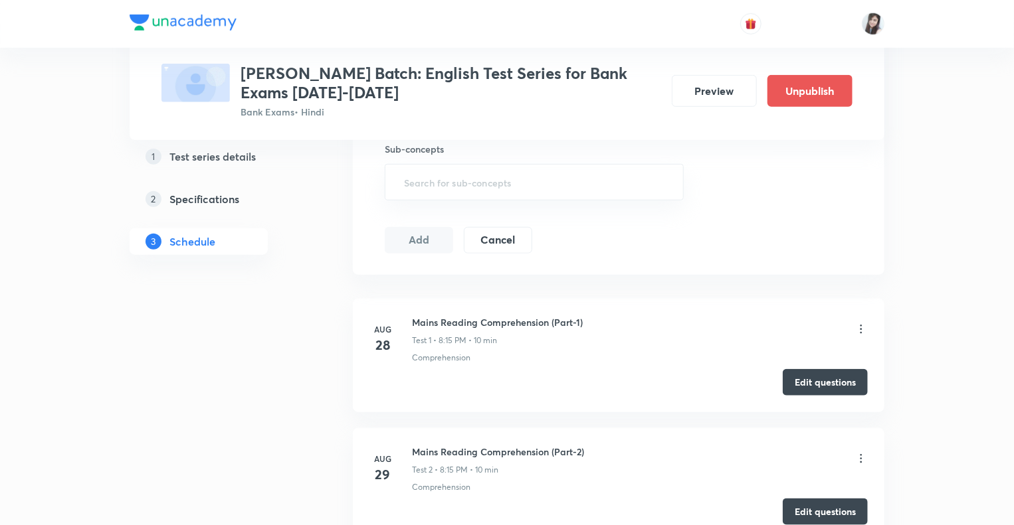
scroll to position [506, 0]
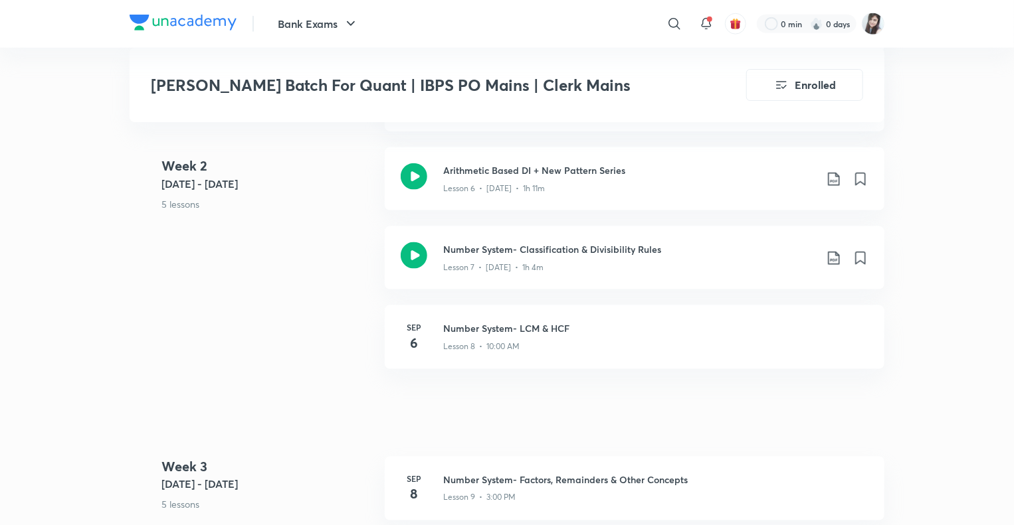
scroll to position [786, 0]
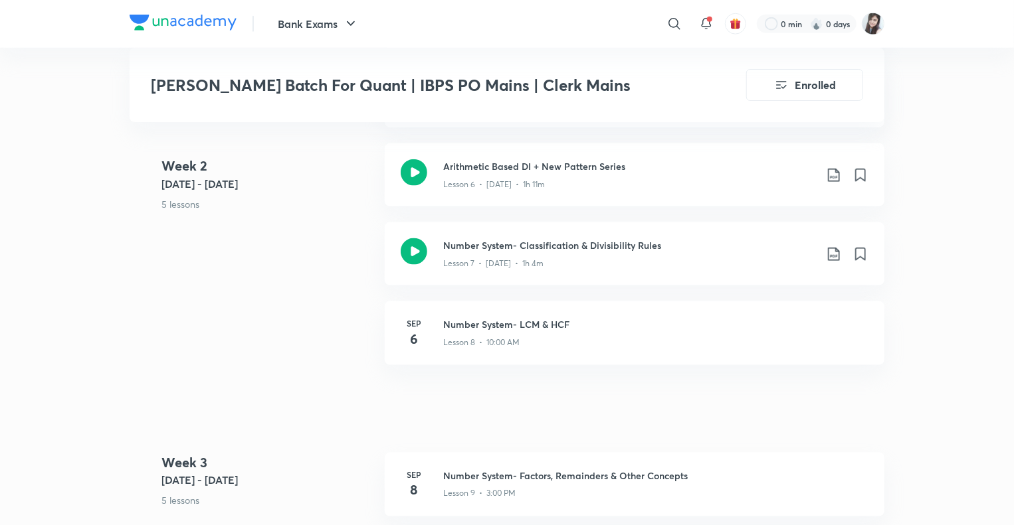
click at [337, 367] on div "Week [DATE] 1 - [DATE] 5 lessons Mains Level Quadratic Equations Questions Less…" at bounding box center [507, 183] width 755 height 396
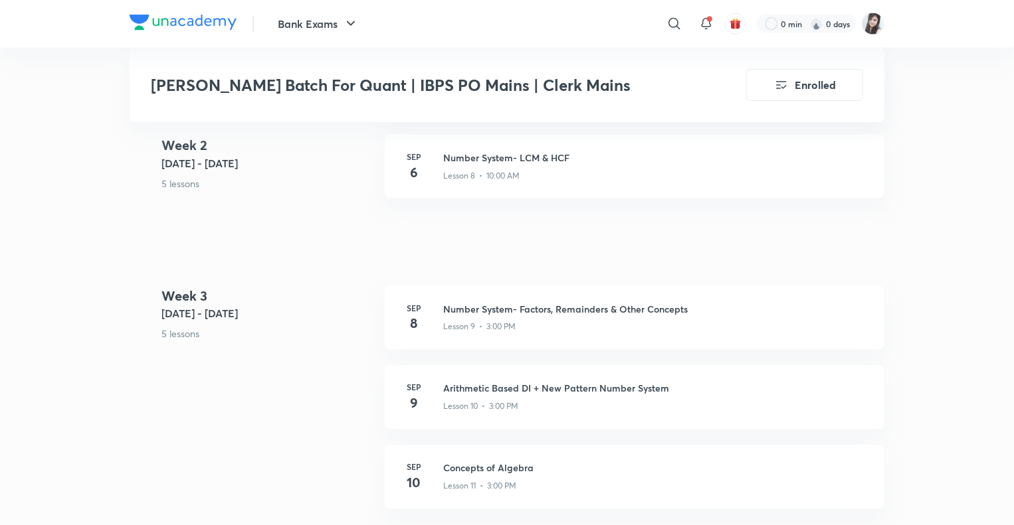
scroll to position [972, 0]
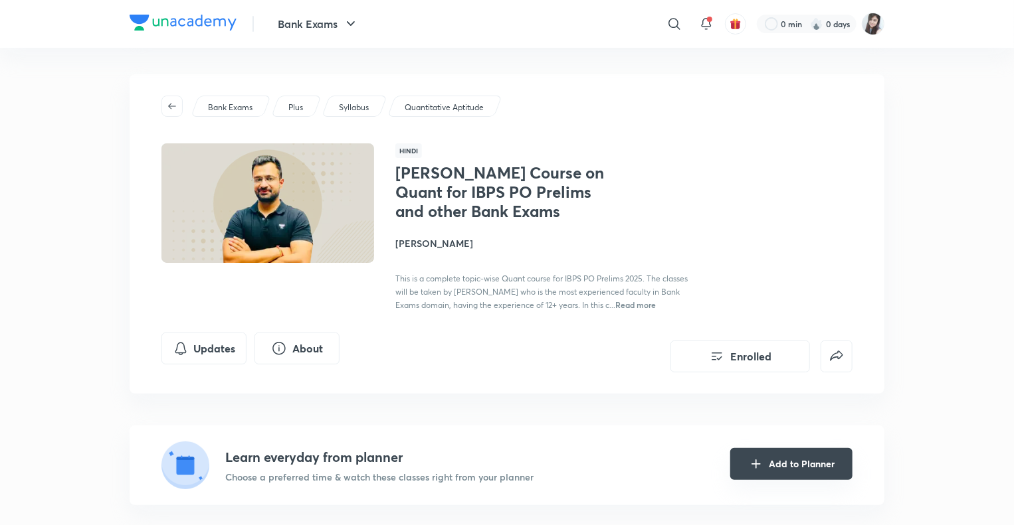
click at [784, 470] on button "Add to Planner" at bounding box center [791, 464] width 122 height 32
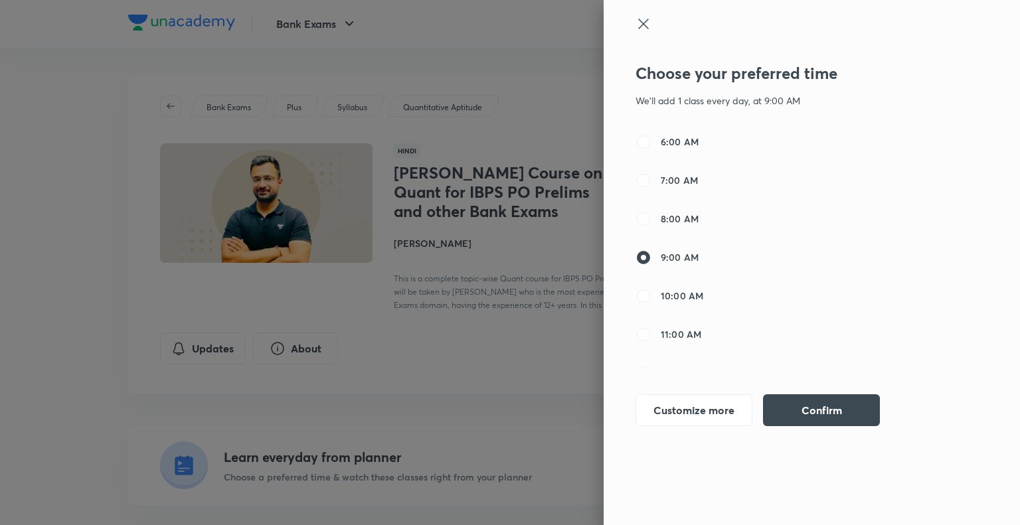
click at [643, 19] on icon at bounding box center [644, 24] width 16 height 16
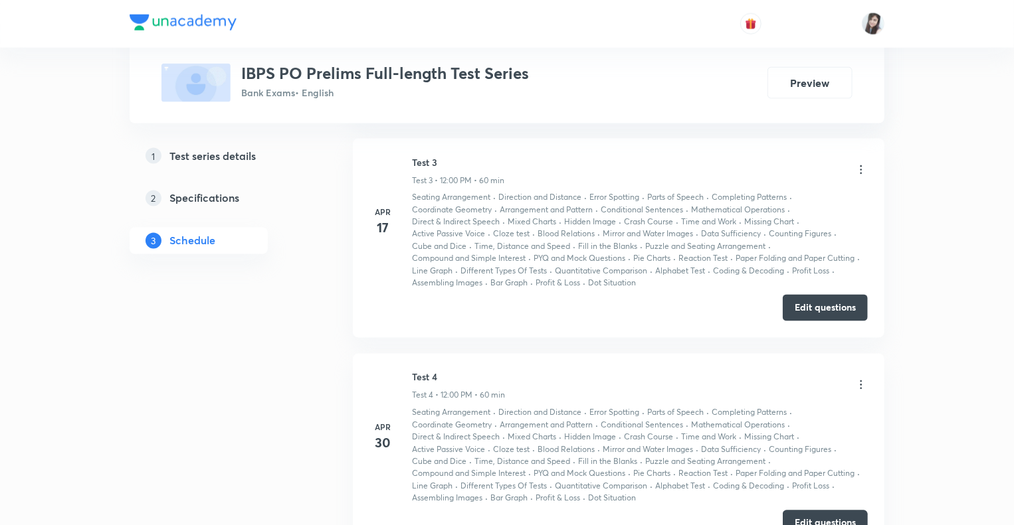
scroll to position [1079, 0]
click at [817, 513] on button "Edit questions" at bounding box center [824, 519] width 85 height 27
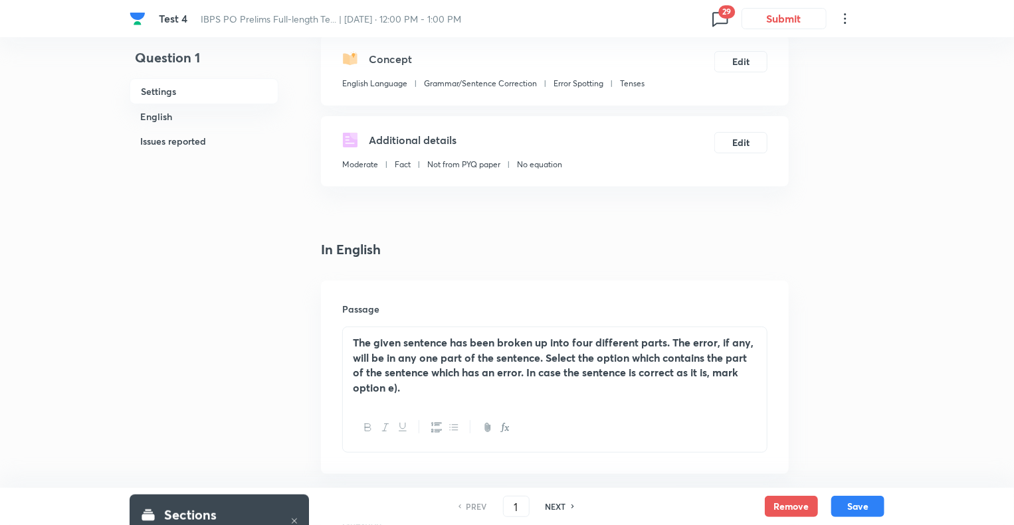
scroll to position [292, 0]
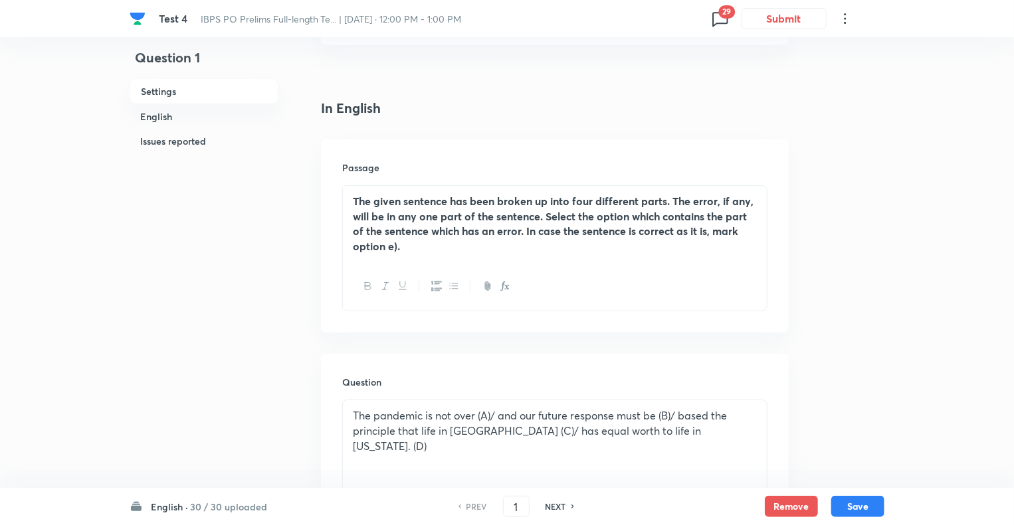
click at [724, 21] on icon at bounding box center [719, 18] width 21 height 21
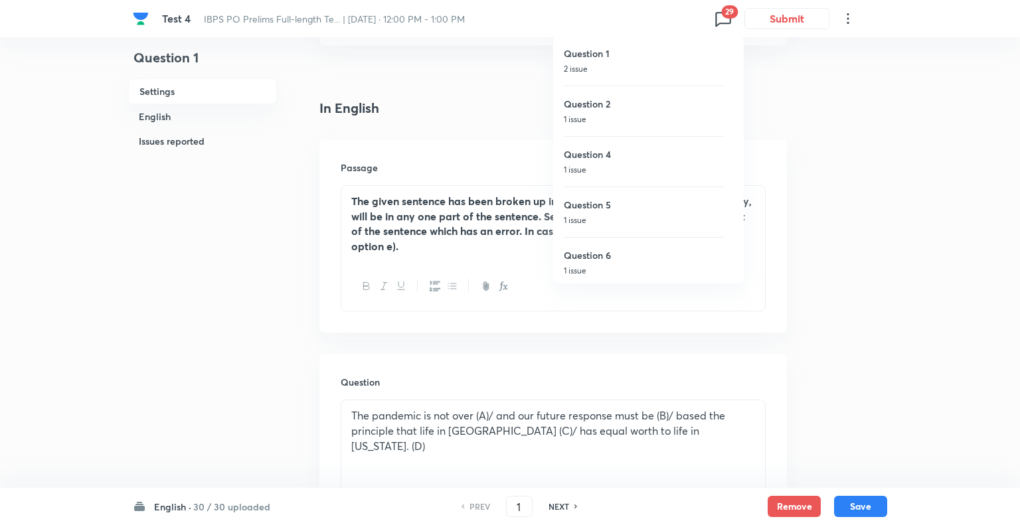
click at [615, 82] on div "Question 1 2 issue" at bounding box center [643, 61] width 159 height 50
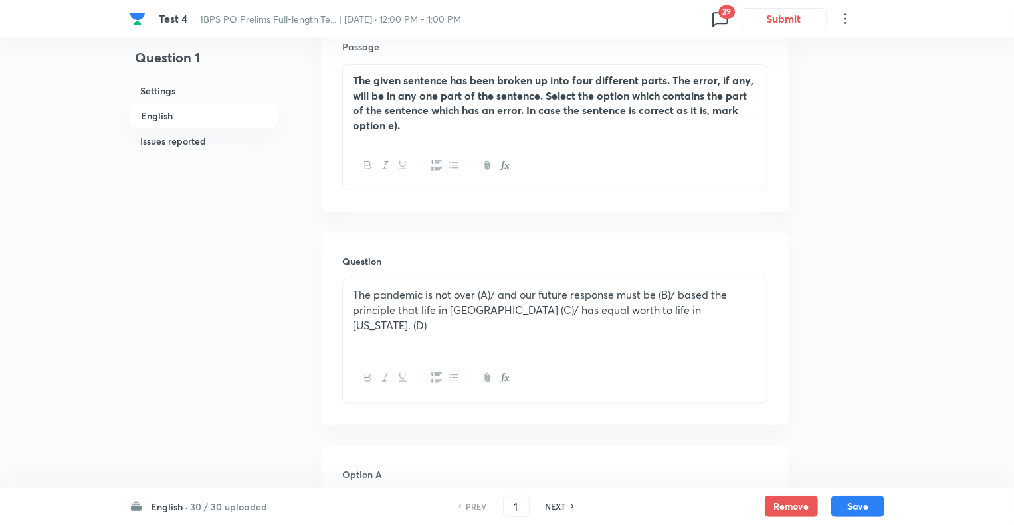
scroll to position [405, 0]
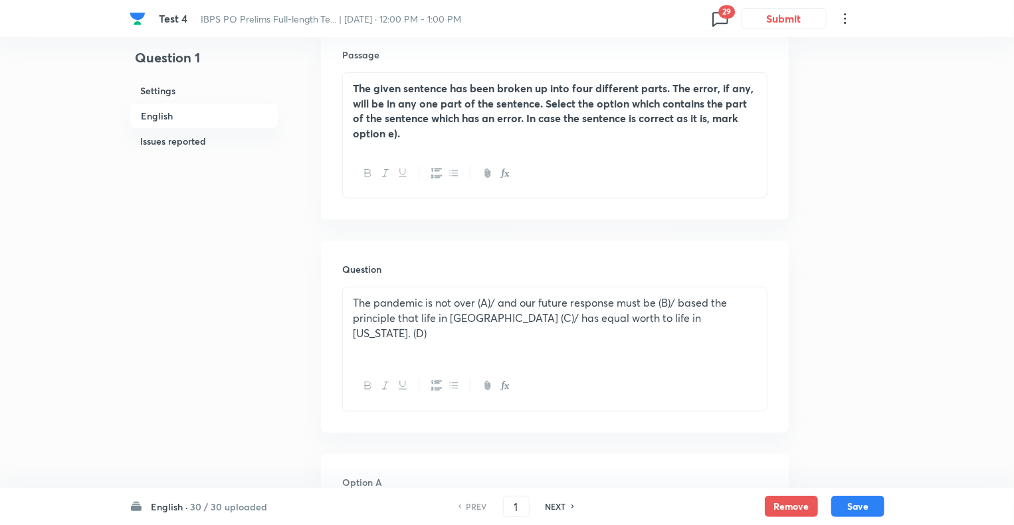
click at [722, 13] on span "29" at bounding box center [726, 11] width 17 height 13
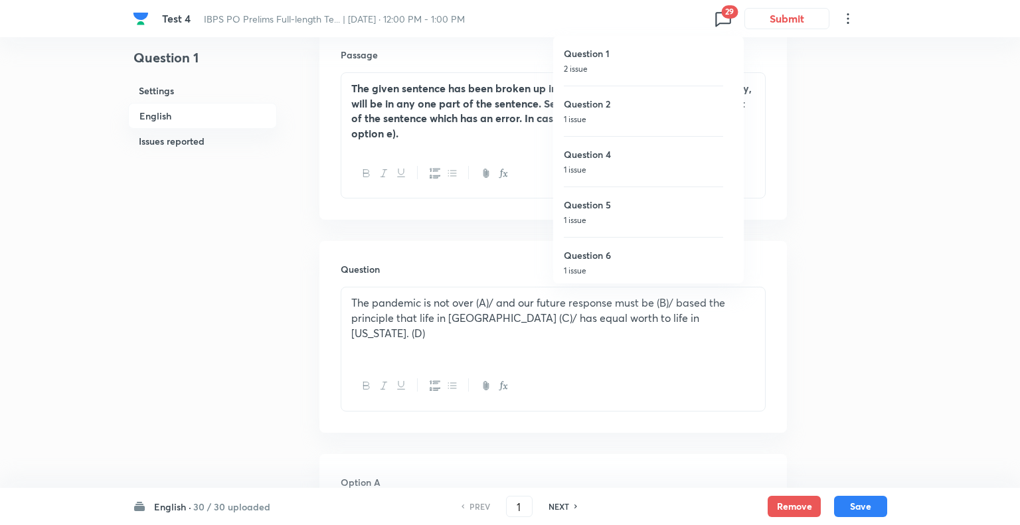
click at [593, 164] on p "1 issue" at bounding box center [643, 170] width 159 height 12
type input "4"
checkbox input "false"
checkbox input "true"
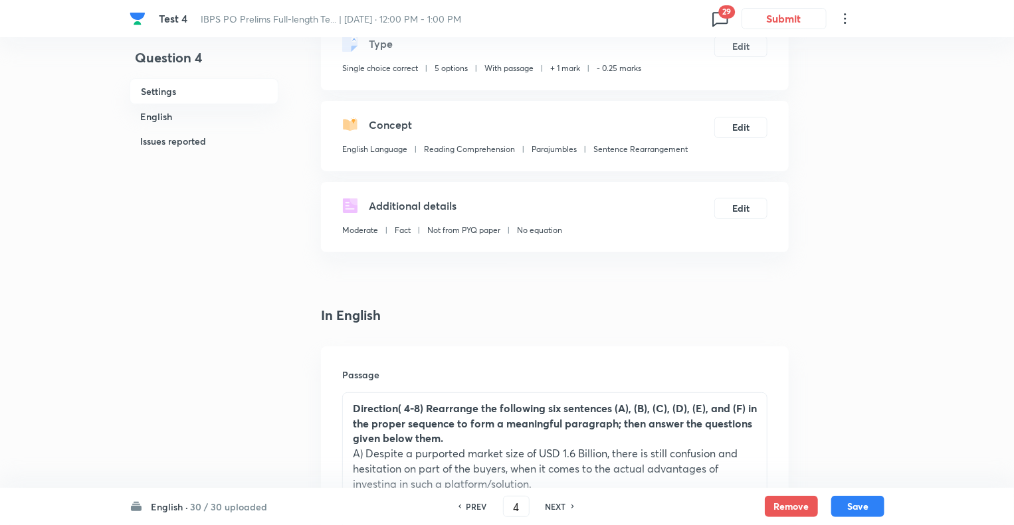
scroll to position [86, 0]
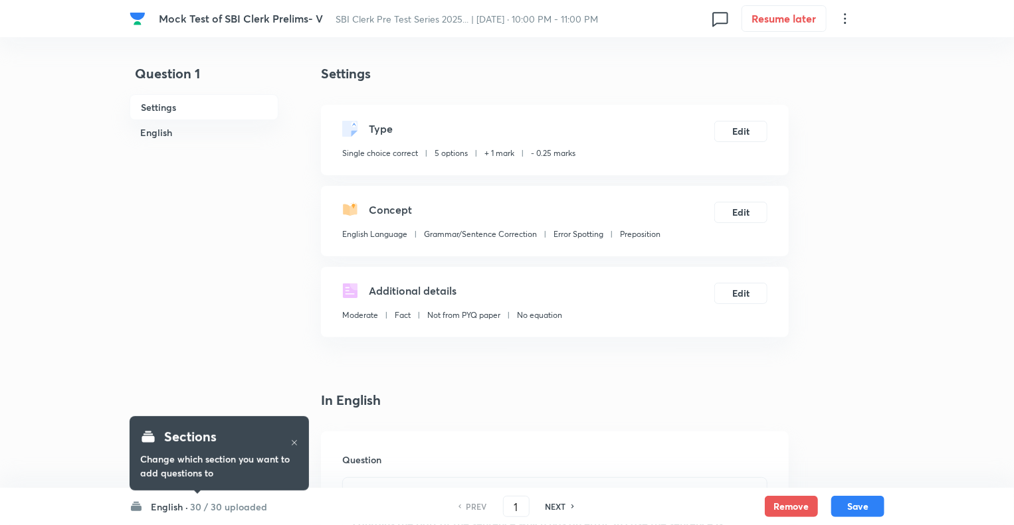
click at [166, 509] on h6 "English ·" at bounding box center [169, 507] width 37 height 14
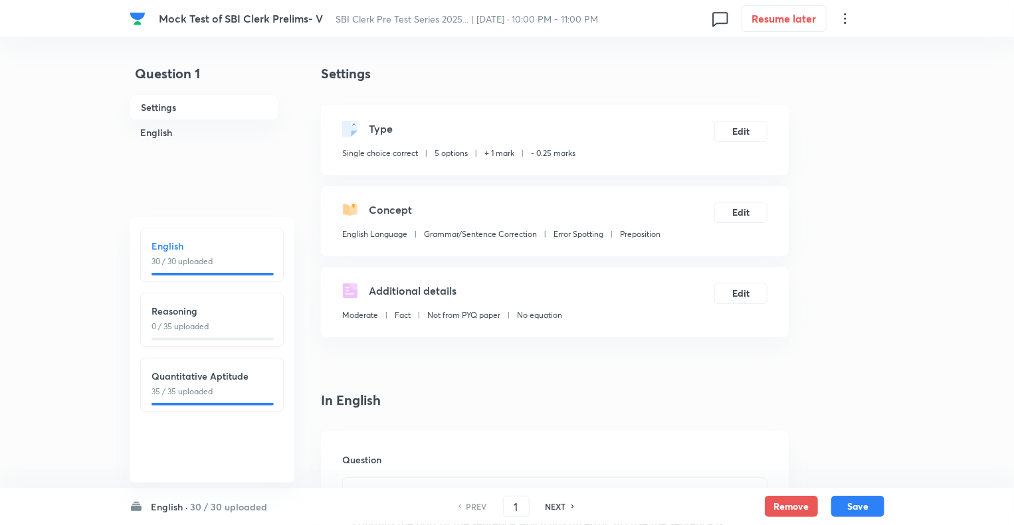
click at [230, 254] on div "English 30 / 30 uploaded" at bounding box center [211, 253] width 121 height 29
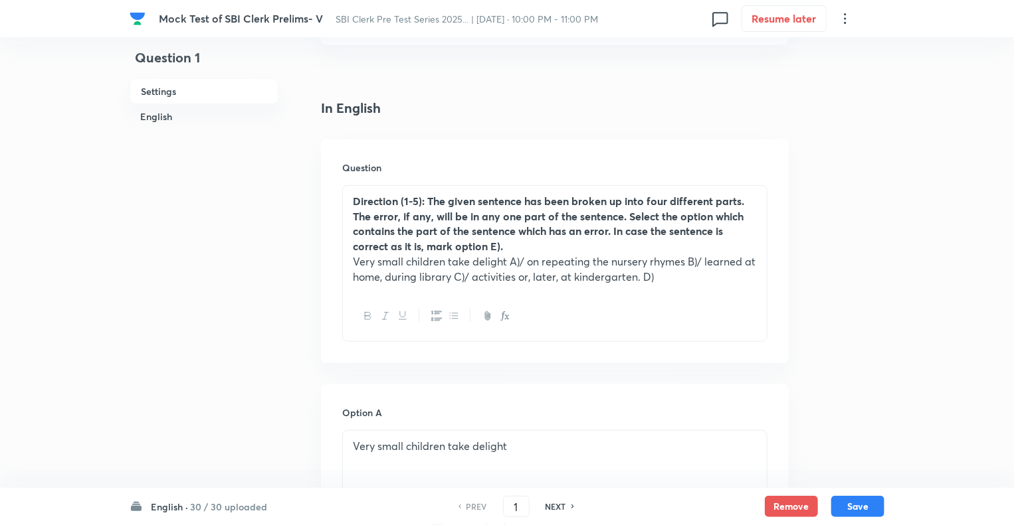
scroll to position [319, 0]
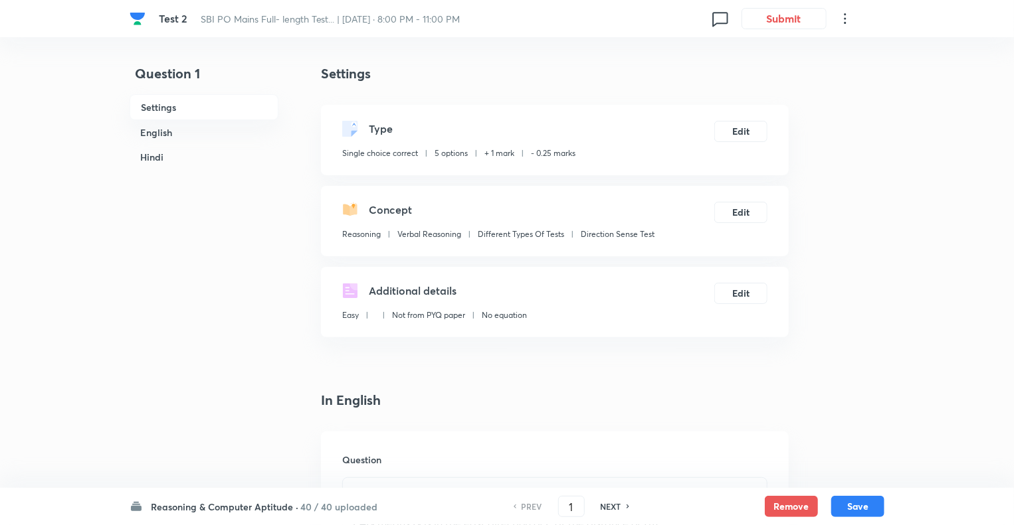
click at [178, 500] on h6 "Reasoning & Computer Aptitude ·" at bounding box center [224, 507] width 147 height 14
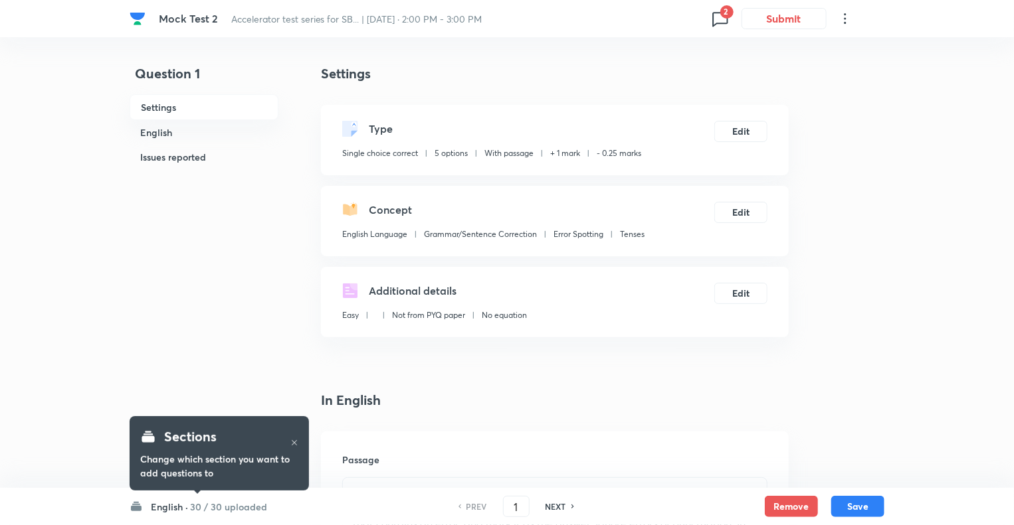
click at [719, 21] on icon at bounding box center [719, 18] width 21 height 21
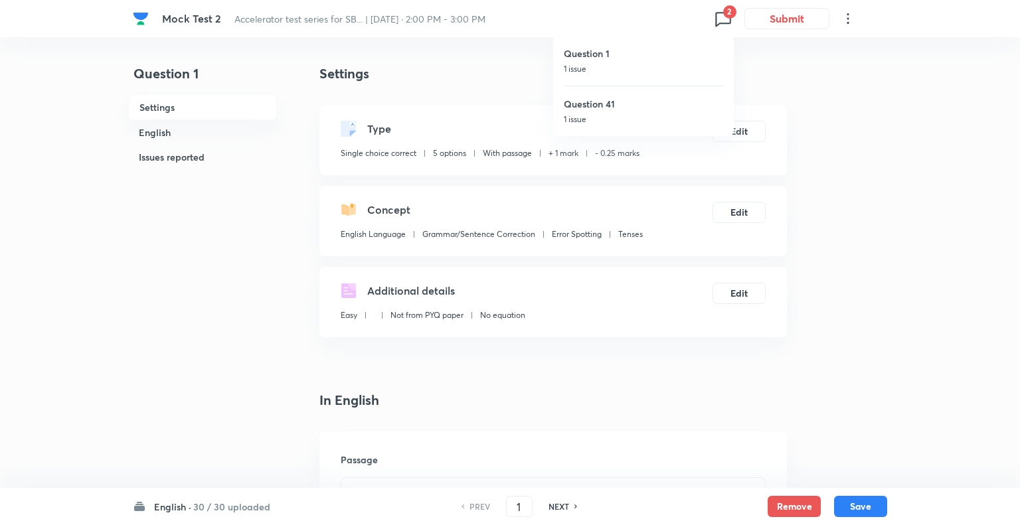
click at [603, 65] on p "1 issue" at bounding box center [643, 69] width 159 height 12
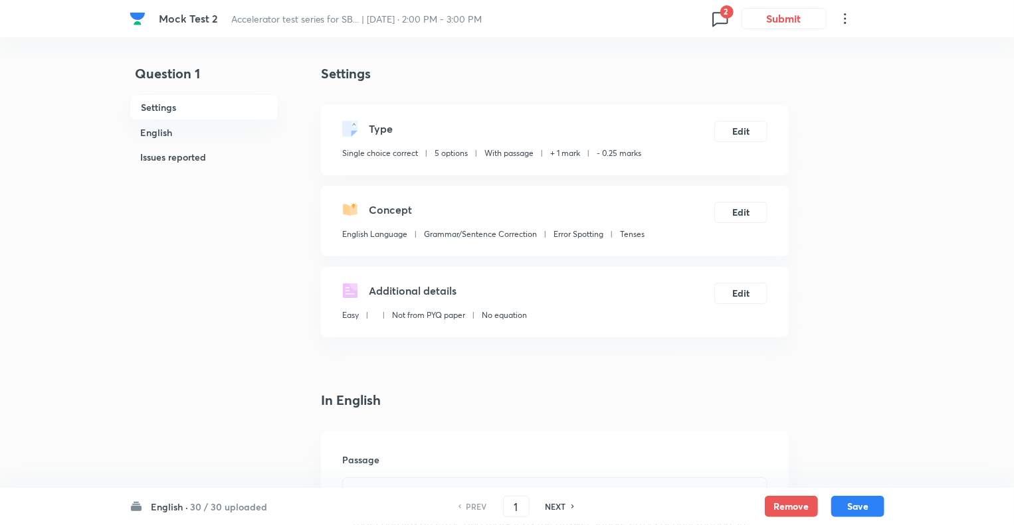
click at [163, 503] on h6 "English ·" at bounding box center [169, 507] width 37 height 14
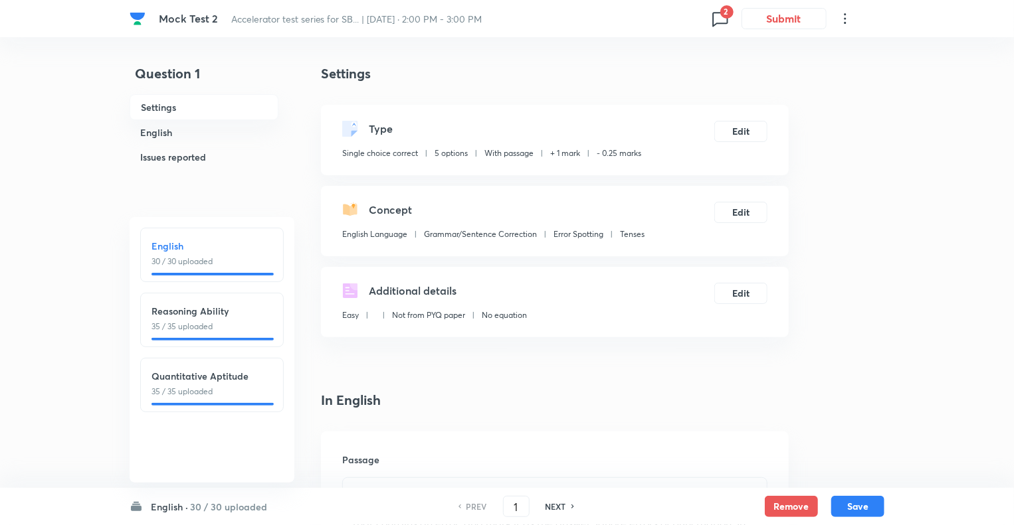
click at [215, 390] on p "35 / 35 uploaded" at bounding box center [211, 392] width 121 height 12
type input "66"
checkbox input "true"
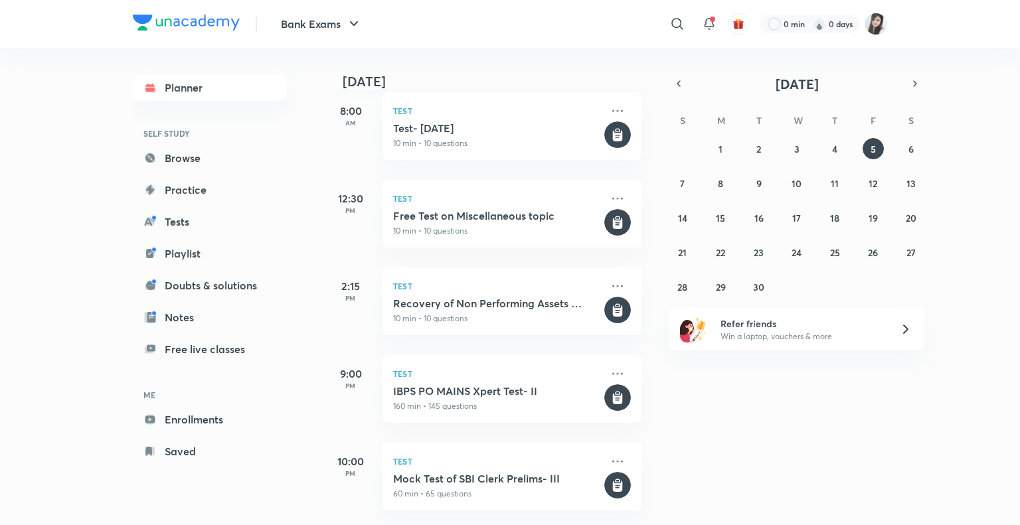
scroll to position [207, 0]
click at [840, 151] on button "4" at bounding box center [834, 148] width 21 height 21
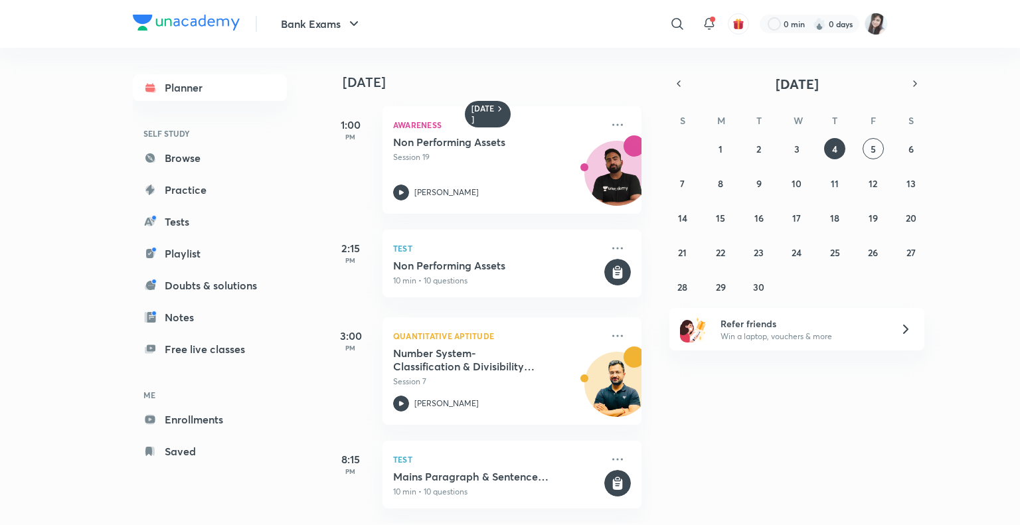
scroll to position [0, 0]
click at [763, 282] on abbr "30" at bounding box center [758, 287] width 11 height 13
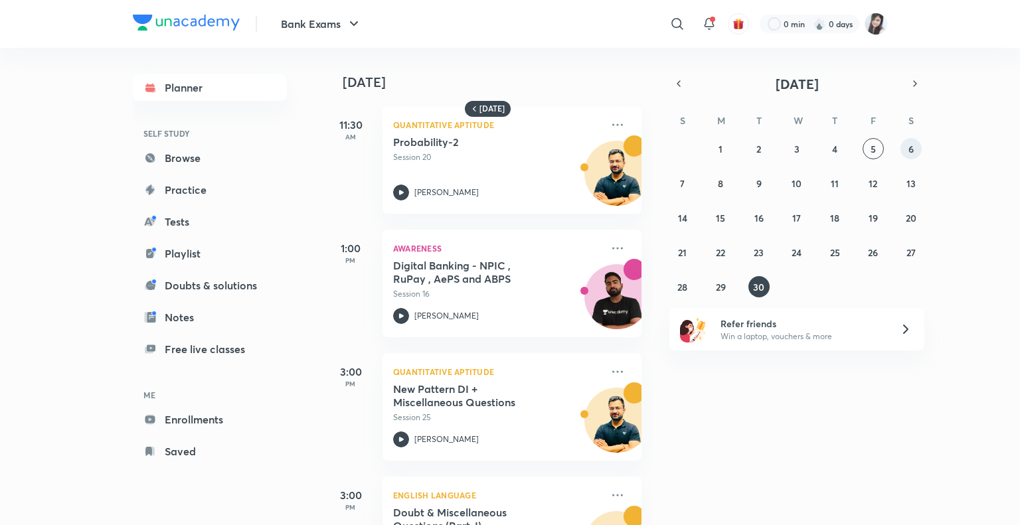
click at [914, 146] on button "6" at bounding box center [911, 148] width 21 height 21
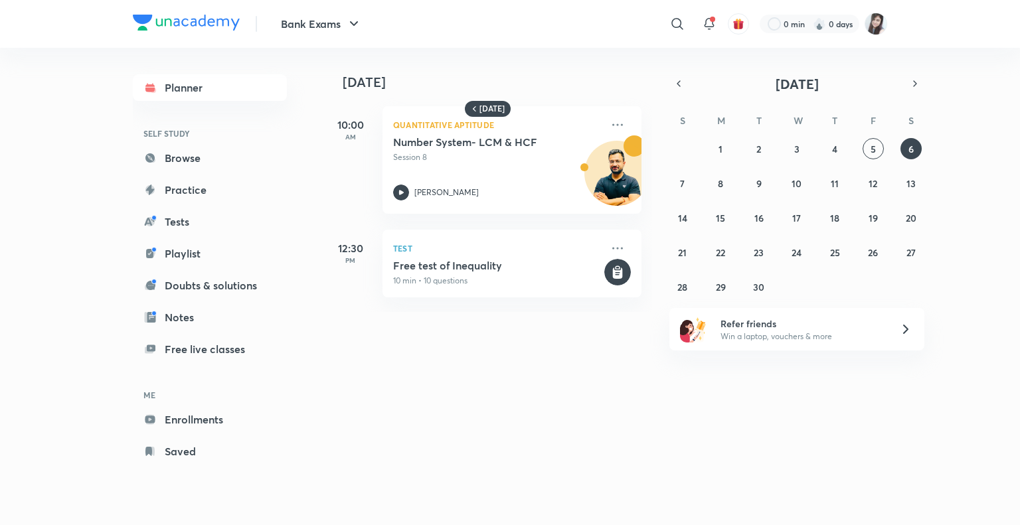
click at [882, 140] on div "31 1 2 3 4 5 6 7 8 9 10 11 12 13 14 15 16 17 18 19 20 21 22 23 24 25 26 27 28 2…" at bounding box center [797, 217] width 255 height 159
click at [872, 145] on abbr "5" at bounding box center [873, 149] width 5 height 13
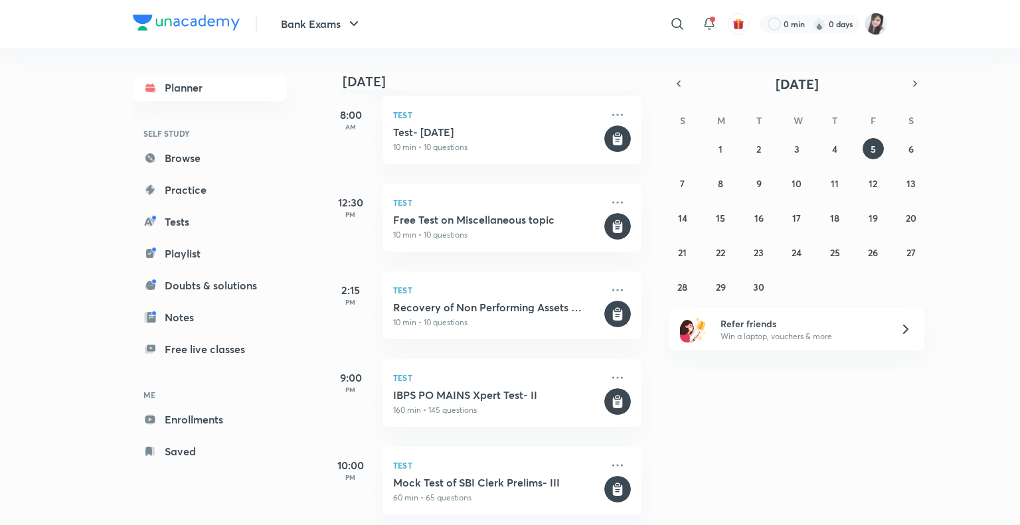
scroll to position [207, 0]
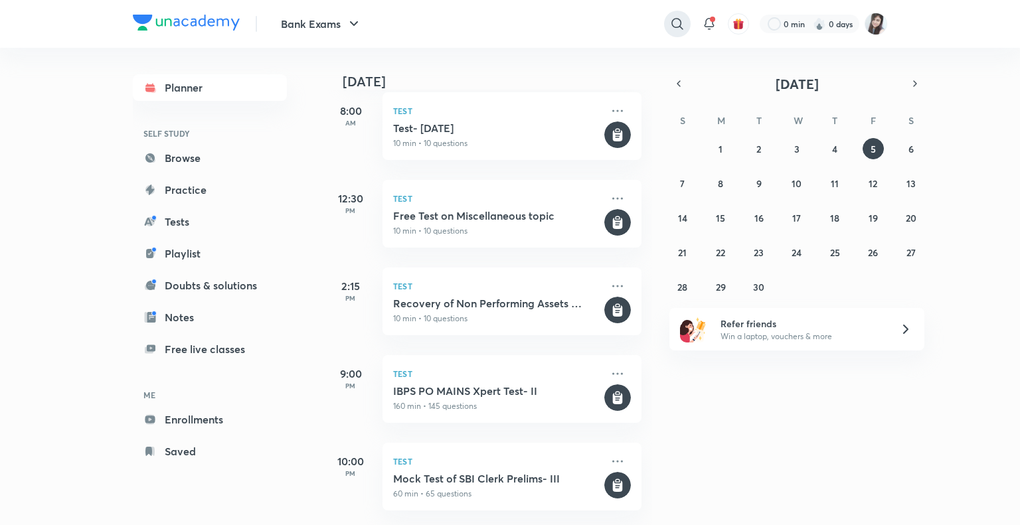
click at [678, 23] on icon at bounding box center [678, 24] width 16 height 16
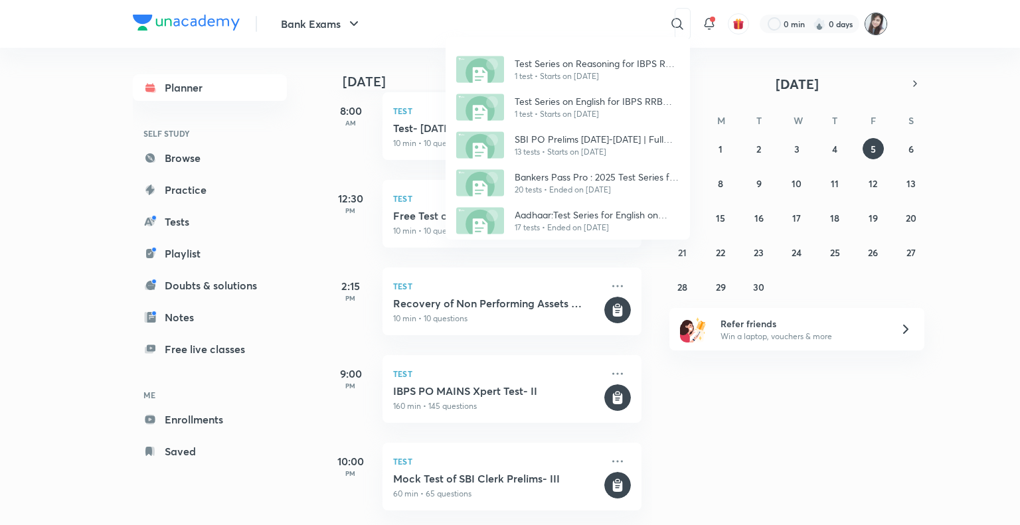
click at [869, 27] on div "Test Series on Reasoning for IBPS RRB 2024 Mains Officer Scale-I (PO), Mar 2024…" at bounding box center [510, 262] width 1020 height 525
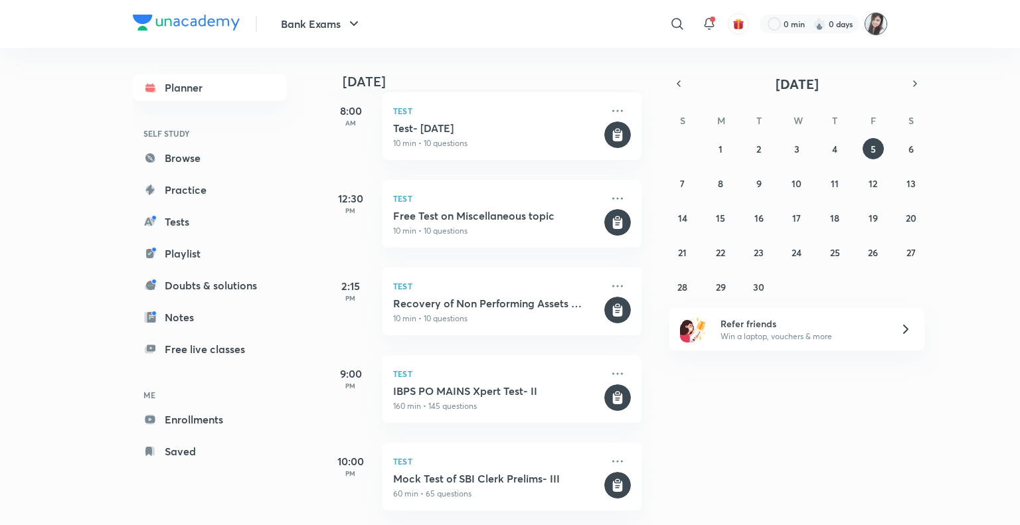
click at [869, 27] on img at bounding box center [876, 24] width 23 height 23
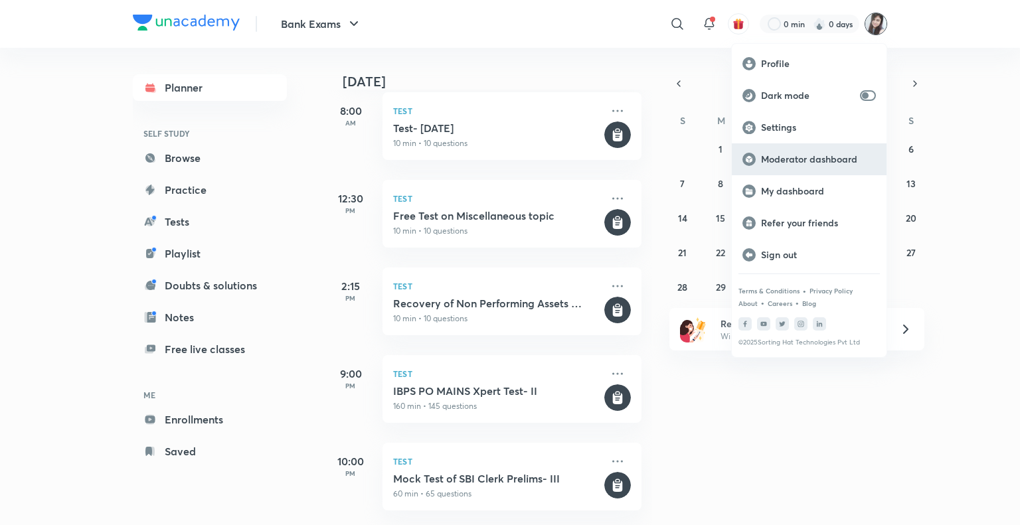
click at [807, 167] on div "Moderator dashboard" at bounding box center [809, 159] width 155 height 32
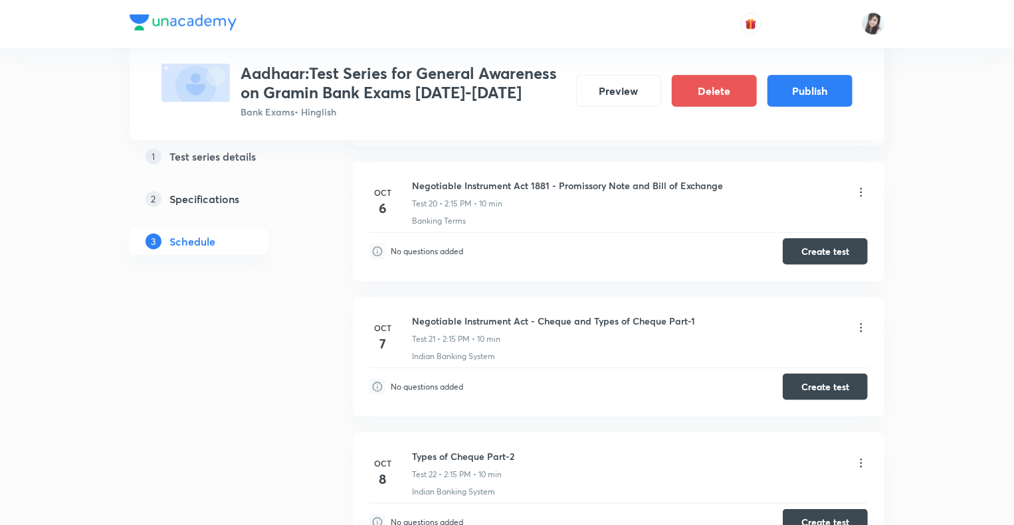
scroll to position [3355, 0]
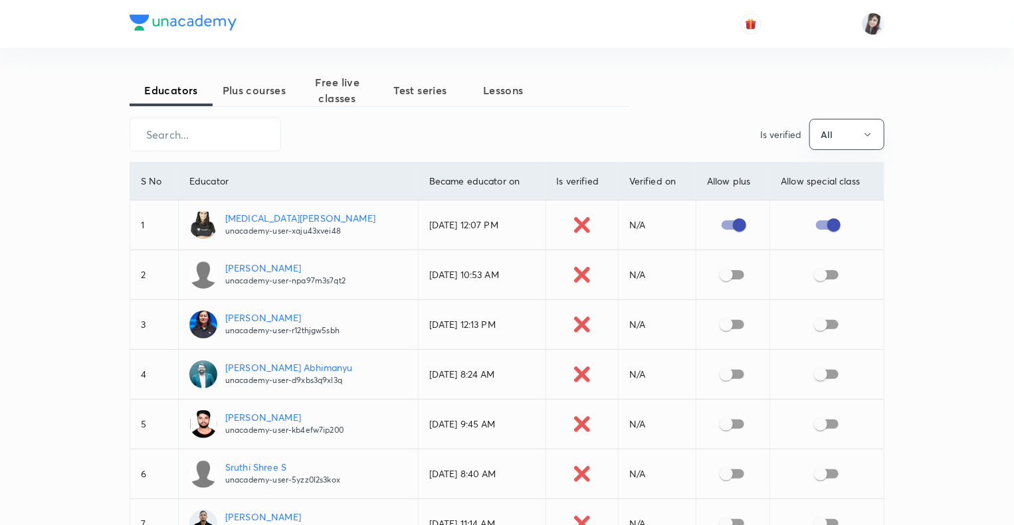
click at [423, 90] on span "Test series" at bounding box center [420, 90] width 83 height 16
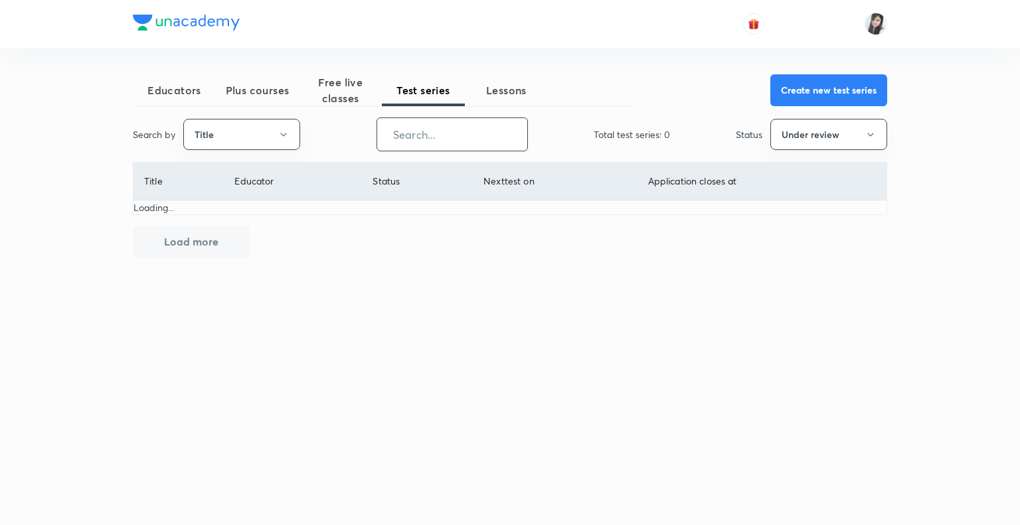
click at [422, 127] on input "text" at bounding box center [452, 135] width 150 height 34
type input "avp"
click at [866, 130] on icon "button" at bounding box center [871, 135] width 11 height 11
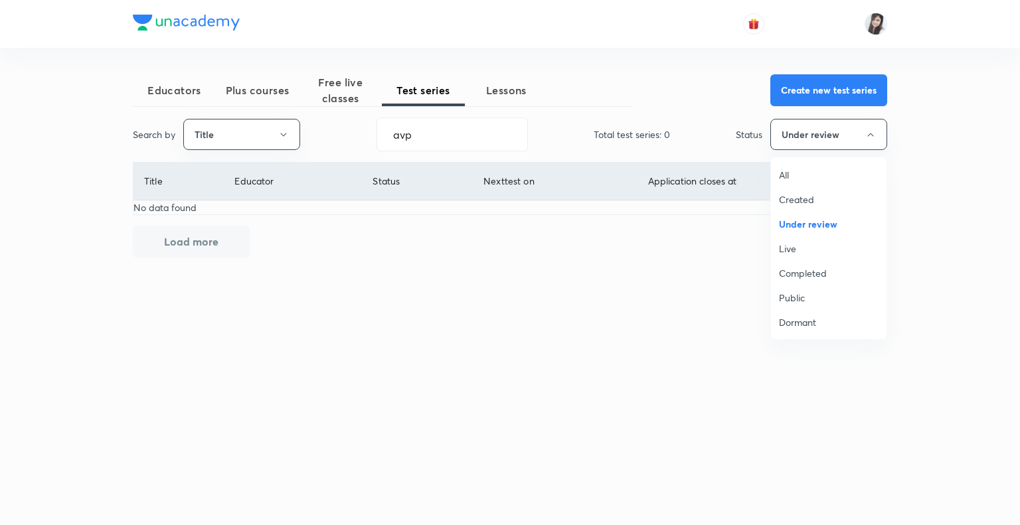
click at [786, 174] on span "All" at bounding box center [829, 175] width 100 height 14
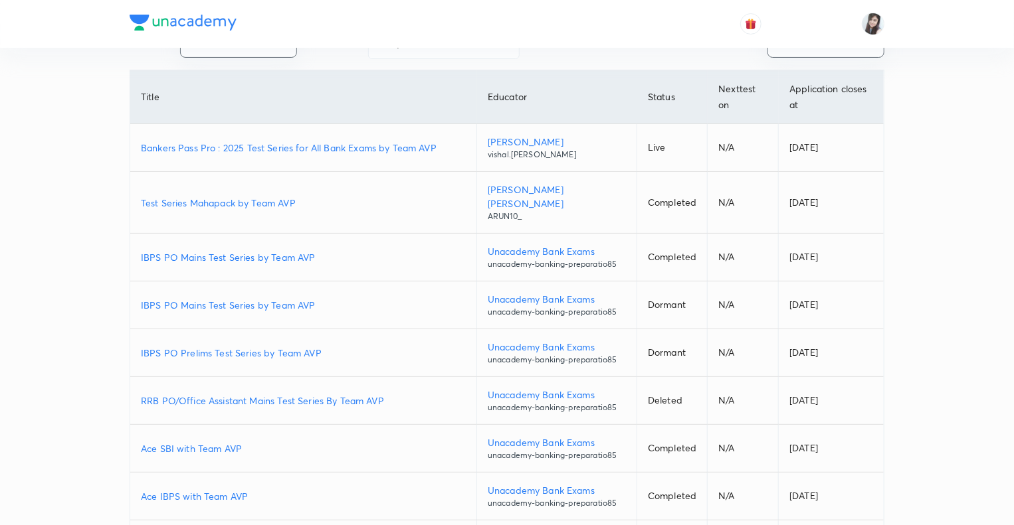
scroll to position [308, 0]
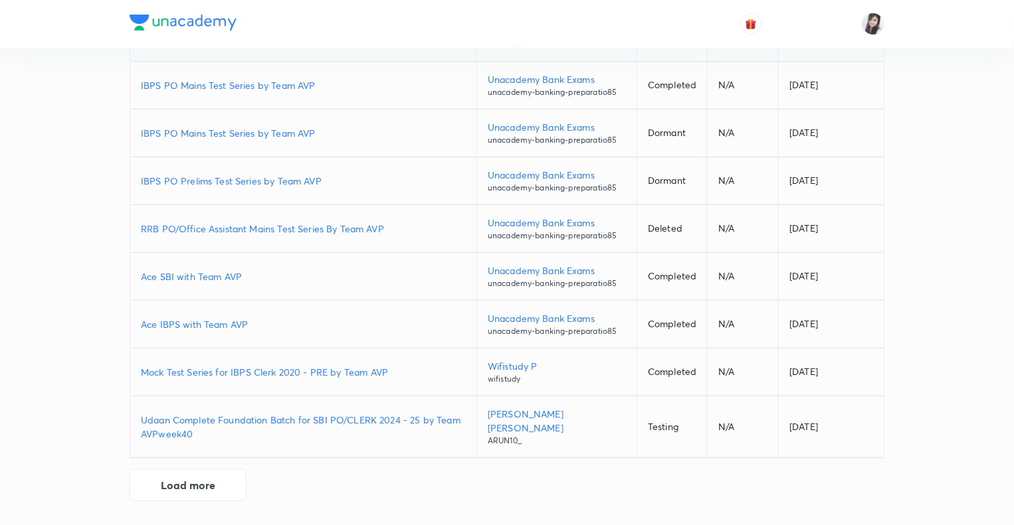
click at [202, 329] on p "Ace IBPS with Team AVP" at bounding box center [303, 325] width 325 height 14
click at [211, 275] on p "Ace SBI with Team AVP" at bounding box center [303, 277] width 325 height 14
click at [255, 222] on p "RRB PO/Office Assistant Mains Test Series By Team AVP" at bounding box center [303, 229] width 325 height 14
click at [257, 174] on p "IBPS PO Prelims Test Series by Team AVP" at bounding box center [303, 181] width 325 height 14
click at [308, 126] on p "IBPS PO Mains Test Series by Team AVP" at bounding box center [303, 133] width 325 height 14
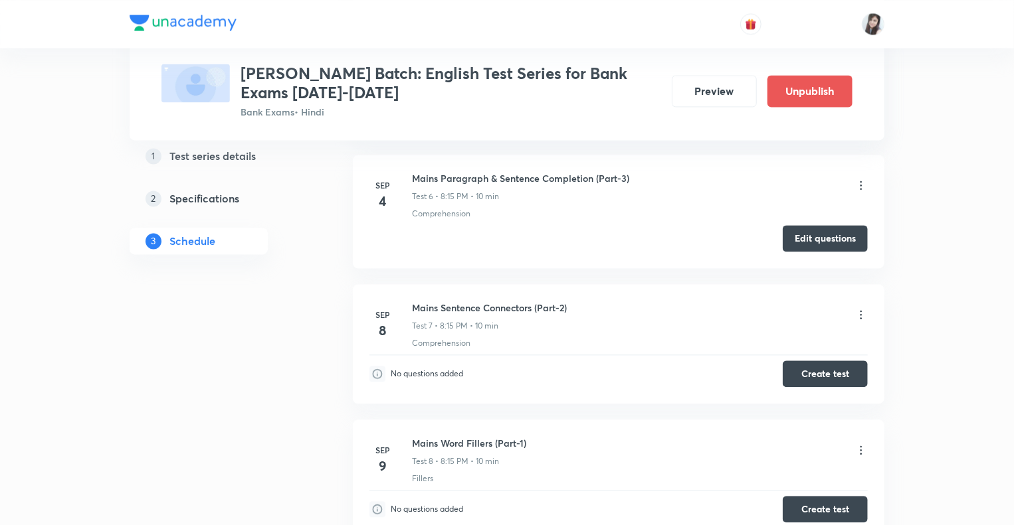
scroll to position [1302, 0]
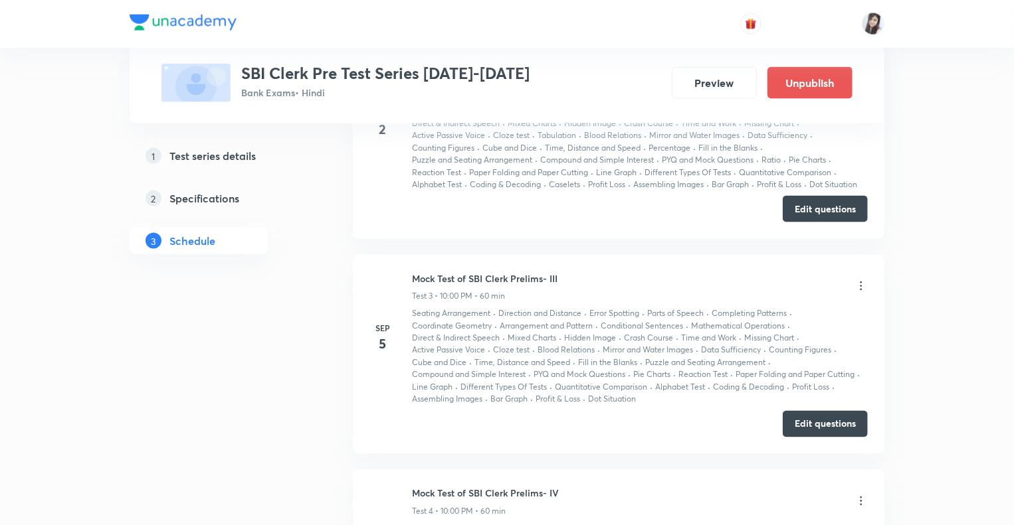
scroll to position [1010, 0]
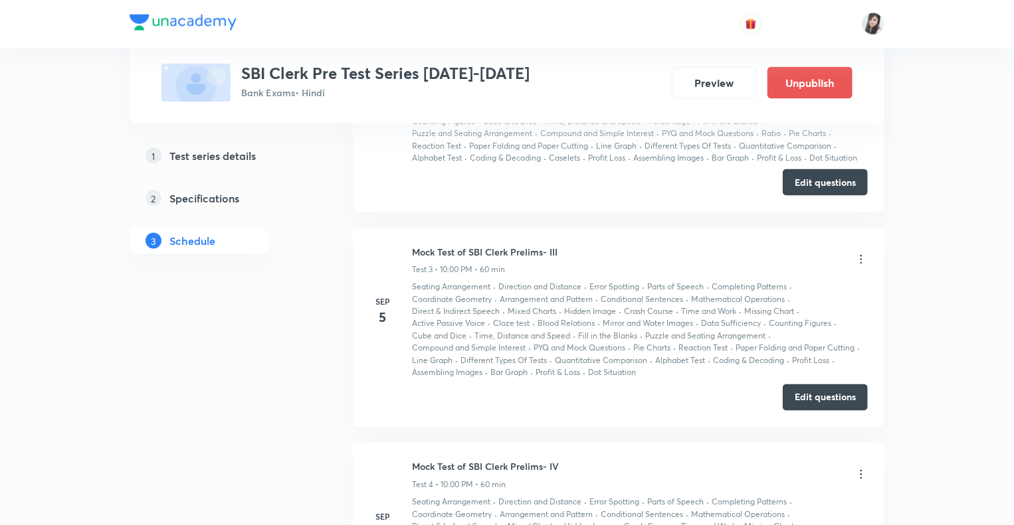
click at [860, 258] on icon at bounding box center [860, 259] width 13 height 13
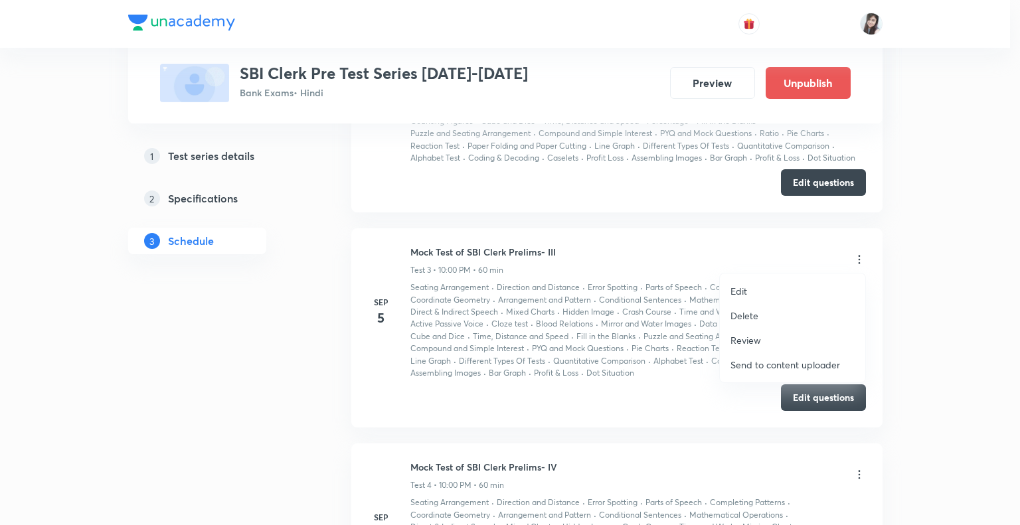
click at [741, 292] on p "Edit" at bounding box center [739, 291] width 17 height 14
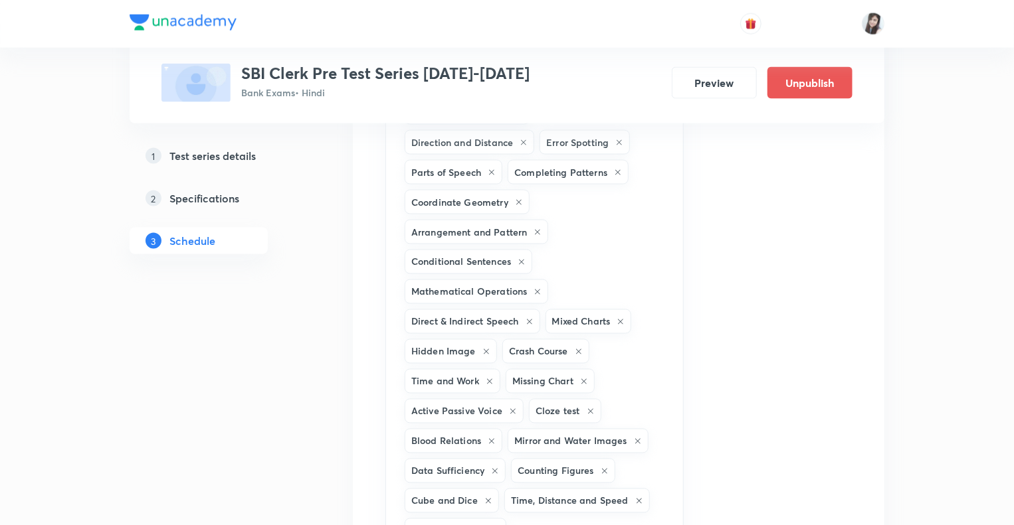
click at [223, 393] on div "1 Test series details 2 Specifications 3 Schedule" at bounding box center [220, 443] width 181 height 2459
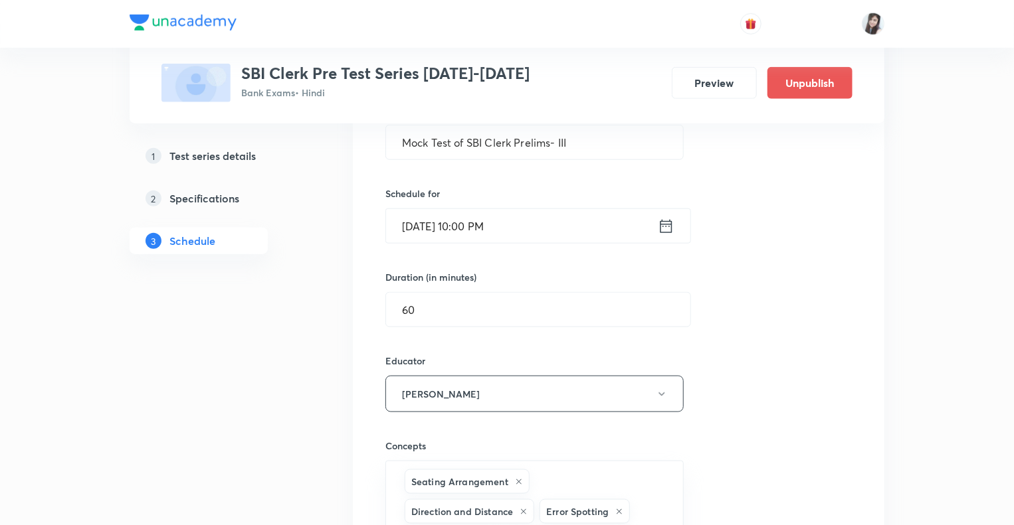
scroll to position [638, 0]
click at [668, 232] on icon at bounding box center [666, 229] width 17 height 19
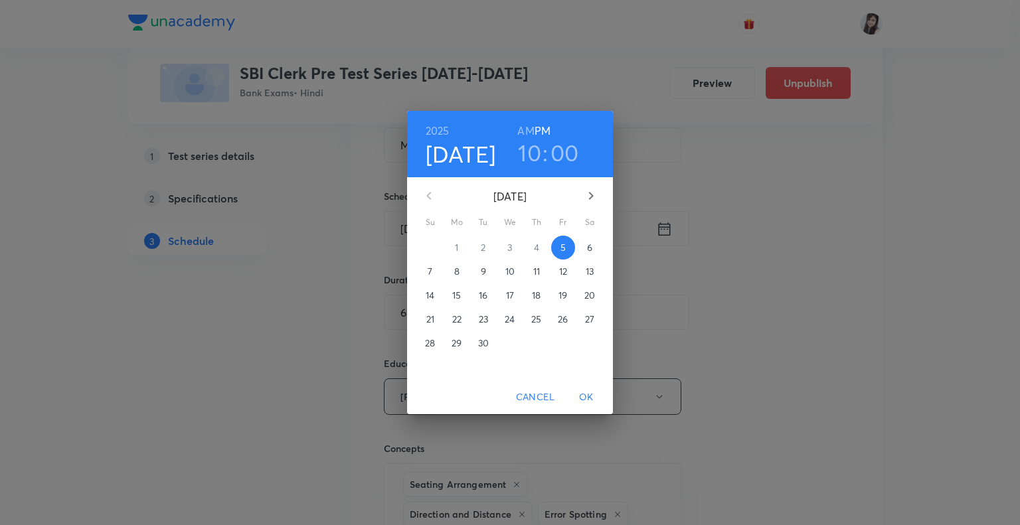
click at [564, 159] on h3 "00" at bounding box center [565, 153] width 29 height 28
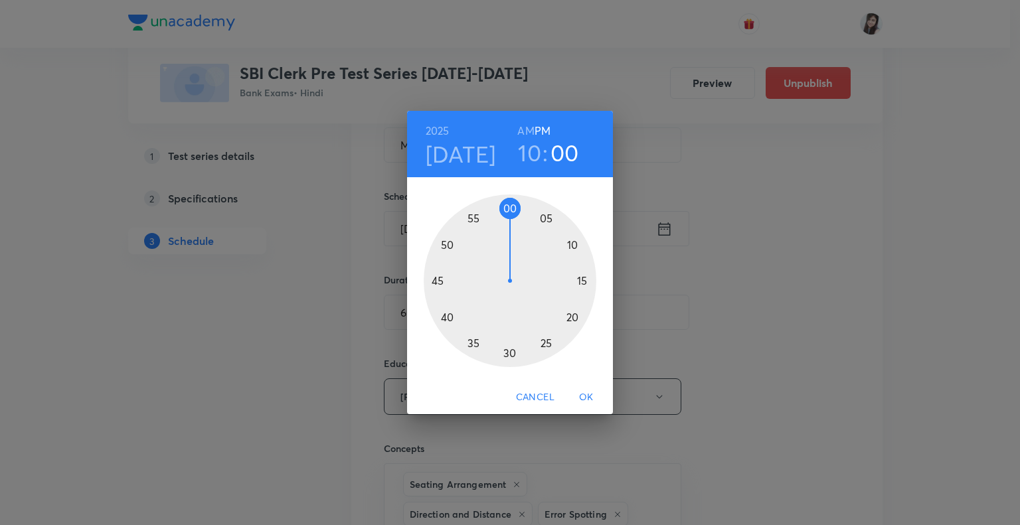
click at [545, 220] on div at bounding box center [510, 281] width 173 height 173
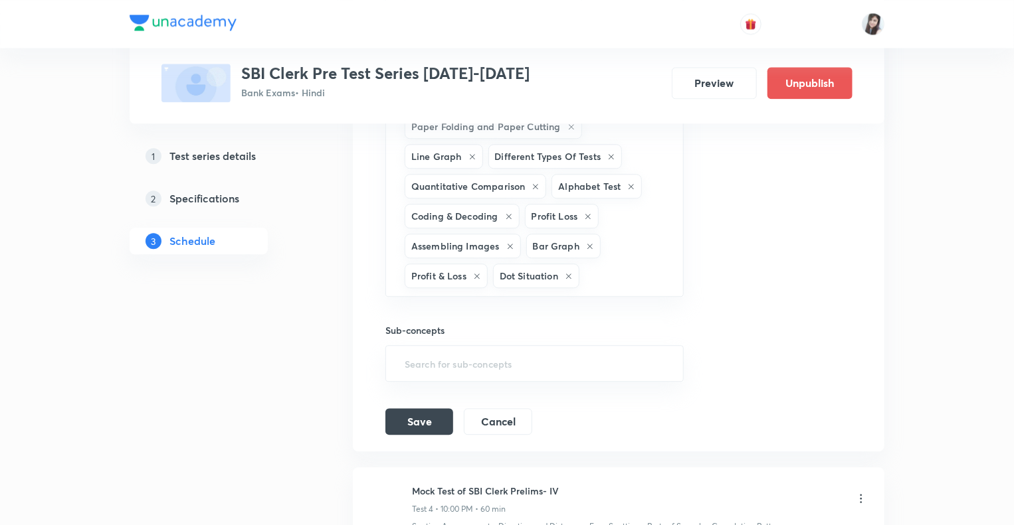
scroll to position [1621, 0]
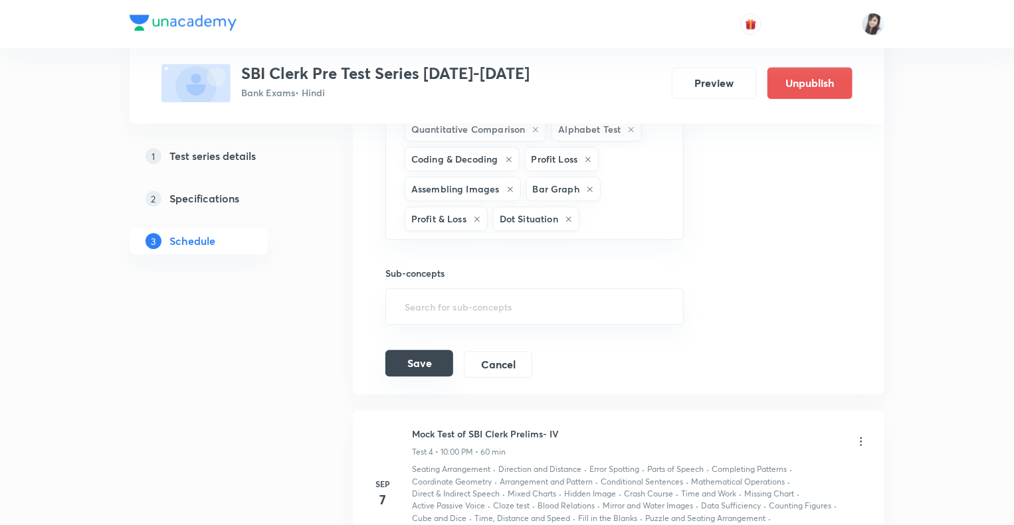
click at [426, 350] on button "Save" at bounding box center [419, 363] width 68 height 27
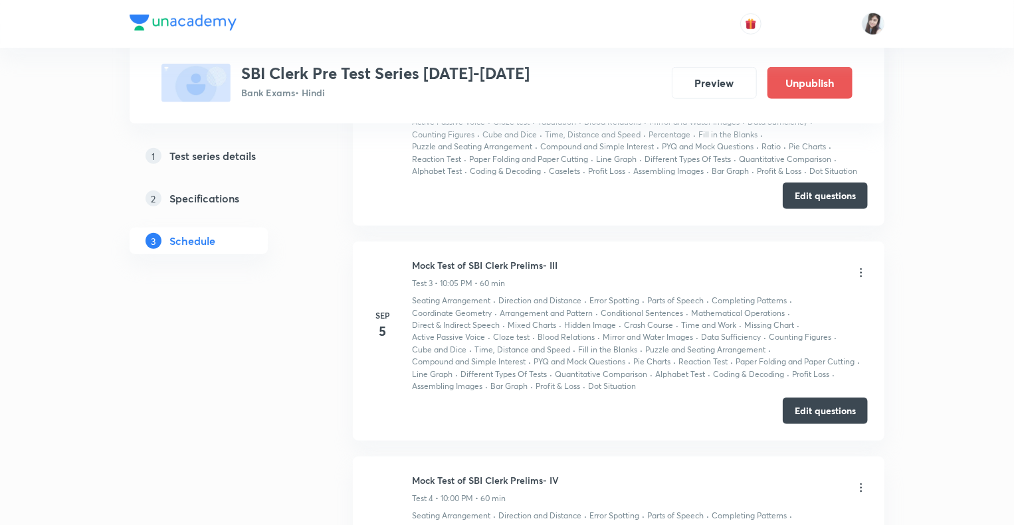
scroll to position [440, 0]
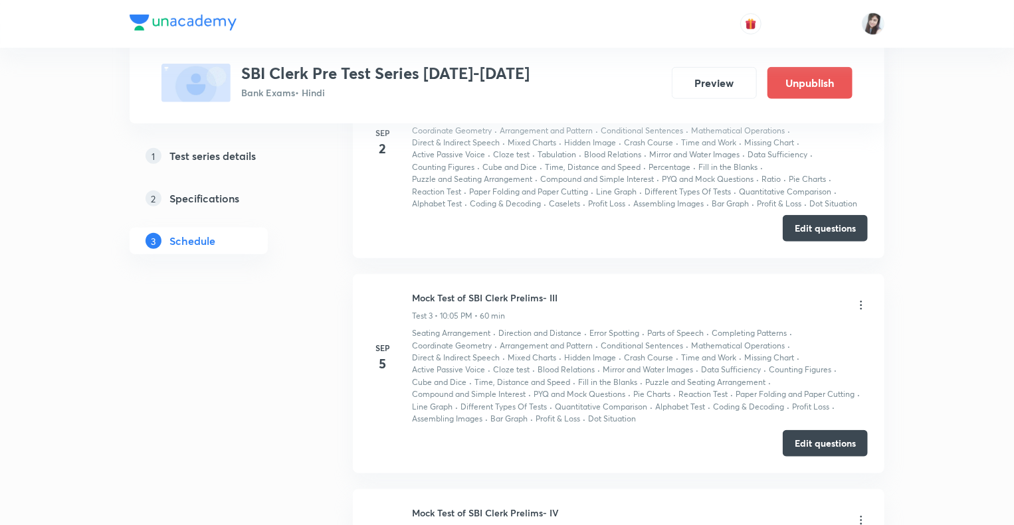
click at [617, 291] on div "Mock Test of SBI Clerk Prelims- III Test 3 • 10:05 PM • 60 min" at bounding box center [640, 306] width 456 height 31
click at [601, 313] on div "Mock Test of SBI Clerk Prelims- III Test 3 • 10:05 PM • 60 min" at bounding box center [640, 306] width 456 height 31
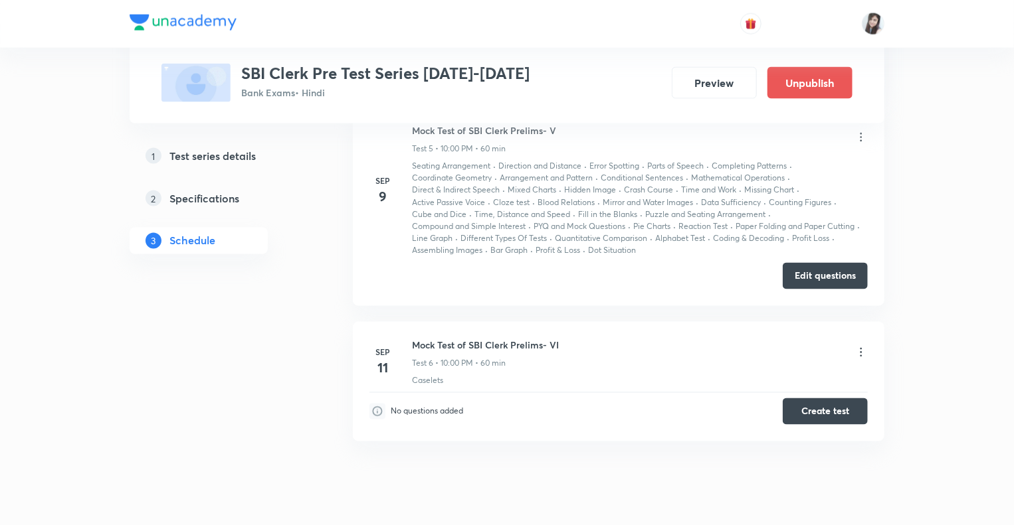
scroll to position [1078, 0]
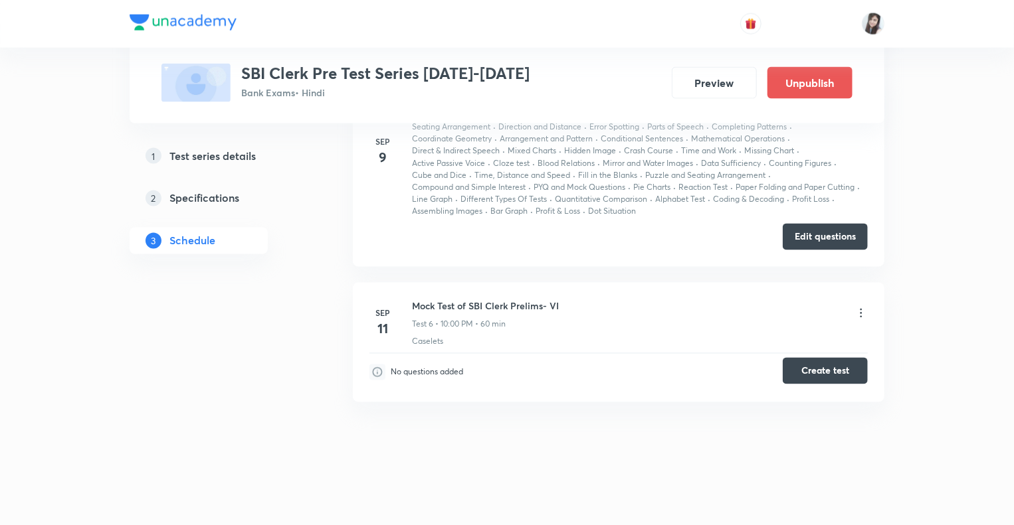
click at [831, 373] on button "Create test" at bounding box center [824, 371] width 85 height 27
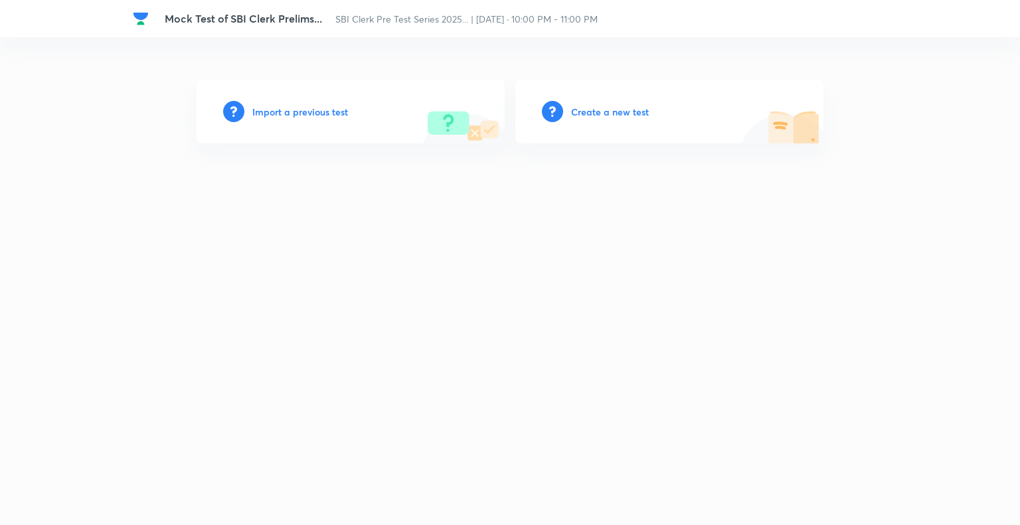
click at [270, 110] on h6 "Import a previous test" at bounding box center [300, 112] width 96 height 14
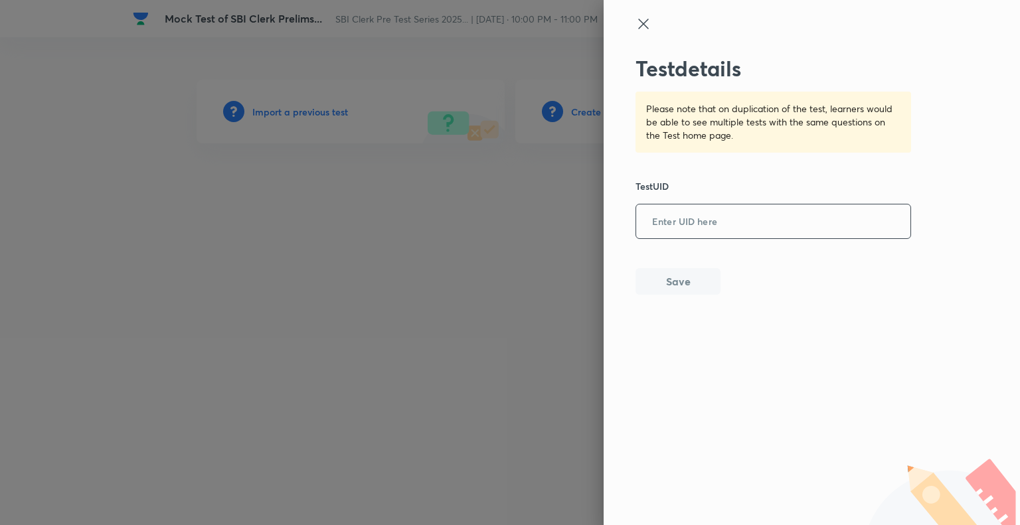
click at [690, 223] on input "text" at bounding box center [773, 222] width 274 height 33
paste input "NPZOZUXKDA"
type input "NPZOZUXKDA"
click at [670, 280] on button "Save" at bounding box center [678, 280] width 85 height 27
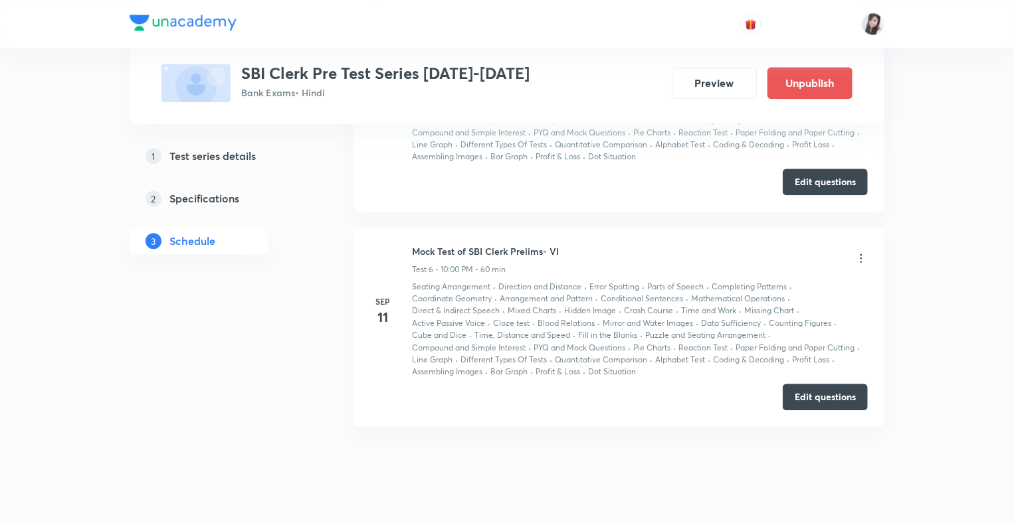
scroll to position [1681, 0]
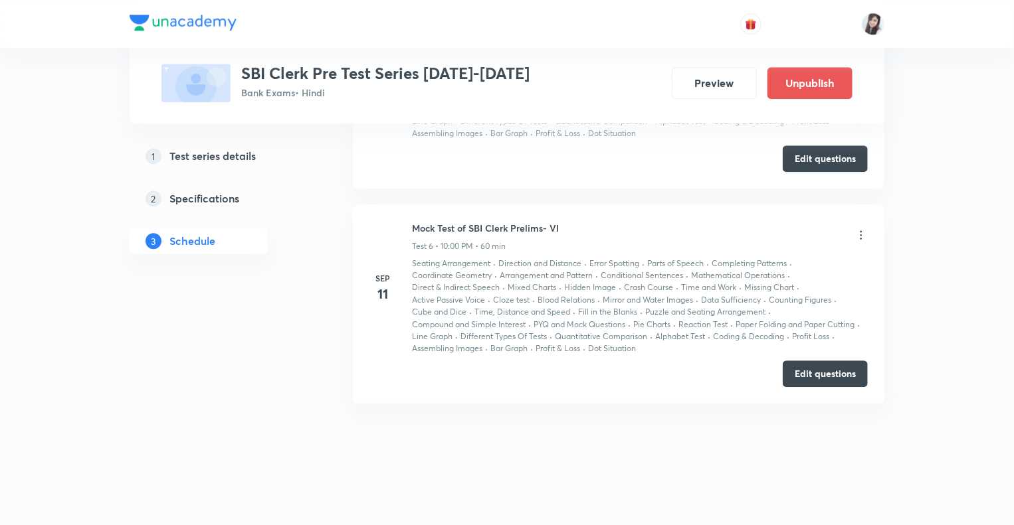
click at [861, 234] on icon at bounding box center [860, 235] width 13 height 13
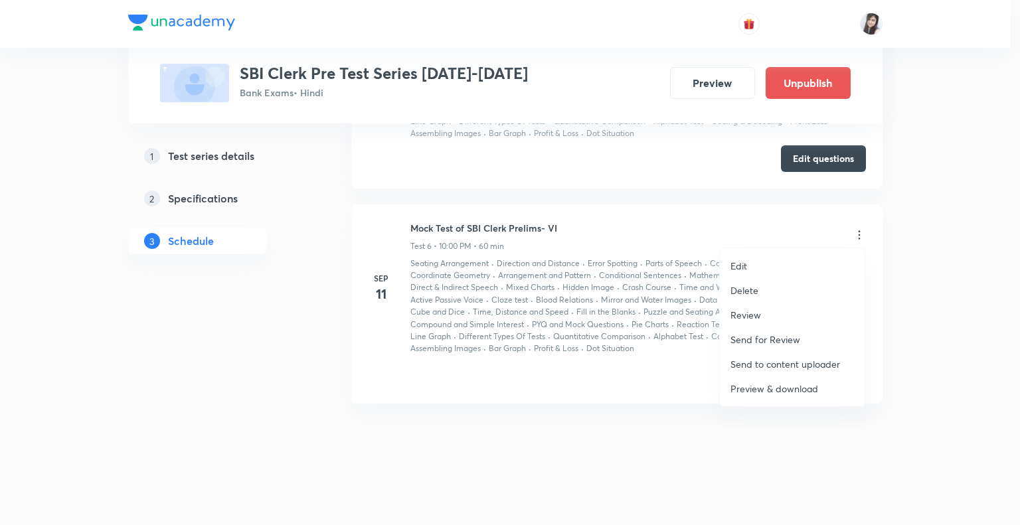
click at [735, 263] on p "Edit" at bounding box center [739, 266] width 17 height 14
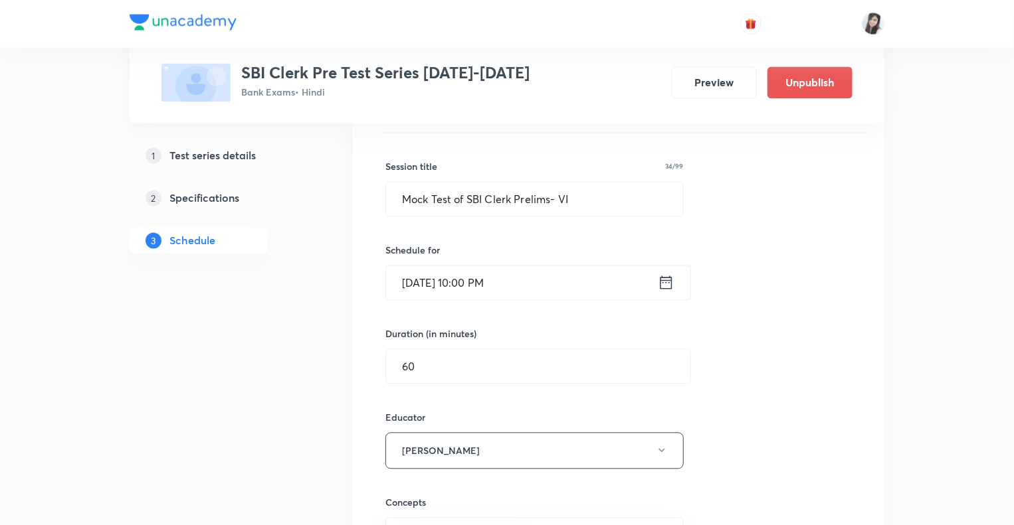
scroll to position [1229, 0]
click at [564, 199] on input "Mock Test of SBI Clerk Prelims- VI" at bounding box center [534, 201] width 297 height 34
type input "Mock Test of SBI Clerk Prelims- III"
click at [278, 387] on div "1 Test series details 2 Specifications 3 Schedule" at bounding box center [220, 265] width 181 height 2539
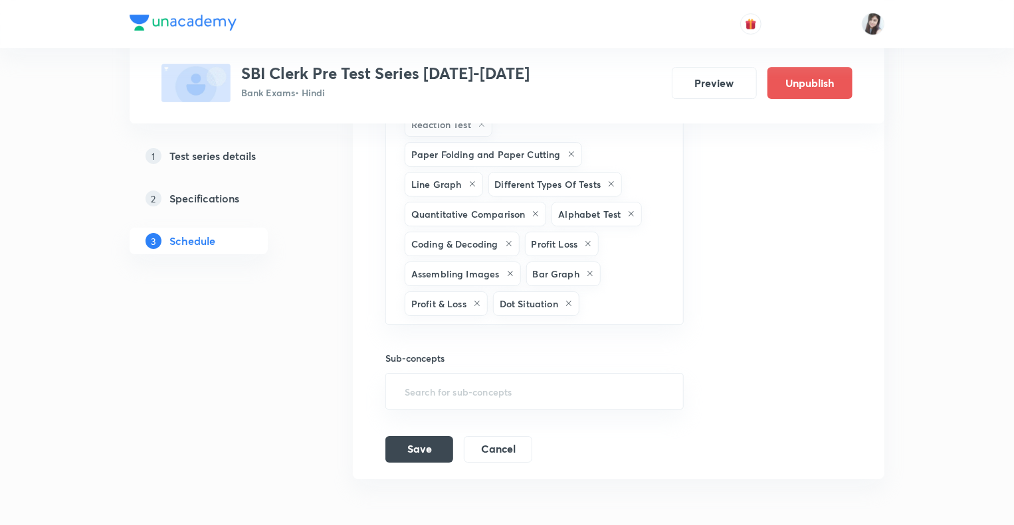
scroll to position [2185, 0]
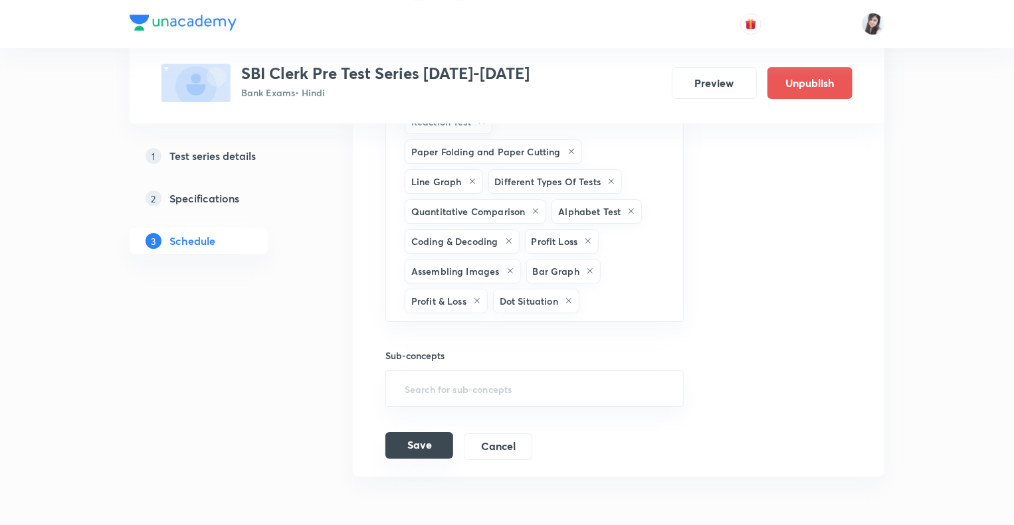
click at [418, 432] on button "Save" at bounding box center [419, 445] width 68 height 27
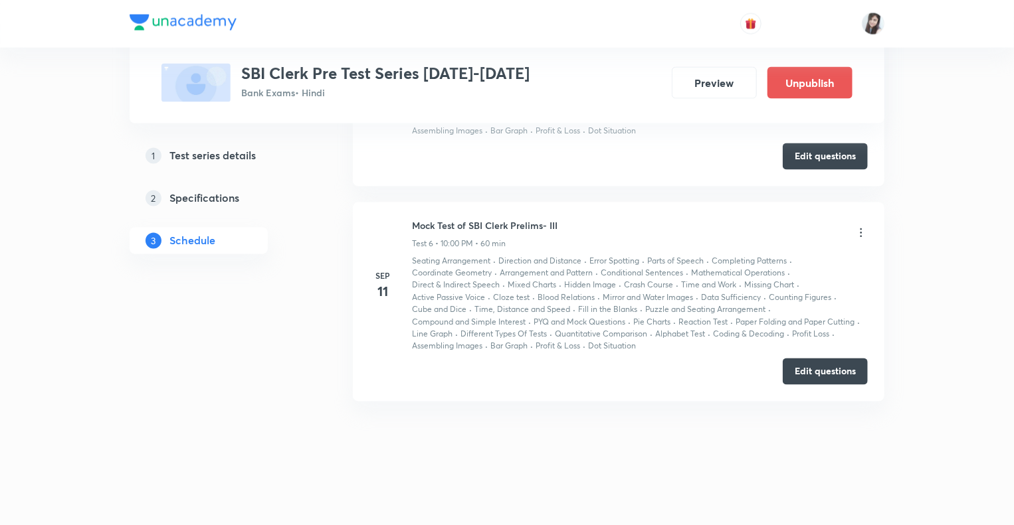
click at [859, 236] on icon at bounding box center [860, 233] width 13 height 13
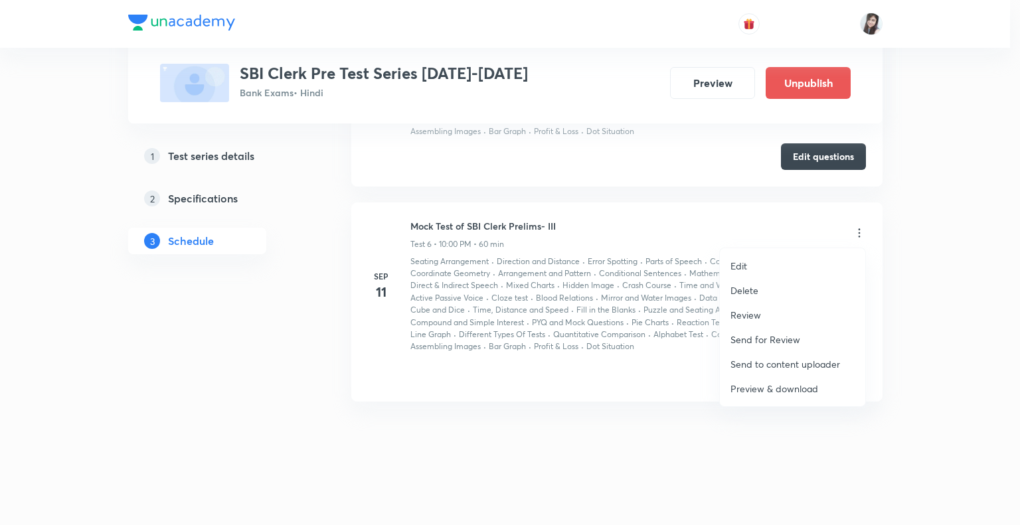
click at [744, 266] on p "Edit" at bounding box center [739, 266] width 17 height 14
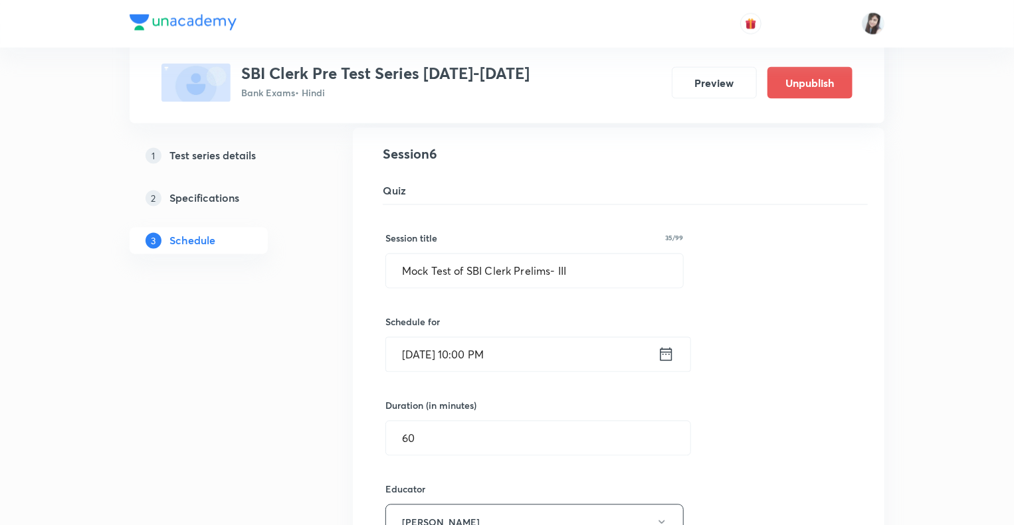
click at [668, 358] on icon at bounding box center [666, 354] width 17 height 19
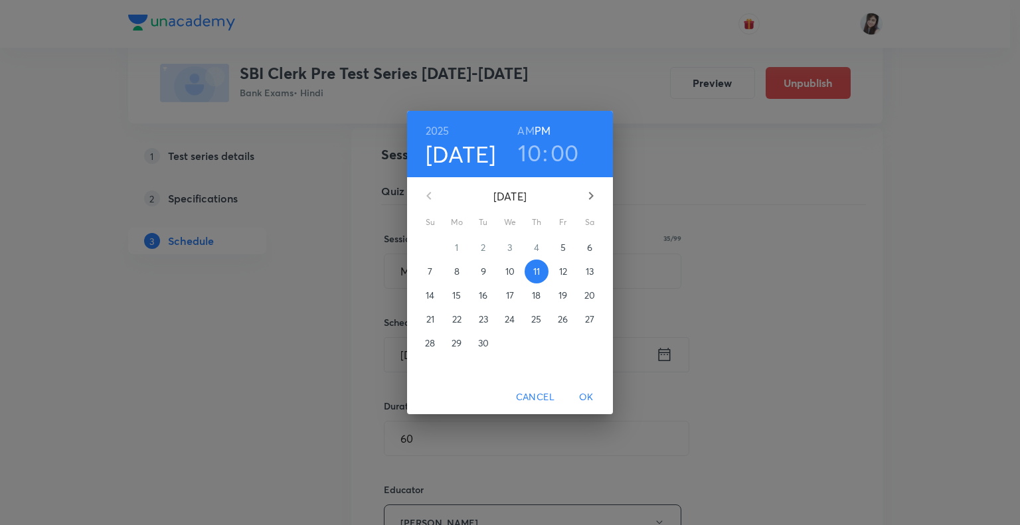
click at [564, 248] on p "5" at bounding box center [563, 247] width 5 height 13
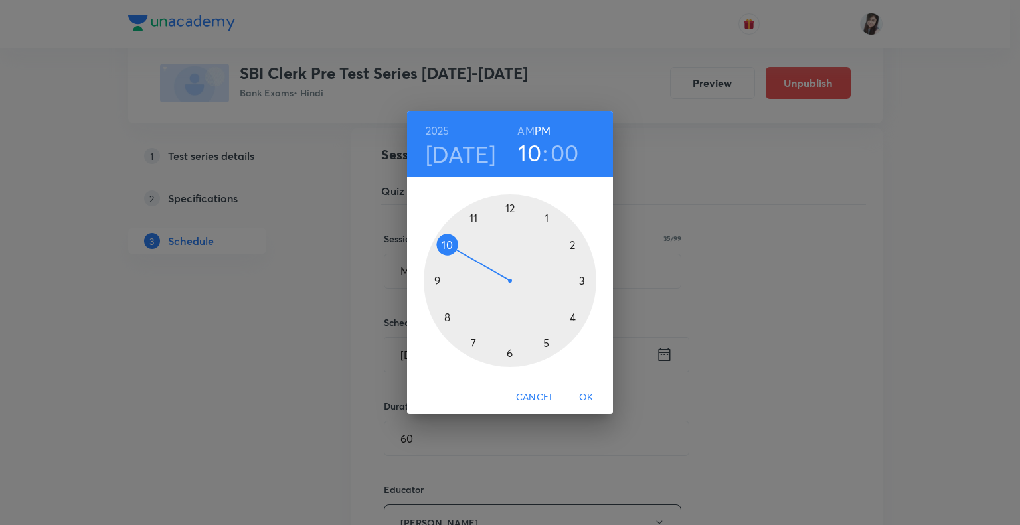
click at [587, 397] on span "OK" at bounding box center [587, 397] width 32 height 17
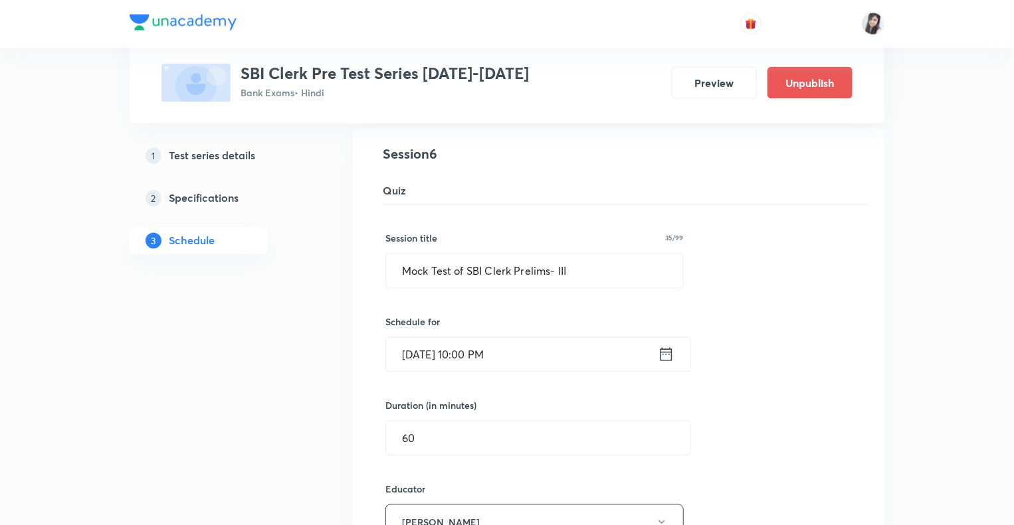
click at [244, 427] on div "1 Test series details 2 Specifications 3 Schedule" at bounding box center [220, 335] width 181 height 2539
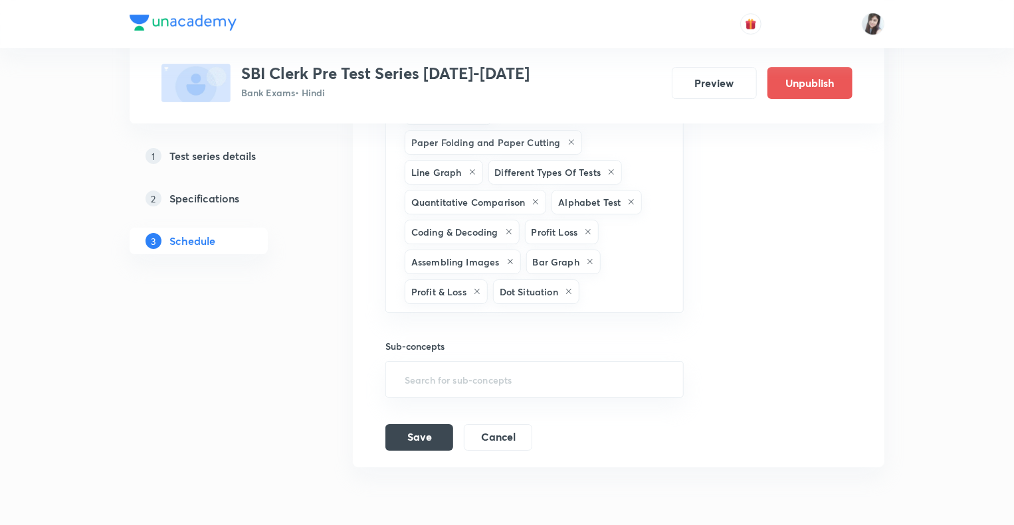
scroll to position [2222, 0]
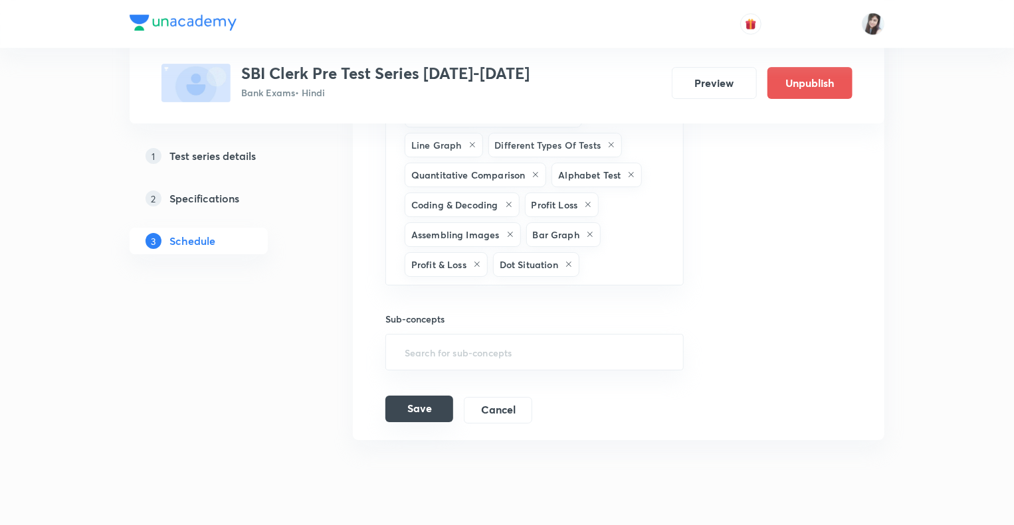
click at [422, 396] on button "Save" at bounding box center [419, 409] width 68 height 27
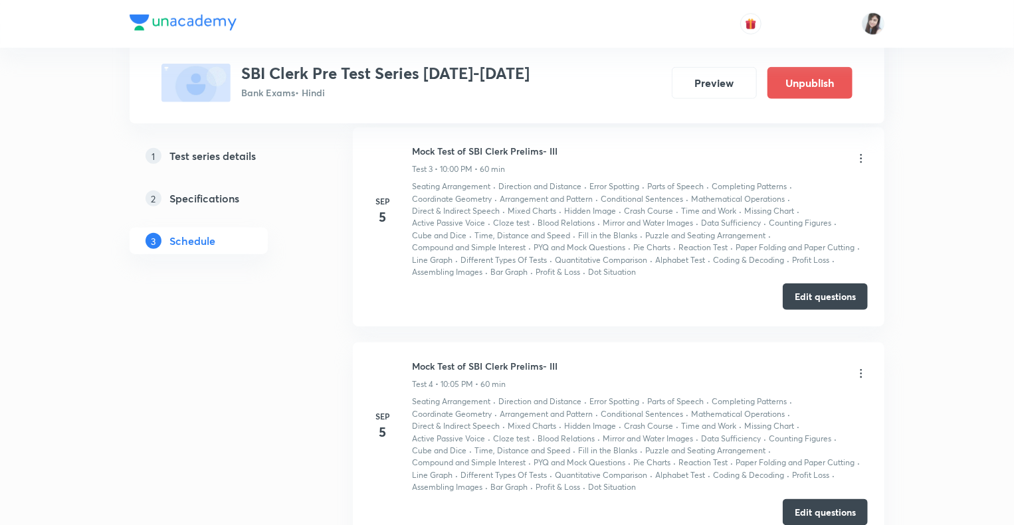
scroll to position [590, 0]
click at [860, 371] on icon at bounding box center [860, 371] width 13 height 13
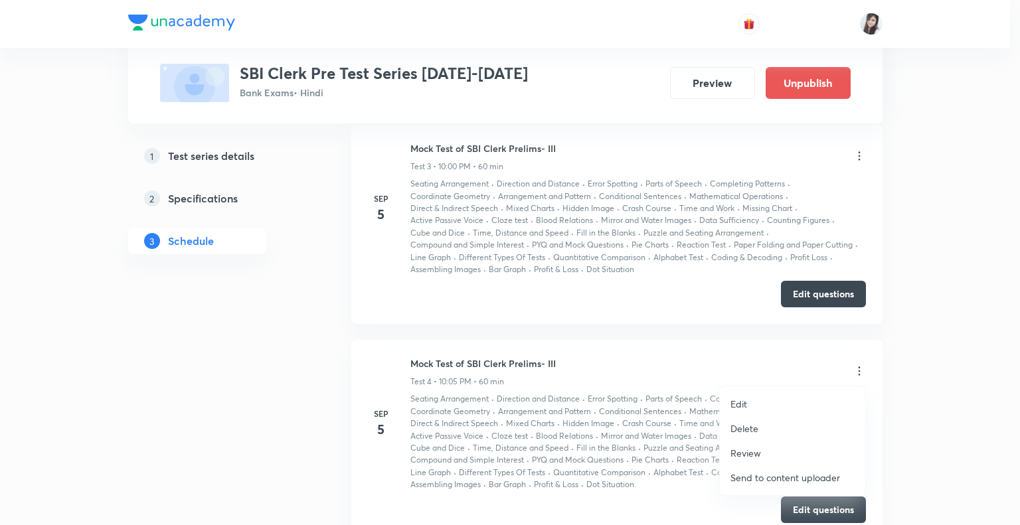
click at [739, 428] on p "Delete" at bounding box center [745, 429] width 28 height 14
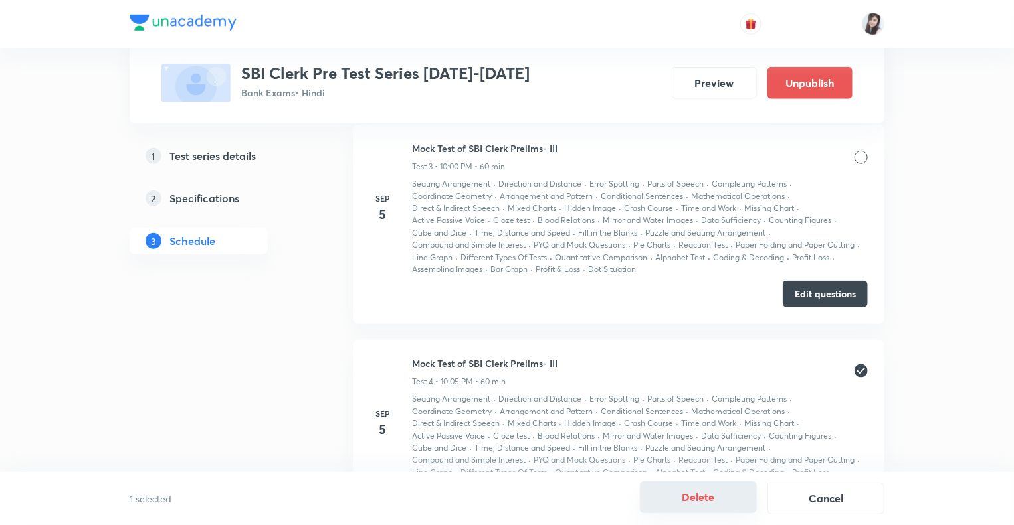
click at [698, 492] on button "Delete" at bounding box center [698, 498] width 117 height 32
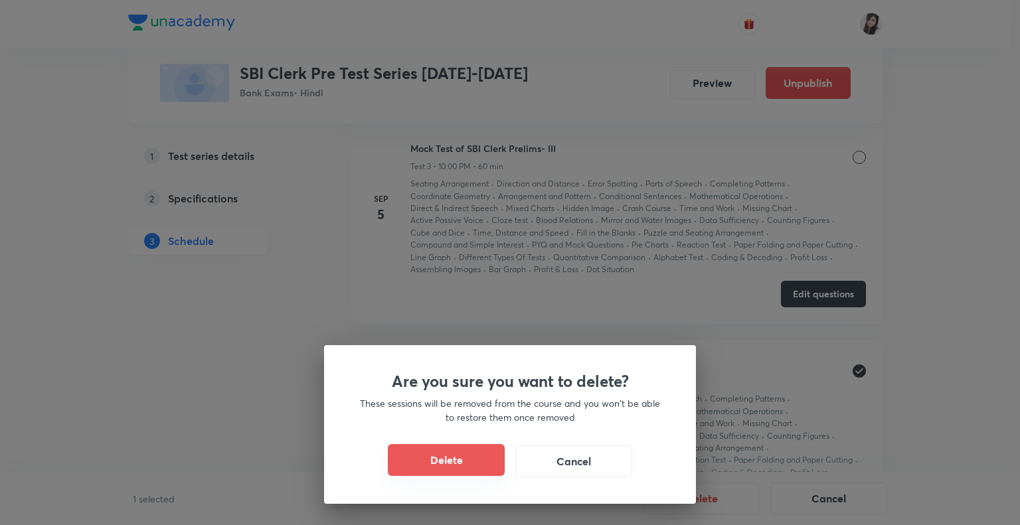
click at [466, 454] on button "Delete" at bounding box center [446, 460] width 117 height 32
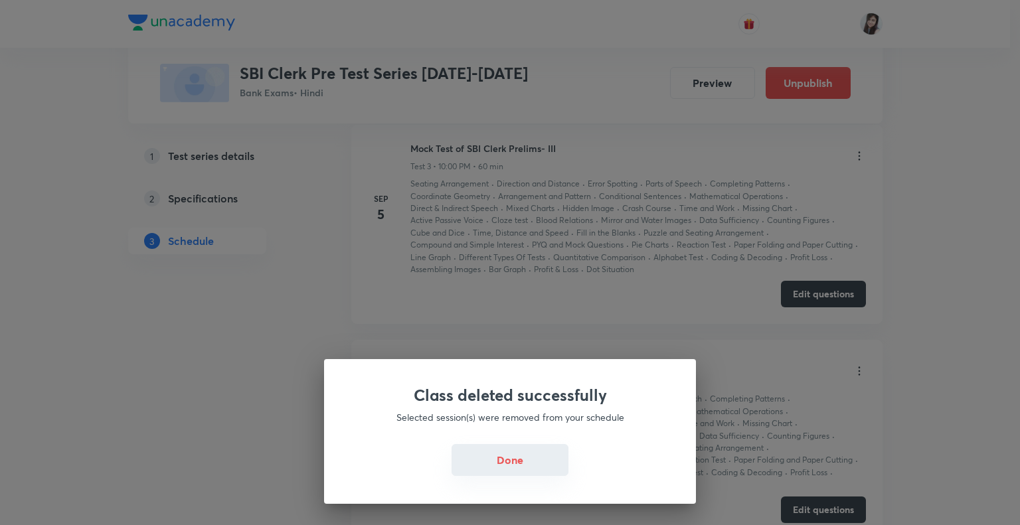
click at [497, 459] on button "Done" at bounding box center [510, 460] width 117 height 32
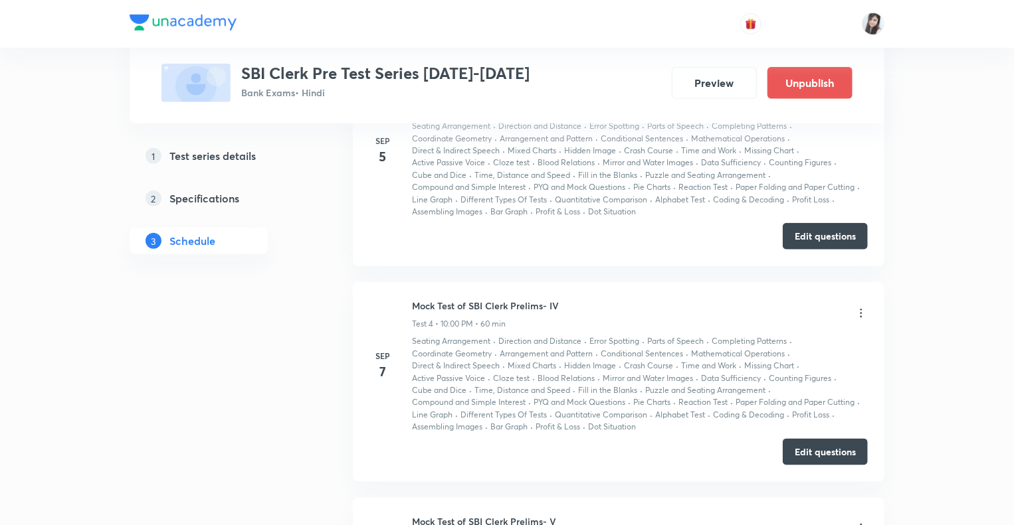
scroll to position [644, 0]
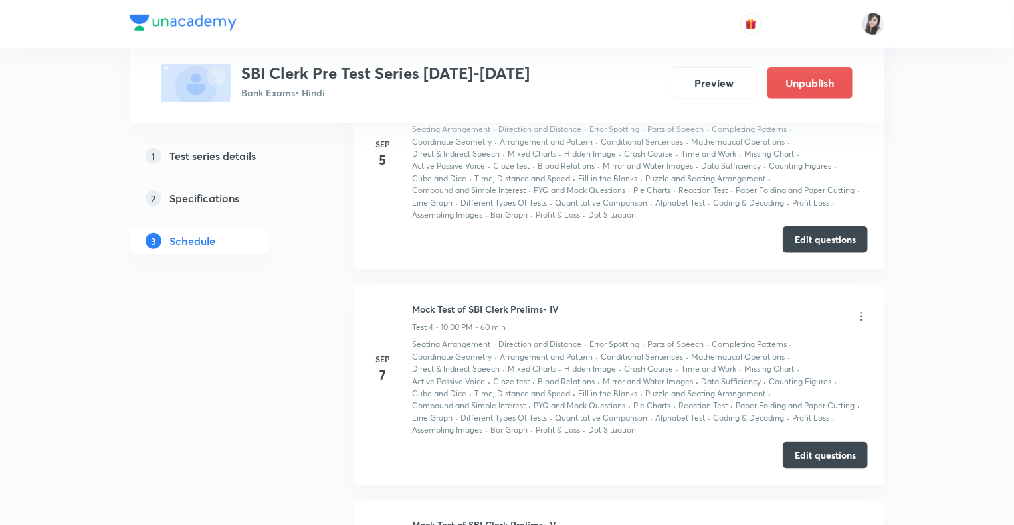
click at [598, 310] on div "Mock Test of SBI Clerk Prelims- IV Test 4 • 10:00 PM • 60 min" at bounding box center [640, 317] width 456 height 31
drag, startPoint x: 560, startPoint y: 306, endPoint x: 413, endPoint y: 301, distance: 146.9
click at [413, 302] on div "Mock Test of SBI Clerk Prelims- IV Test 4 • 10:00 PM • 60 min" at bounding box center [640, 317] width 456 height 31
copy h6 "Mock Test of SBI Clerk Prelims- IV"
click at [991, 354] on div "Test Series SBI Clerk Pre Test Series 2025-2026 Bank Exams • Hindi Preview Unpu…" at bounding box center [507, 91] width 1014 height 1470
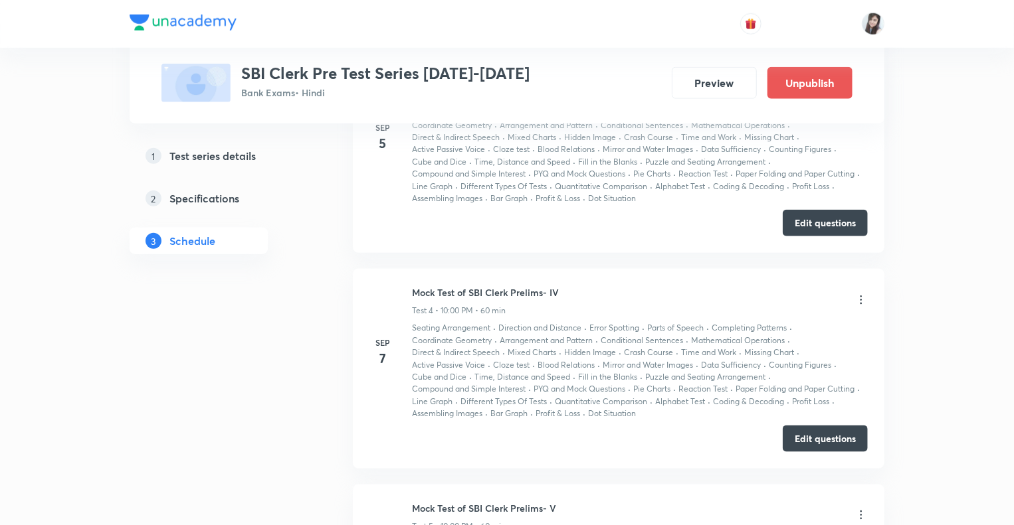
scroll to position [662, 0]
click at [860, 298] on icon at bounding box center [860, 299] width 13 height 13
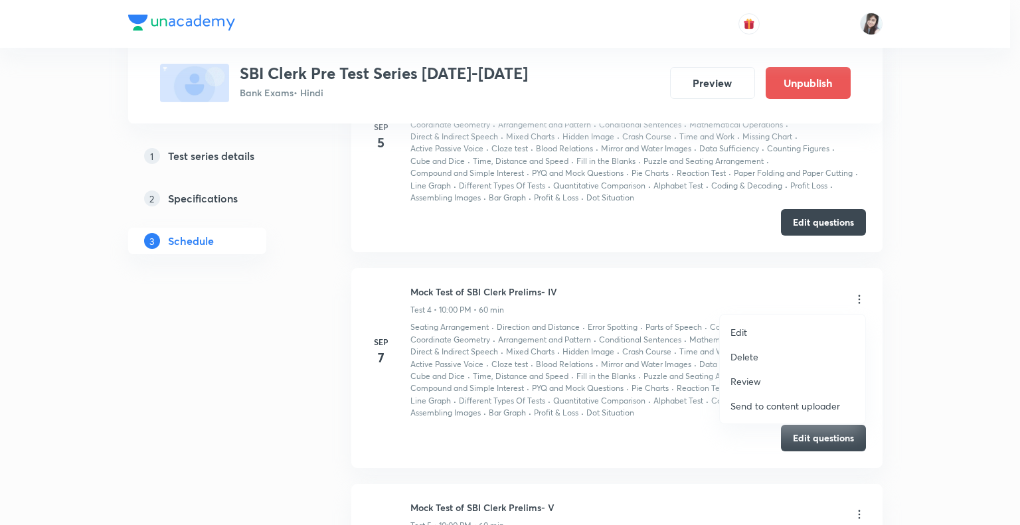
click at [755, 358] on p "Delete" at bounding box center [745, 357] width 28 height 14
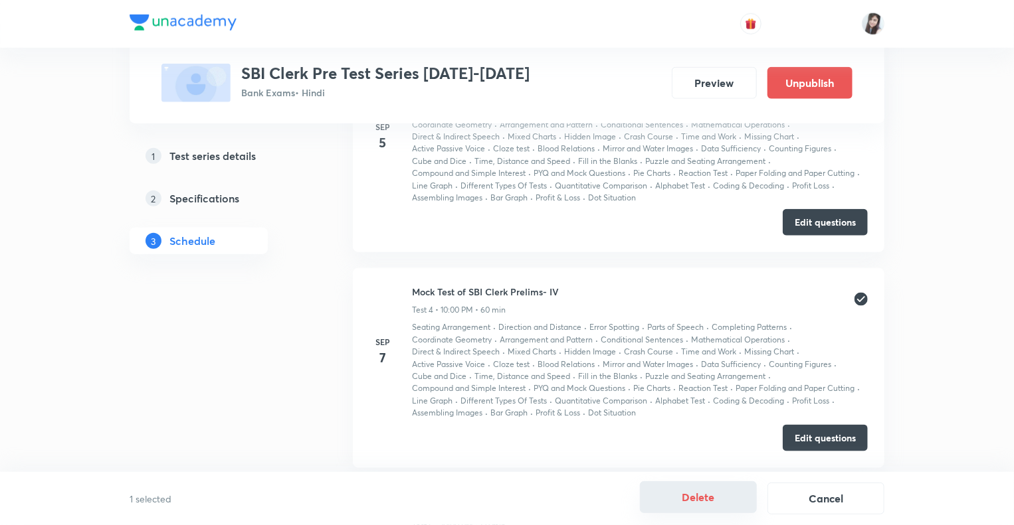
click at [717, 498] on button "Delete" at bounding box center [698, 498] width 117 height 32
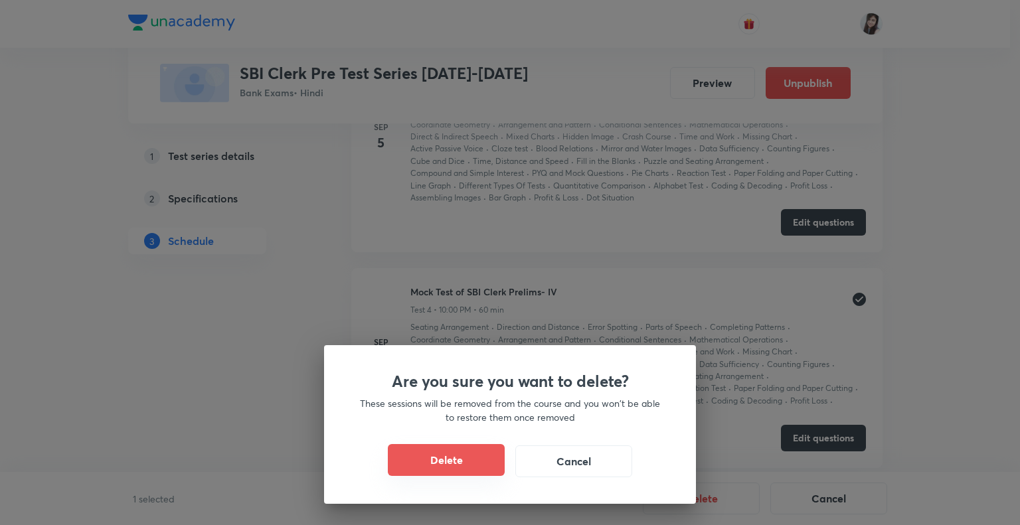
click at [461, 460] on button "Delete" at bounding box center [446, 460] width 117 height 32
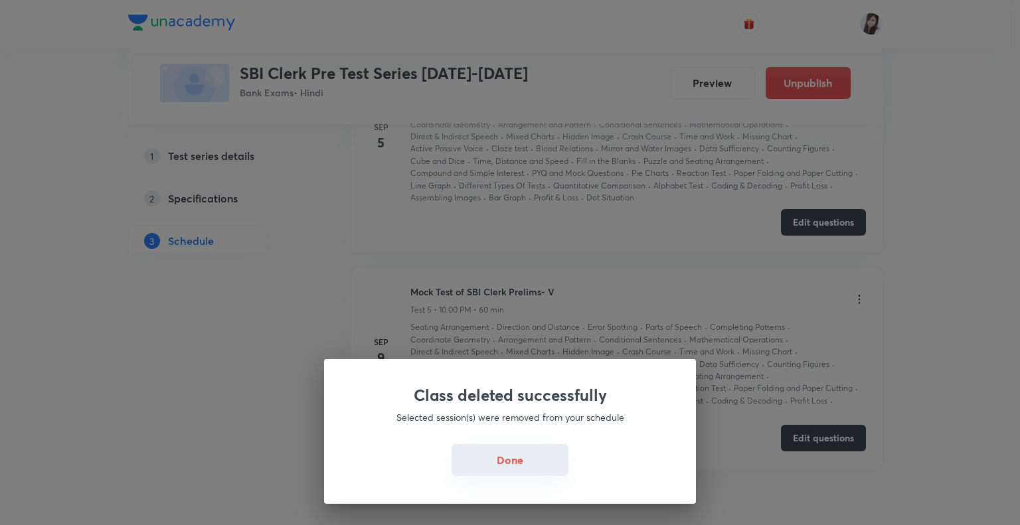
click at [492, 456] on button "Done" at bounding box center [510, 460] width 117 height 32
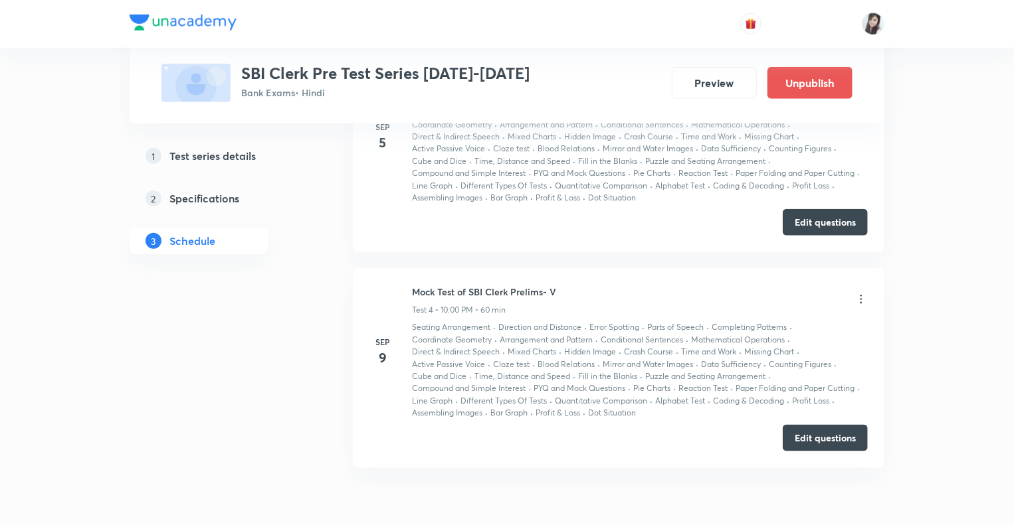
click at [864, 299] on icon at bounding box center [860, 299] width 13 height 13
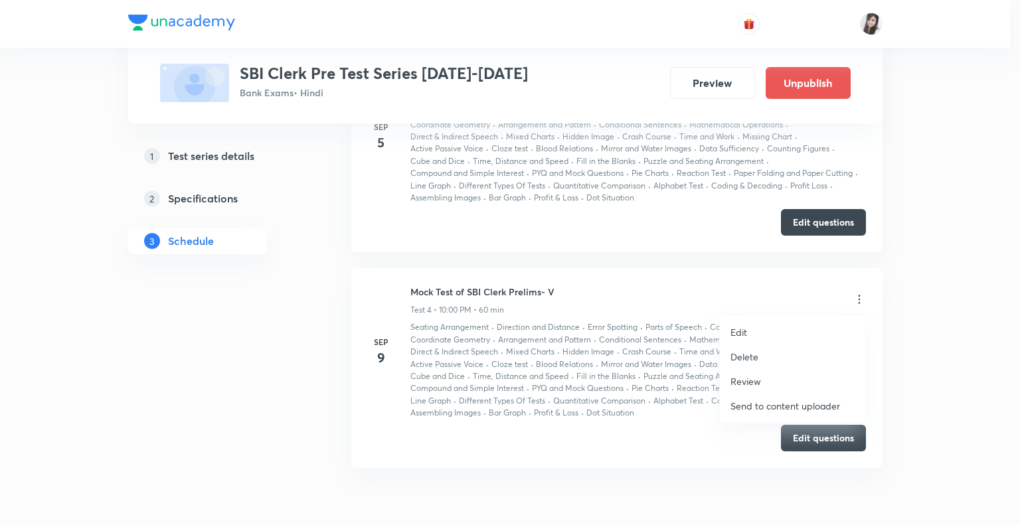
click at [742, 358] on p "Delete" at bounding box center [745, 357] width 28 height 14
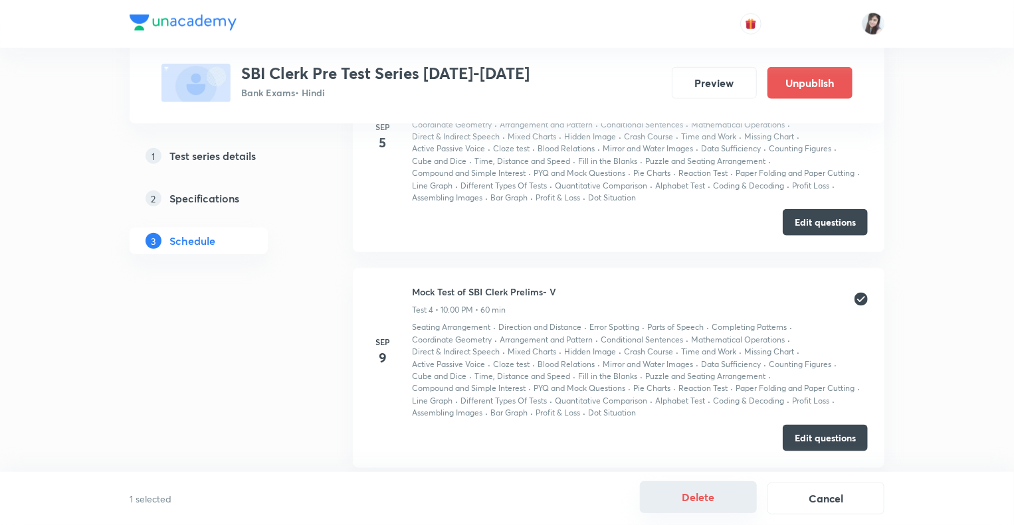
click at [696, 500] on button "Delete" at bounding box center [698, 498] width 117 height 32
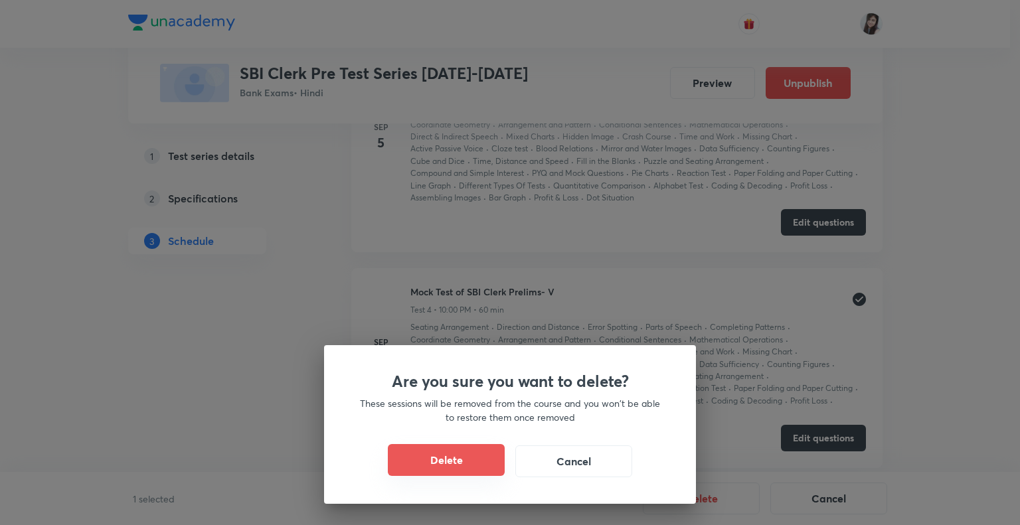
click at [433, 465] on button "Delete" at bounding box center [446, 460] width 117 height 32
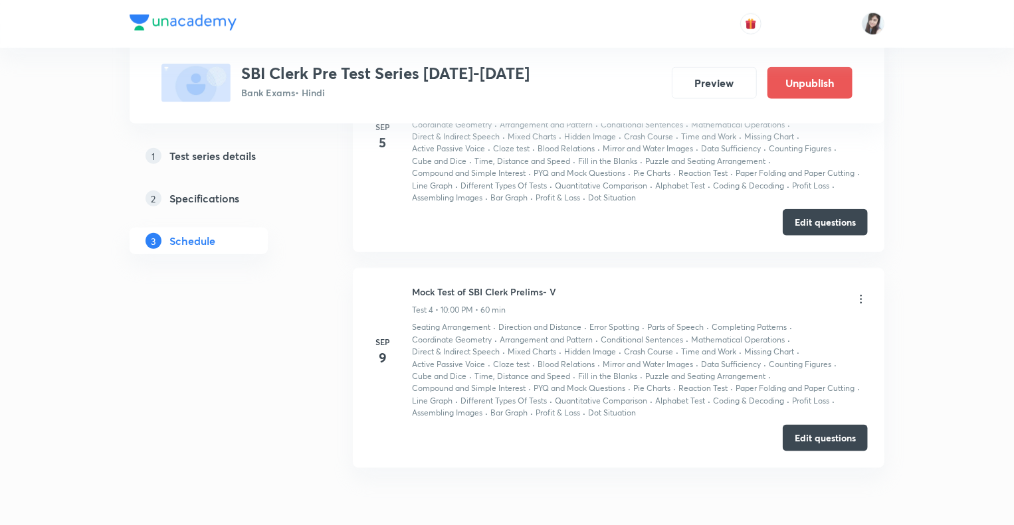
scroll to position [513, 0]
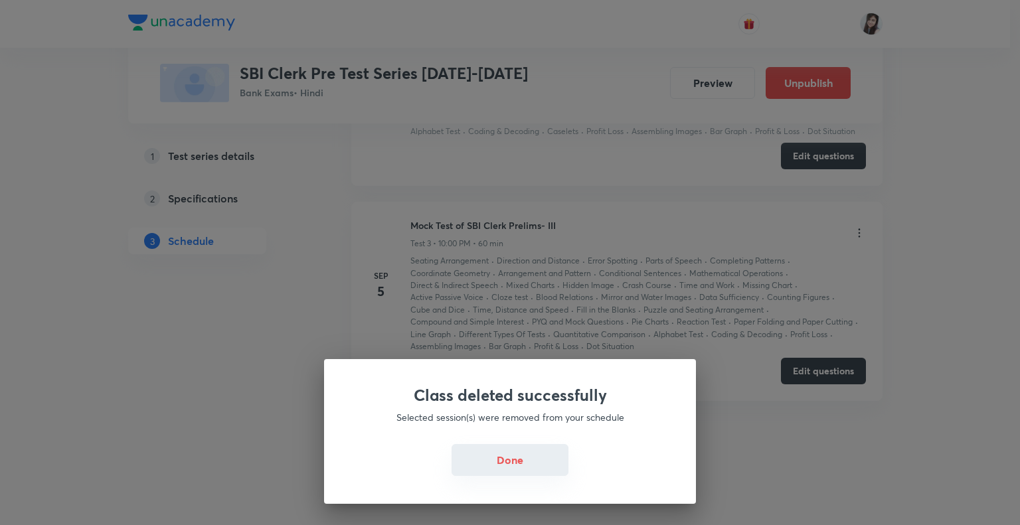
click at [506, 467] on button "Done" at bounding box center [510, 460] width 117 height 32
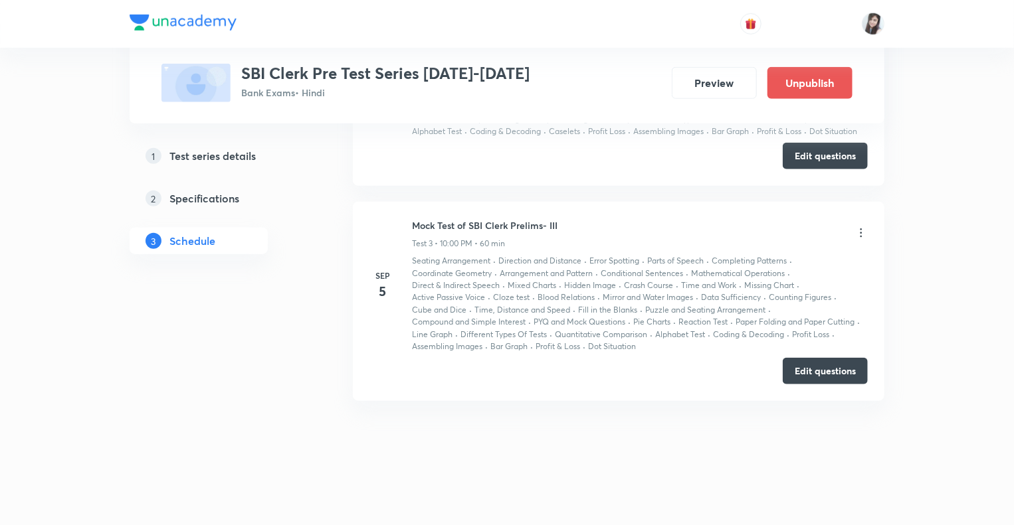
click at [964, 378] on div "Test Series SBI Clerk Pre Test Series 2025-2026 Bank Exams • Hindi Preview Unpu…" at bounding box center [507, 6] width 1014 height 1039
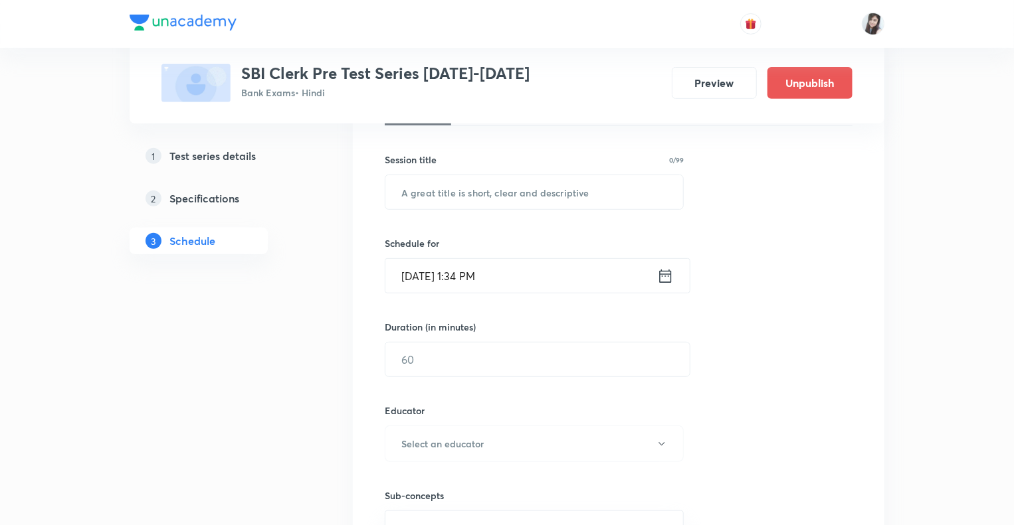
scroll to position [219, 0]
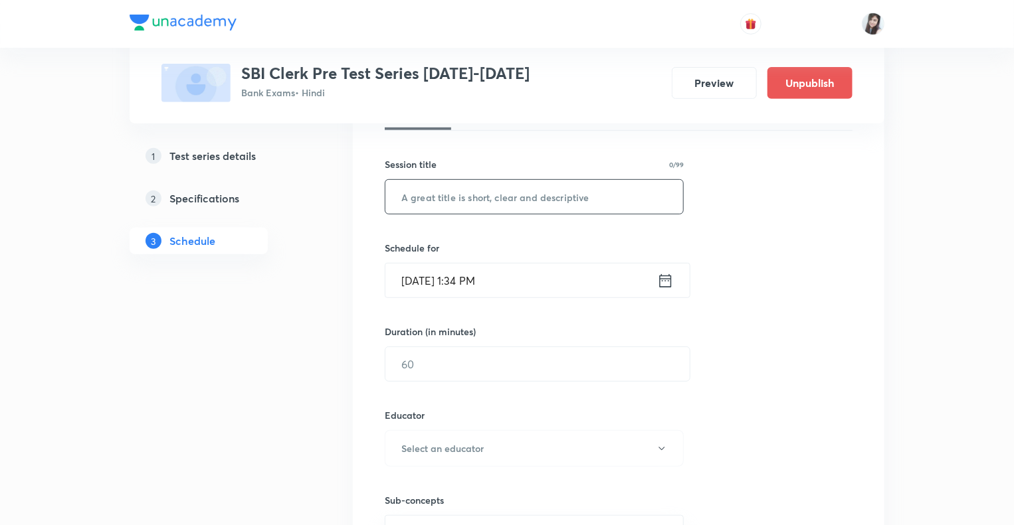
click at [448, 187] on input "text" at bounding box center [534, 197] width 298 height 34
paste input "Mock Test of SBI Clerk Prelims- IV"
type input "Mock Test of SBI Clerk Prelims- IV"
click at [668, 282] on icon at bounding box center [665, 281] width 17 height 19
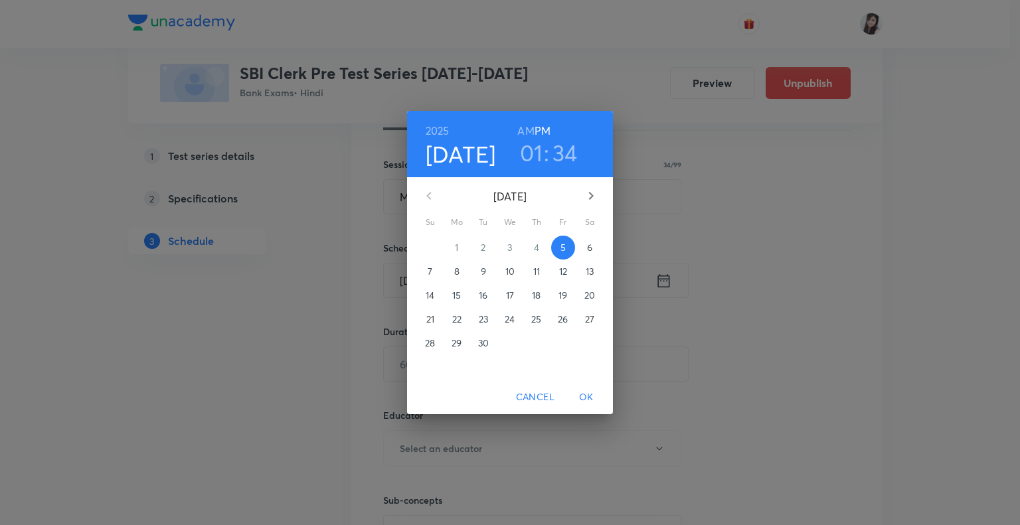
click at [429, 277] on p "7" at bounding box center [430, 271] width 5 height 13
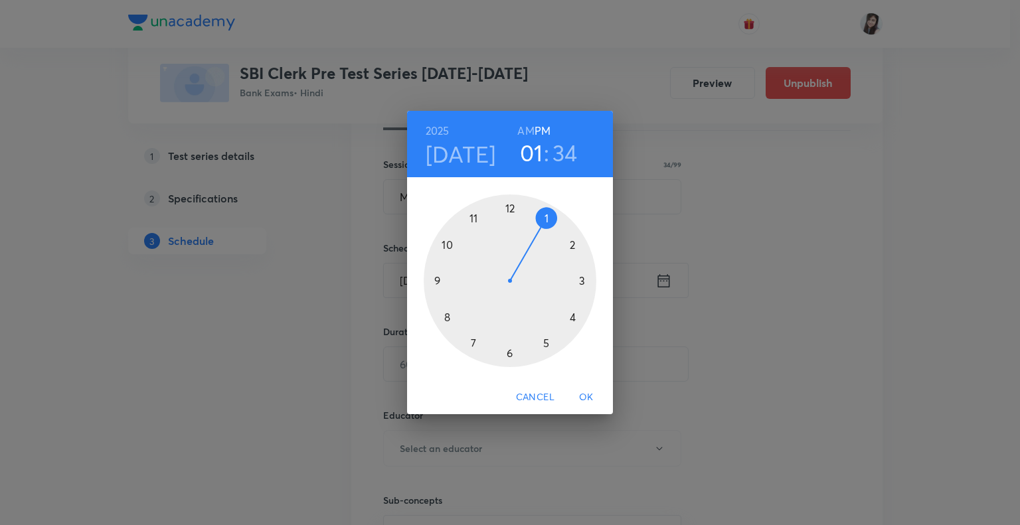
click at [447, 244] on div at bounding box center [510, 281] width 173 height 173
click at [510, 210] on div at bounding box center [510, 281] width 173 height 173
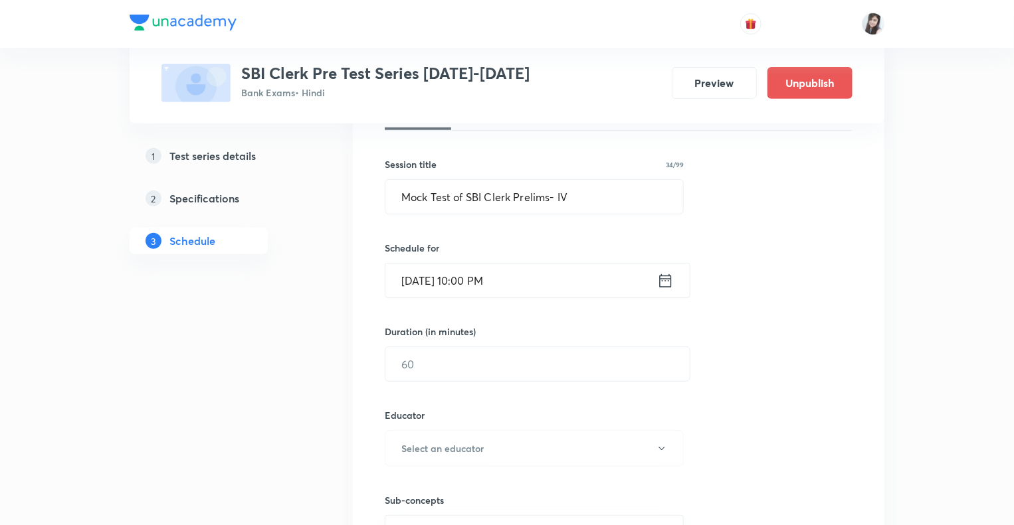
click at [470, 371] on input "text" at bounding box center [537, 364] width 304 height 34
type input "60"
click at [654, 447] on button "Select an educator" at bounding box center [534, 448] width 299 height 37
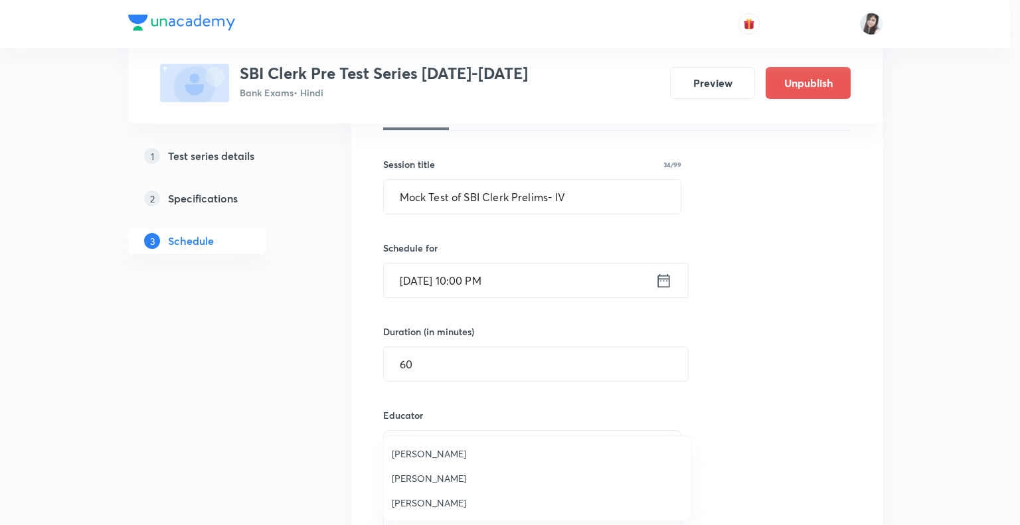
click at [457, 481] on span "[PERSON_NAME]" at bounding box center [537, 479] width 291 height 14
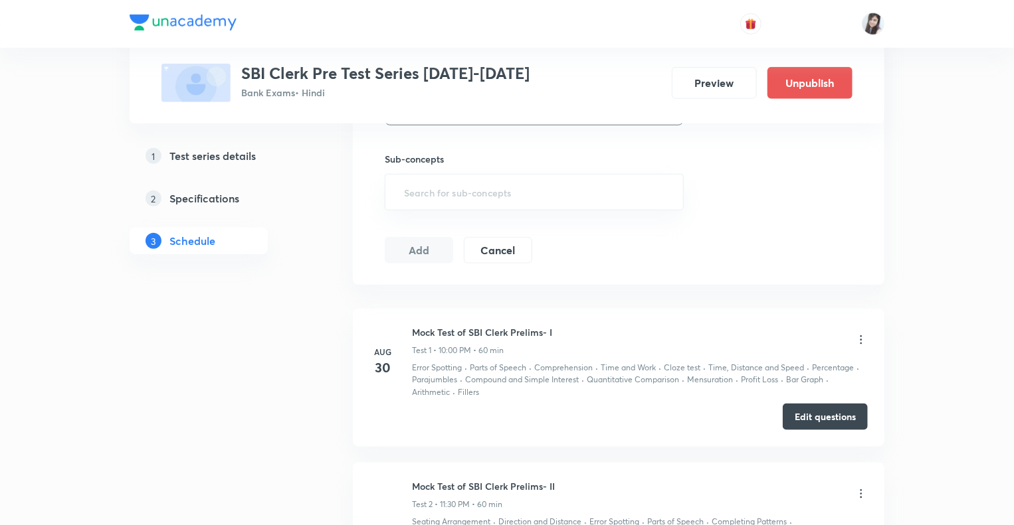
scroll to position [565, 0]
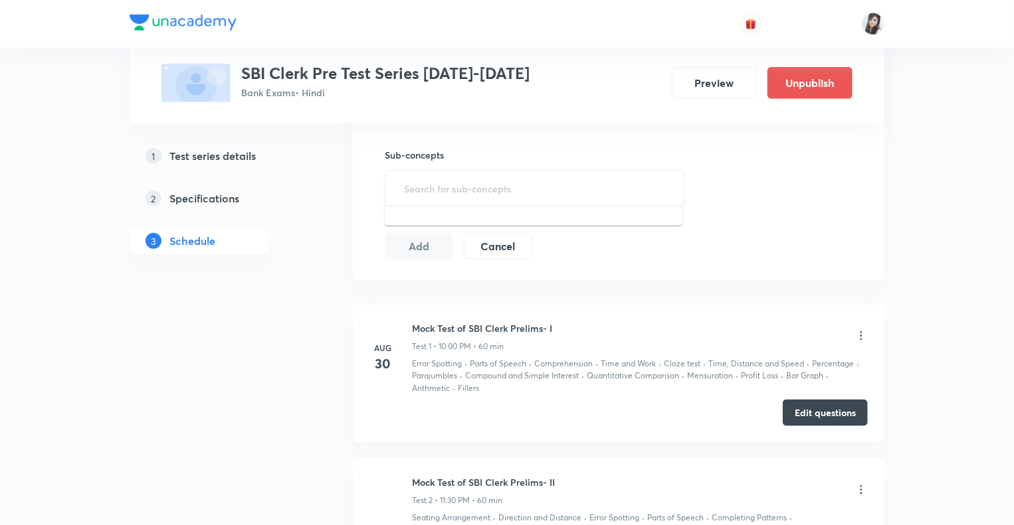
click at [431, 188] on input "text" at bounding box center [534, 188] width 266 height 25
type input "cloze"
click at [430, 216] on li "Cloze Test" at bounding box center [534, 225] width 298 height 24
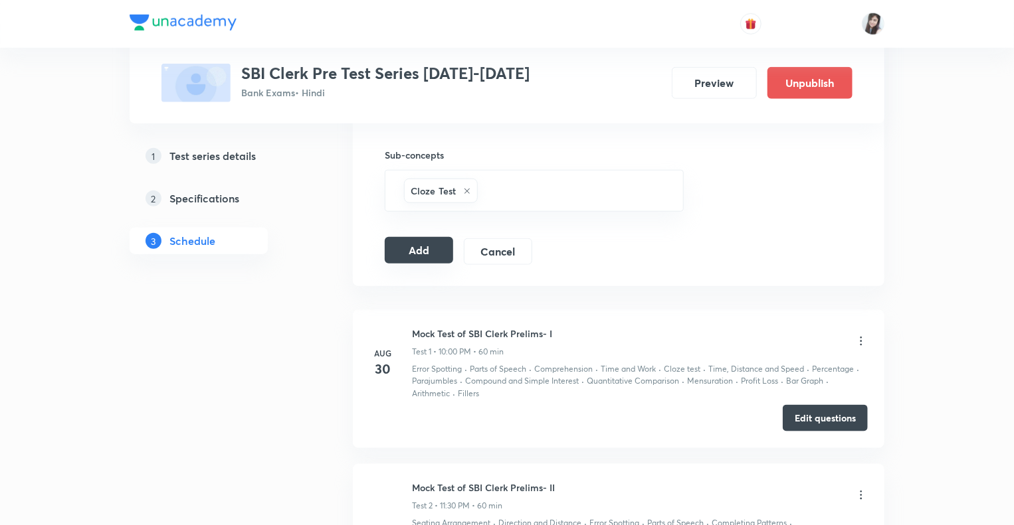
click at [420, 247] on button "Add" at bounding box center [419, 250] width 68 height 27
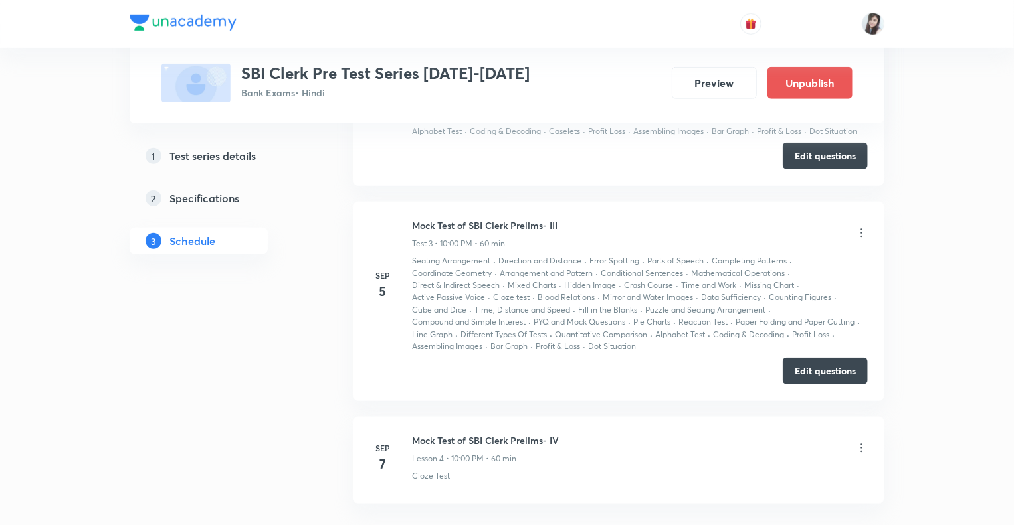
click at [301, 462] on div "1 Test series details 2 Specifications 3 Schedule" at bounding box center [220, 158] width 181 height 893
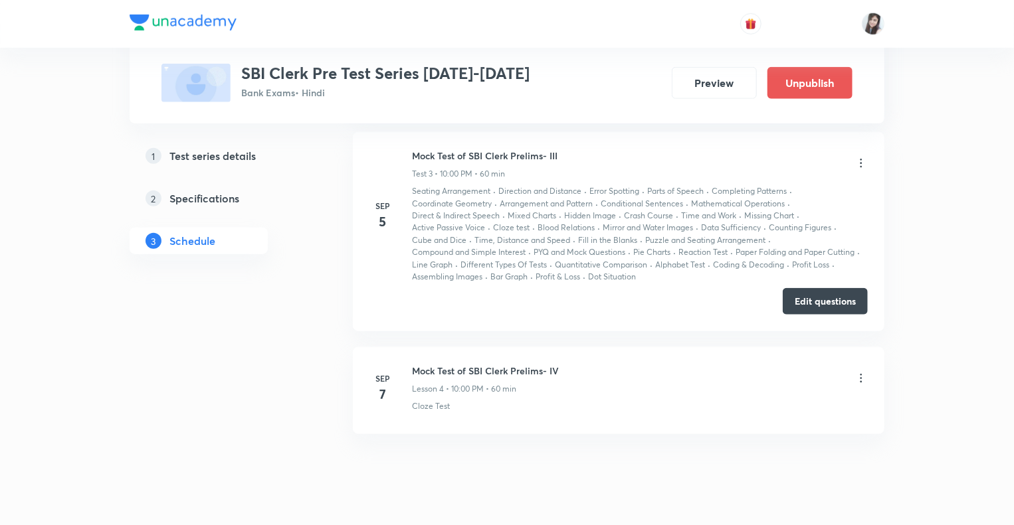
scroll to position [616, 0]
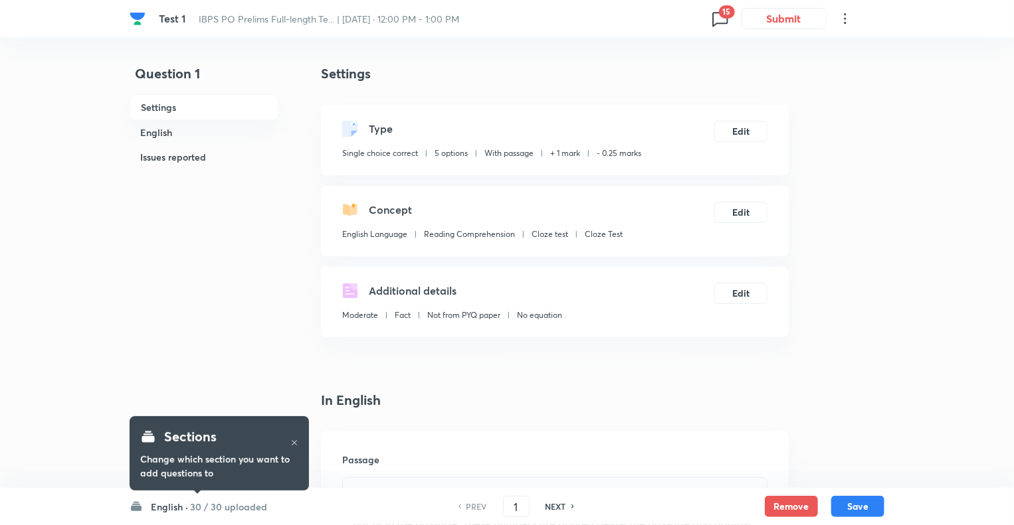
click at [716, 15] on icon at bounding box center [719, 18] width 21 height 21
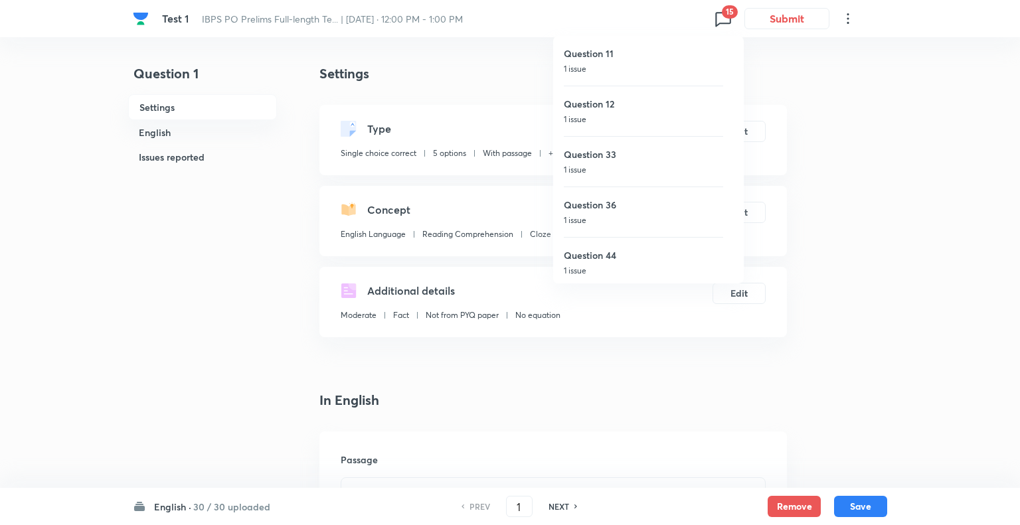
click at [627, 58] on h6 "Question 11" at bounding box center [643, 53] width 159 height 14
type input "11"
checkbox input "false"
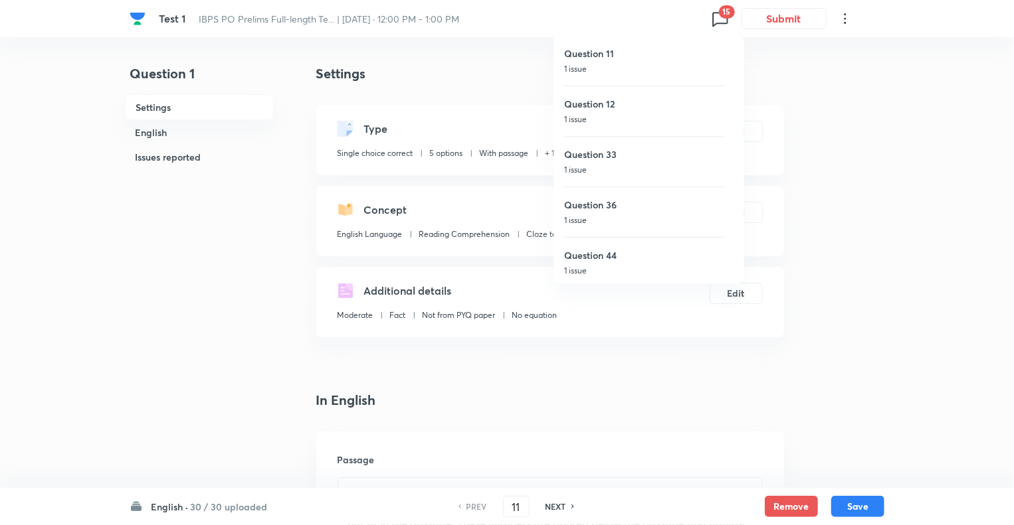
checkbox input "true"
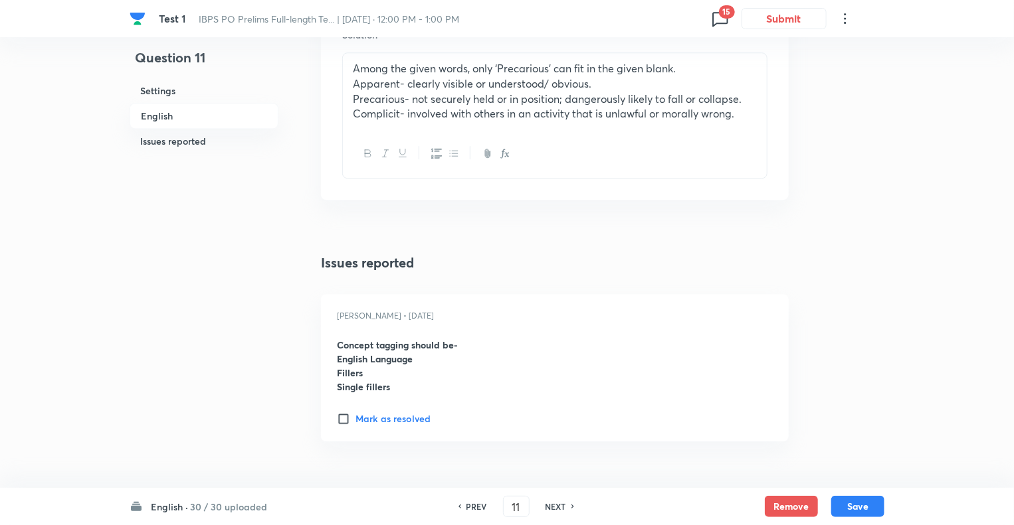
scroll to position [1966, 0]
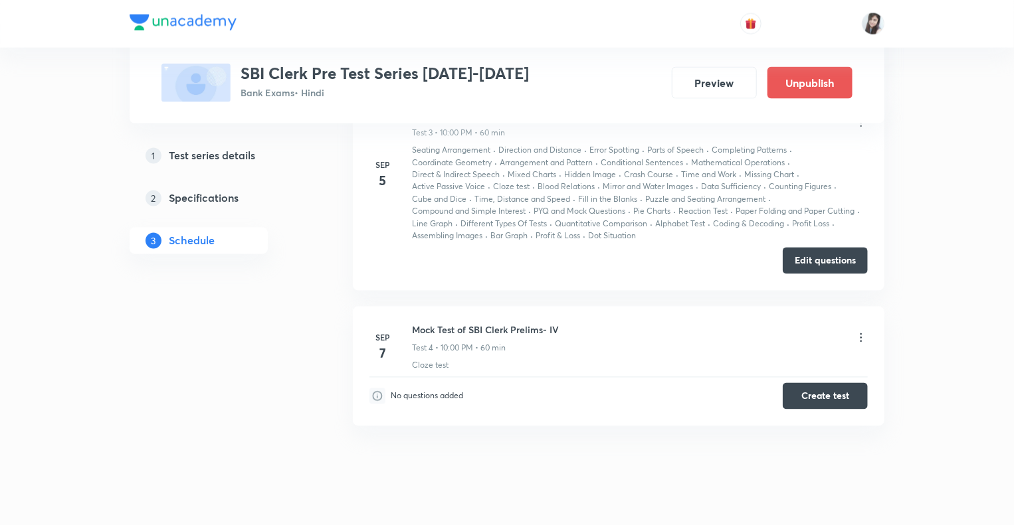
scroll to position [1170, 0]
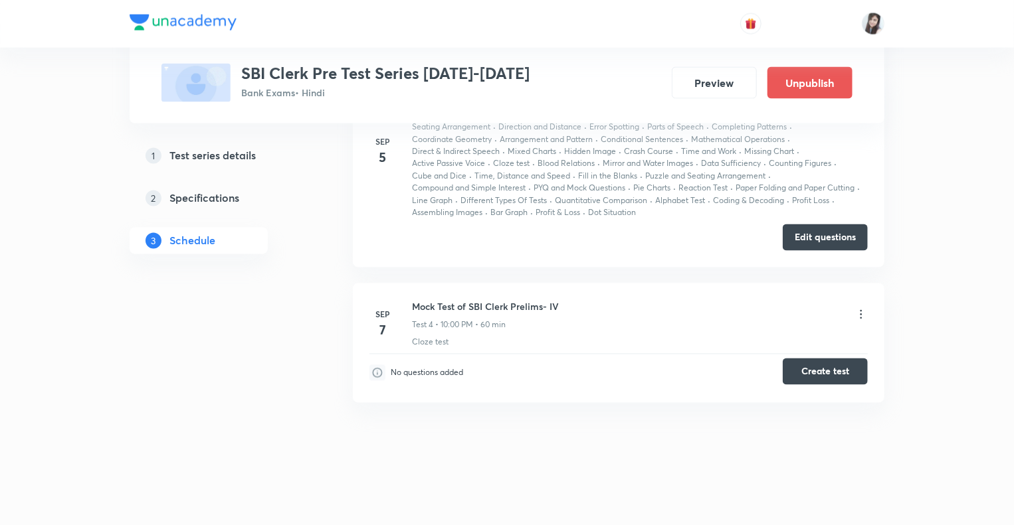
click at [806, 371] on button "Create test" at bounding box center [824, 372] width 85 height 27
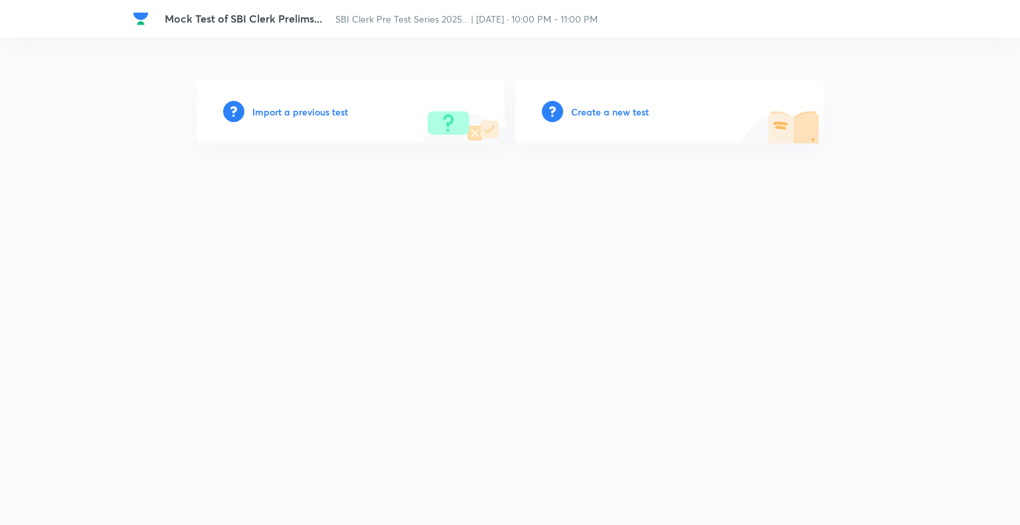
click at [256, 111] on h6 "Import a previous test" at bounding box center [300, 112] width 96 height 14
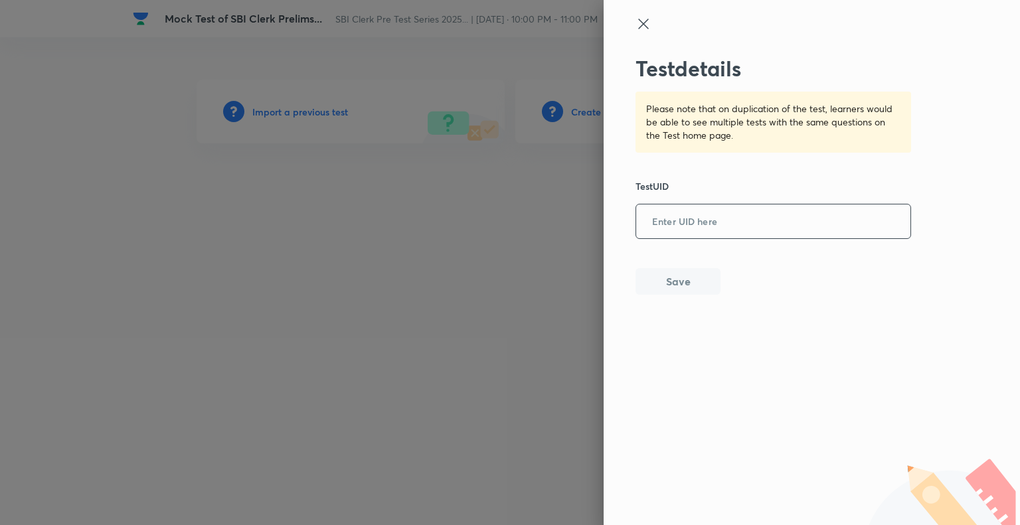
click at [674, 221] on input "text" at bounding box center [773, 222] width 274 height 33
paste input "CSUDSMYAO0"
type input "CSUDSMYAO0"
click at [665, 275] on button "Save" at bounding box center [678, 280] width 85 height 27
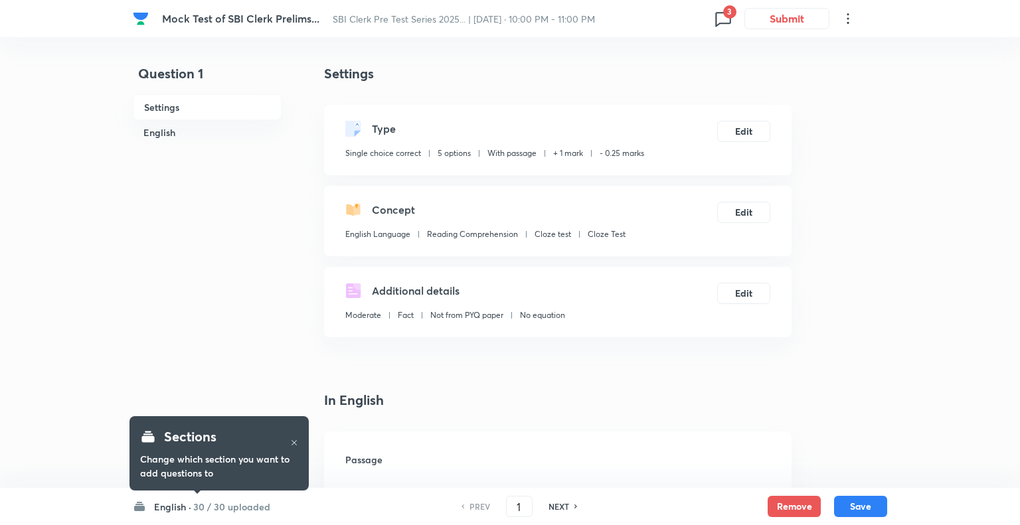
checkbox input "true"
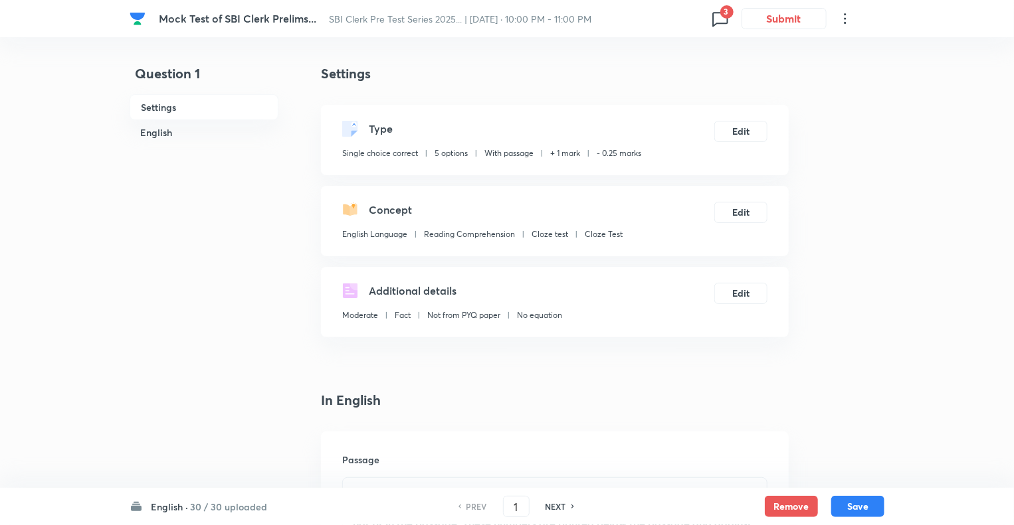
click at [726, 21] on icon at bounding box center [719, 18] width 21 height 21
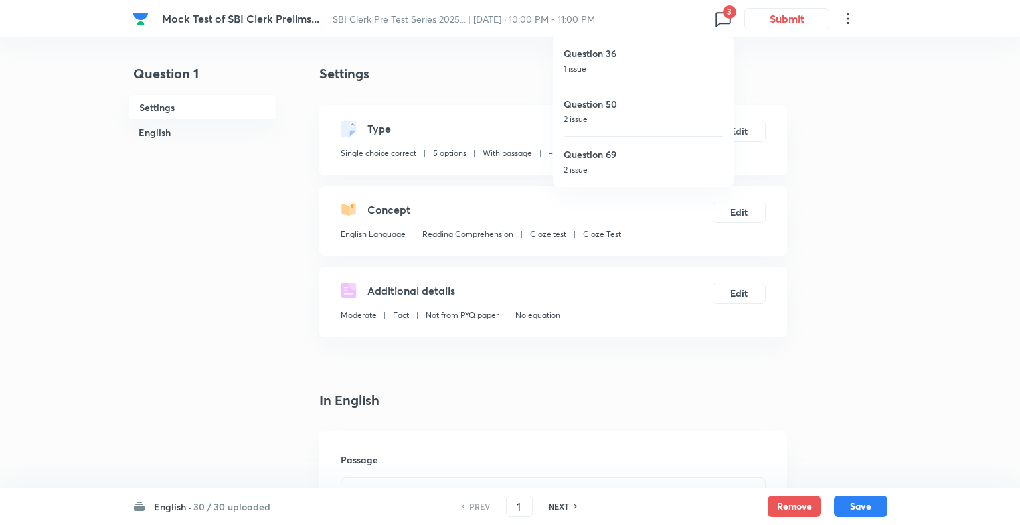
click at [660, 58] on h6 "Question 36" at bounding box center [643, 53] width 159 height 14
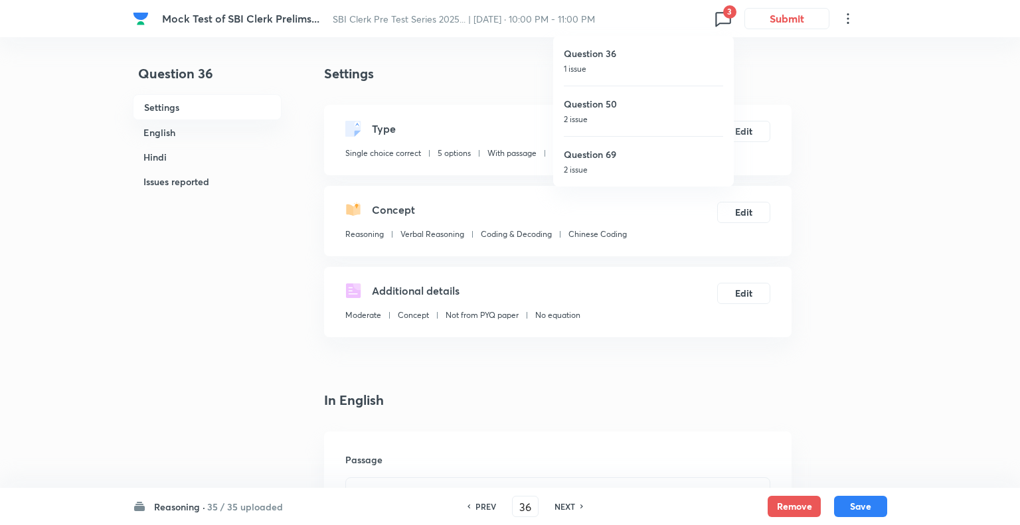
type input "36"
checkbox input "false"
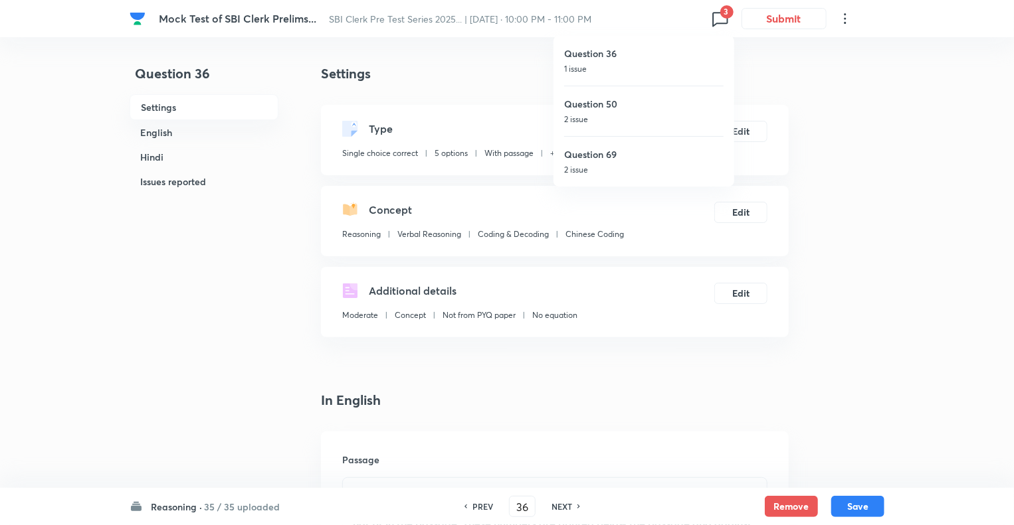
checkbox input "true"
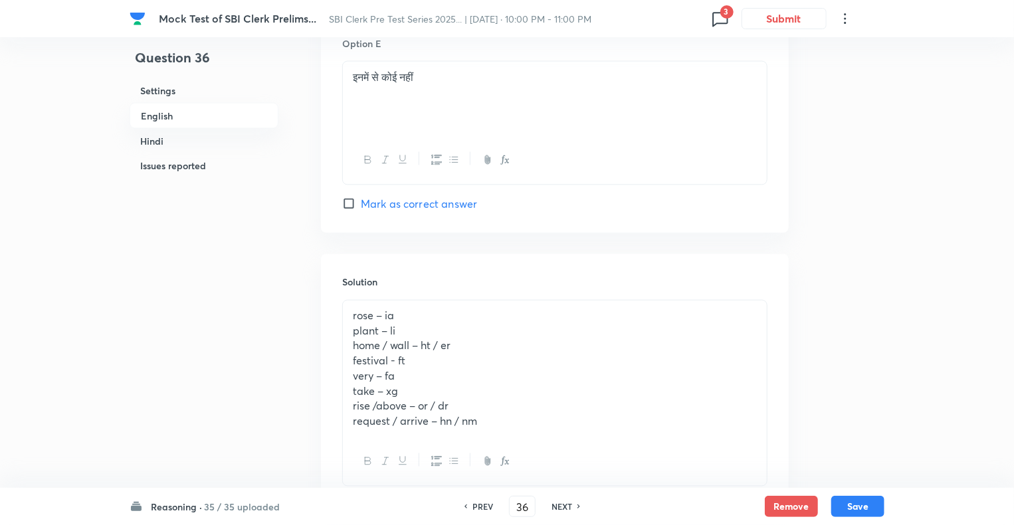
scroll to position [3980, 0]
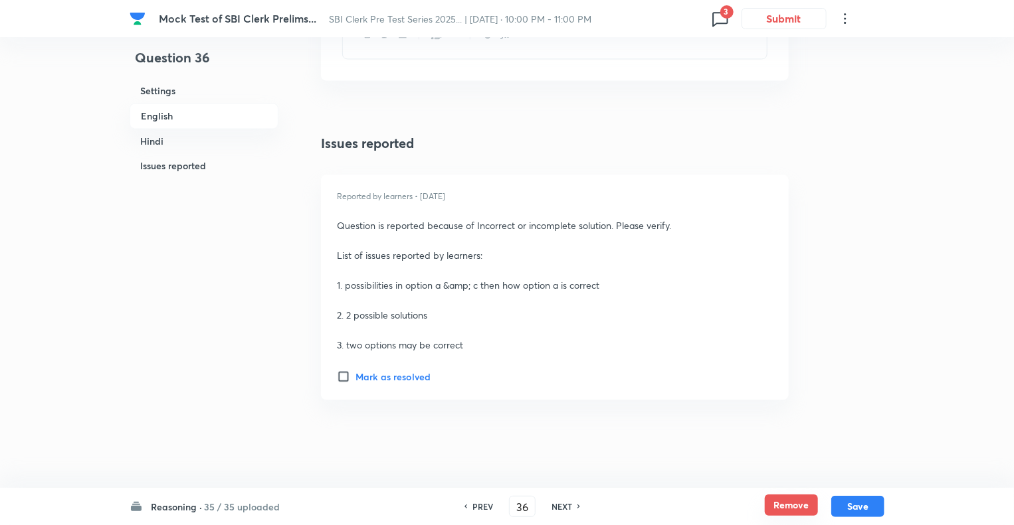
click at [786, 504] on button "Remove" at bounding box center [791, 505] width 53 height 21
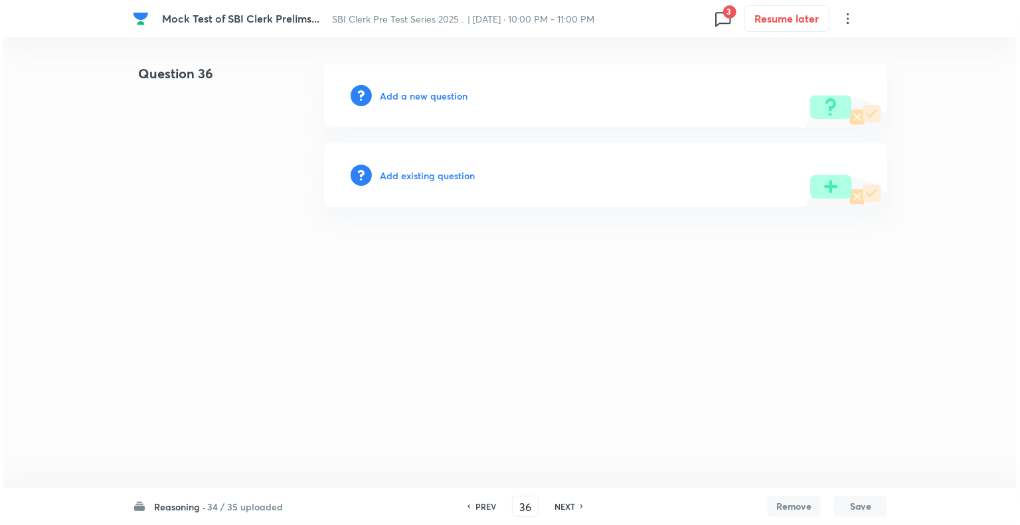
scroll to position [0, 0]
click at [728, 18] on span "3" at bounding box center [729, 11] width 13 height 13
click at [627, 98] on h6 "Question 50" at bounding box center [643, 104] width 159 height 14
type input "50"
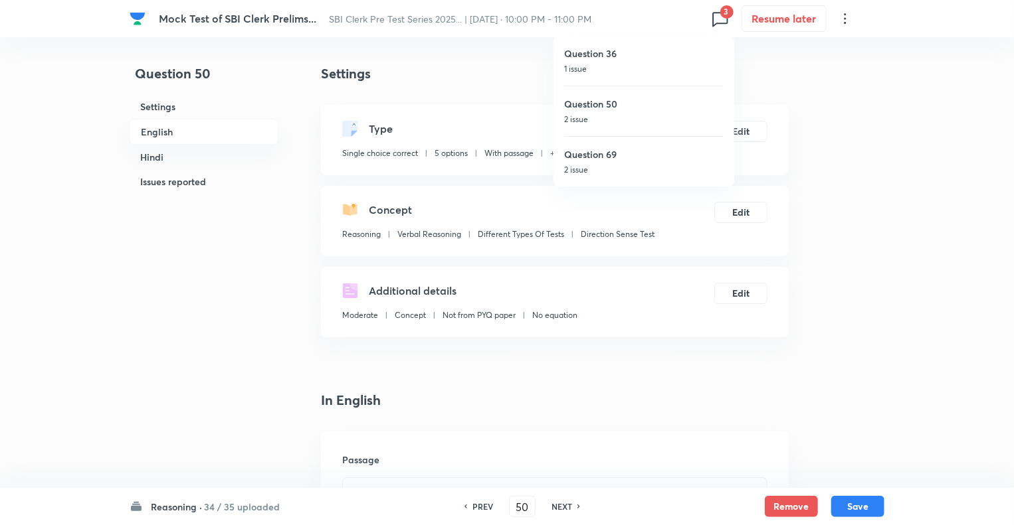
checkbox input "true"
click at [789, 507] on button "Remove" at bounding box center [791, 505] width 53 height 21
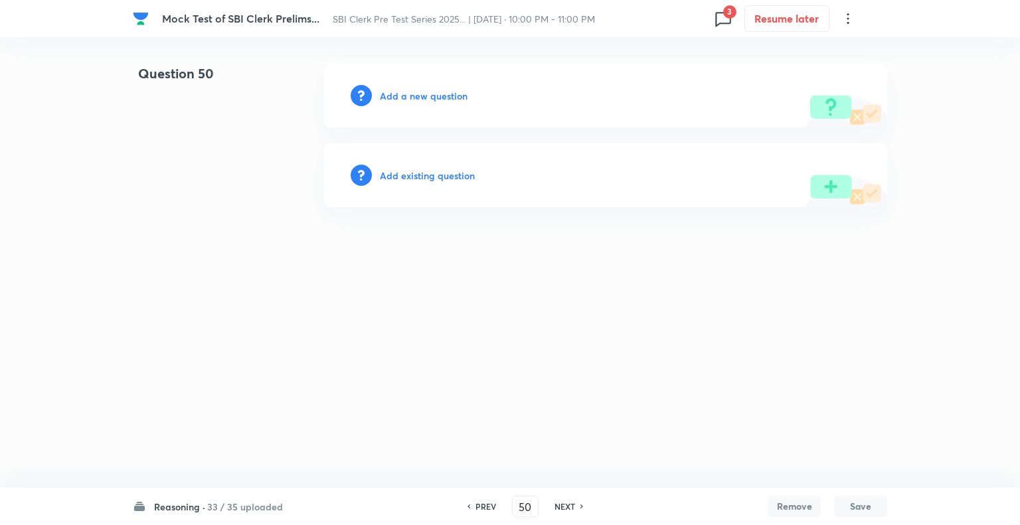
click at [725, 19] on icon at bounding box center [723, 18] width 21 height 21
click at [610, 160] on h6 "Question 69" at bounding box center [643, 154] width 159 height 14
type input "69"
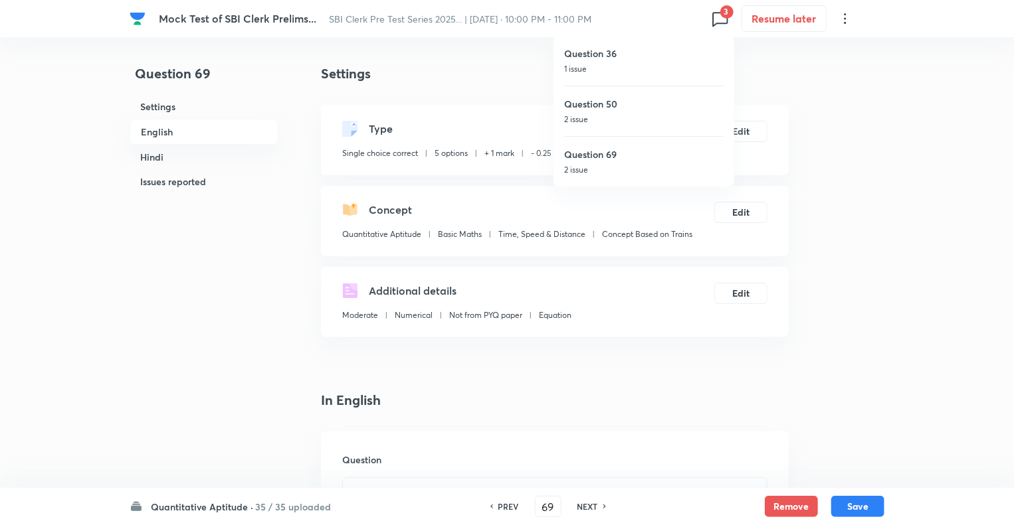
checkbox input "true"
click at [777, 510] on button "Remove" at bounding box center [791, 505] width 53 height 21
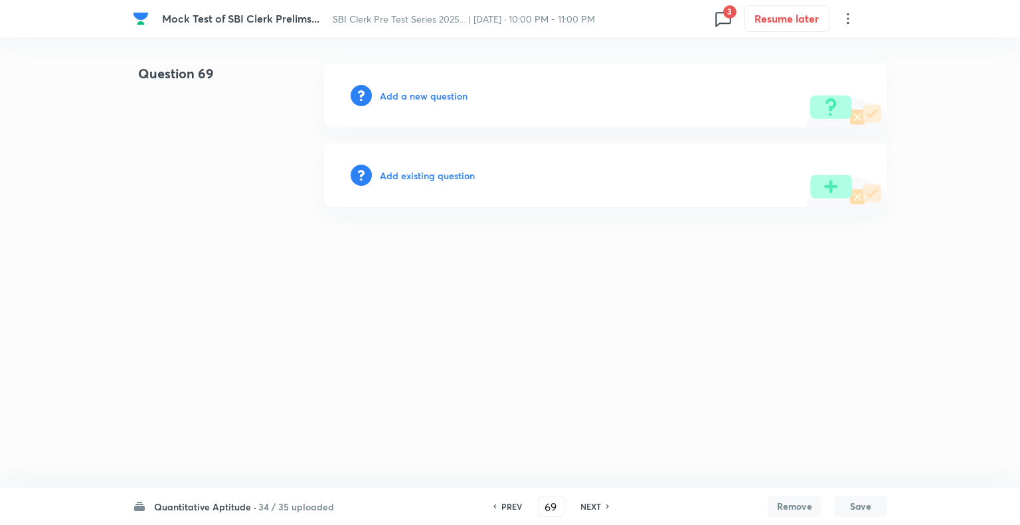
click at [504, 271] on html "Mock Test of SBI Clerk Prelims... SBI Clerk Pre Test Series 2025... | [DATE] · …" at bounding box center [510, 135] width 1020 height 271
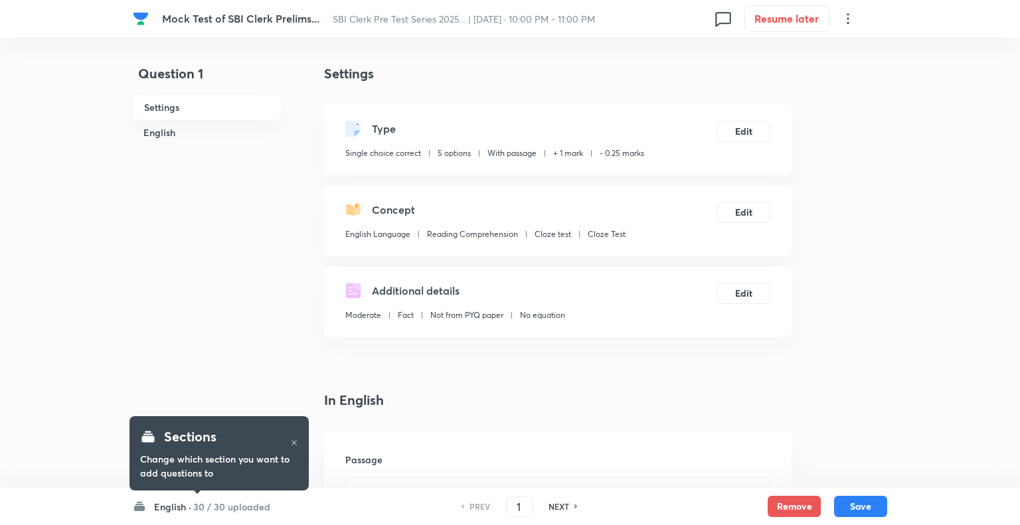
checkbox input "true"
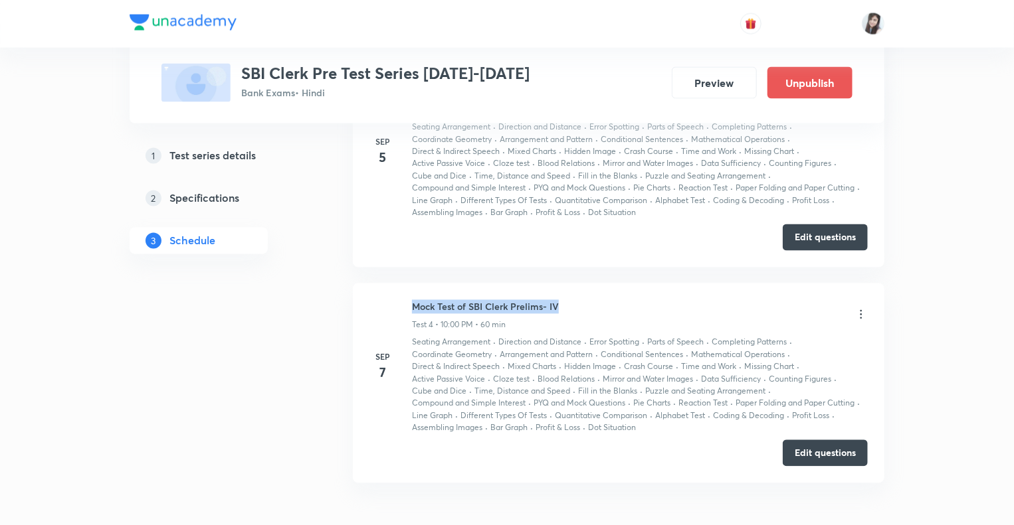
drag, startPoint x: 563, startPoint y: 306, endPoint x: 411, endPoint y: 302, distance: 152.2
click at [411, 302] on div "[DATE] Mock Test of SBI Clerk Prelims- IV Test 4 • 10:00 PM • 60 min Seating Ar…" at bounding box center [618, 367] width 498 height 134
copy h6 "Mock Test of SBI Clerk Prelims- IV"
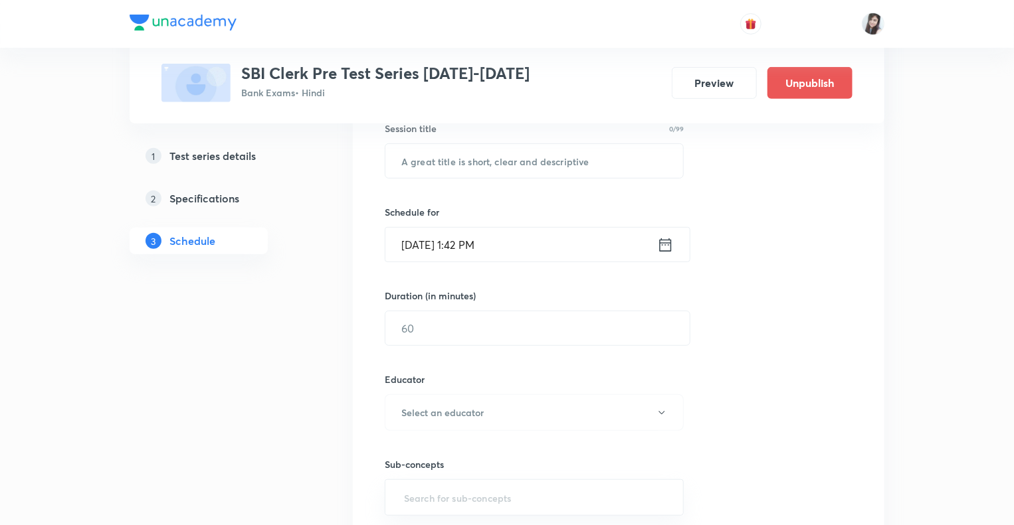
scroll to position [236, 0]
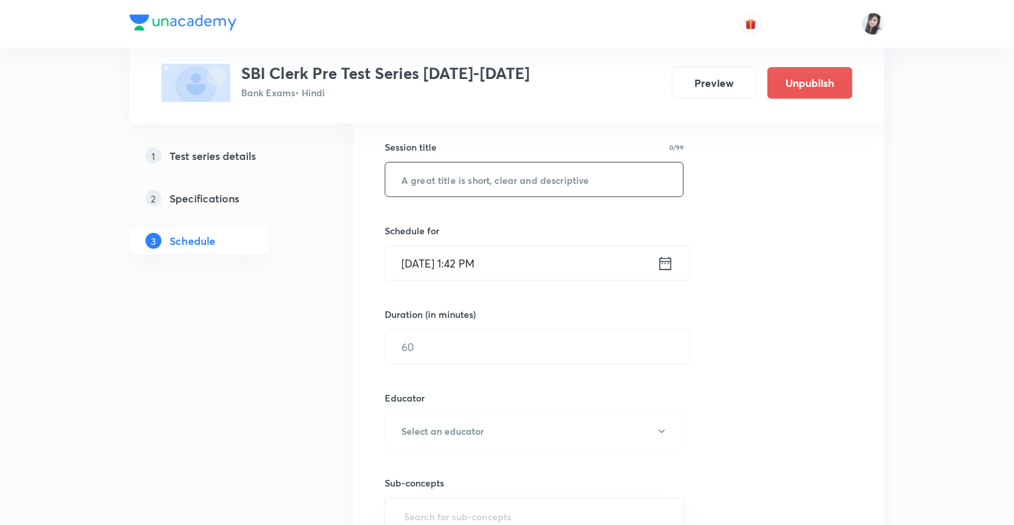
click at [502, 177] on input "text" at bounding box center [534, 180] width 298 height 34
paste input "Mock Test of SBI Clerk Prelims- IV"
type input "Mock Test of SBI Clerk Prelims- V"
click at [663, 265] on icon at bounding box center [665, 263] width 17 height 19
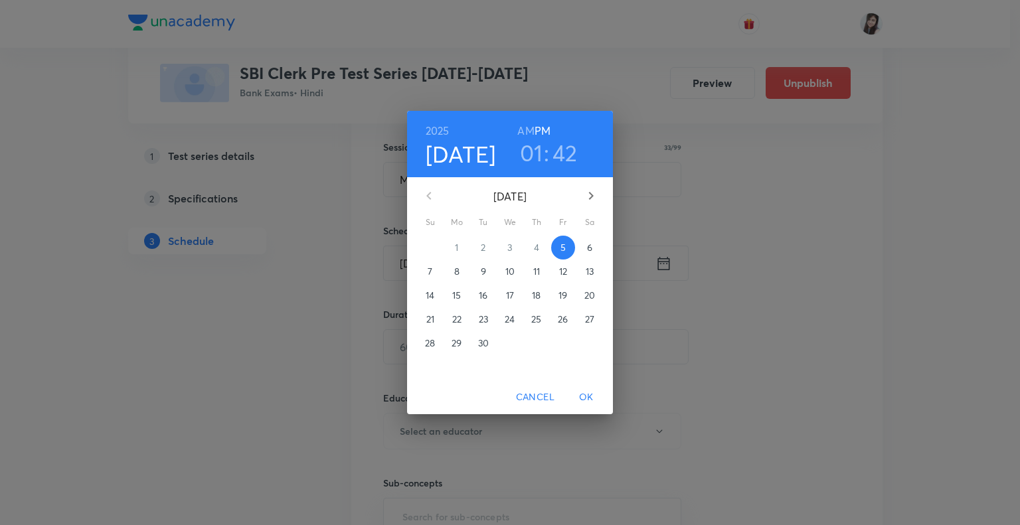
click at [485, 271] on p "9" at bounding box center [483, 271] width 5 height 13
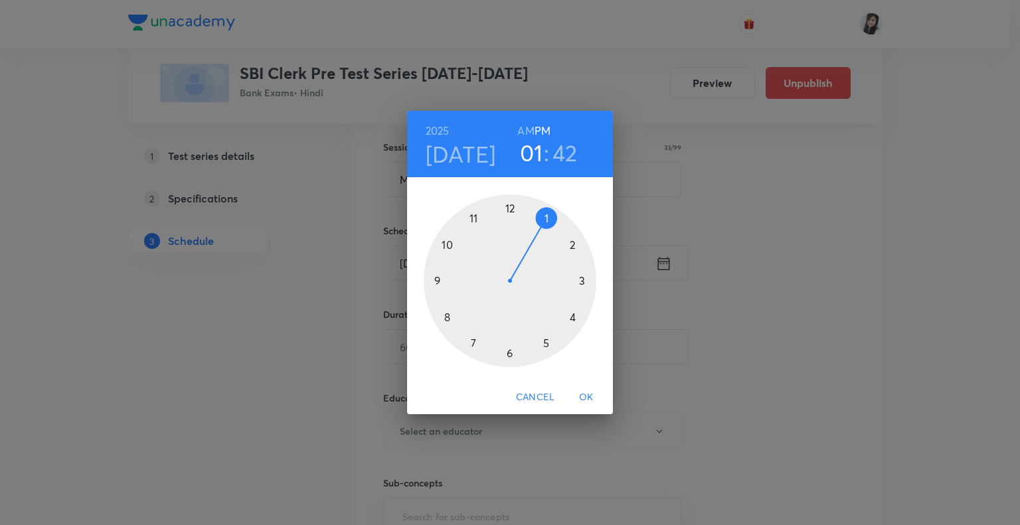
click at [448, 242] on div at bounding box center [510, 281] width 173 height 173
click at [511, 206] on div at bounding box center [510, 281] width 173 height 173
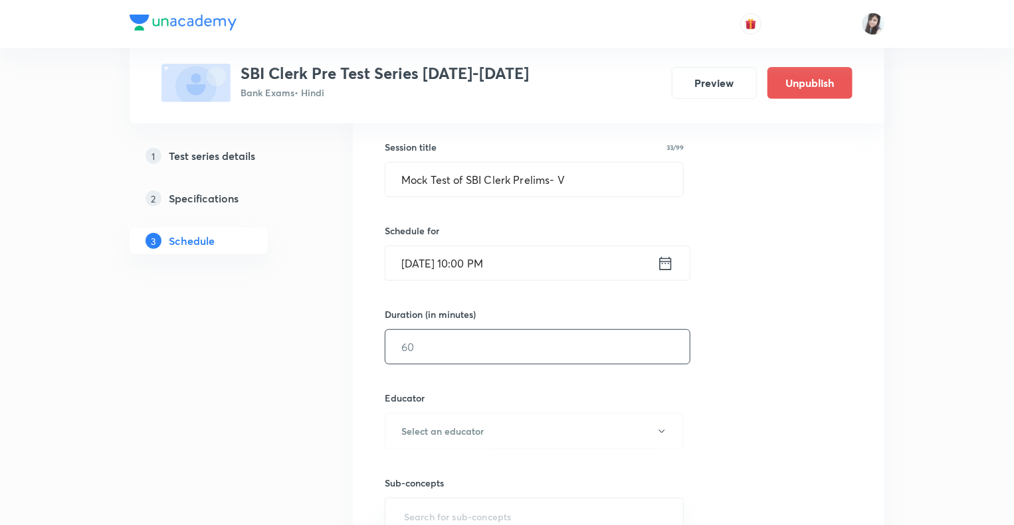
click at [439, 348] on input "text" at bounding box center [537, 347] width 304 height 34
type input "60"
click at [660, 426] on icon "button" at bounding box center [661, 431] width 11 height 11
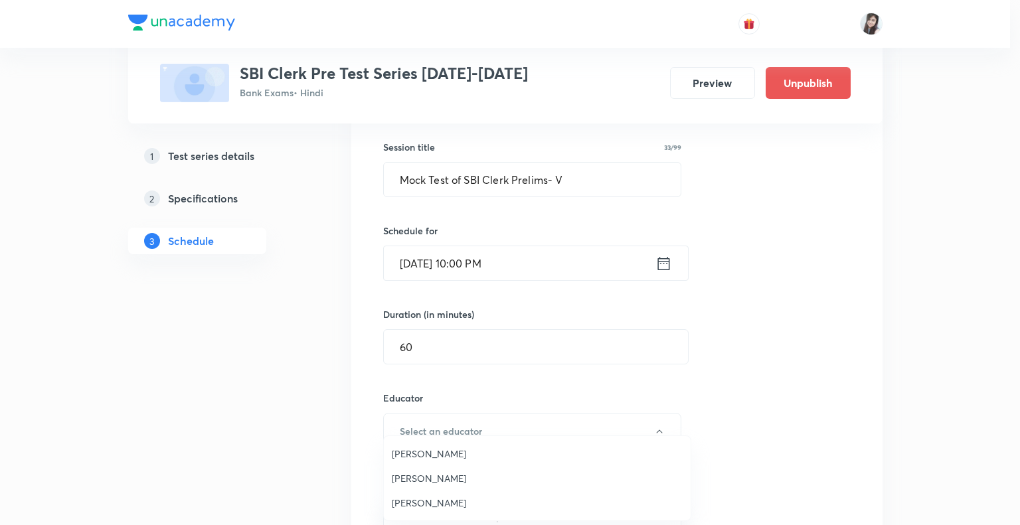
click at [431, 451] on span "Vishal Parihar" at bounding box center [537, 454] width 291 height 14
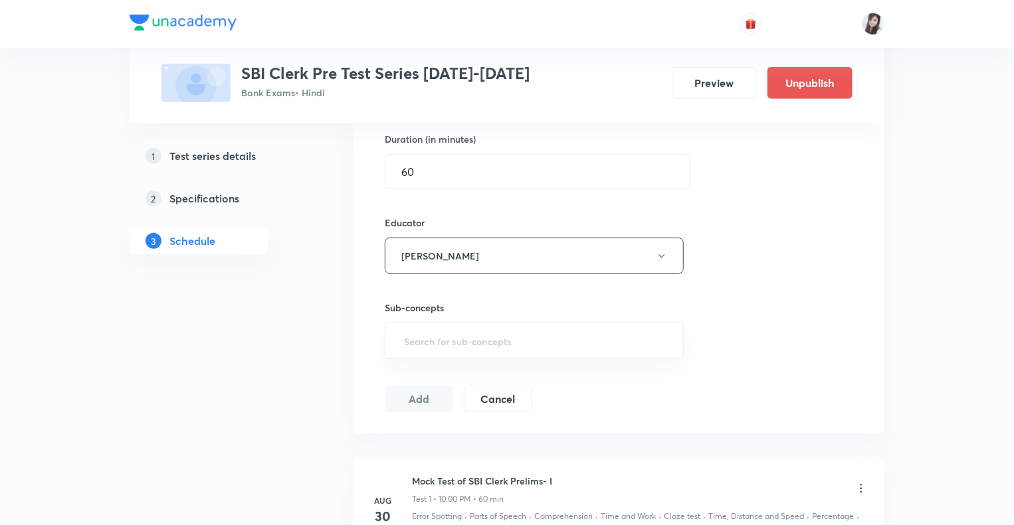
scroll to position [476, 0]
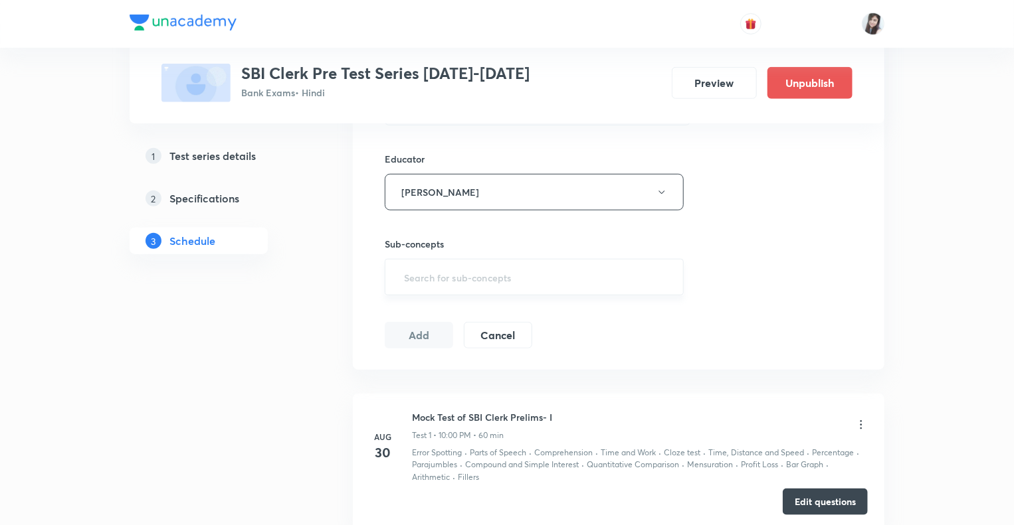
click at [422, 266] on input "text" at bounding box center [534, 277] width 266 height 25
type input "cloze"
click at [416, 316] on li "Cloze Test" at bounding box center [534, 314] width 298 height 24
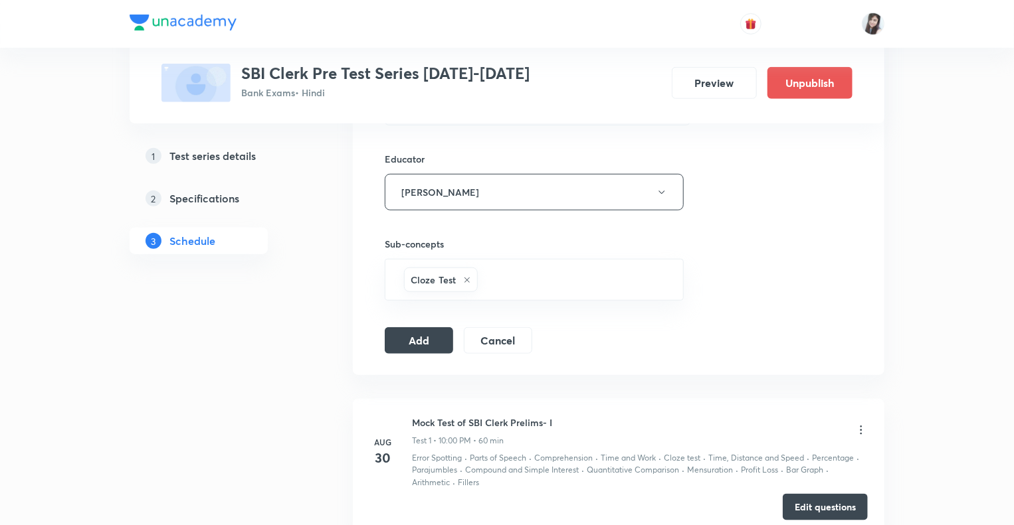
click at [242, 336] on div "1 Test series details 2 Specifications 3 Schedule" at bounding box center [220, 517] width 181 height 1536
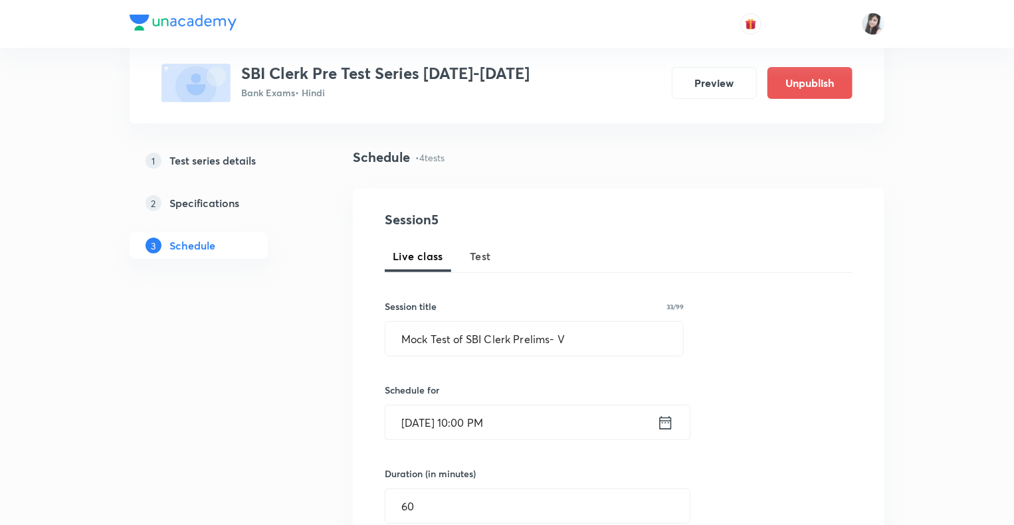
scroll to position [104, 0]
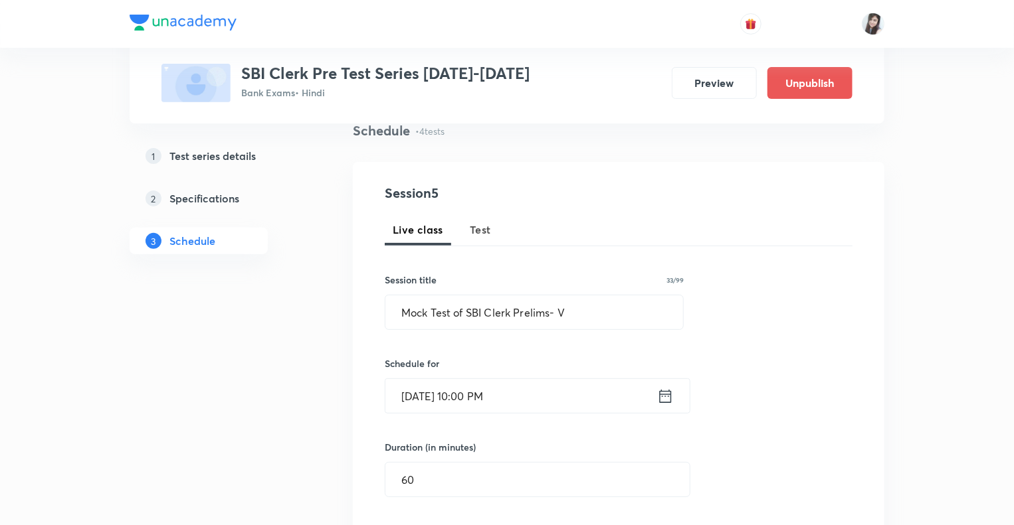
click at [476, 227] on span "Test" at bounding box center [480, 230] width 21 height 16
click at [417, 223] on span "Live class" at bounding box center [418, 230] width 50 height 16
click at [477, 229] on span "Test" at bounding box center [480, 230] width 21 height 16
click at [448, 305] on input "text" at bounding box center [534, 313] width 298 height 34
paste input "Mock Test of SBI Clerk Prelims- IV"
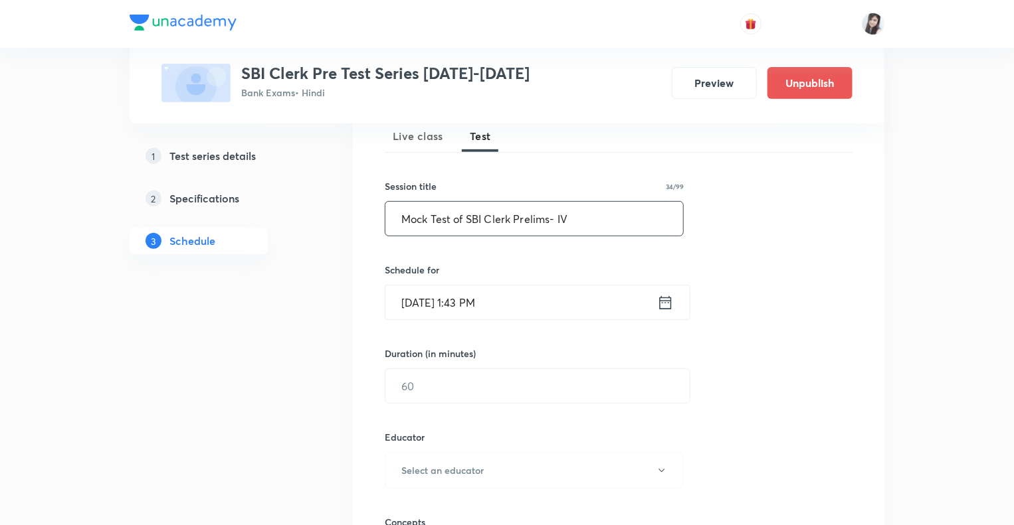
scroll to position [146, 0]
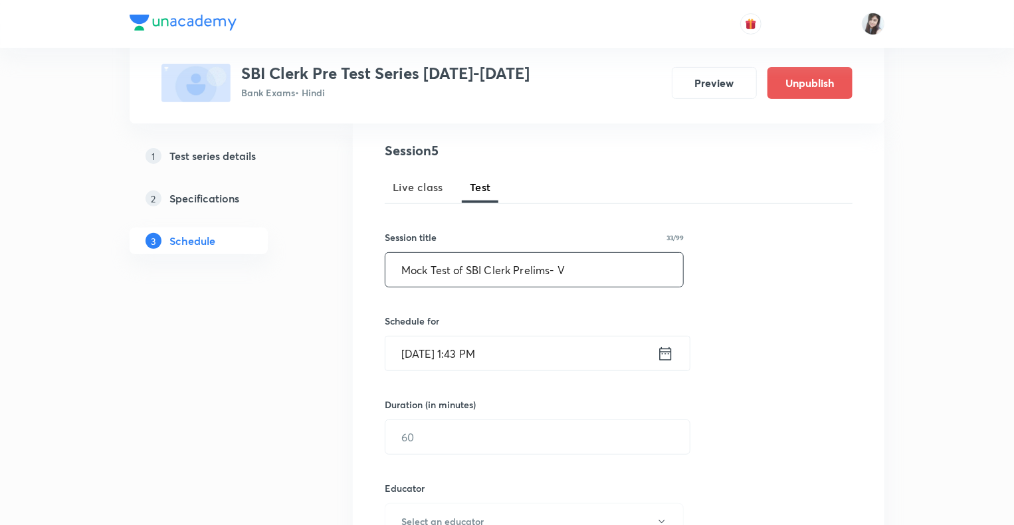
type input "Mock Test of SBI Clerk Prelims- V"
click at [664, 353] on icon at bounding box center [665, 354] width 17 height 19
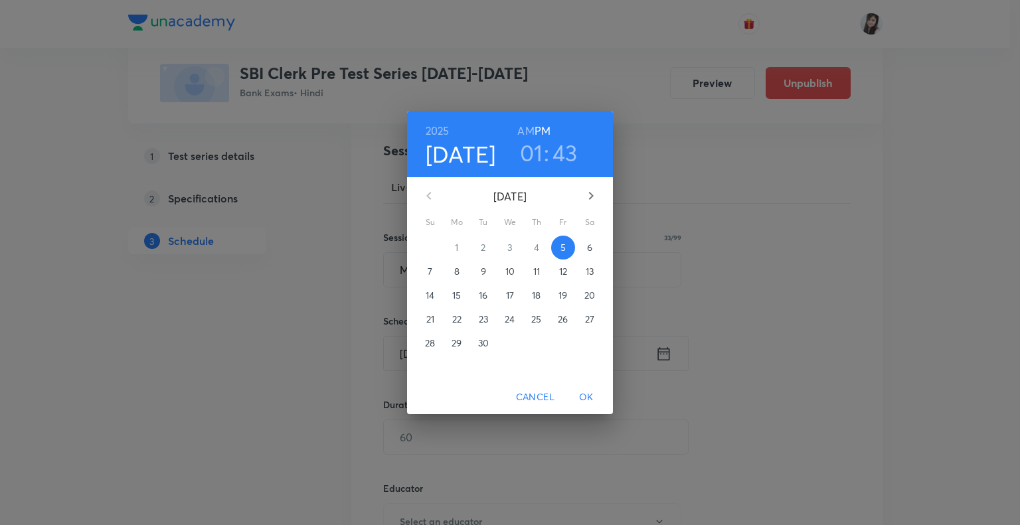
click at [482, 270] on p "9" at bounding box center [483, 271] width 5 height 13
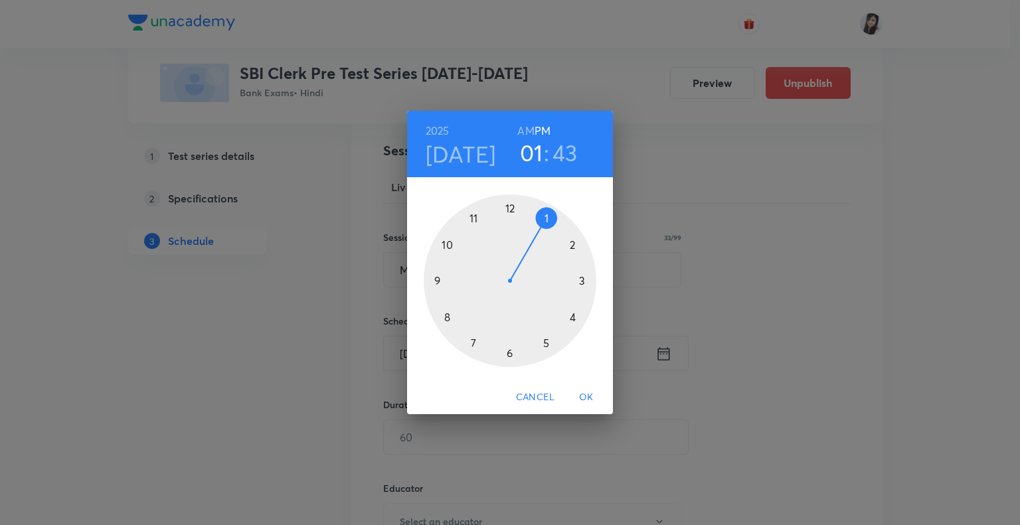
click at [448, 244] on div at bounding box center [510, 281] width 173 height 173
click at [507, 209] on div at bounding box center [510, 281] width 173 height 173
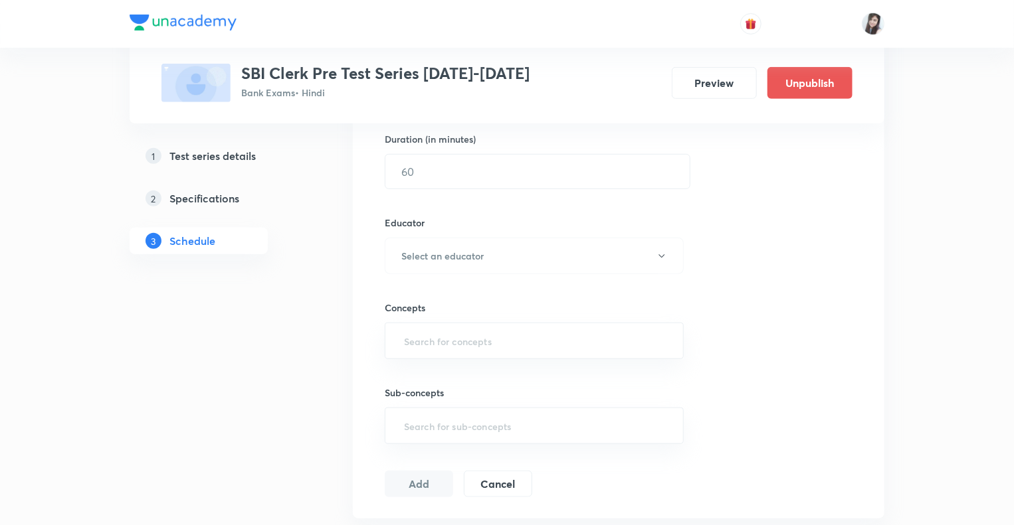
scroll to position [412, 0]
click at [443, 167] on input "text" at bounding box center [537, 172] width 304 height 34
type input "60"
click at [417, 268] on button "Select an educator" at bounding box center [534, 256] width 299 height 37
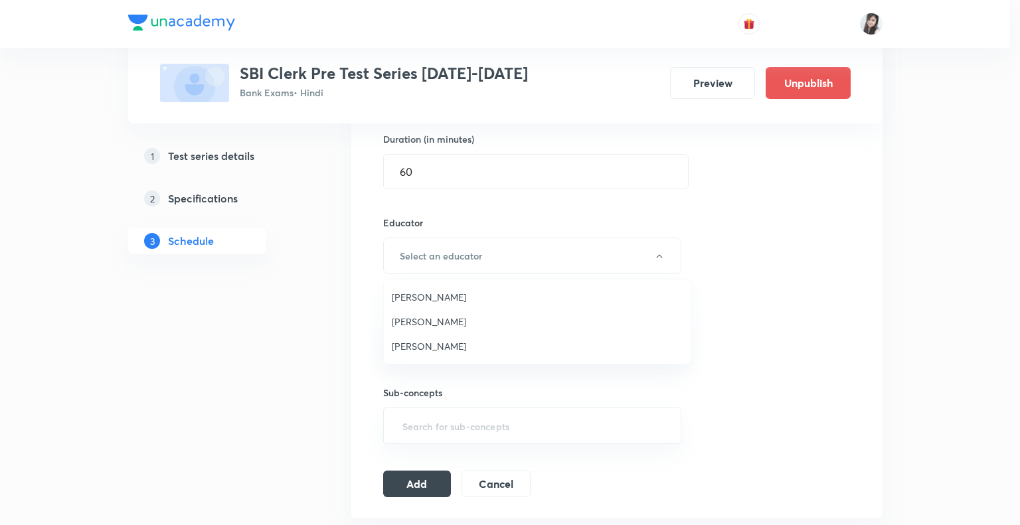
click at [416, 300] on span "Vishal Parihar" at bounding box center [537, 297] width 291 height 14
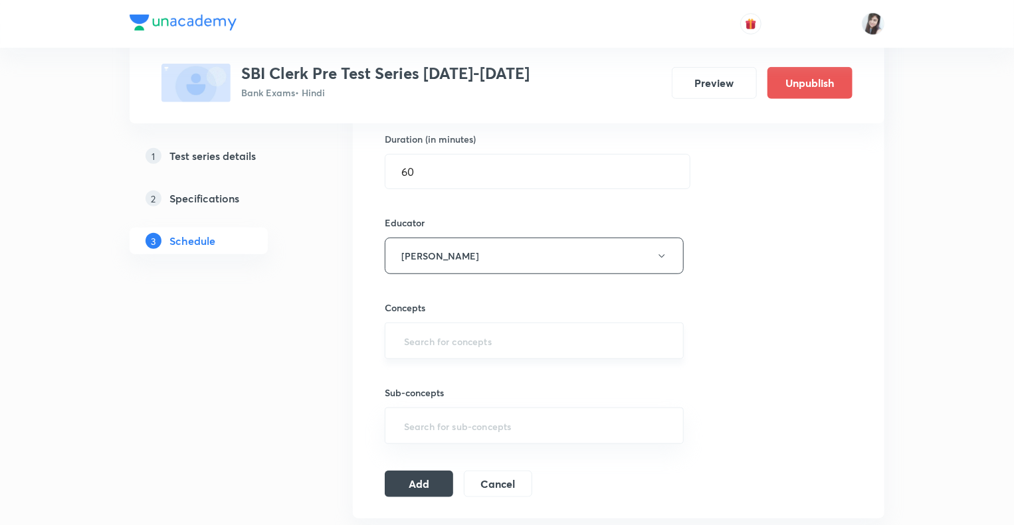
click at [413, 341] on input "text" at bounding box center [534, 341] width 266 height 25
type input "cloze"
click at [411, 372] on li "Cloze test" at bounding box center [534, 377] width 298 height 24
click at [420, 492] on button "Add" at bounding box center [419, 488] width 68 height 27
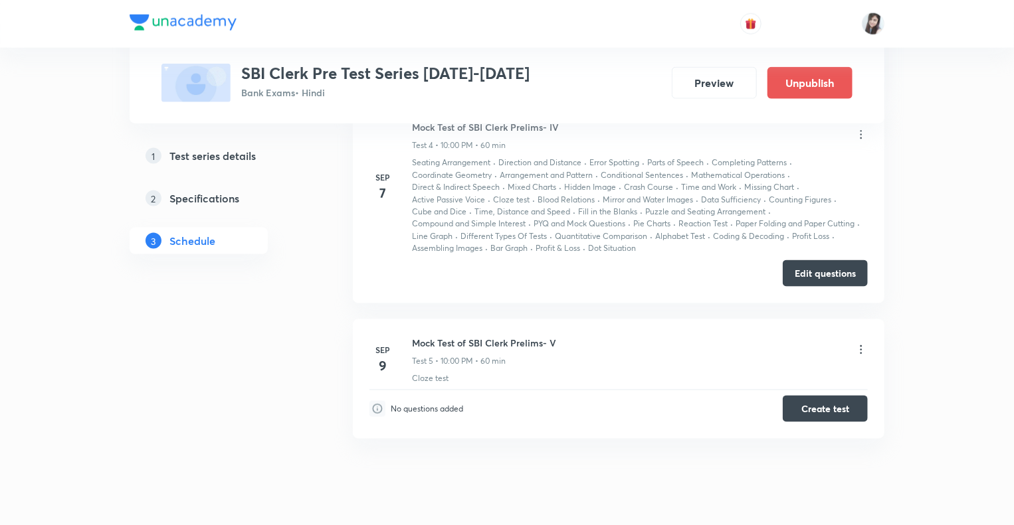
scroll to position [863, 0]
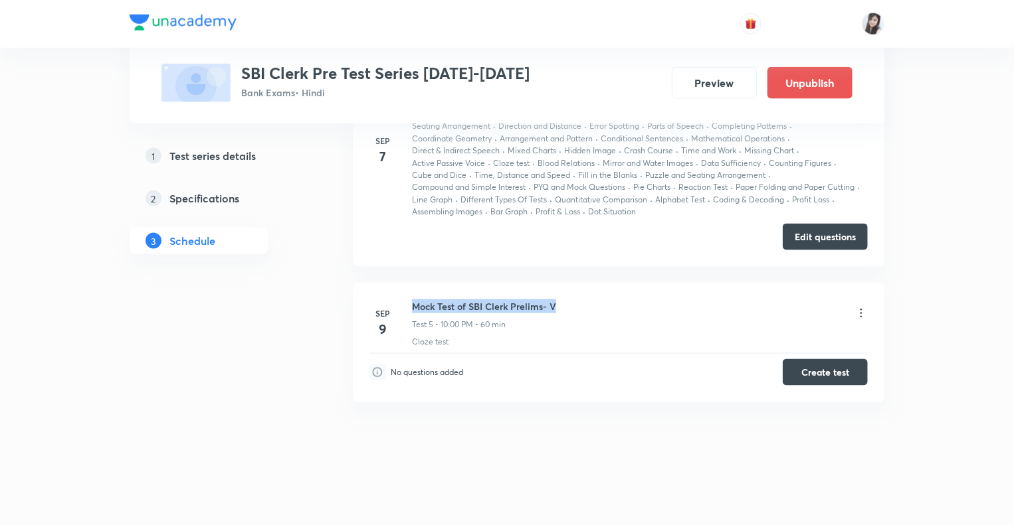
drag, startPoint x: 559, startPoint y: 303, endPoint x: 410, endPoint y: 302, distance: 148.8
click at [410, 302] on div "Sep 9 Mock Test of SBI Clerk Prelims- V Test 5 • 10:00 PM • 60 min Cloze test" at bounding box center [618, 324] width 498 height 48
copy h6 "Mock Test of SBI Clerk Prelims- V"
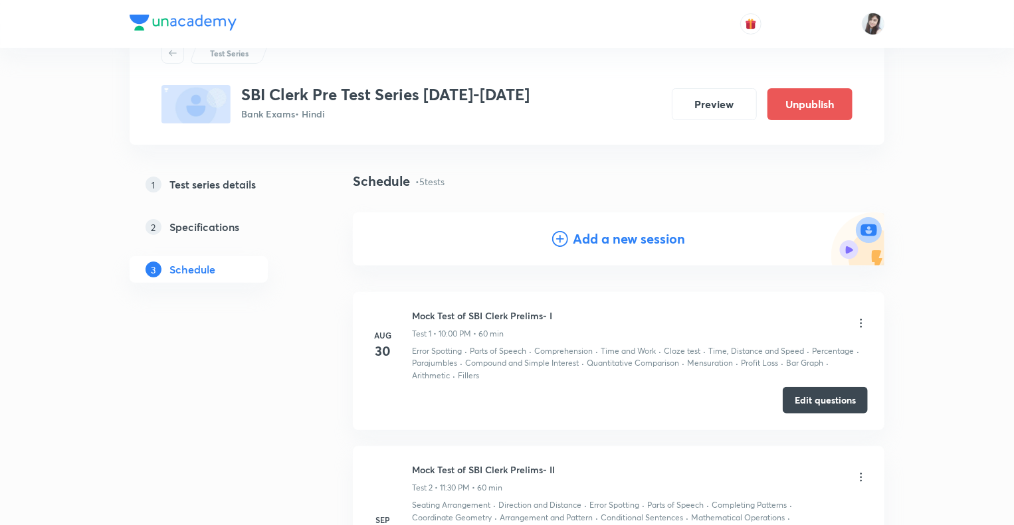
scroll to position [0, 0]
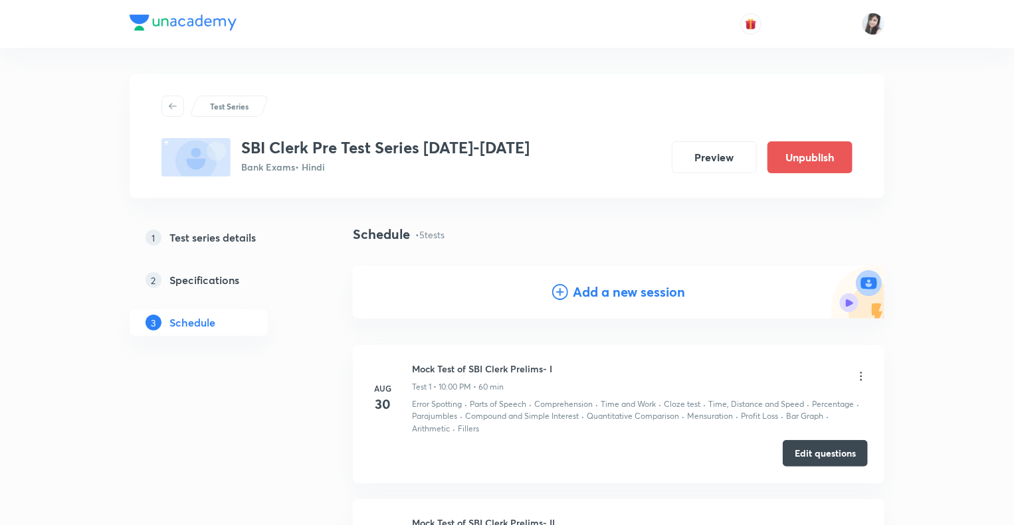
click at [560, 290] on icon at bounding box center [560, 292] width 16 height 16
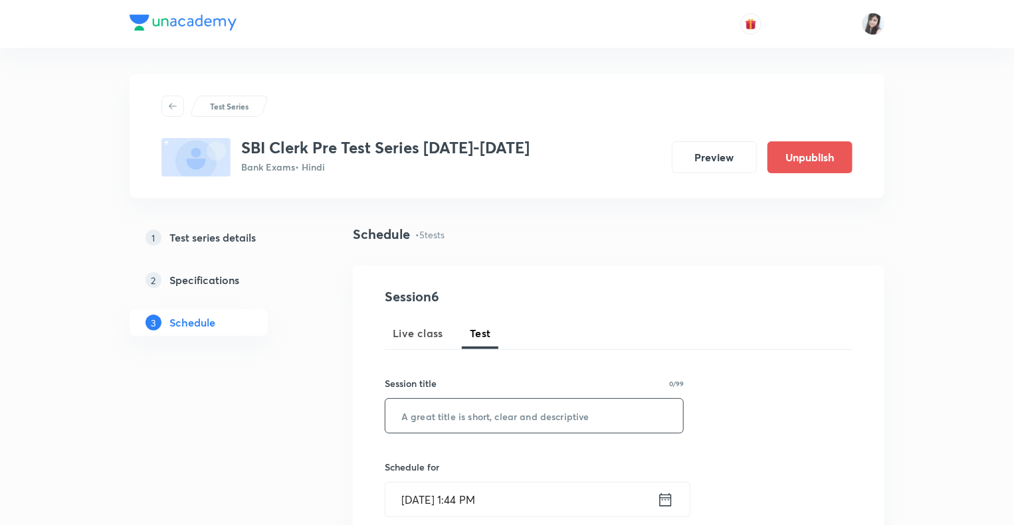
click at [433, 424] on input "text" at bounding box center [534, 416] width 298 height 34
paste input "Mock Test of SBI Clerk Prelims- V"
type input "Mock Test of SBI Clerk Prelims- VI"
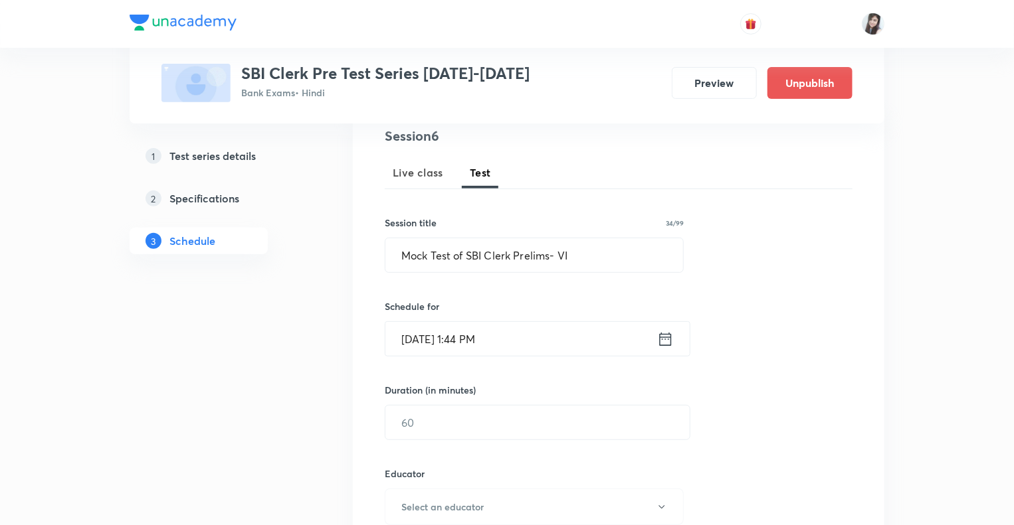
scroll to position [292, 0]
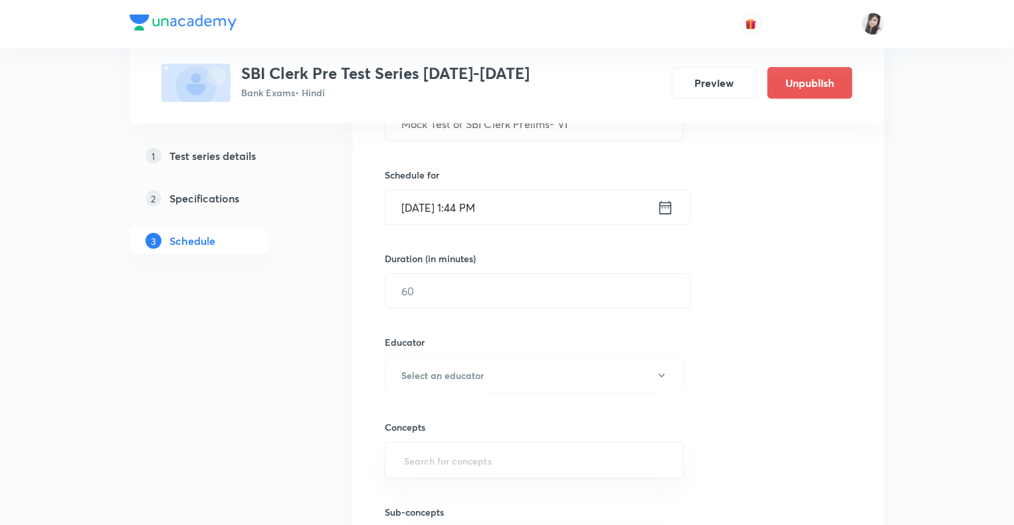
click at [663, 210] on icon at bounding box center [665, 208] width 17 height 19
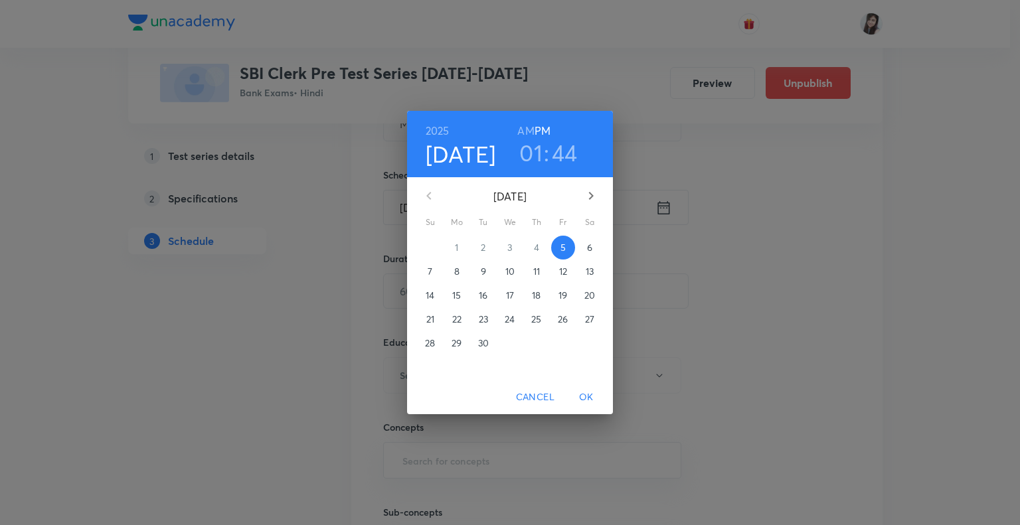
click at [537, 273] on p "11" at bounding box center [536, 271] width 7 height 13
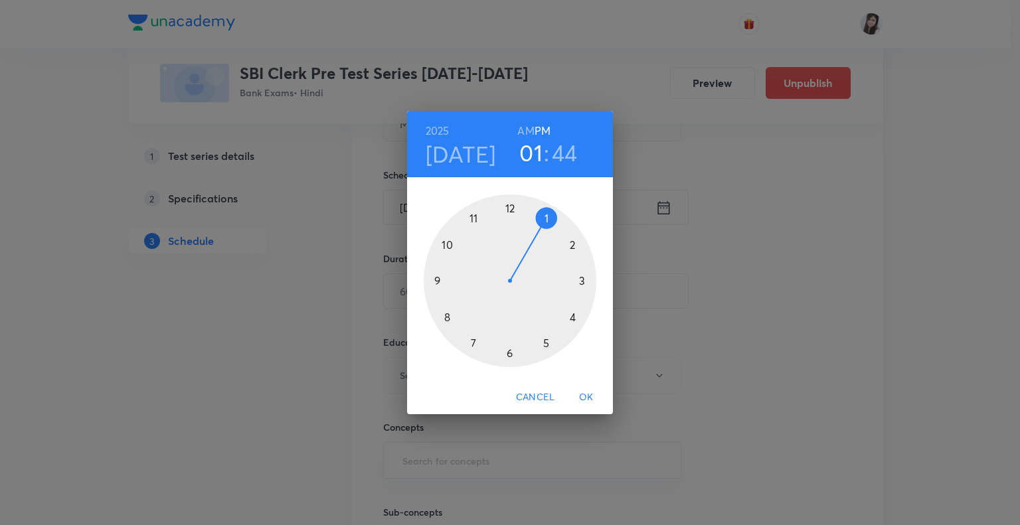
click at [446, 244] on div at bounding box center [510, 281] width 173 height 173
click at [510, 207] on div at bounding box center [510, 281] width 173 height 173
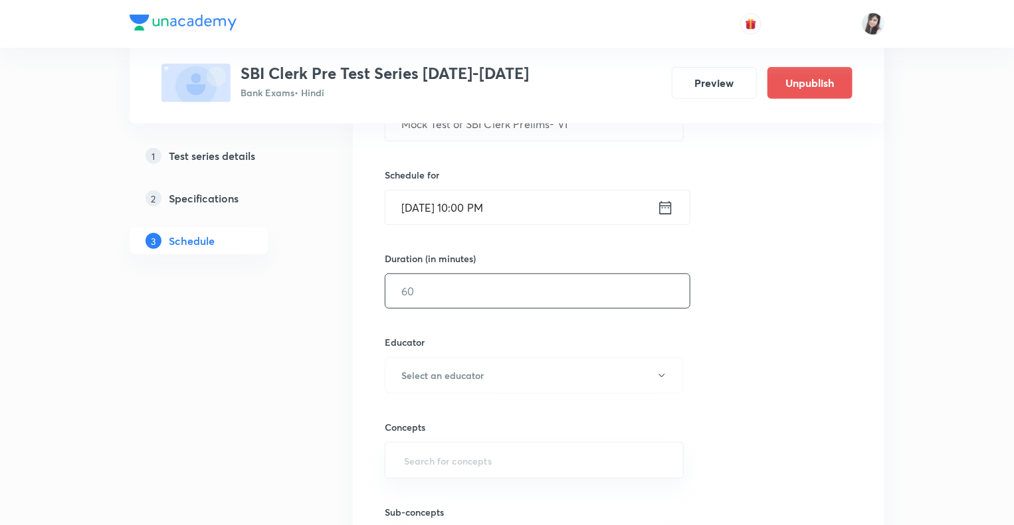
click at [436, 290] on input "text" at bounding box center [537, 291] width 304 height 34
type input "60"
click at [420, 371] on h6 "Select an educator" at bounding box center [442, 376] width 82 height 14
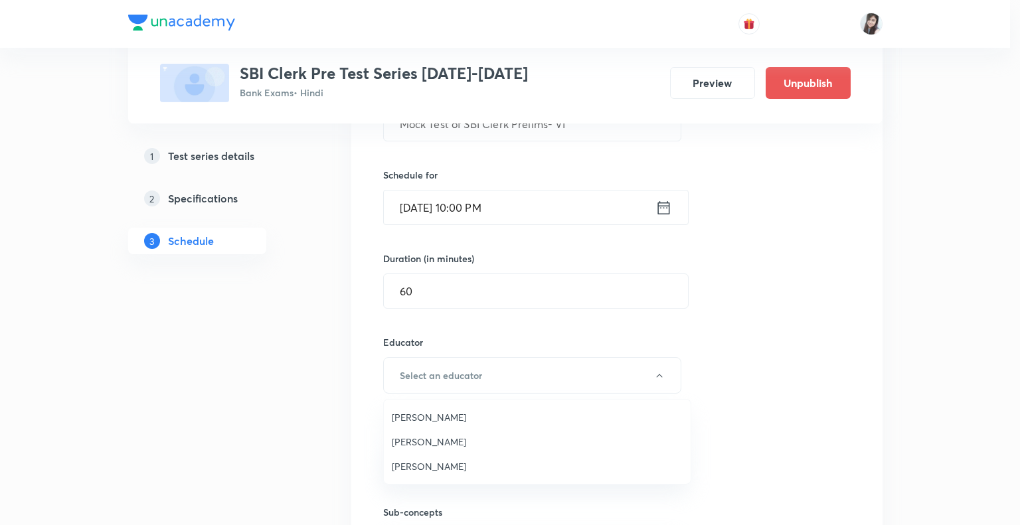
click at [433, 472] on span "Sumit Kumar Verma" at bounding box center [537, 467] width 291 height 14
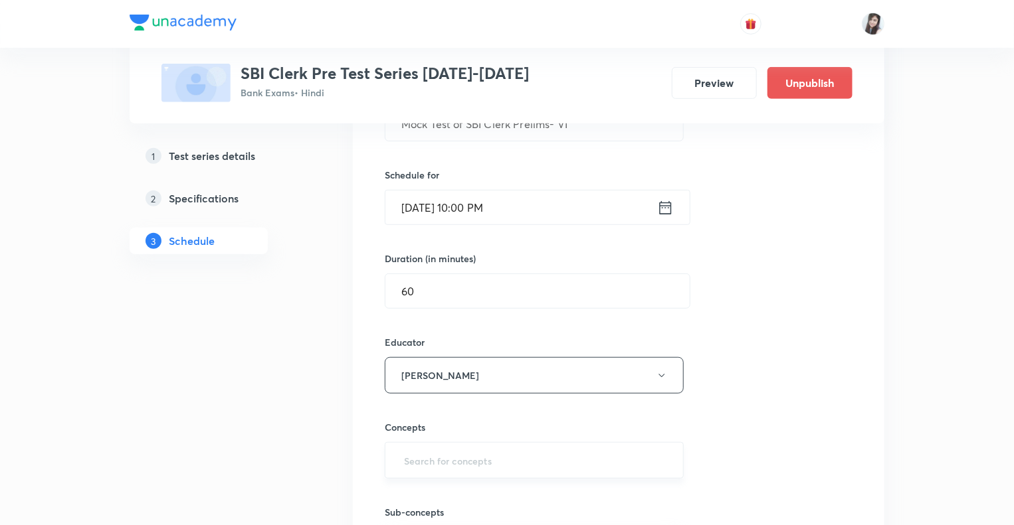
click at [416, 454] on input "text" at bounding box center [534, 460] width 266 height 25
type input "cloze"
click at [409, 494] on li "Cloze test" at bounding box center [534, 497] width 298 height 24
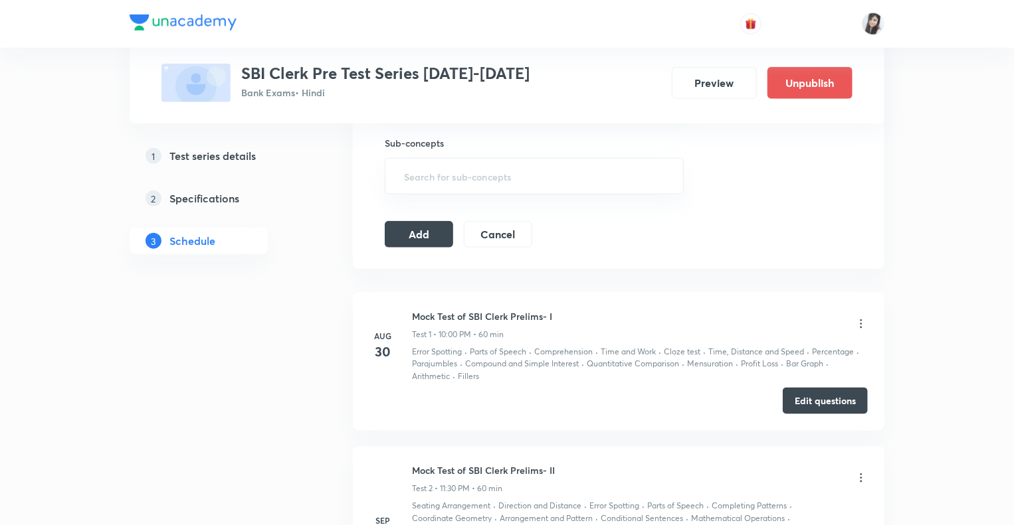
scroll to position [717, 0]
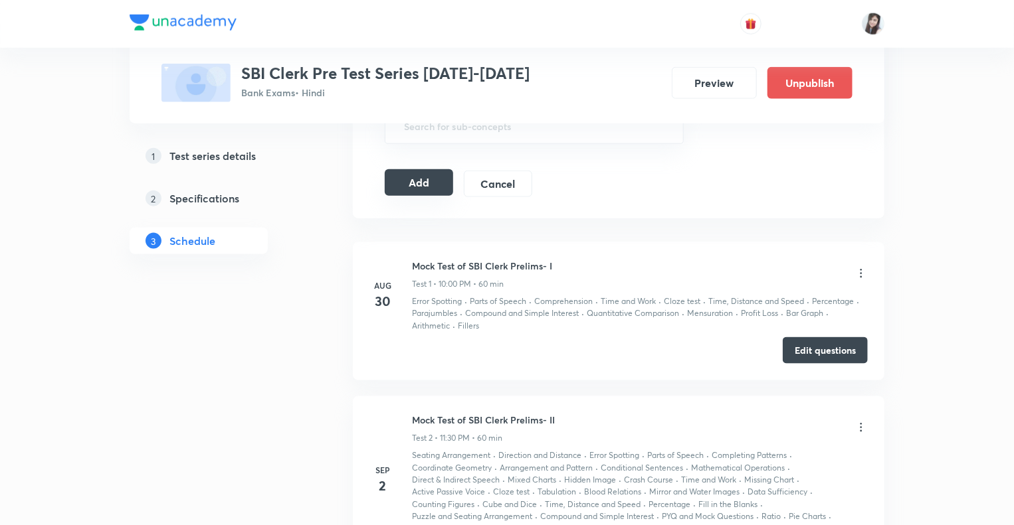
click at [404, 185] on button "Add" at bounding box center [419, 182] width 68 height 27
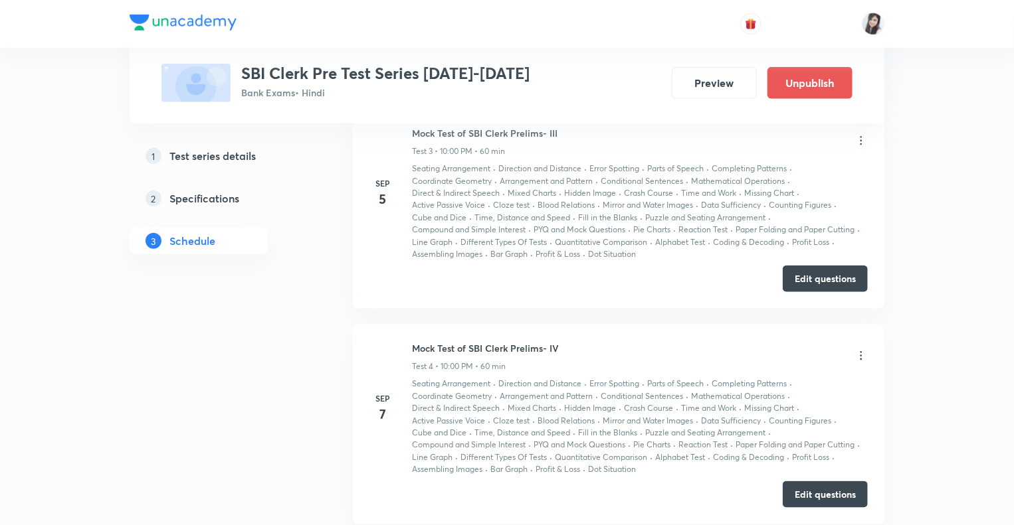
scroll to position [614, 0]
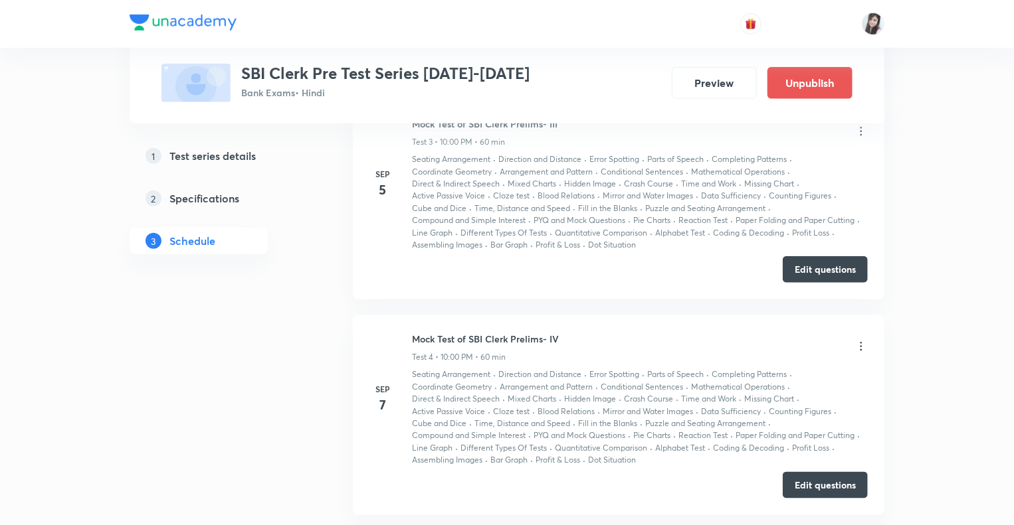
click at [134, 450] on div "1 Test series details 2 Specifications 3 Schedule" at bounding box center [220, 248] width 181 height 1277
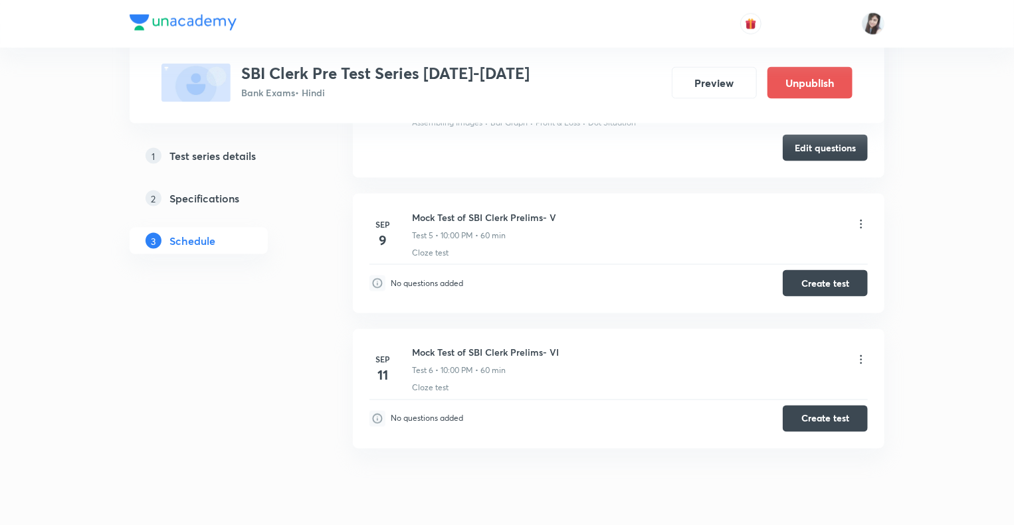
scroll to position [998, 0]
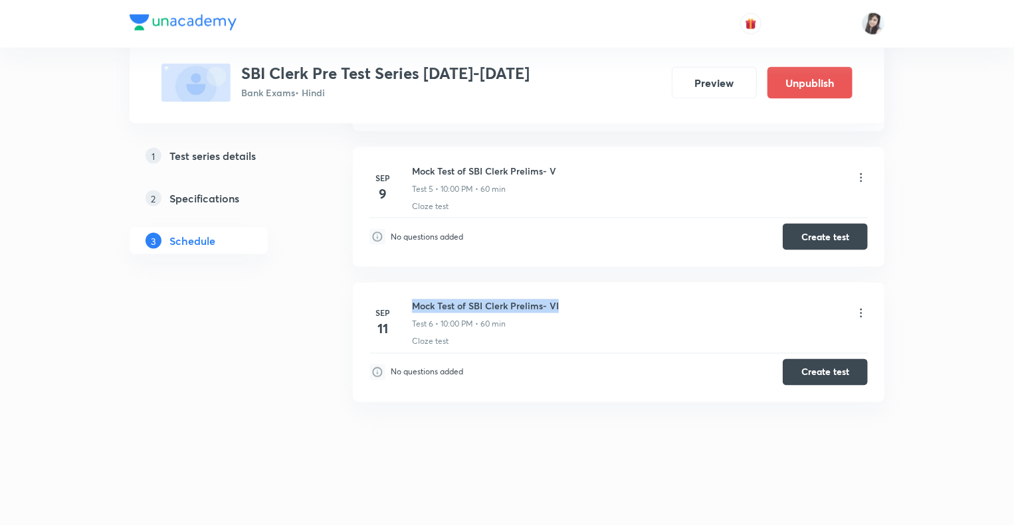
drag, startPoint x: 563, startPoint y: 302, endPoint x: 412, endPoint y: 302, distance: 150.8
click at [412, 302] on div "Mock Test of SBI Clerk Prelims- VI Test 6 • 10:00 PM • 60 min" at bounding box center [640, 315] width 456 height 31
copy h6 "Mock Test of SBI Clerk Prelims- VI"
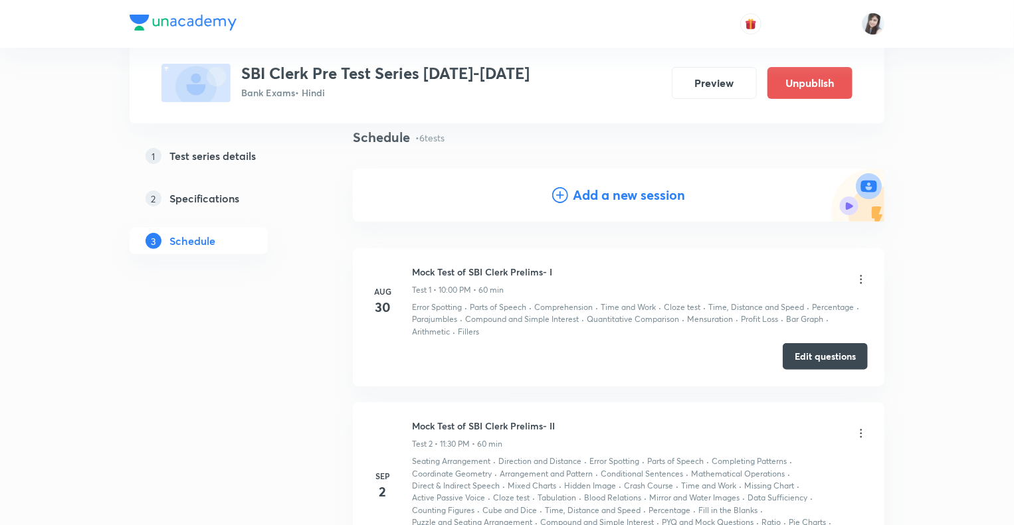
scroll to position [92, 0]
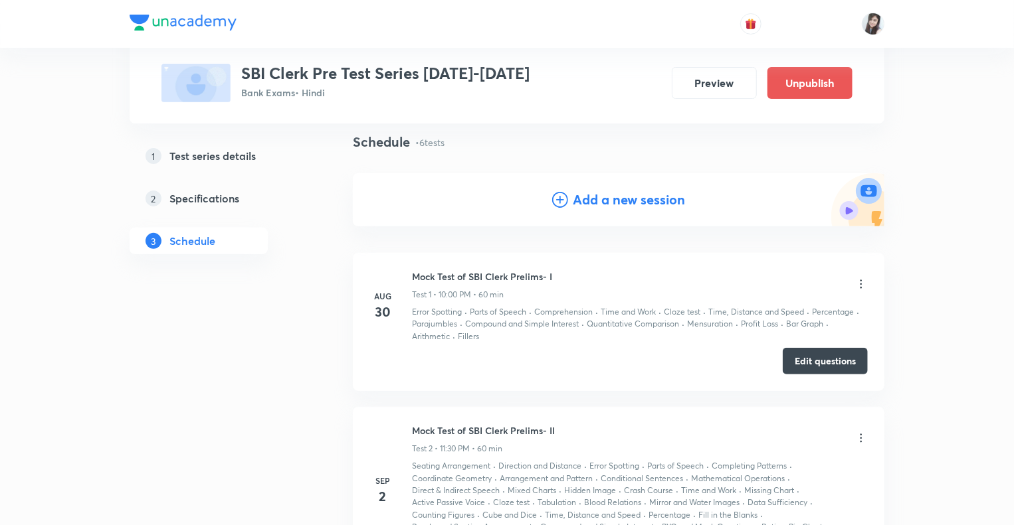
click at [589, 200] on h4 "Add a new session" at bounding box center [629, 200] width 112 height 20
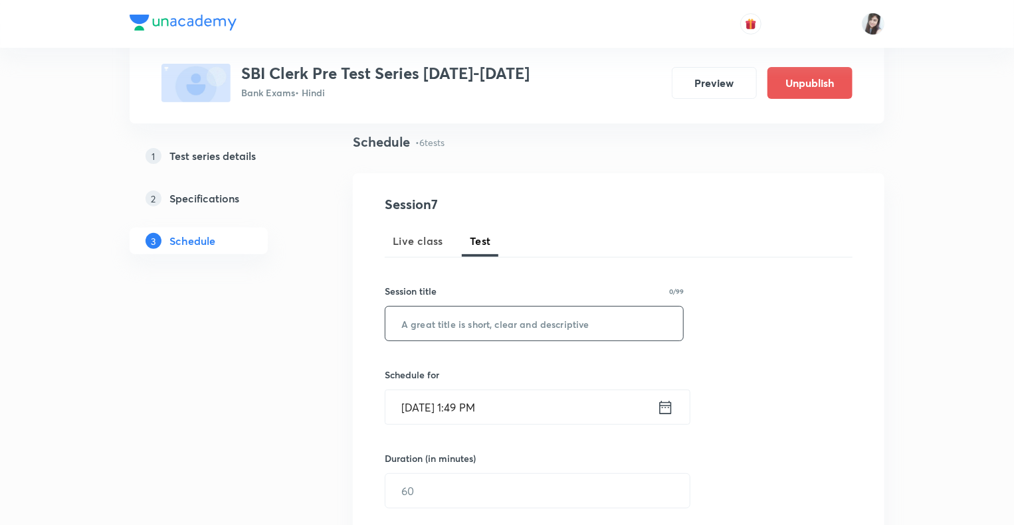
click at [450, 331] on input "text" at bounding box center [534, 324] width 298 height 34
paste input "Mock Test of SBI Clerk Prelims- VI"
type input "Mock Test of SBI Clerk Prelims- VII"
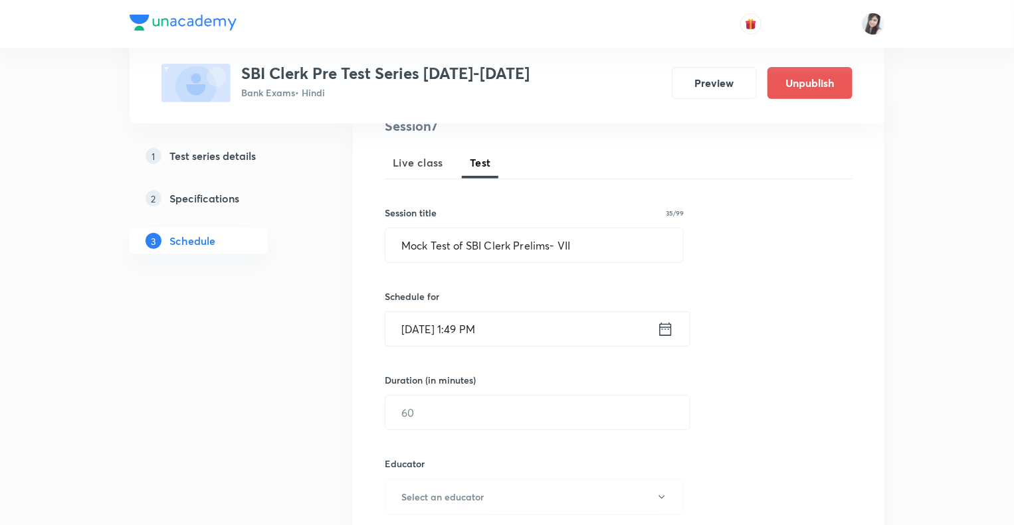
scroll to position [64, 0]
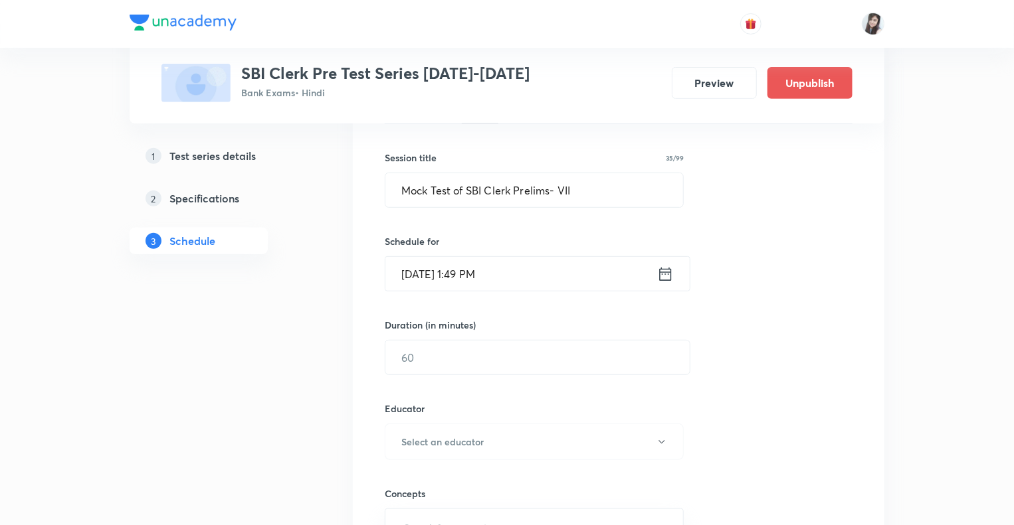
scroll to position [226, 0]
click at [665, 274] on icon at bounding box center [665, 274] width 17 height 19
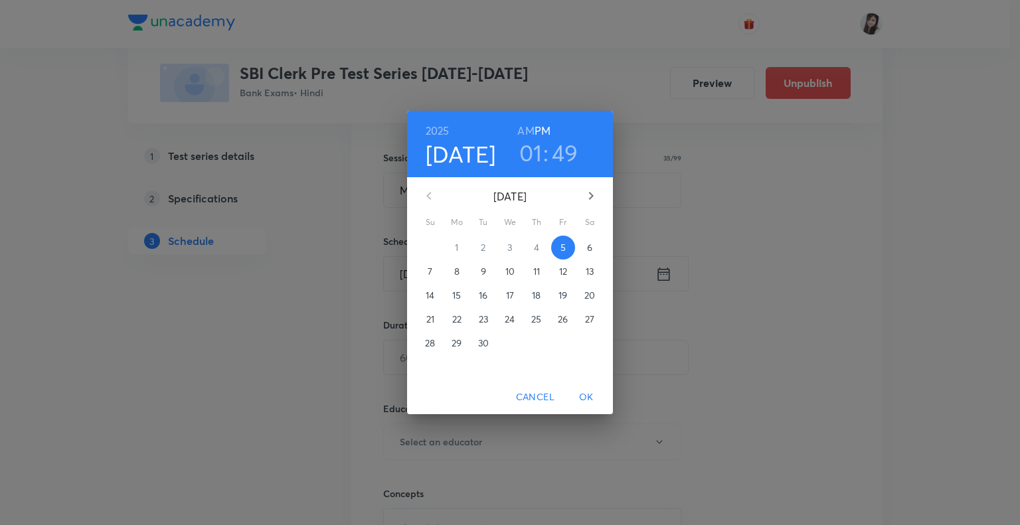
click at [589, 273] on p "13" at bounding box center [590, 271] width 8 height 13
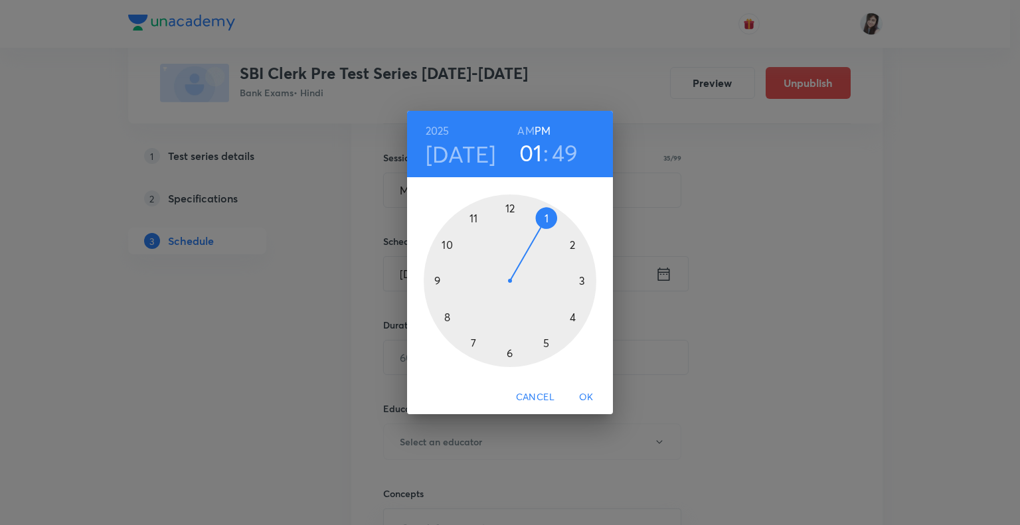
click at [446, 244] on div at bounding box center [510, 281] width 173 height 173
click at [511, 209] on div at bounding box center [510, 281] width 173 height 173
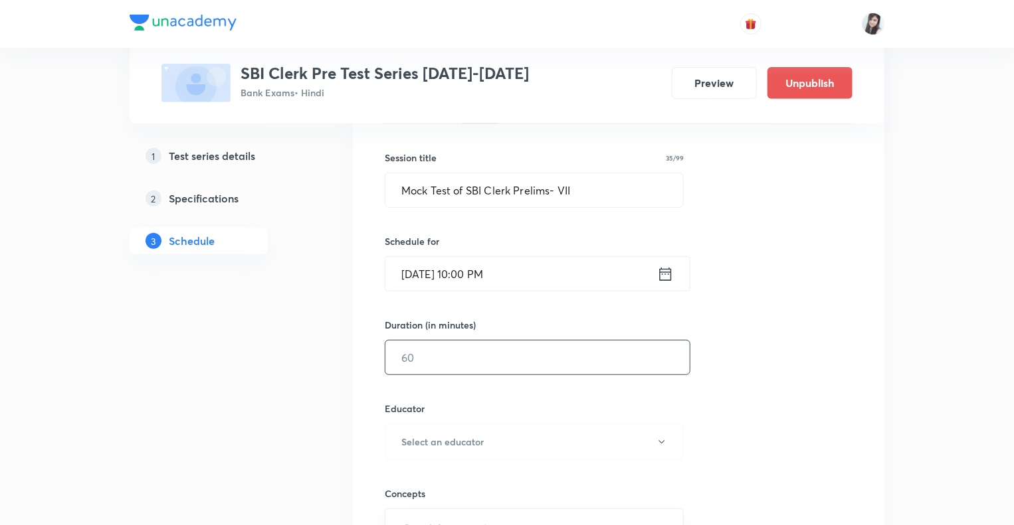
click at [435, 353] on input "text" at bounding box center [537, 358] width 304 height 34
type input "60"
click at [660, 441] on icon "button" at bounding box center [661, 442] width 11 height 11
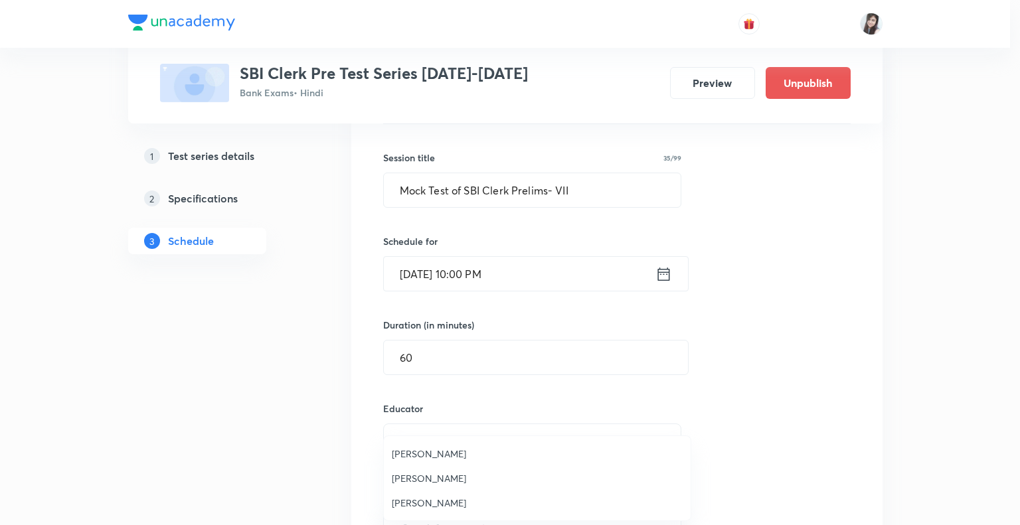
click at [427, 476] on span "Puneet Kumar Sharma" at bounding box center [537, 479] width 291 height 14
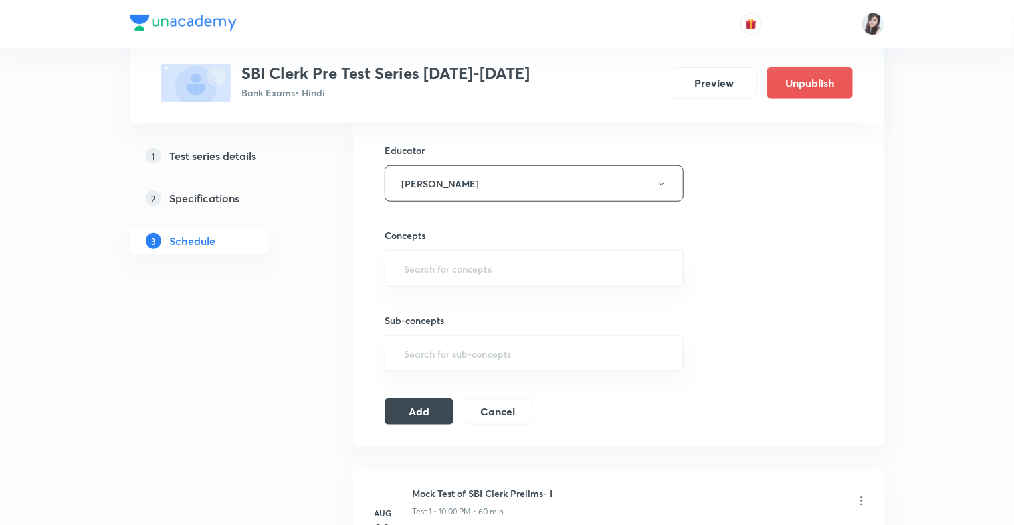
scroll to position [545, 0]
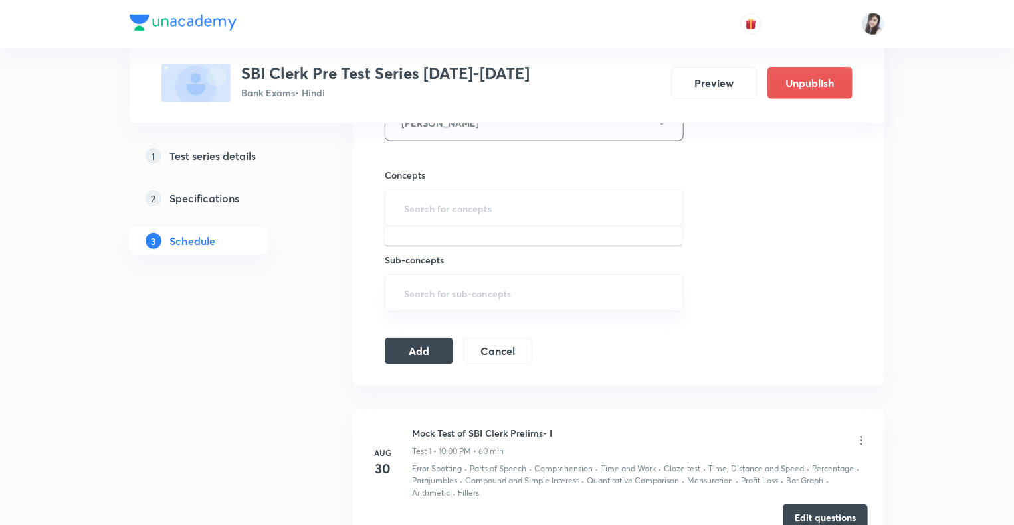
click at [456, 202] on input "text" at bounding box center [534, 208] width 266 height 25
type input "cloze"
click at [411, 244] on li "Cloze test" at bounding box center [534, 244] width 298 height 24
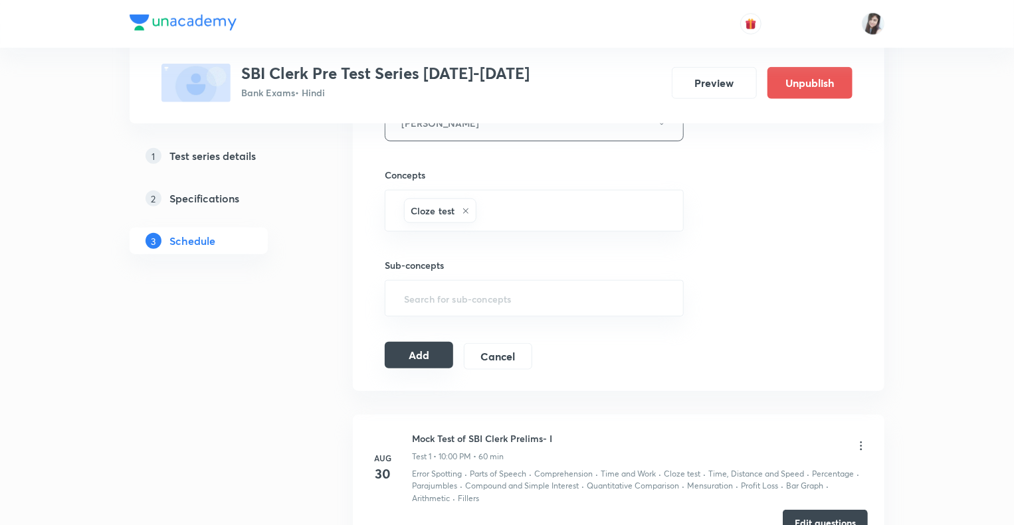
click at [404, 359] on button "Add" at bounding box center [419, 355] width 68 height 27
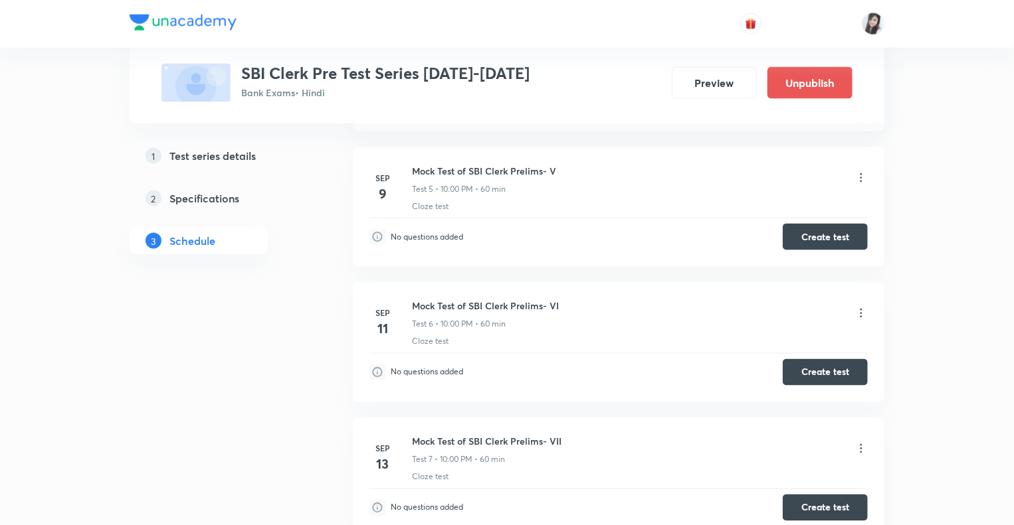
scroll to position [1133, 0]
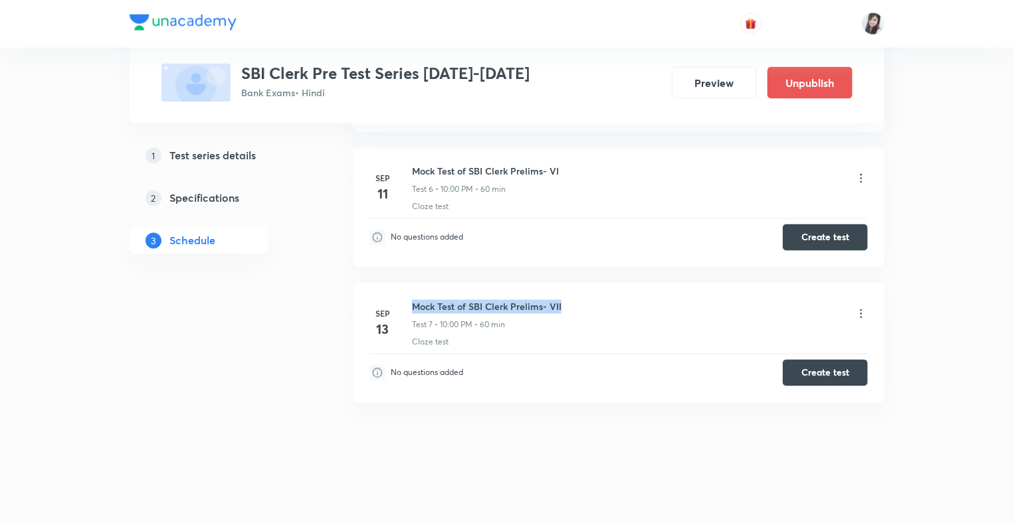
drag, startPoint x: 567, startPoint y: 305, endPoint x: 414, endPoint y: 305, distance: 152.8
click at [414, 305] on div "Mock Test of SBI Clerk Prelims- VII Test 7 • 10:00 PM • 60 min" at bounding box center [640, 315] width 456 height 31
copy h6 "Mock Test of SBI Clerk Prelims- VII"
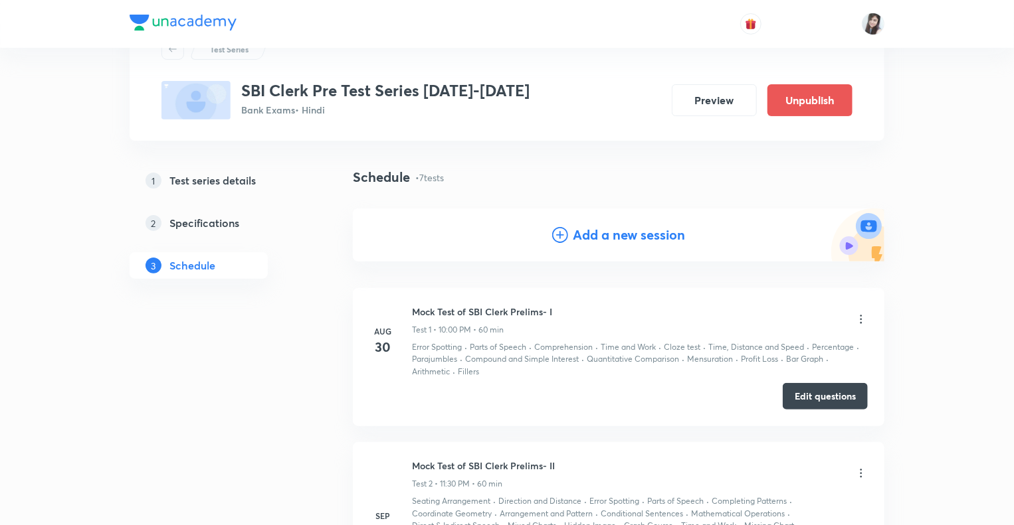
scroll to position [0, 0]
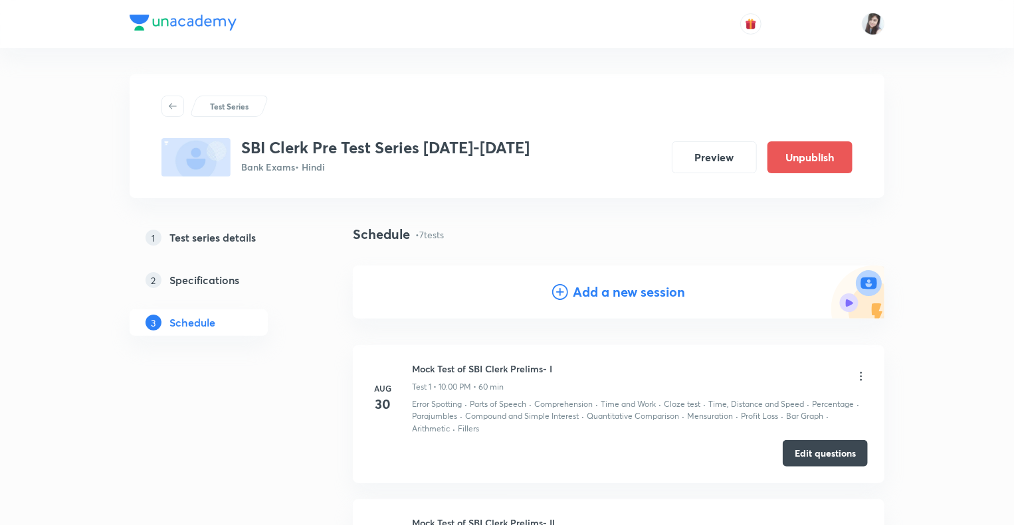
click at [555, 292] on icon at bounding box center [560, 292] width 16 height 16
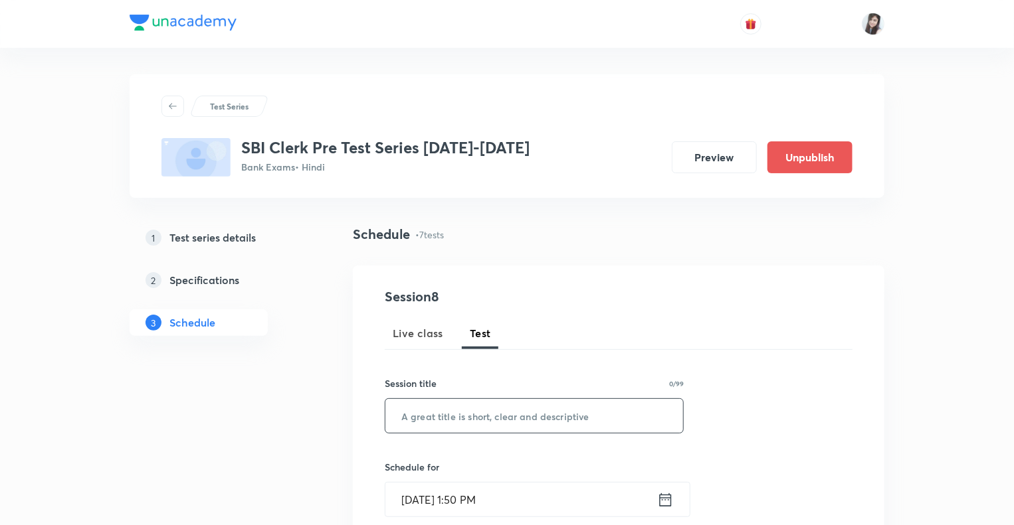
click at [430, 418] on input "text" at bounding box center [534, 416] width 298 height 34
paste input "Mock Test of SBI Clerk Prelims- VII"
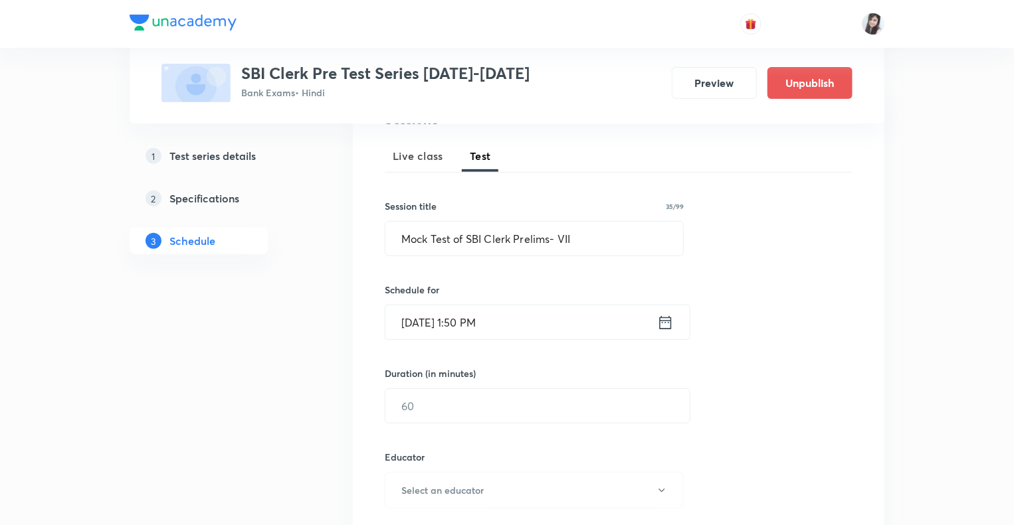
scroll to position [239, 0]
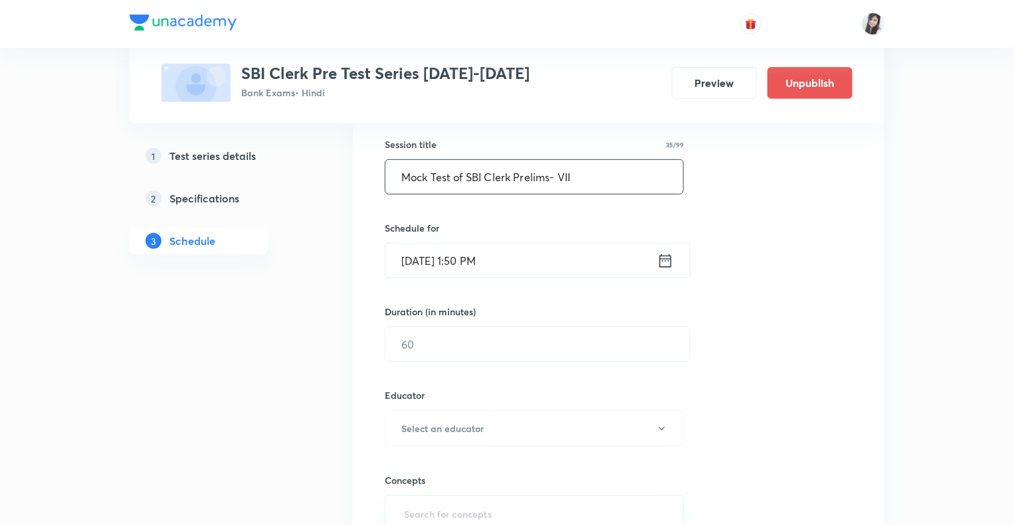
click at [585, 178] on input "Mock Test of SBI Clerk Prelims- VII" at bounding box center [534, 177] width 298 height 34
type input "Mock Test of SBI Clerk Prelims- VIII"
click at [671, 258] on icon at bounding box center [666, 260] width 12 height 13
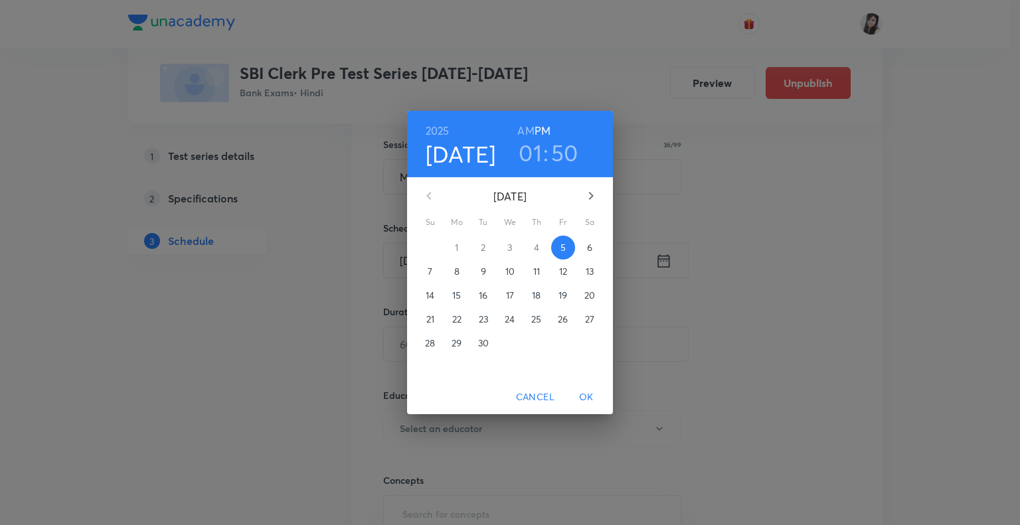
click at [457, 296] on p "15" at bounding box center [456, 295] width 9 height 13
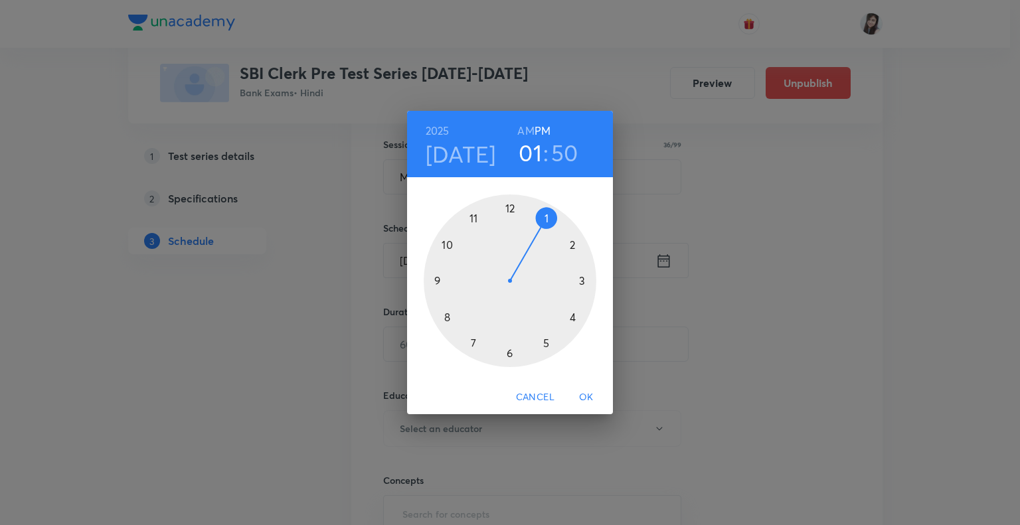
click at [448, 246] on div at bounding box center [510, 281] width 173 height 173
click at [509, 208] on div at bounding box center [510, 281] width 173 height 173
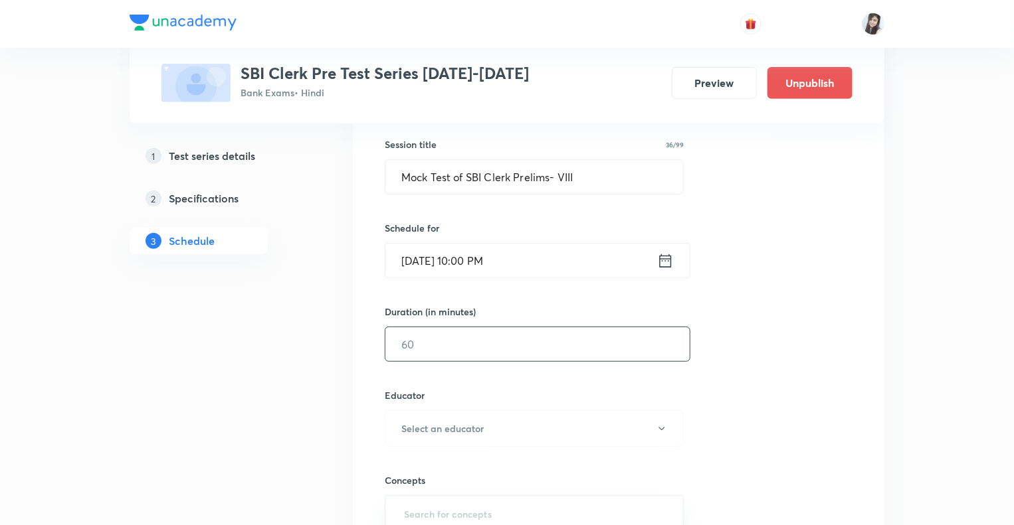
click at [449, 343] on input "text" at bounding box center [537, 344] width 304 height 34
type input "60"
click at [661, 429] on icon "button" at bounding box center [661, 429] width 11 height 11
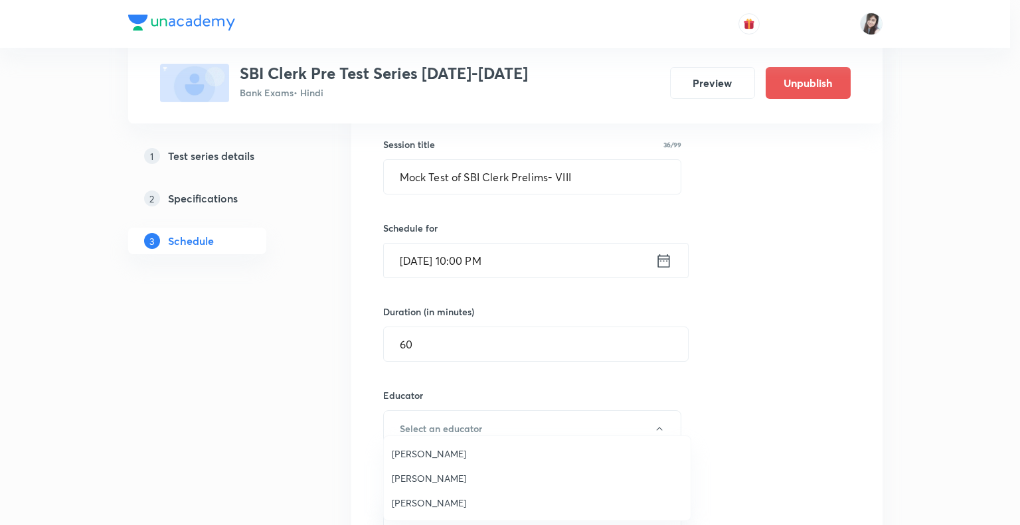
click at [443, 478] on span "Puneet Kumar Sharma" at bounding box center [537, 479] width 291 height 14
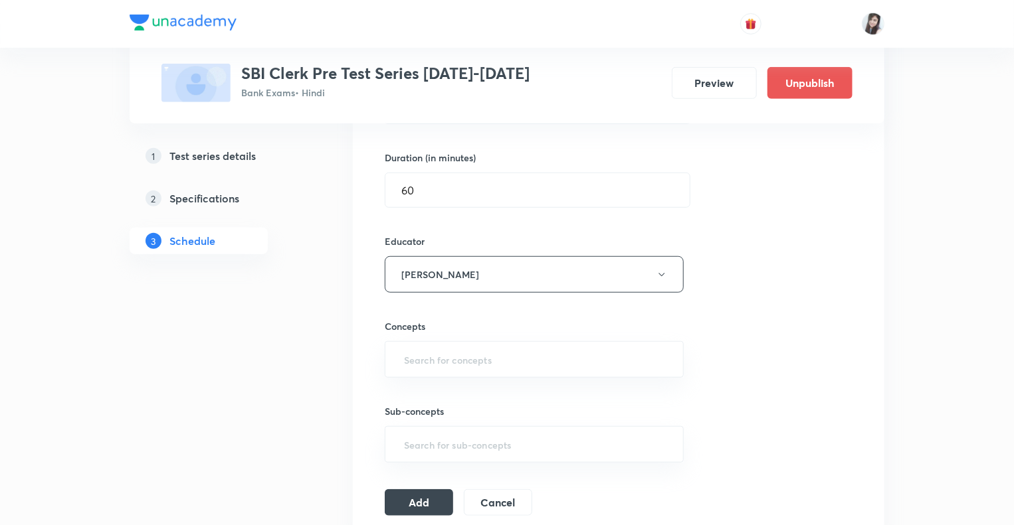
scroll to position [399, 0]
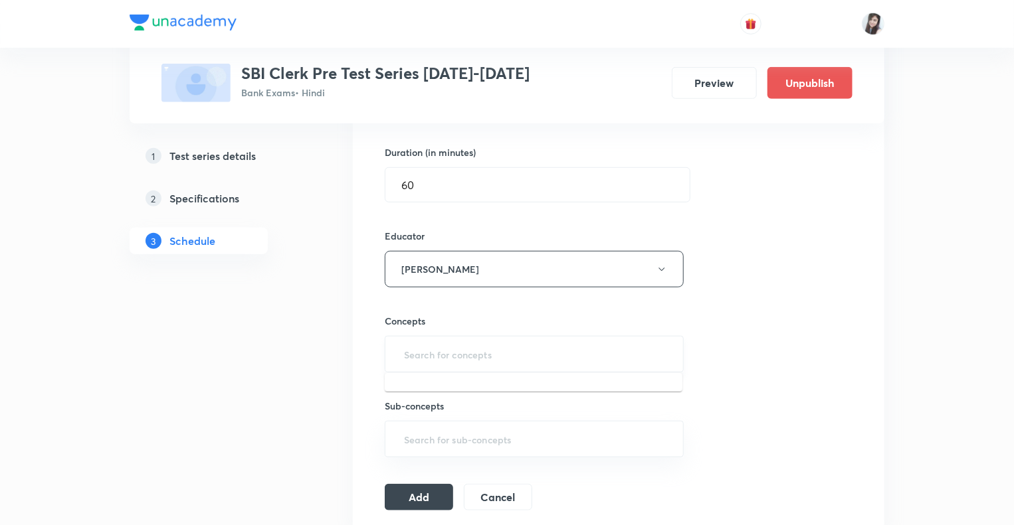
click at [422, 349] on input "text" at bounding box center [534, 354] width 266 height 25
type input "cloze"
click at [420, 393] on li "Cloze test" at bounding box center [534, 391] width 298 height 24
click at [420, 505] on button "Add" at bounding box center [419, 501] width 68 height 27
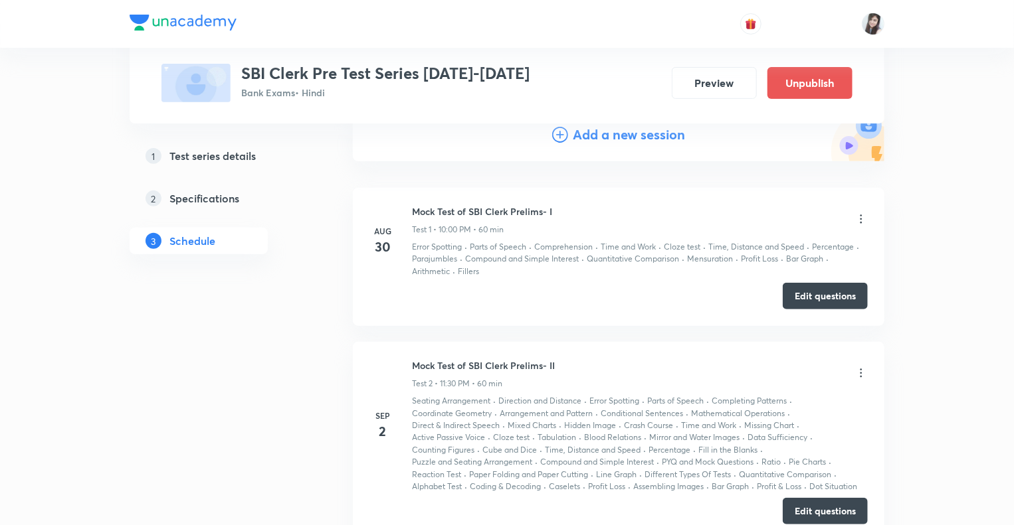
scroll to position [85, 0]
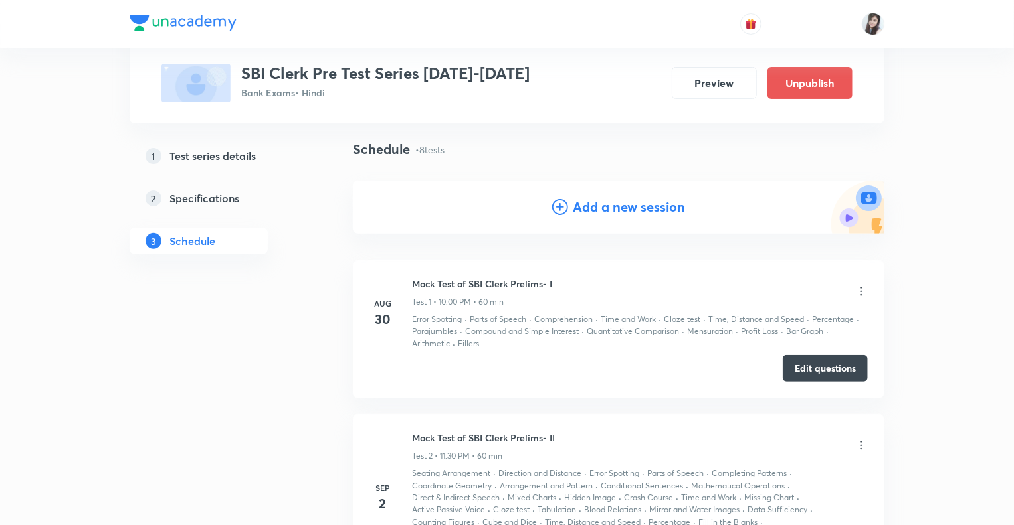
click at [561, 209] on icon at bounding box center [560, 207] width 16 height 16
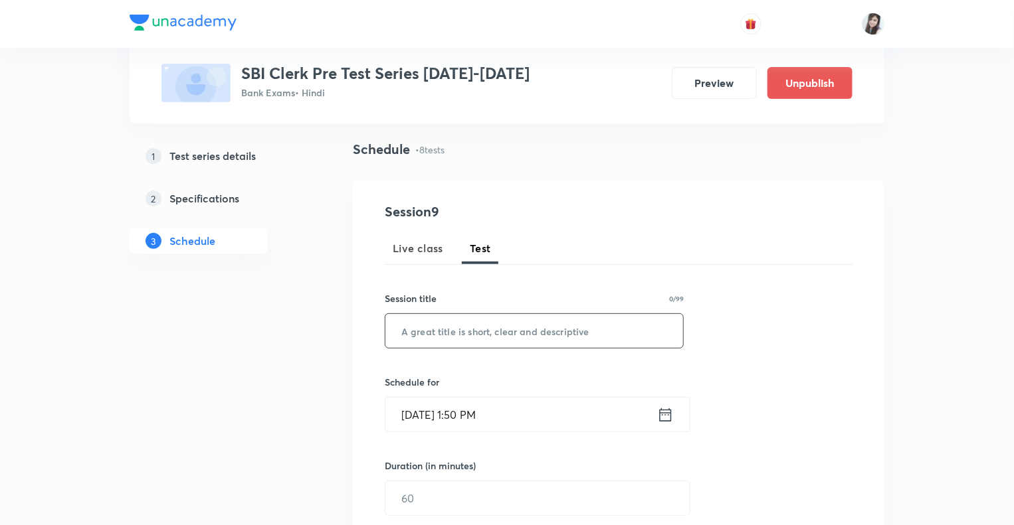
click at [472, 333] on input "text" at bounding box center [534, 331] width 298 height 34
paste input "Mock Test of SBI Clerk Prelims- VII"
type input "Mock Test of SBI Clerk Prelims- IX"
click at [665, 419] on icon at bounding box center [665, 415] width 17 height 19
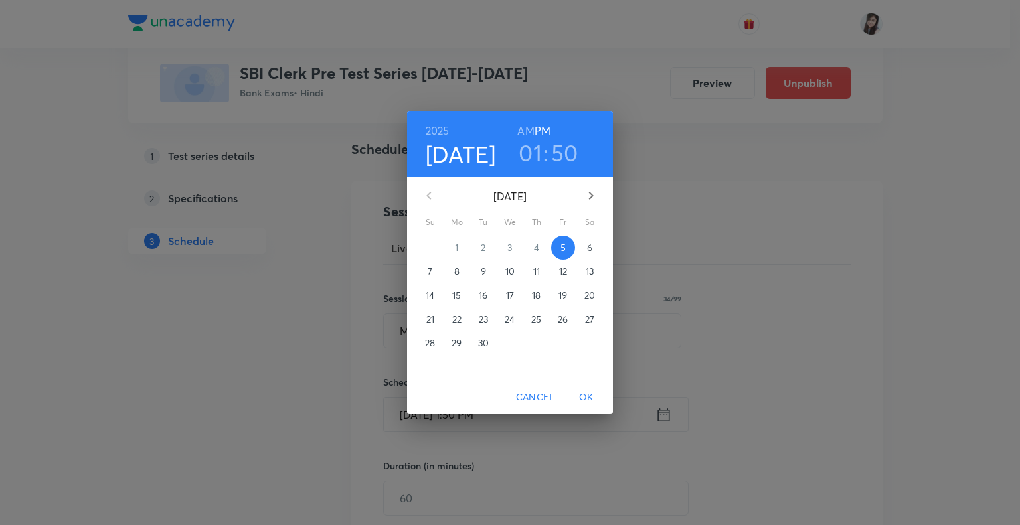
click at [512, 294] on p "17" at bounding box center [510, 295] width 8 height 13
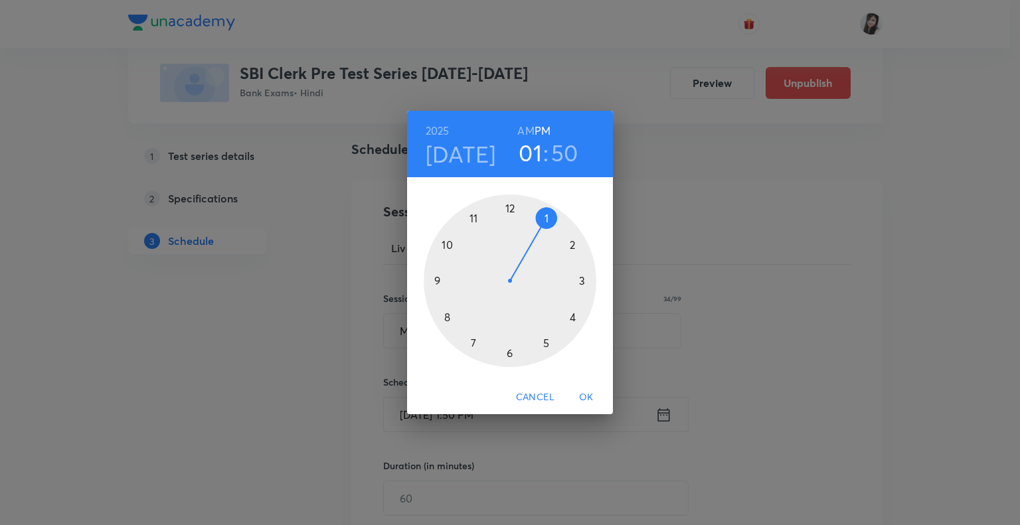
click at [445, 244] on div at bounding box center [510, 281] width 173 height 173
click at [510, 208] on div at bounding box center [510, 281] width 173 height 173
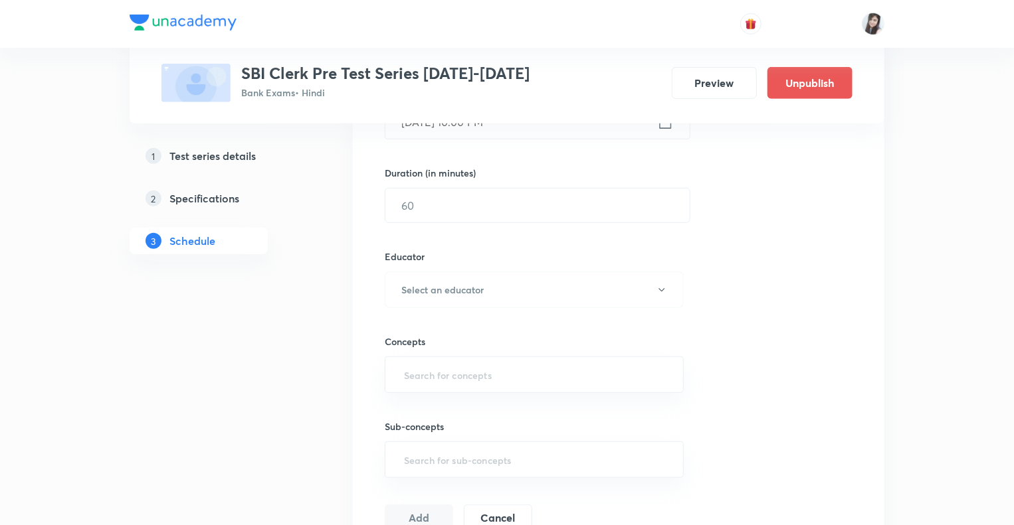
scroll to position [404, 0]
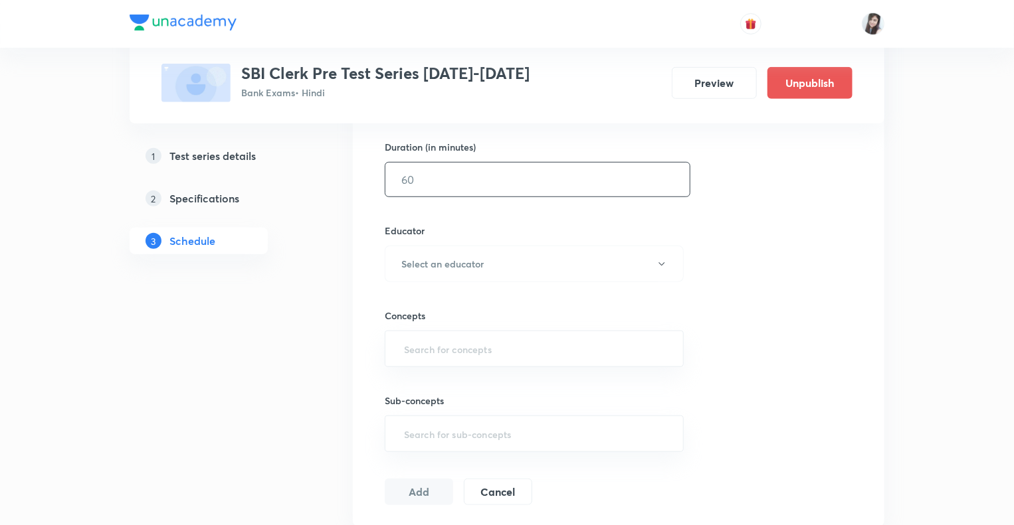
click at [427, 185] on input "text" at bounding box center [537, 180] width 304 height 34
type input "60"
click at [421, 269] on h6 "Select an educator" at bounding box center [442, 264] width 82 height 14
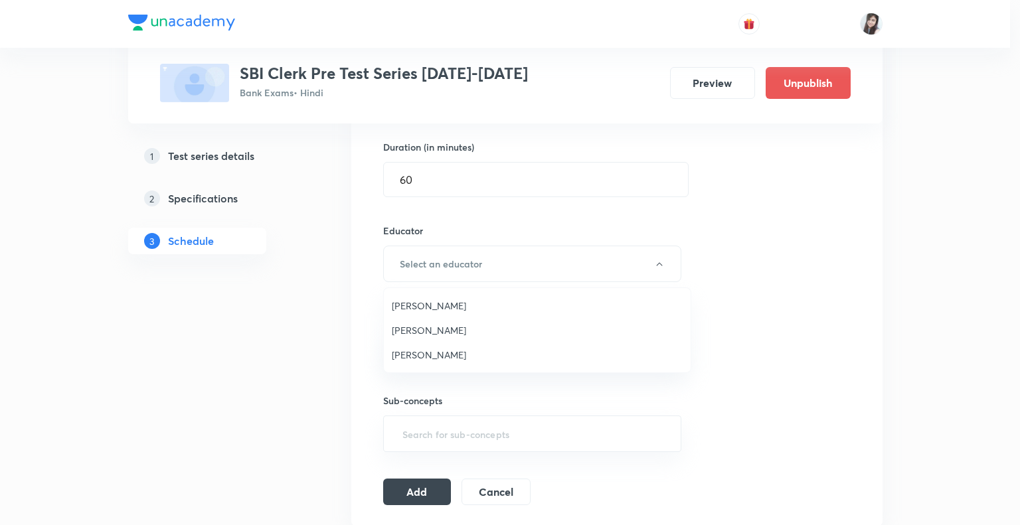
click at [429, 334] on span "Puneet Kumar Sharma" at bounding box center [537, 330] width 291 height 14
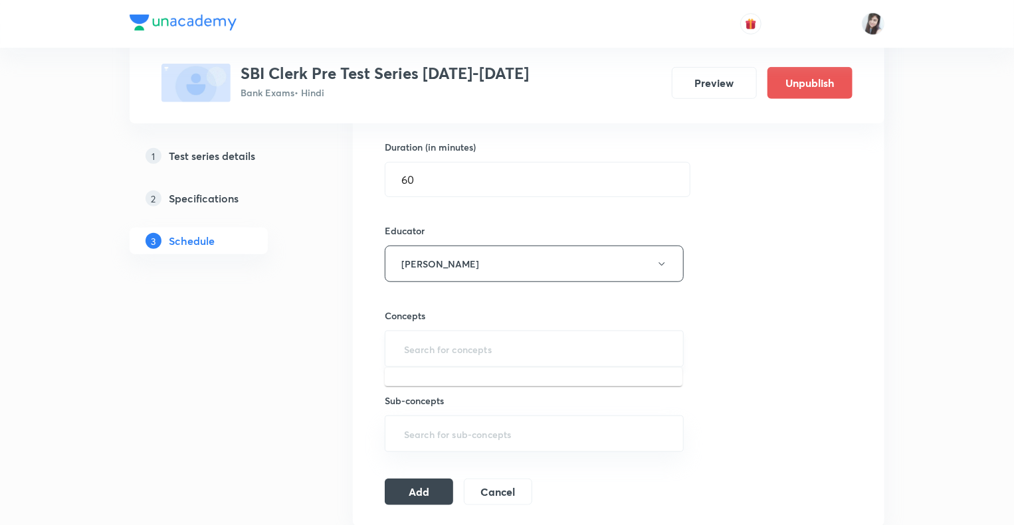
click at [426, 353] on input "text" at bounding box center [534, 349] width 266 height 25
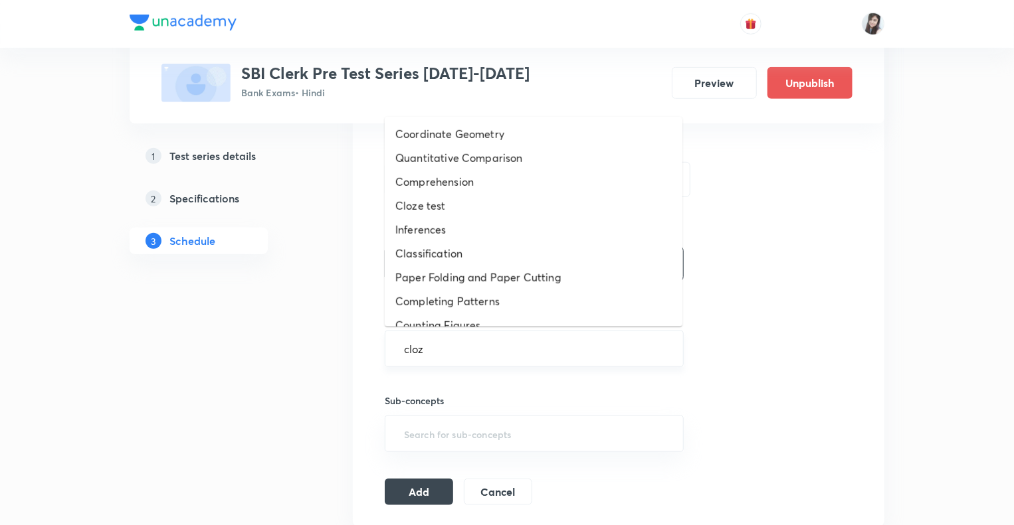
type input "cloze"
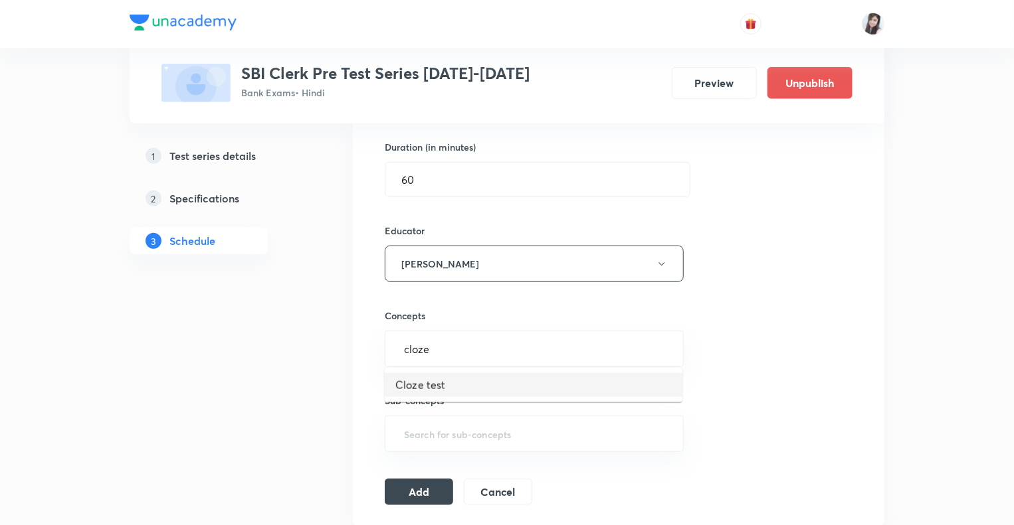
click at [422, 389] on li "Cloze test" at bounding box center [534, 385] width 298 height 24
click at [420, 496] on button "Add" at bounding box center [419, 496] width 68 height 27
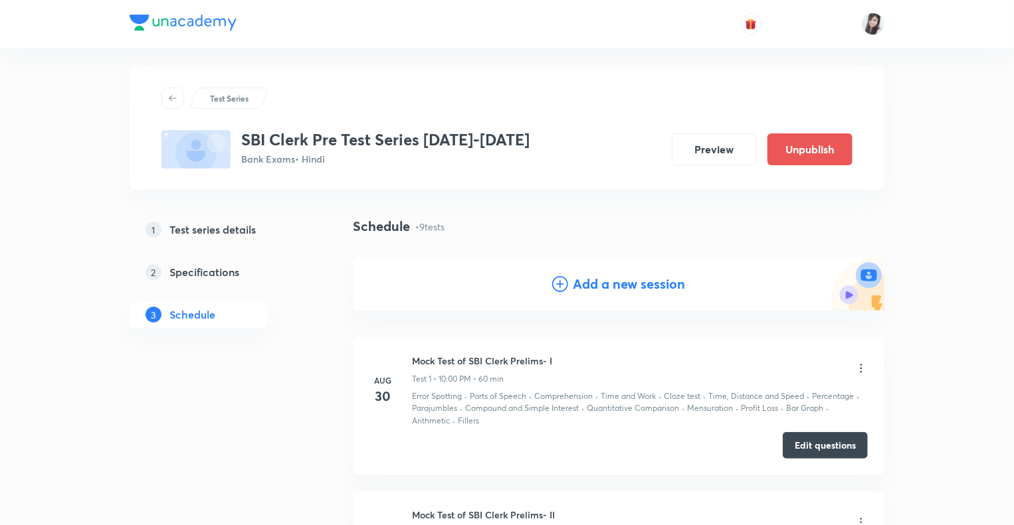
scroll to position [0, 0]
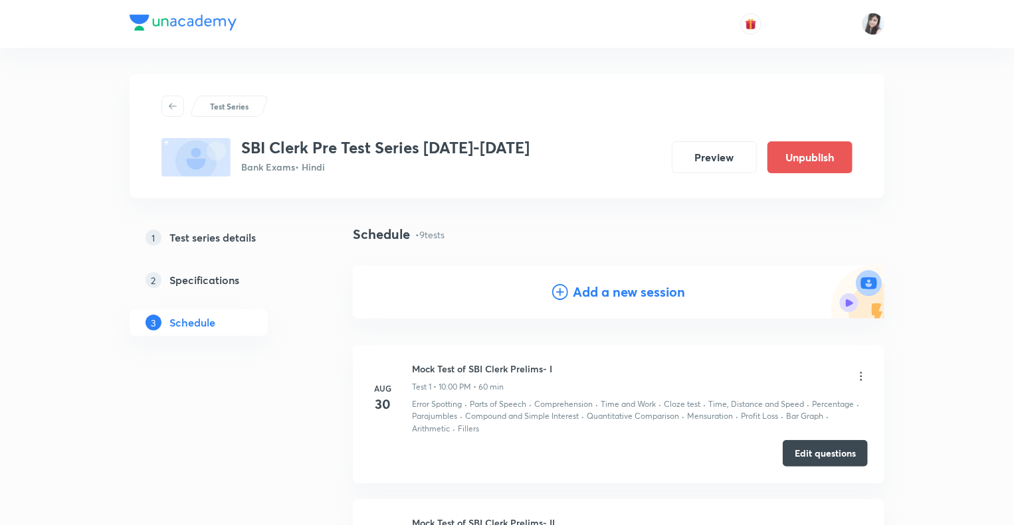
click at [562, 291] on icon at bounding box center [560, 292] width 16 height 16
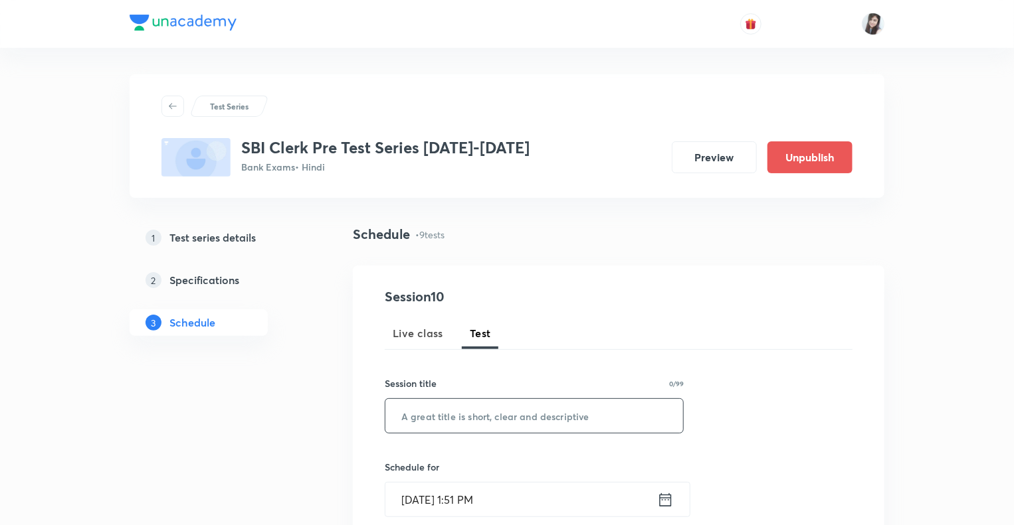
click at [444, 406] on input "text" at bounding box center [534, 416] width 298 height 34
paste input "Mock Test of SBI Clerk Prelims- VII"
type input "Mock Test of SBI Clerk Prelims- X"
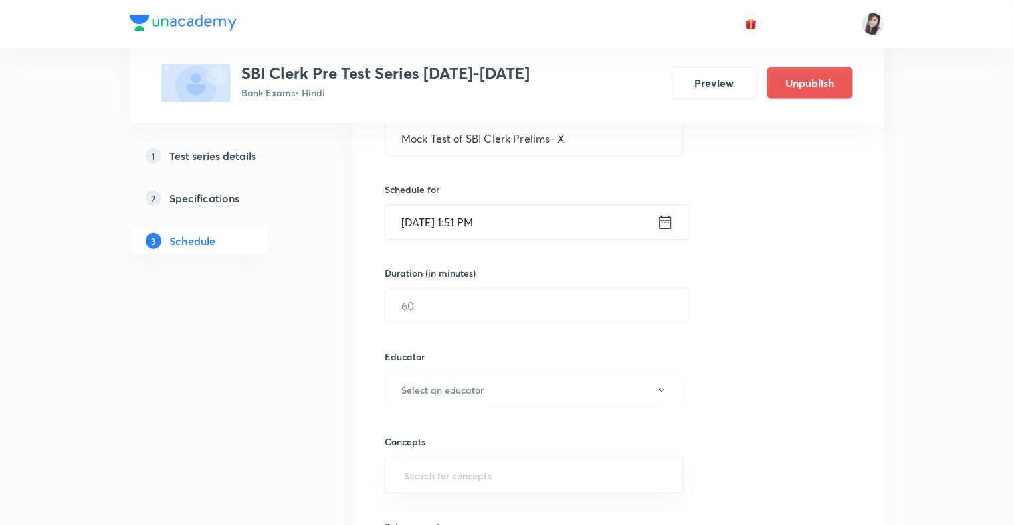
scroll to position [292, 0]
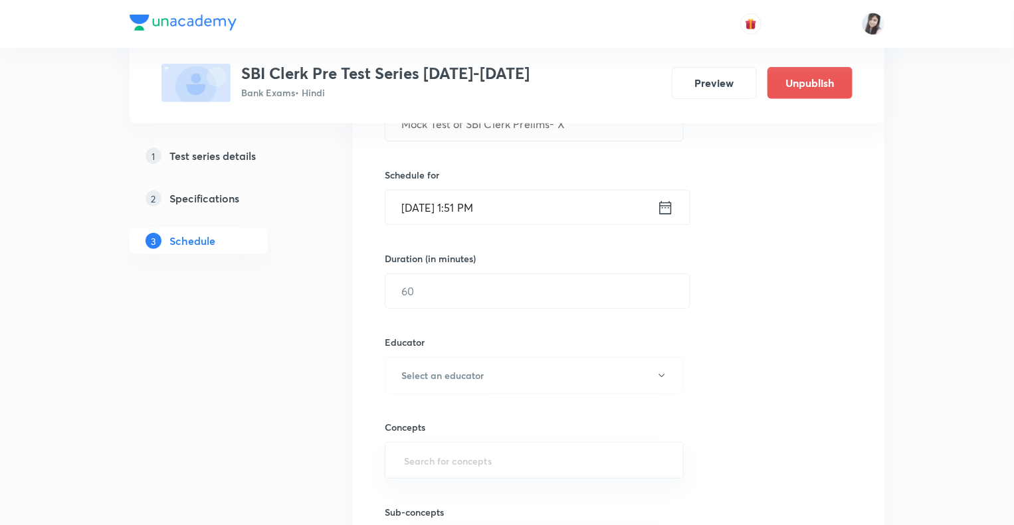
click at [664, 205] on icon at bounding box center [666, 207] width 12 height 13
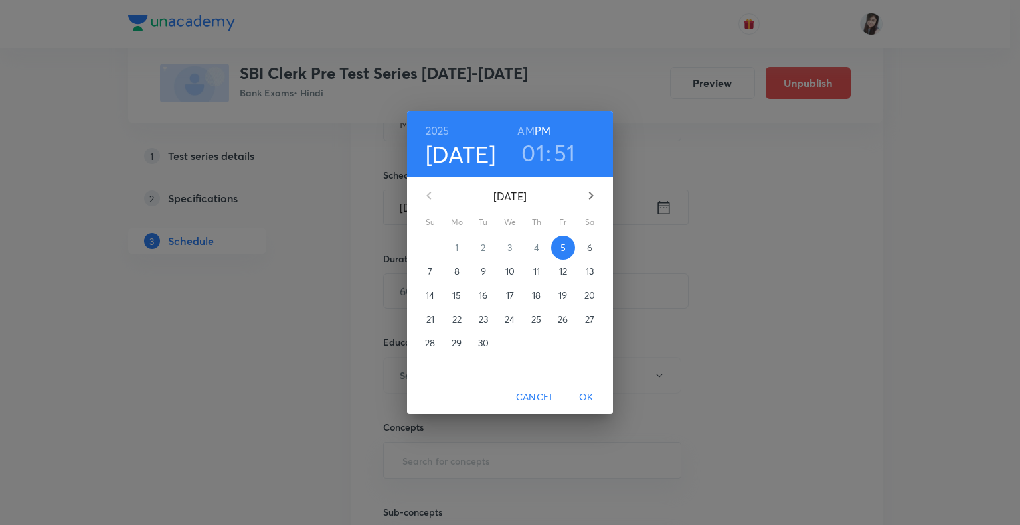
click at [565, 297] on p "19" at bounding box center [563, 295] width 9 height 13
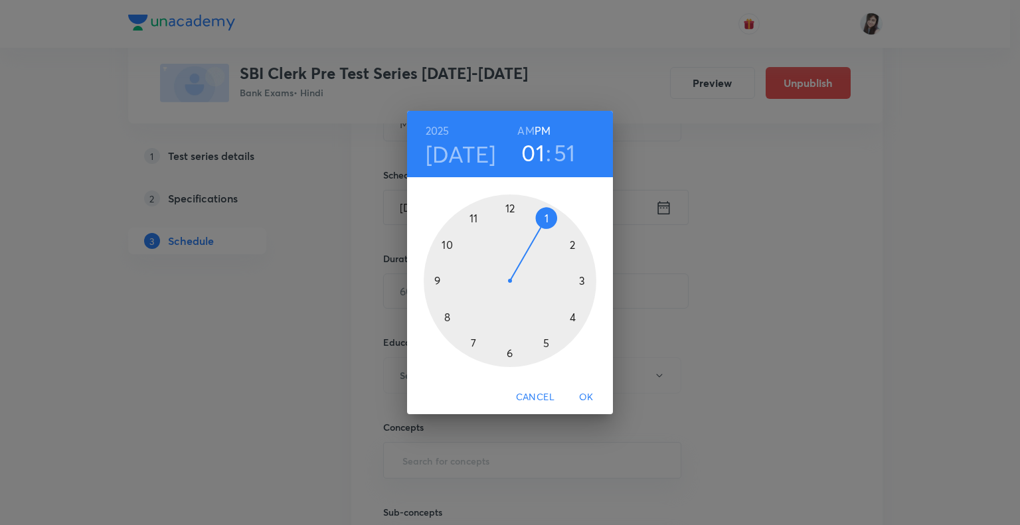
click at [447, 242] on div at bounding box center [510, 281] width 173 height 173
click at [511, 203] on div at bounding box center [510, 281] width 173 height 173
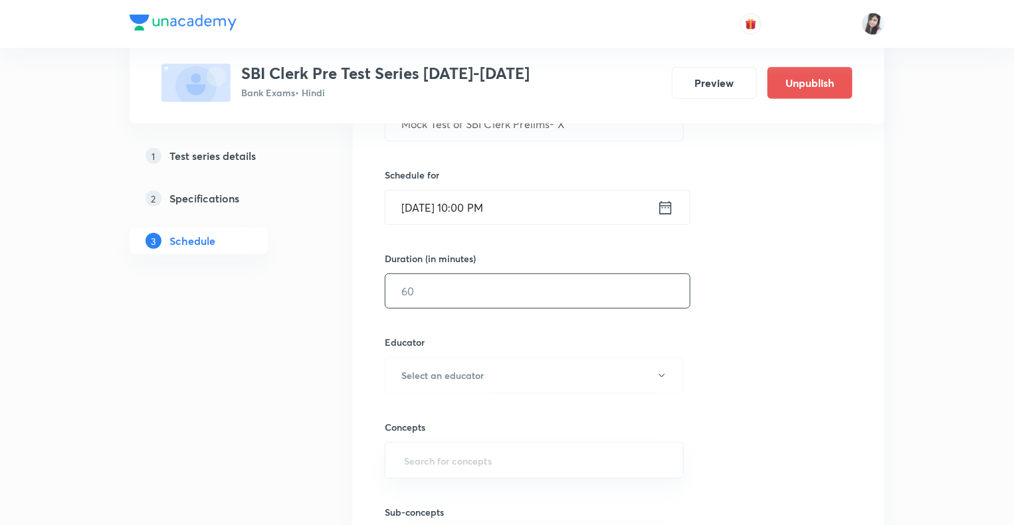
click at [466, 284] on input "text" at bounding box center [537, 291] width 304 height 34
type input "60"
click at [478, 375] on h6 "Select an educator" at bounding box center [442, 376] width 82 height 14
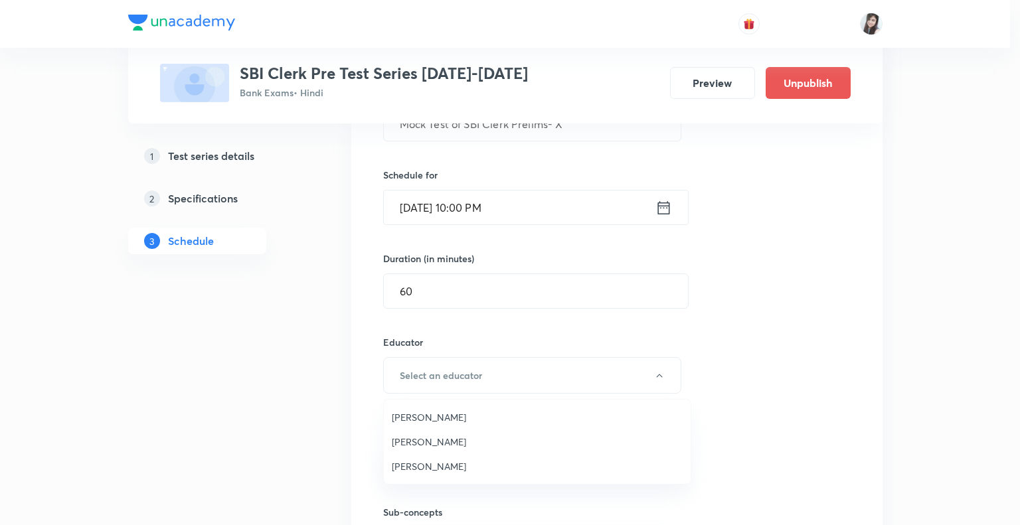
click at [419, 418] on span "Vishal Parihar" at bounding box center [537, 418] width 291 height 14
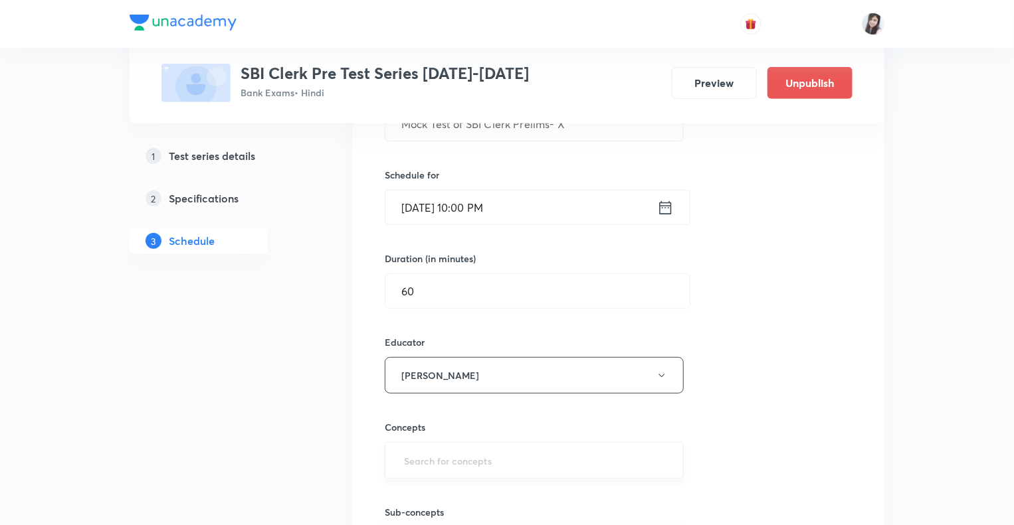
click at [403, 450] on input "text" at bounding box center [534, 460] width 266 height 25
type input "cloze"
click at [413, 498] on li "Cloze test" at bounding box center [534, 497] width 298 height 24
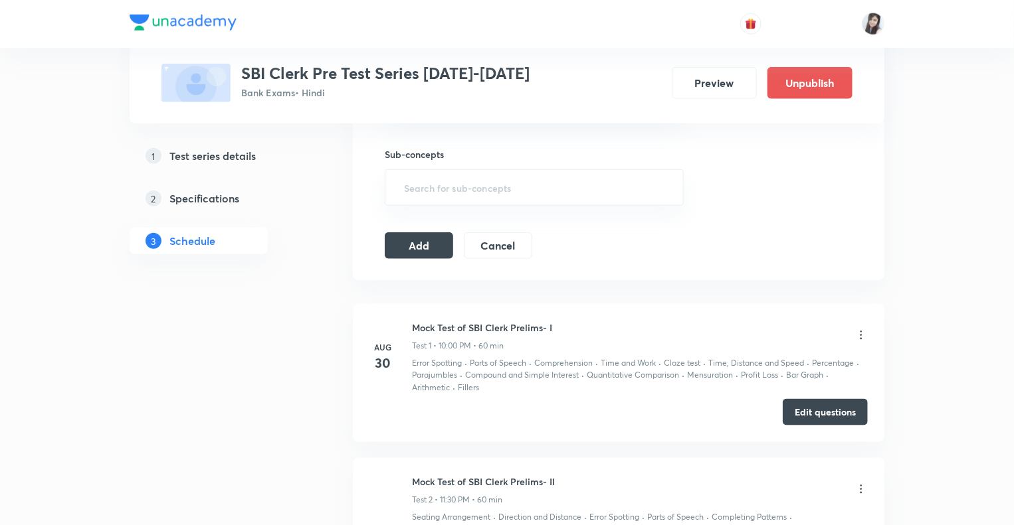
scroll to position [664, 0]
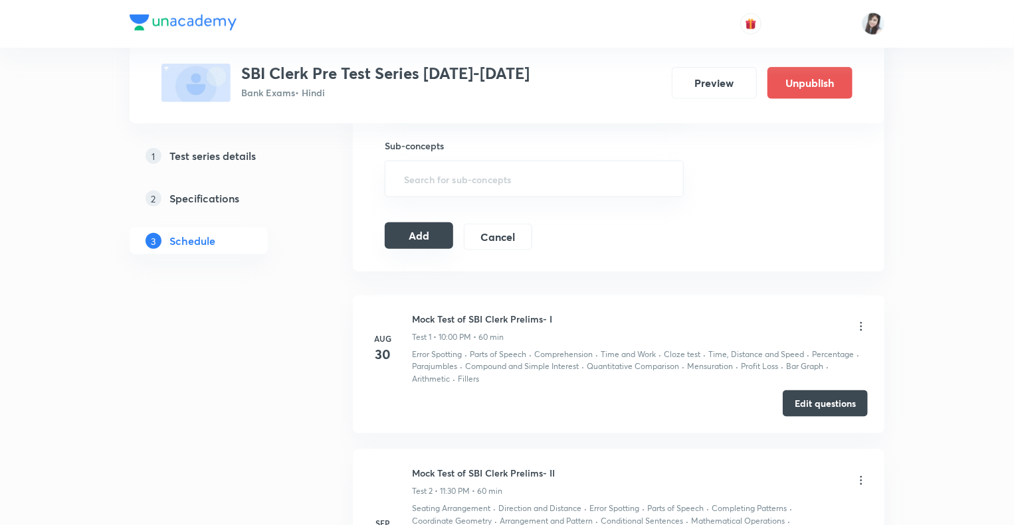
click at [410, 228] on button "Add" at bounding box center [419, 236] width 68 height 27
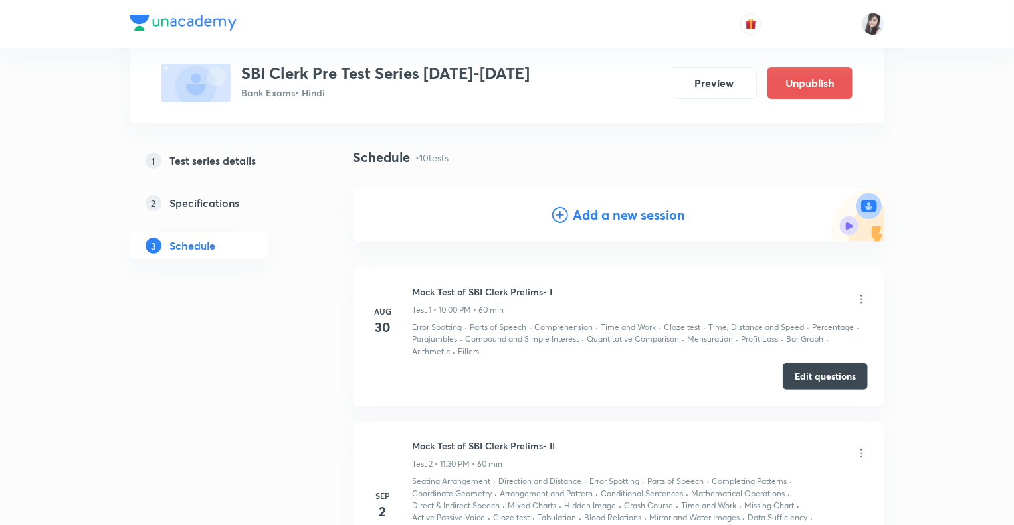
scroll to position [0, 0]
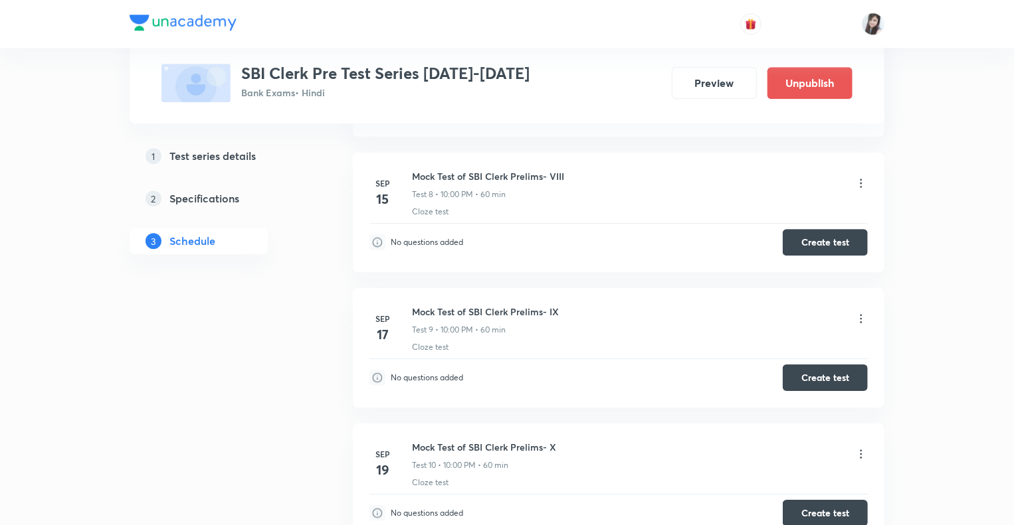
scroll to position [1940, 0]
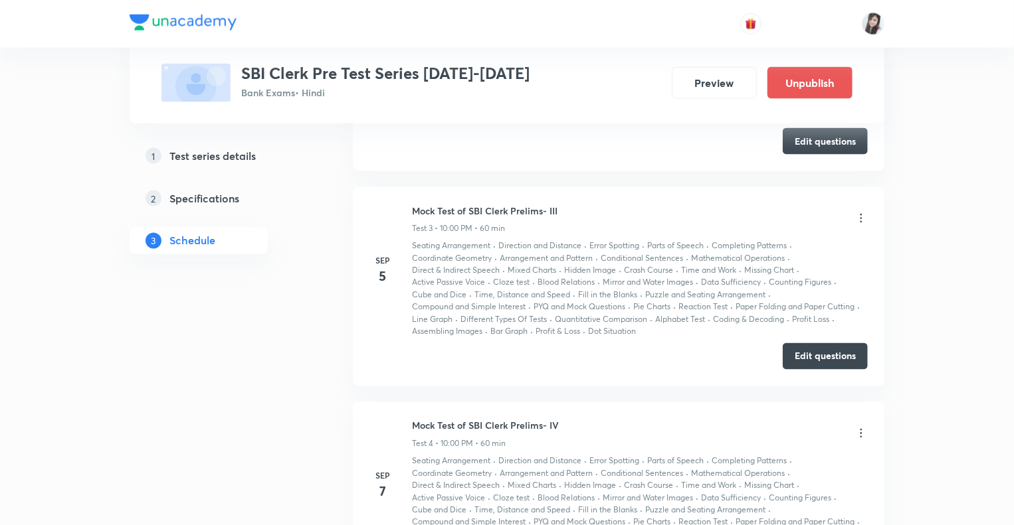
scroll to position [1064, 0]
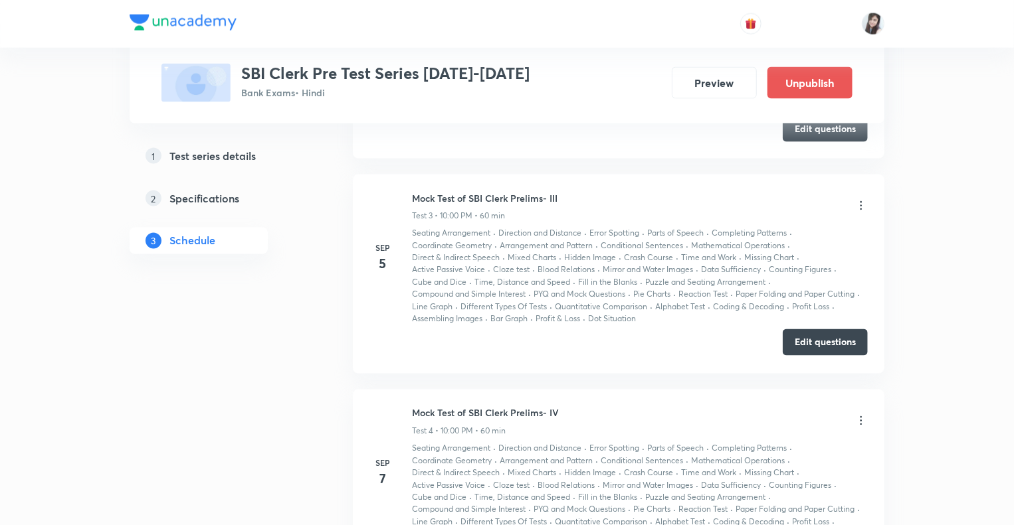
click at [834, 337] on button "Edit questions" at bounding box center [824, 342] width 85 height 27
click at [707, 71] on button "Preview" at bounding box center [714, 82] width 85 height 32
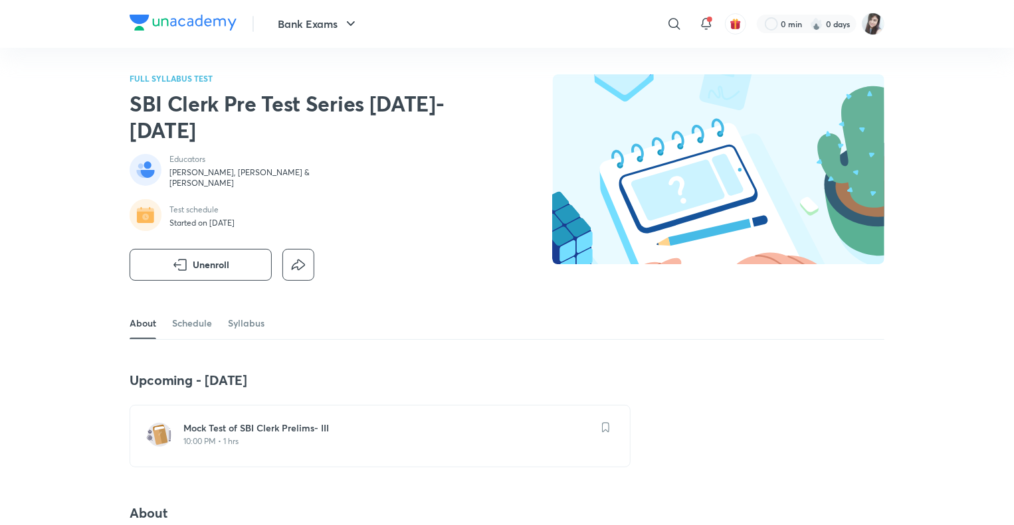
click at [302, 422] on h6 "Mock Test of SBI Clerk Prelims- III" at bounding box center [387, 428] width 409 height 13
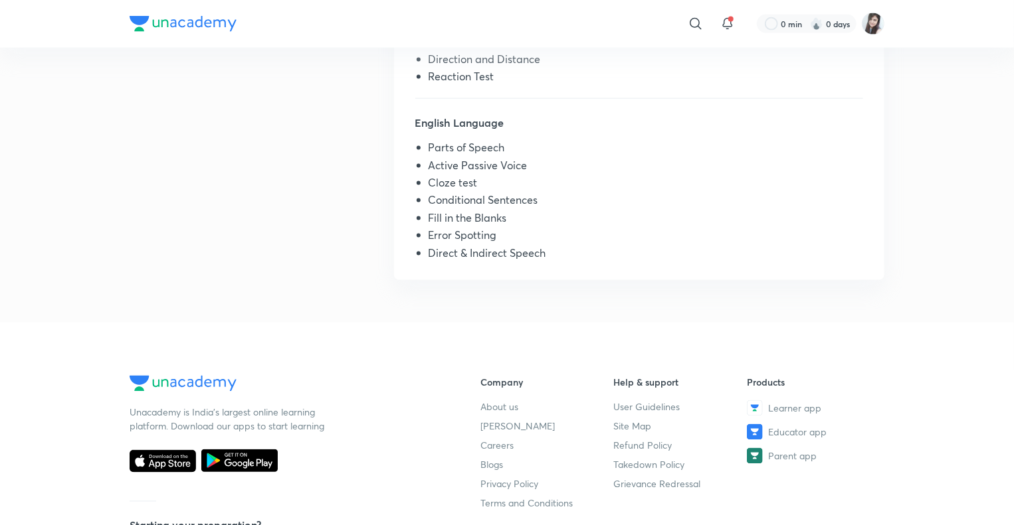
scroll to position [983, 0]
